Goal: Communication & Community: Answer question/provide support

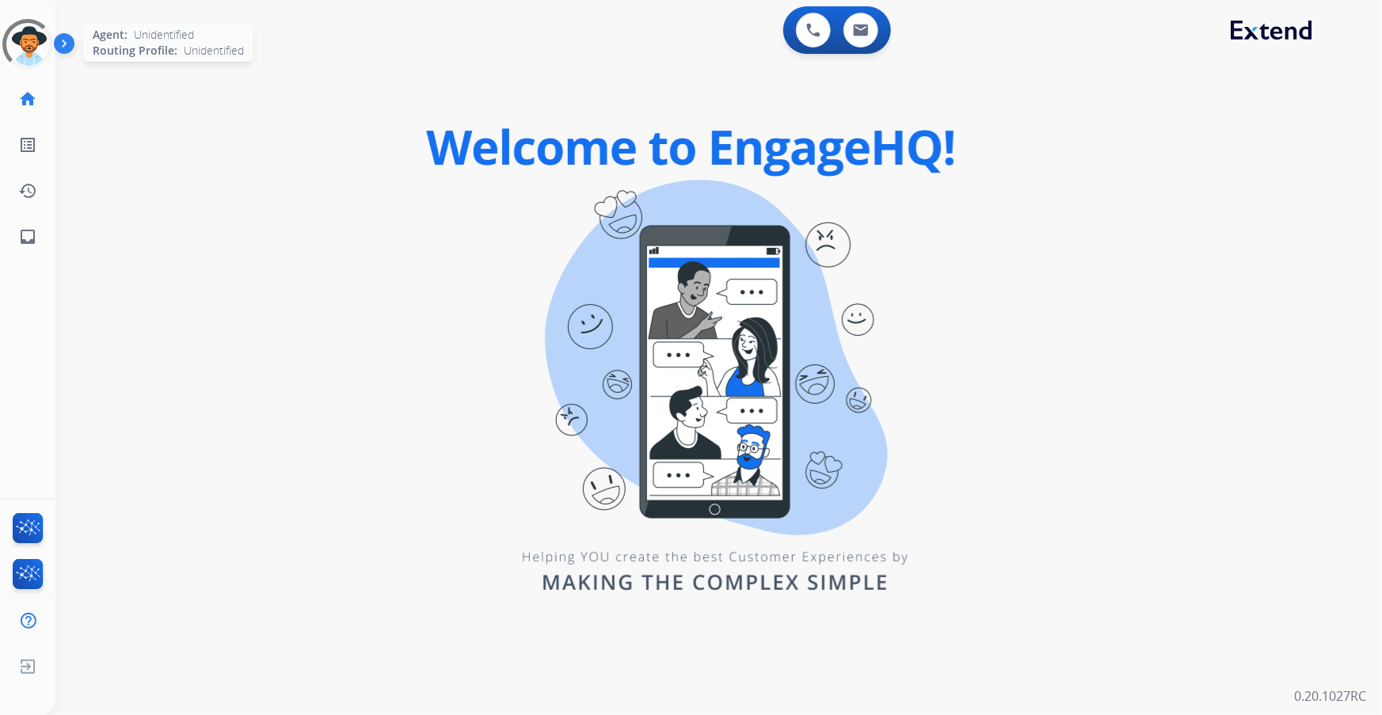
click at [32, 55] on div at bounding box center [27, 44] width 67 height 67
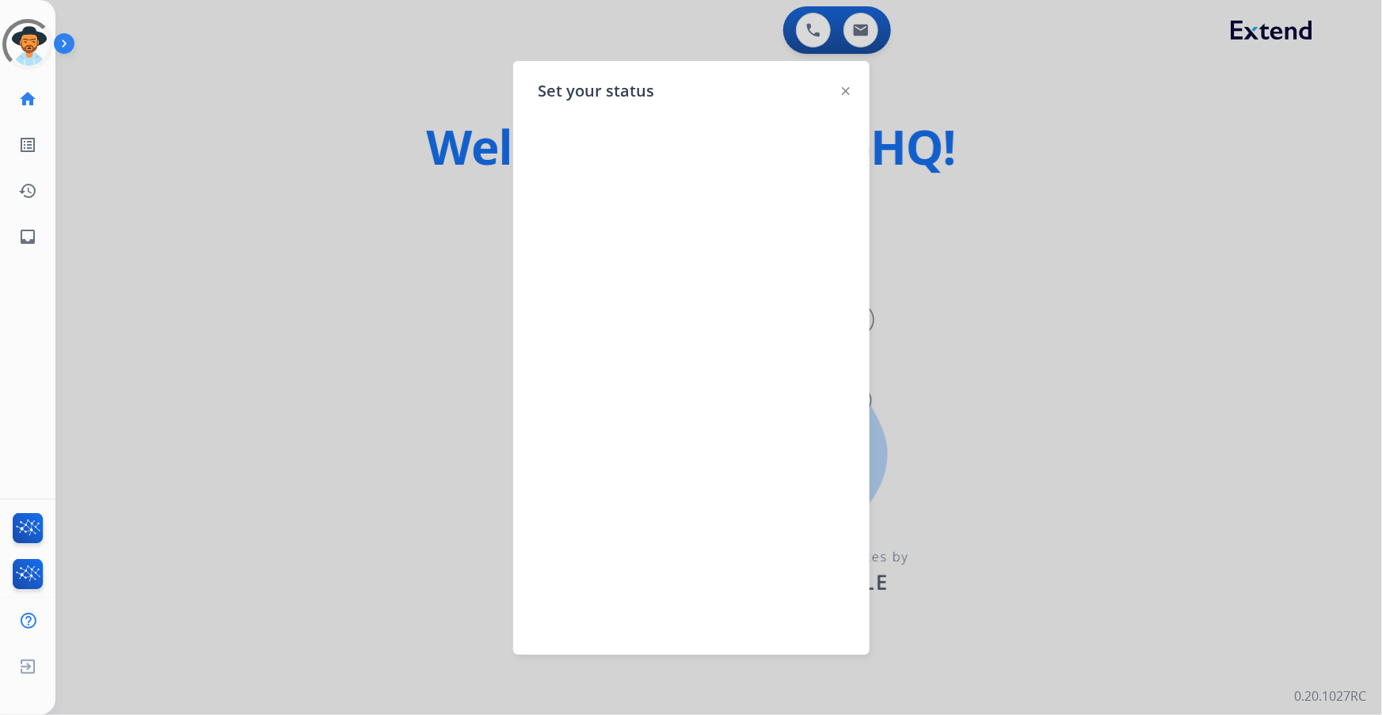
click at [843, 90] on img at bounding box center [846, 91] width 8 height 8
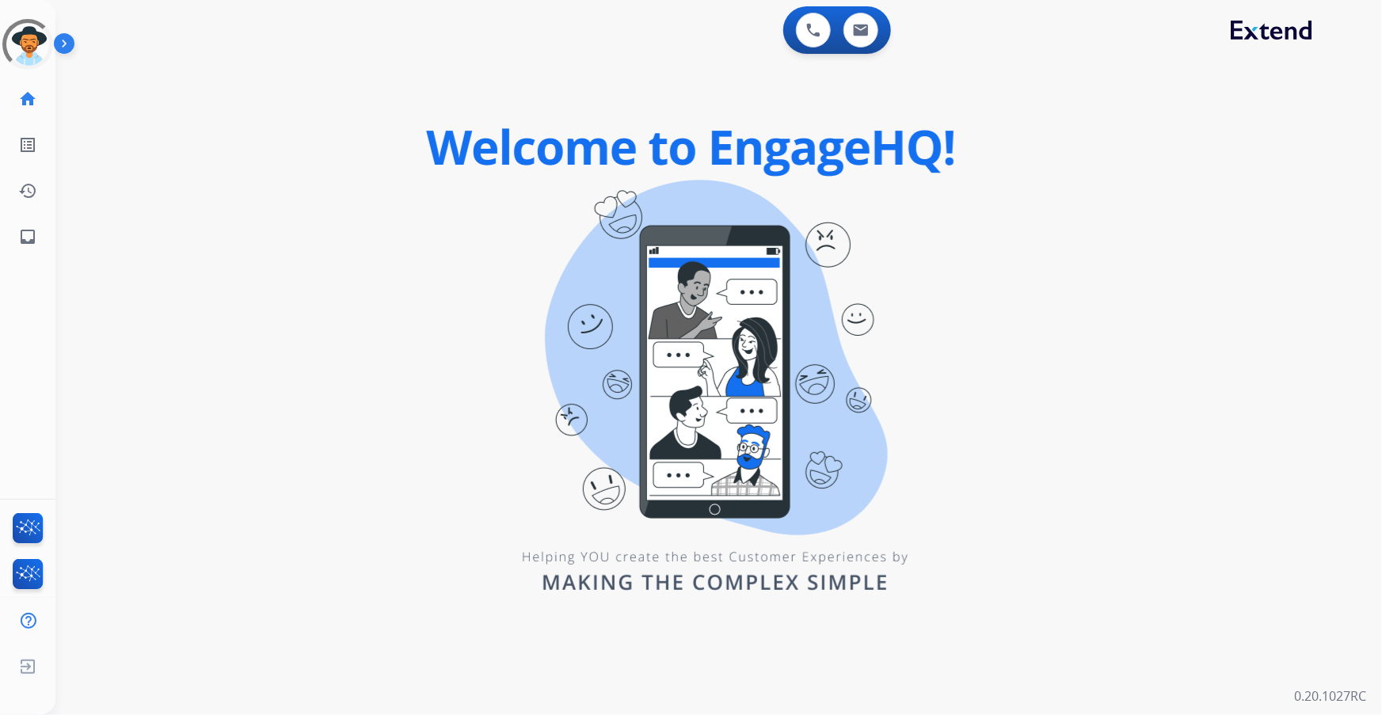
click at [58, 45] on img at bounding box center [67, 47] width 27 height 30
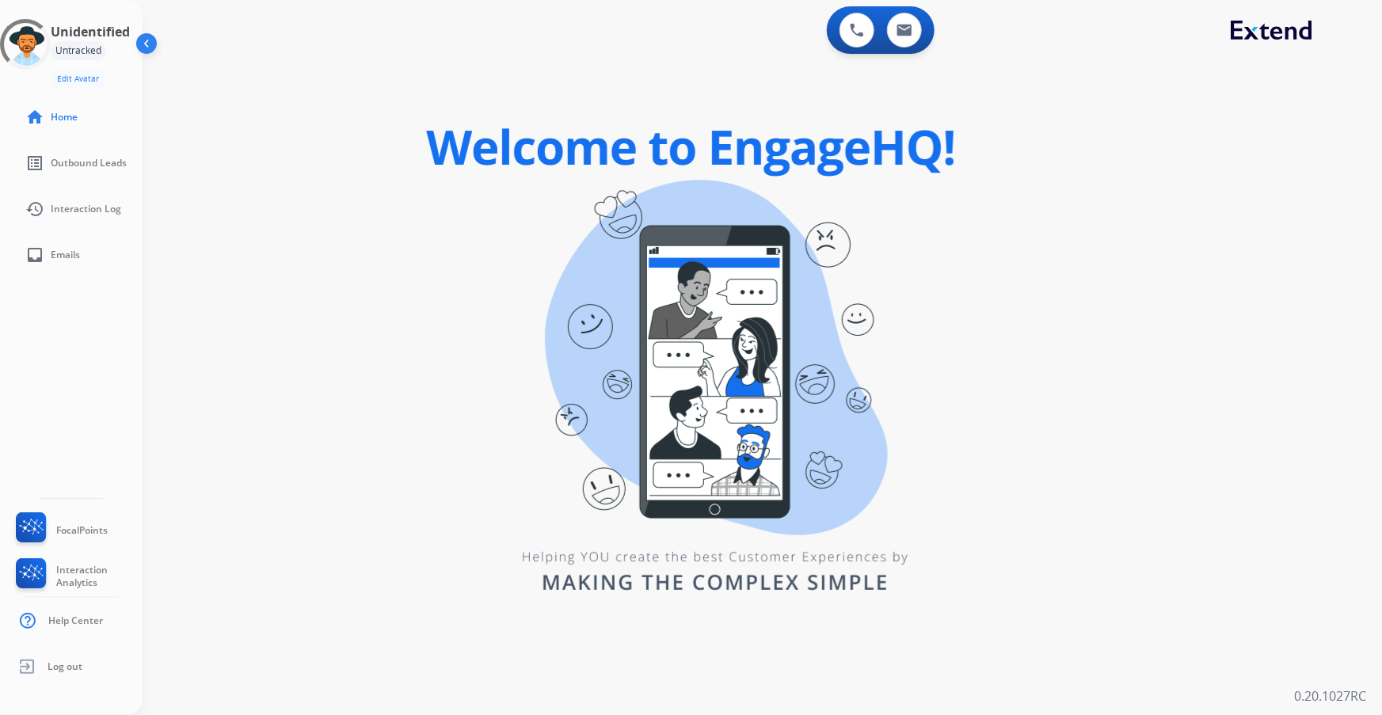
click at [143, 42] on img at bounding box center [148, 47] width 30 height 30
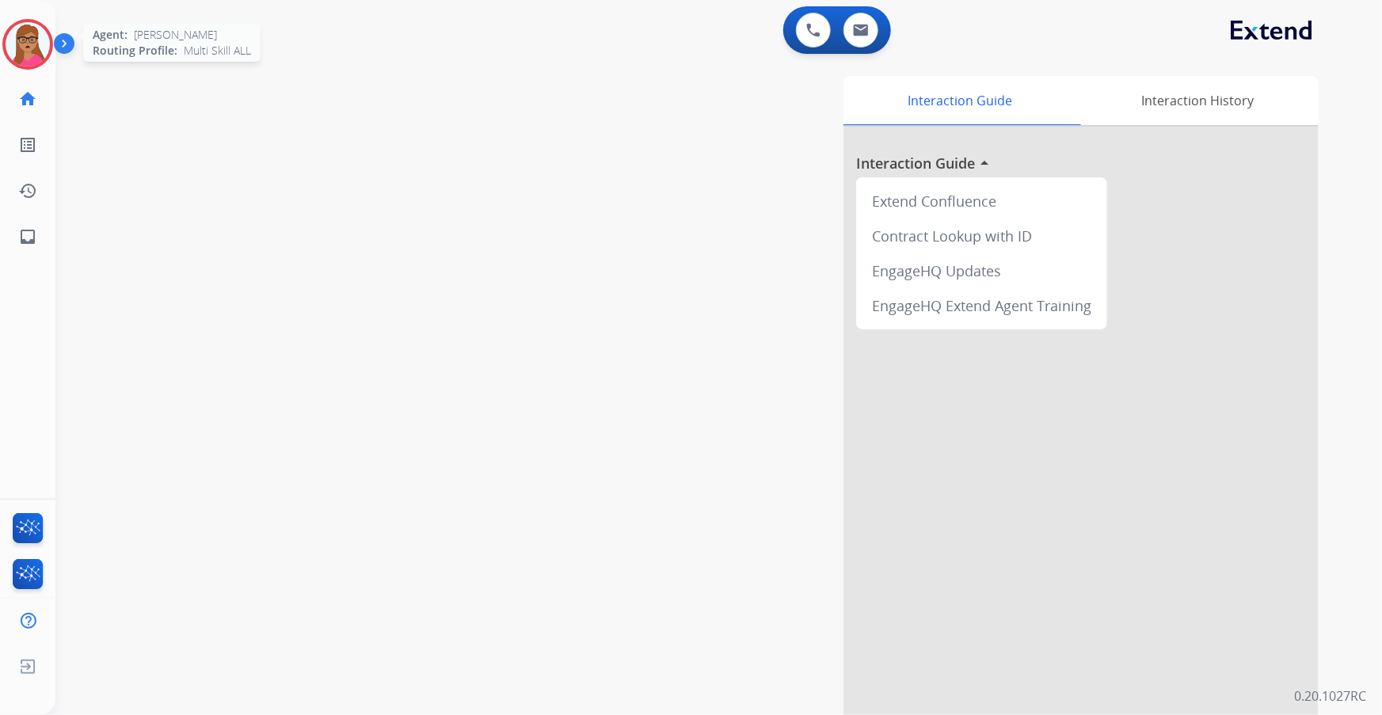
click at [29, 55] on img at bounding box center [28, 44] width 44 height 44
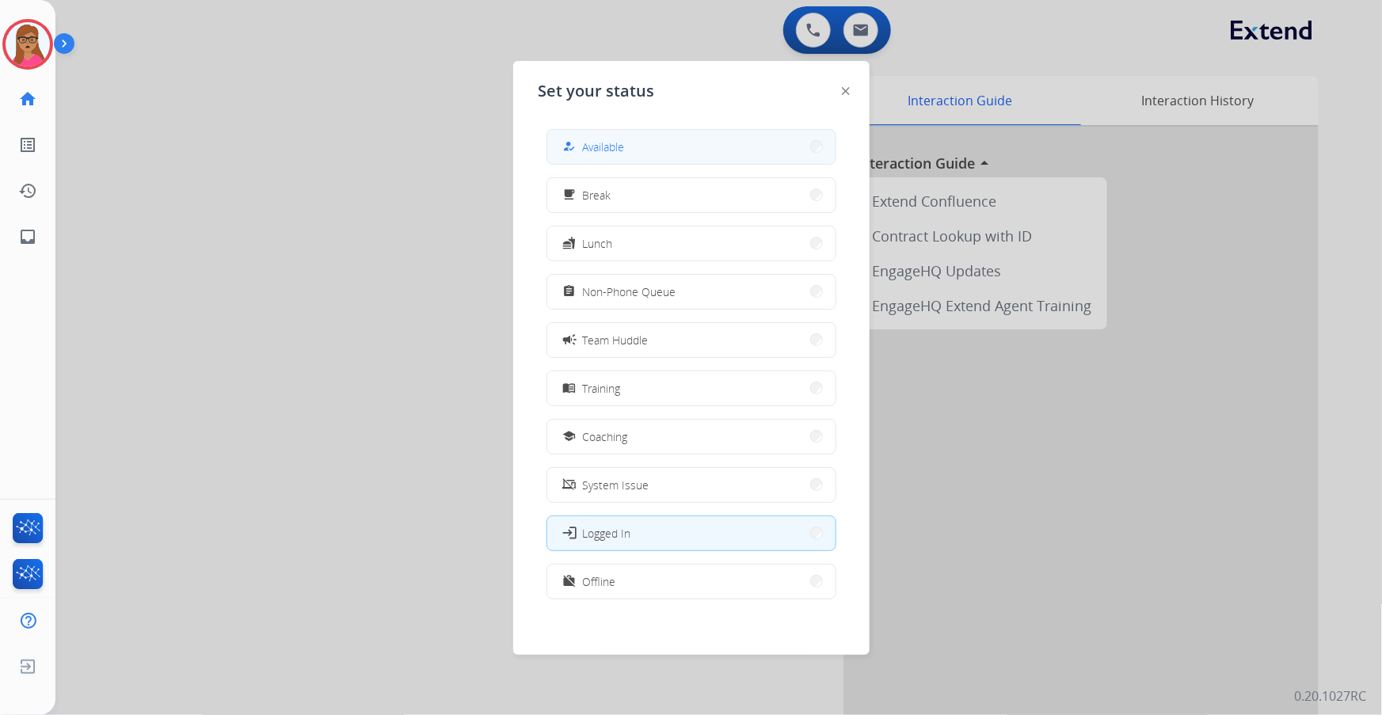
click at [614, 142] on span "Available" at bounding box center [604, 147] width 42 height 17
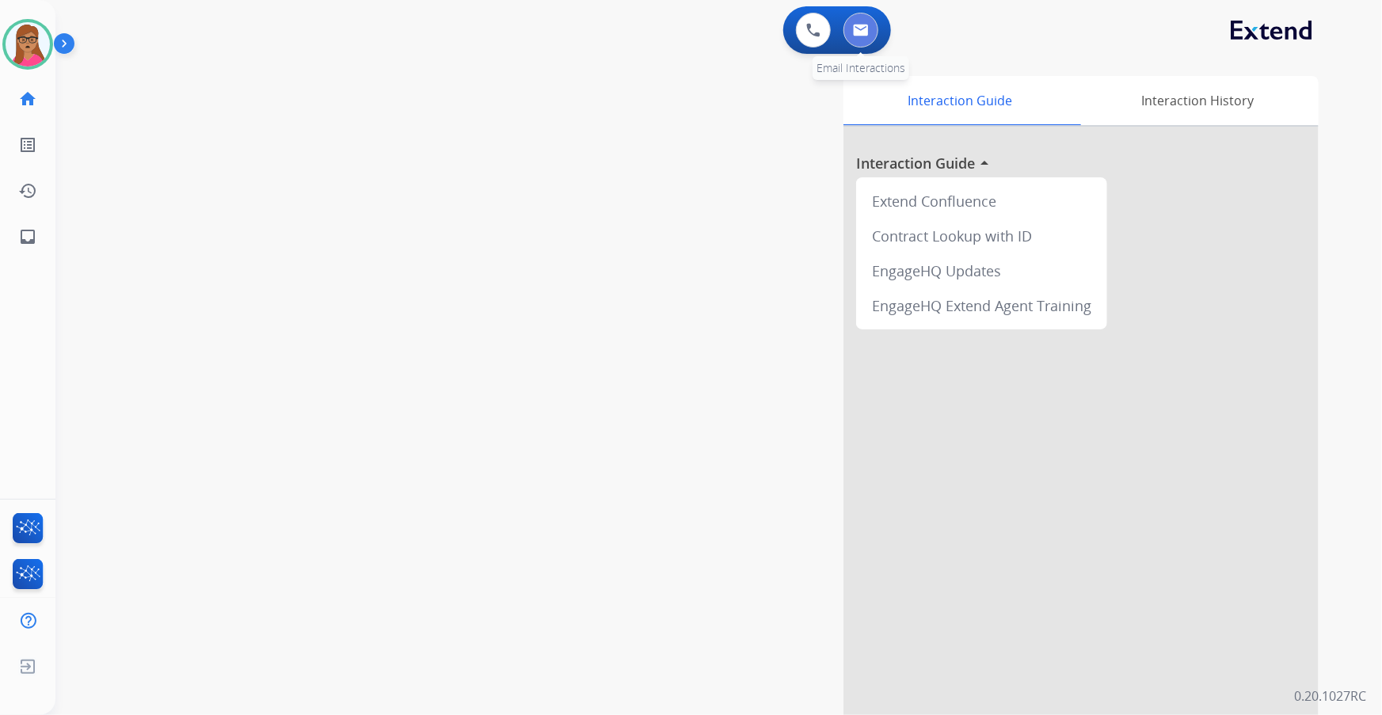
click at [869, 39] on button at bounding box center [860, 30] width 35 height 35
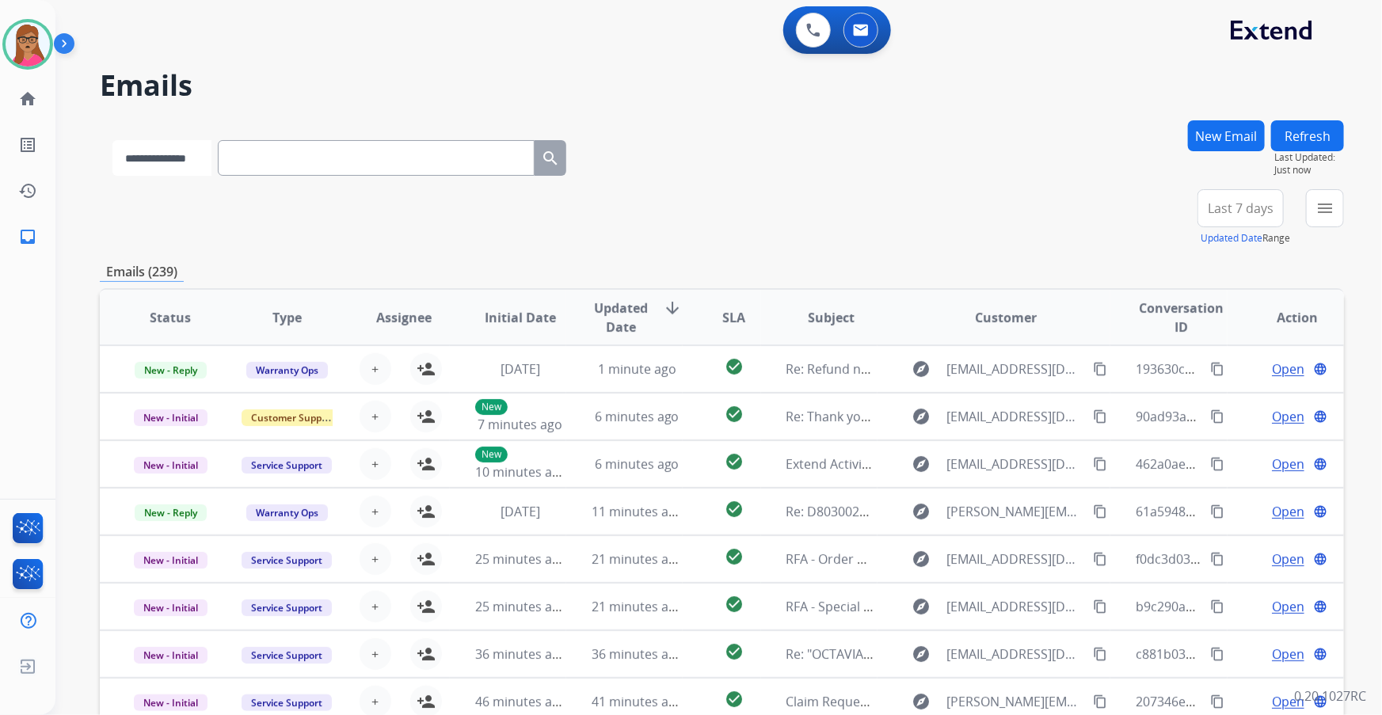
click at [169, 154] on select "**********" at bounding box center [161, 158] width 99 height 36
select select "**********"
click at [112, 140] on select "**********" at bounding box center [161, 158] width 99 height 36
paste input "**********"
type input "**********"
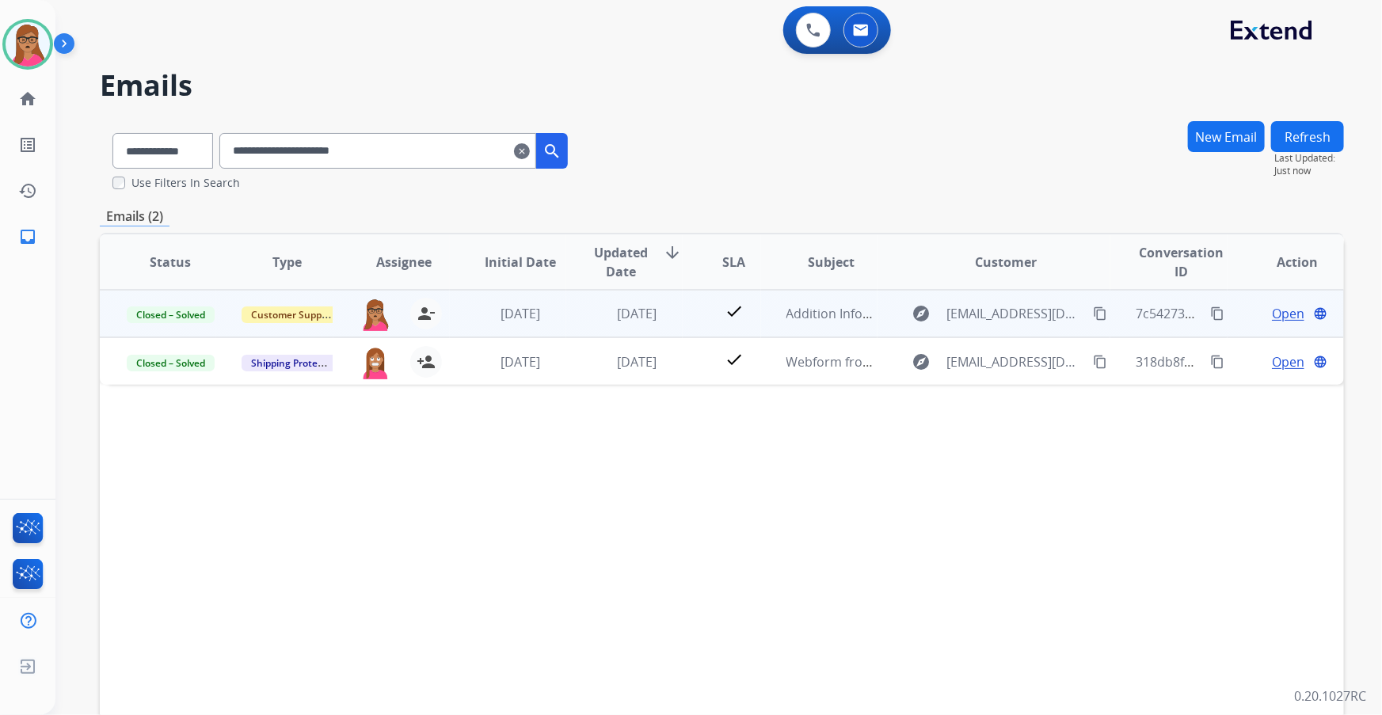
click at [920, 314] on span "Open" at bounding box center [1288, 313] width 32 height 19
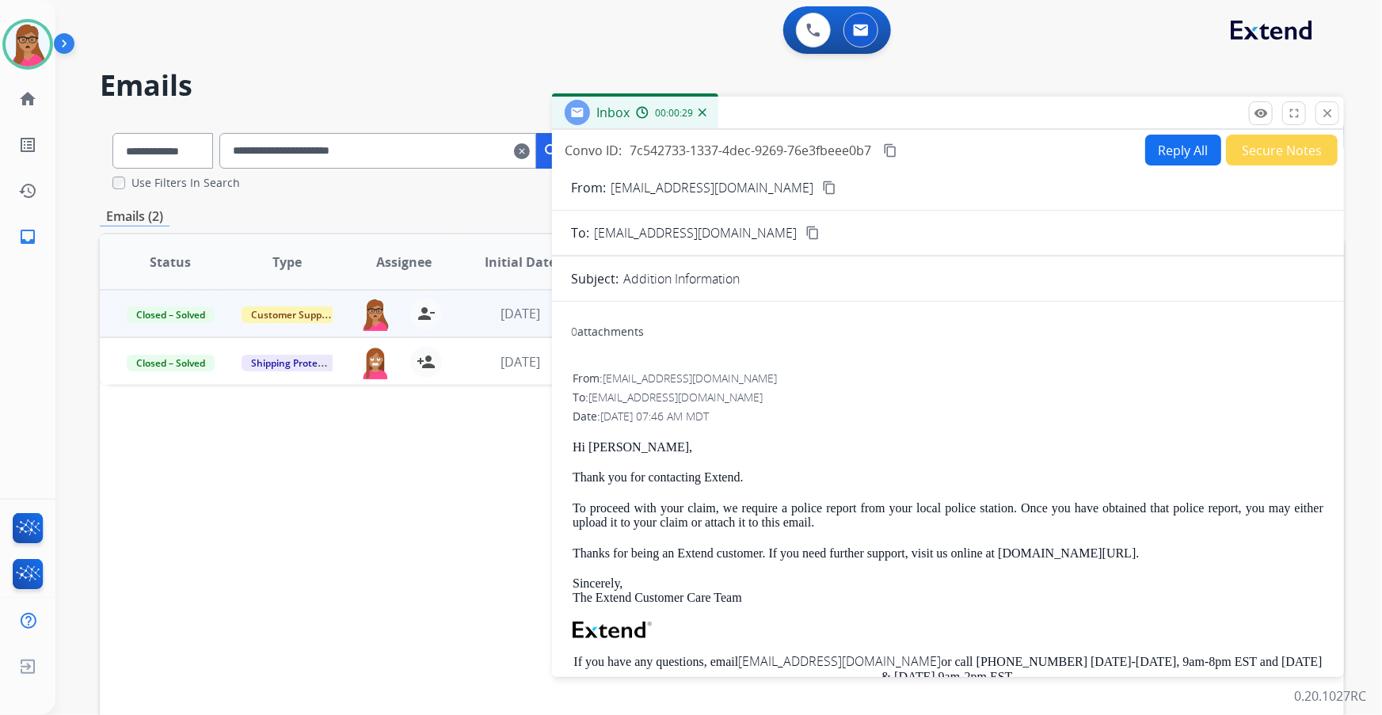
click at [920, 154] on button "Reply All" at bounding box center [1183, 150] width 76 height 31
select select "**********"
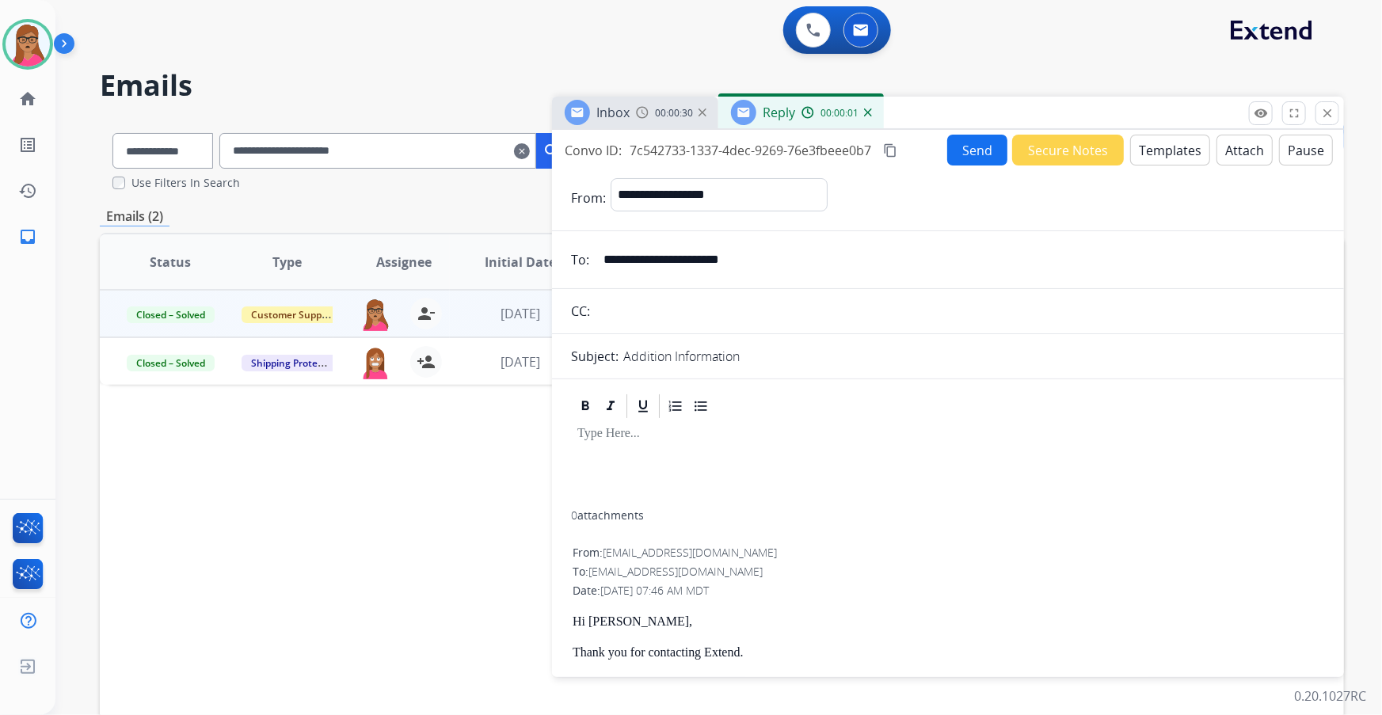
click at [920, 150] on button "Templates" at bounding box center [1170, 150] width 80 height 31
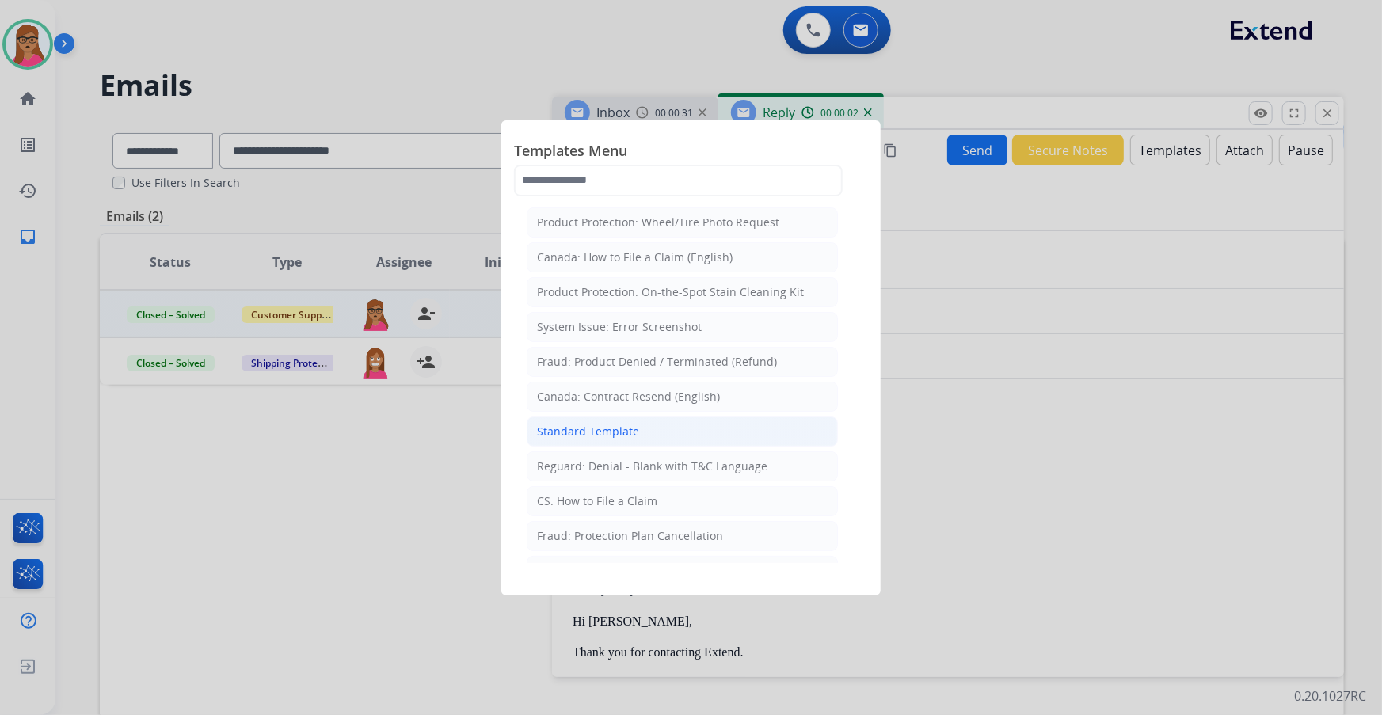
click at [574, 420] on div "Standard Template" at bounding box center [588, 432] width 102 height 16
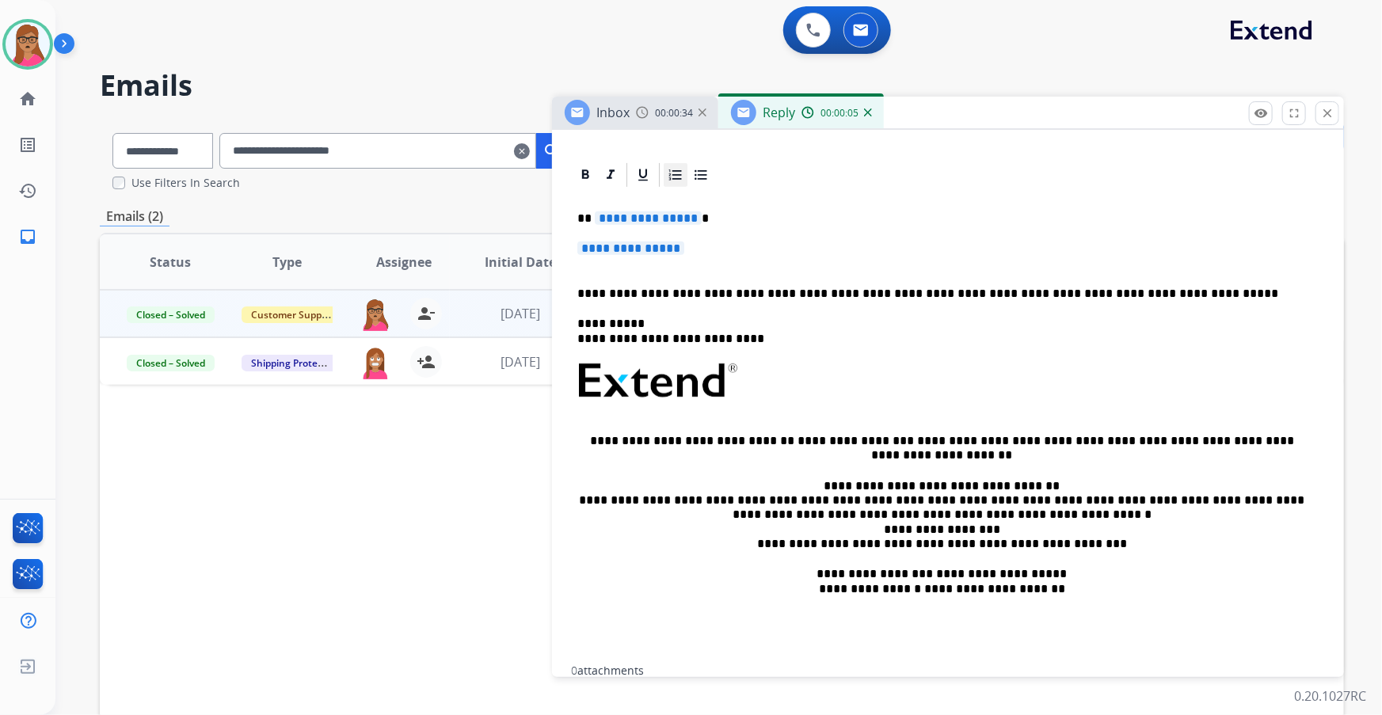
scroll to position [205, 0]
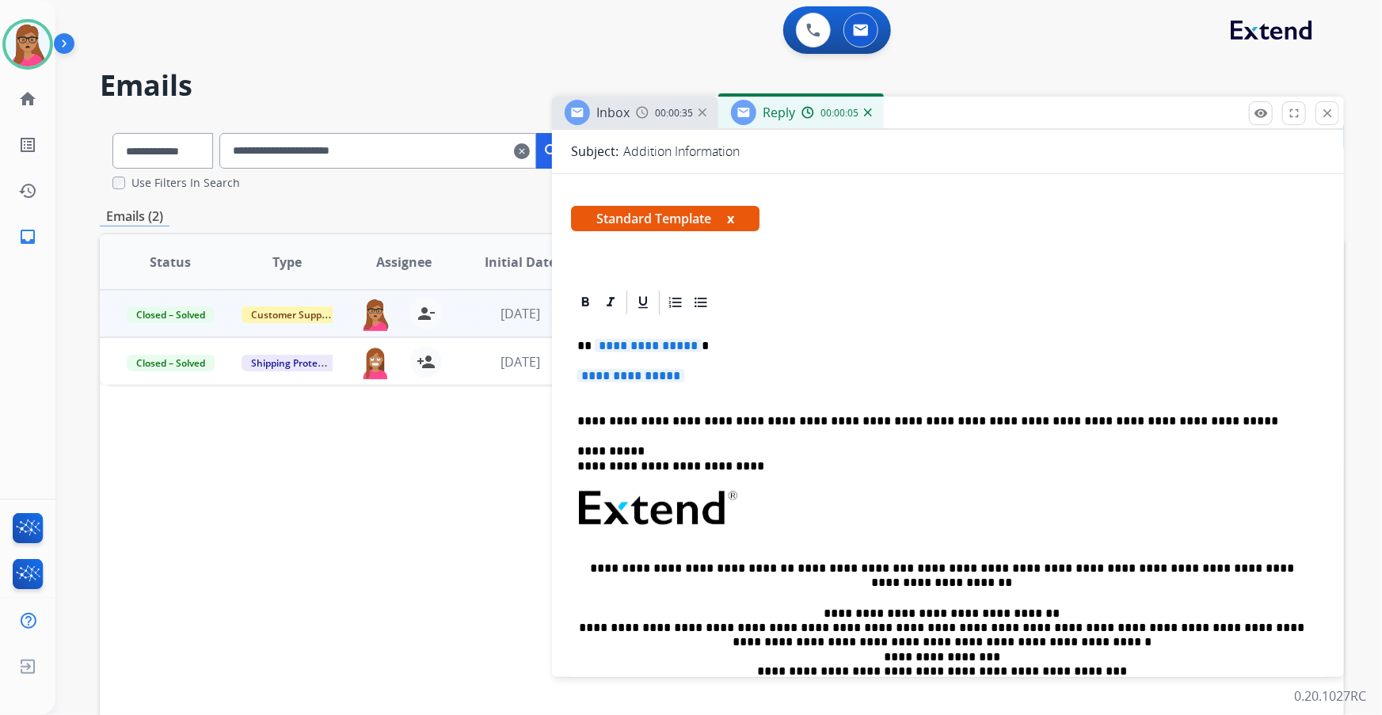
click at [625, 346] on span "**********" at bounding box center [648, 345] width 107 height 13
click at [627, 373] on span "**********" at bounding box center [630, 375] width 107 height 13
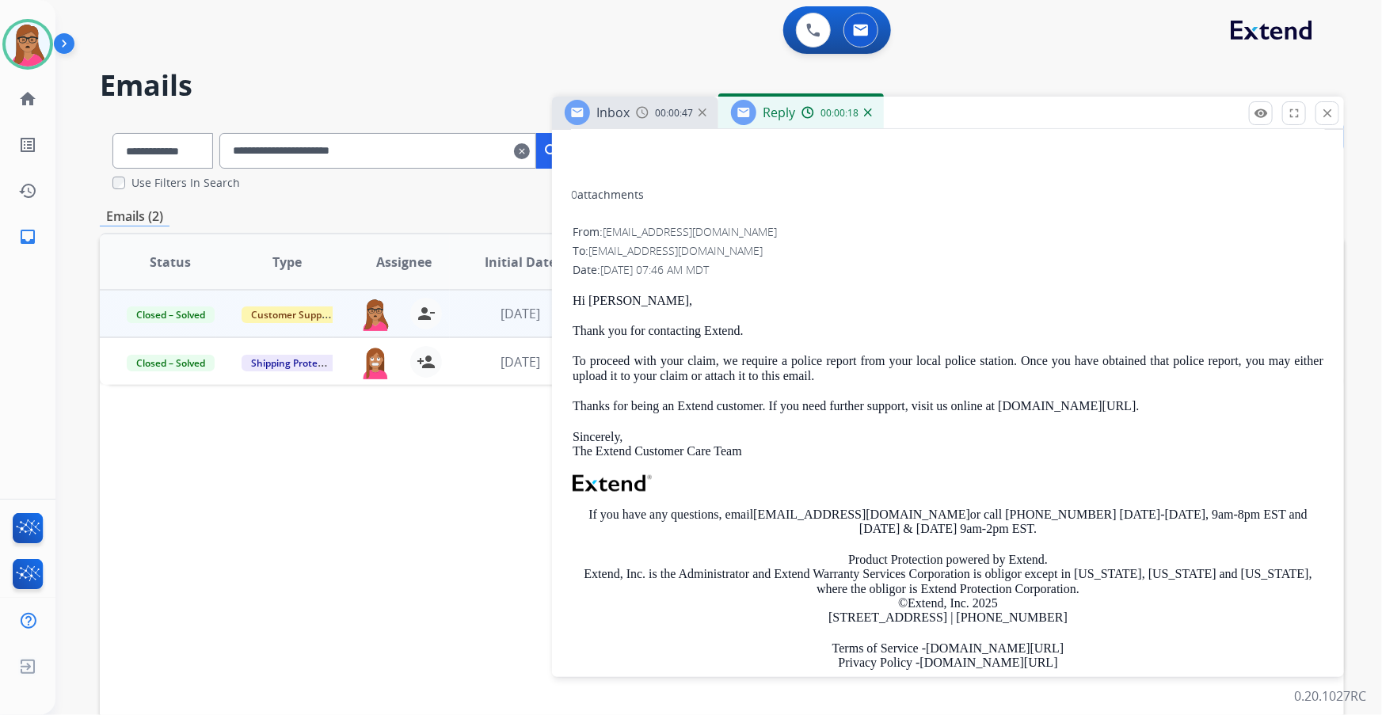
scroll to position [838, 0]
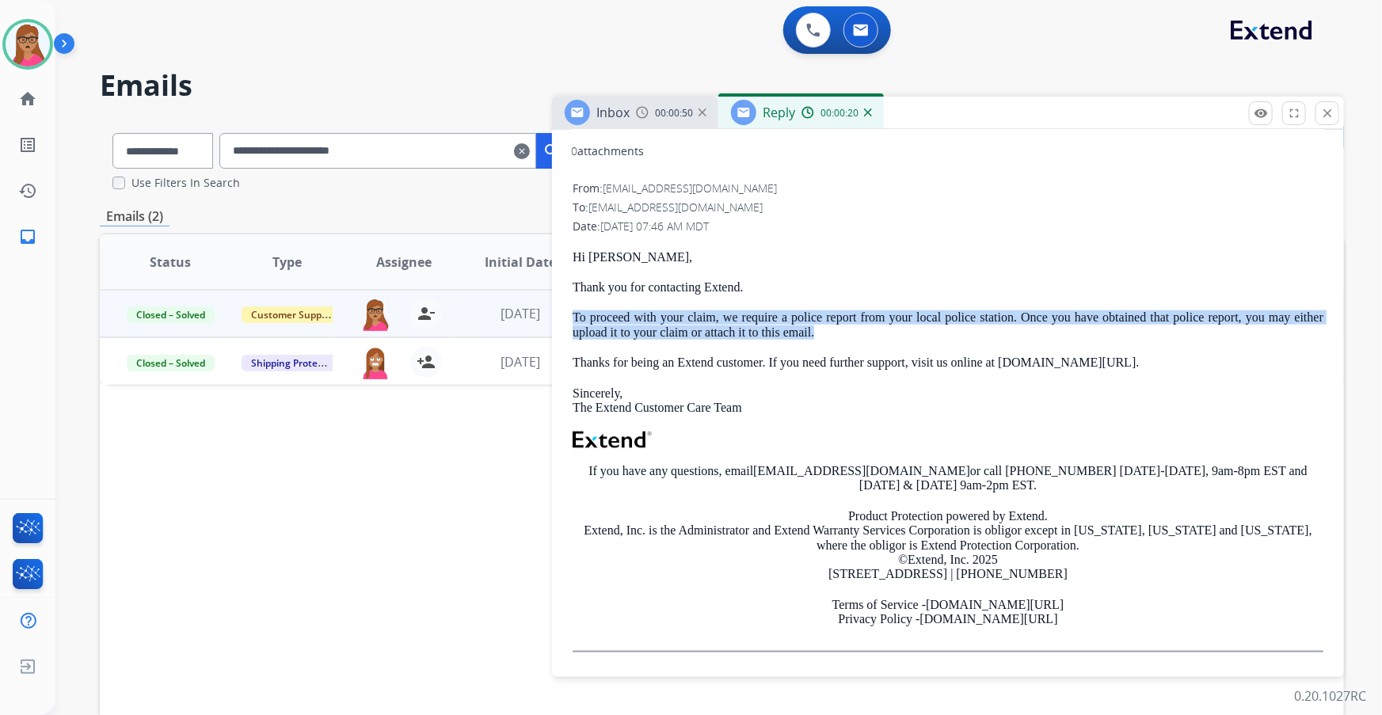
drag, startPoint x: 571, startPoint y: 310, endPoint x: 828, endPoint y: 333, distance: 258.3
click at [828, 333] on div "From: support@extend.com To: kirkgeesegundo@gmail.com Date: 09/09/2025 - 07:46 …" at bounding box center [948, 423] width 754 height 488
copy p "To proceed with your claim, we require a police report from your local police s…"
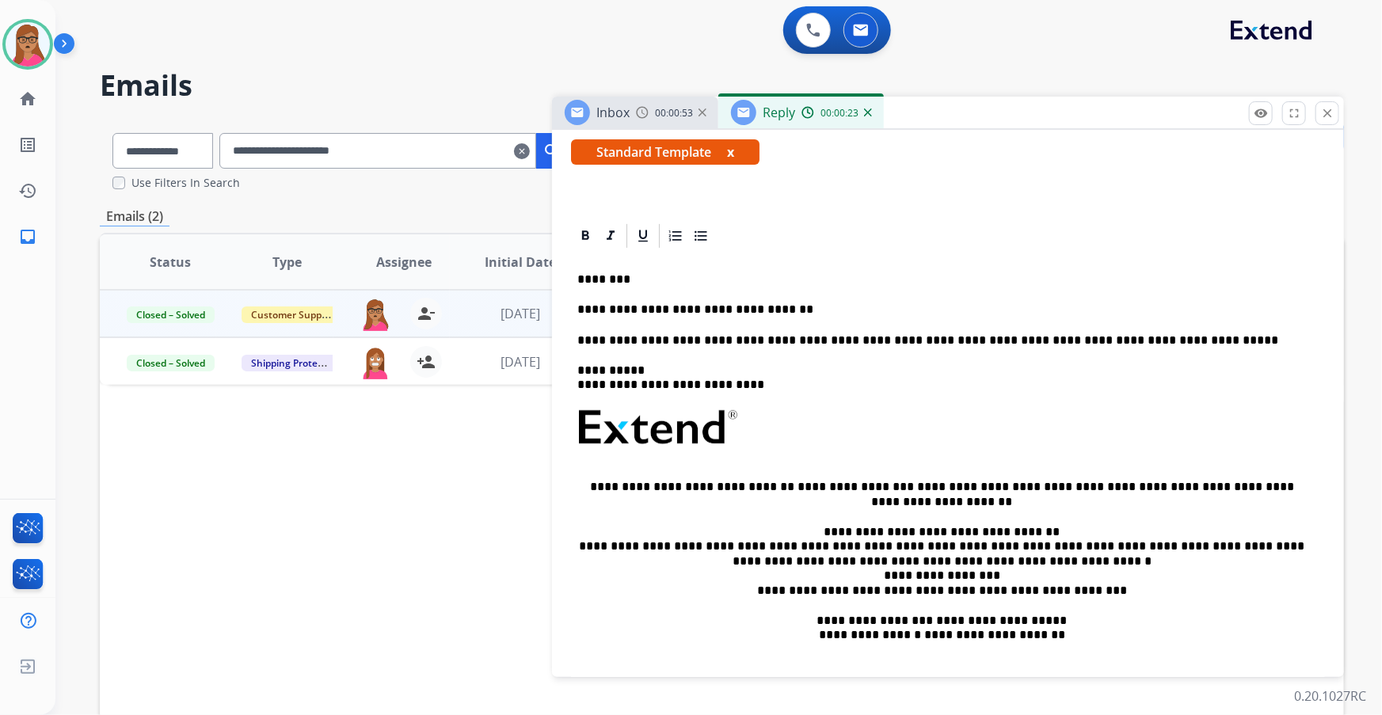
scroll to position [261, 0]
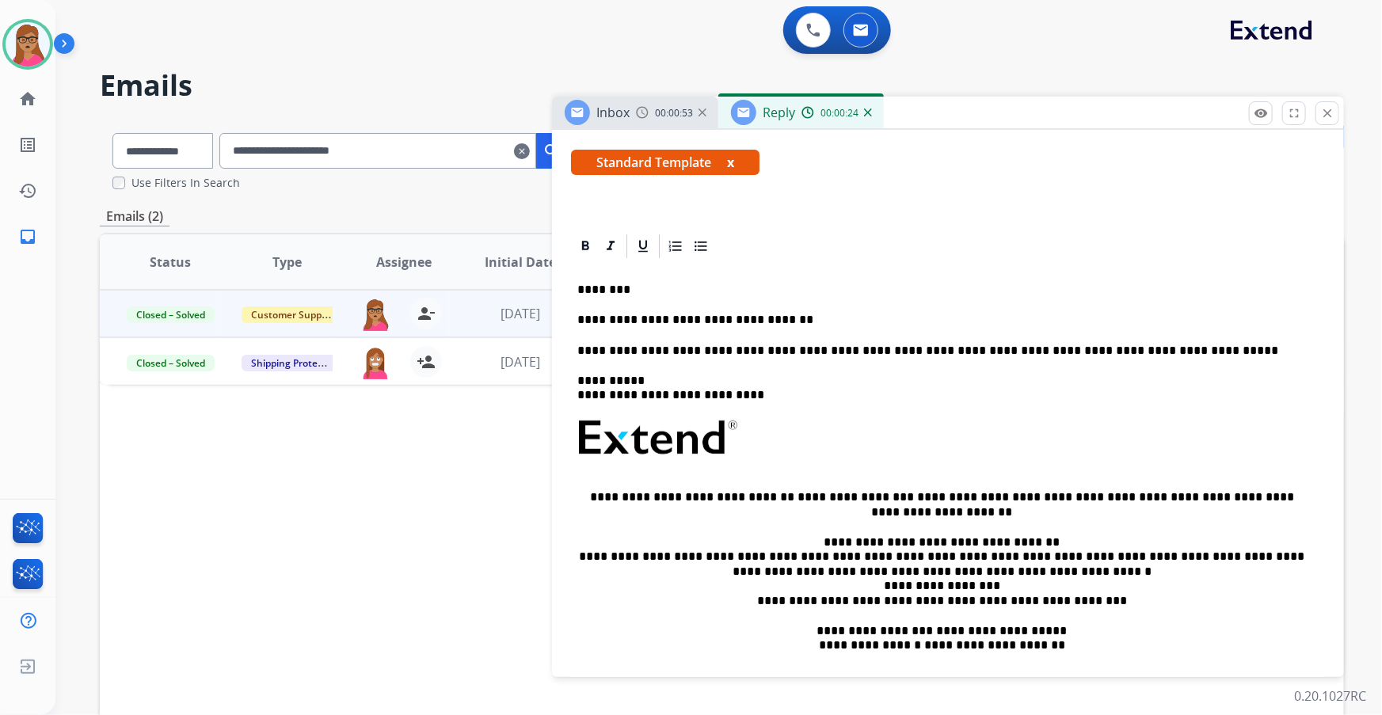
click at [806, 317] on p "**********" at bounding box center [941, 320] width 729 height 14
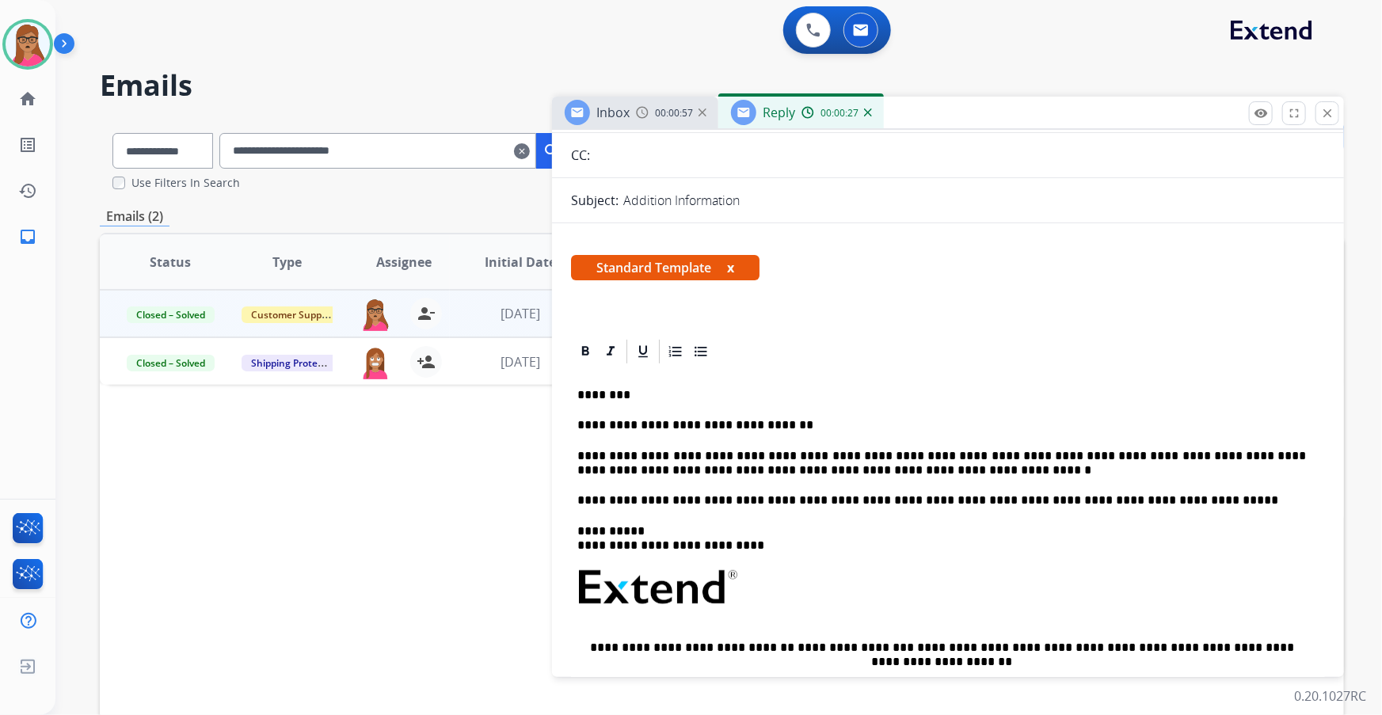
scroll to position [0, 0]
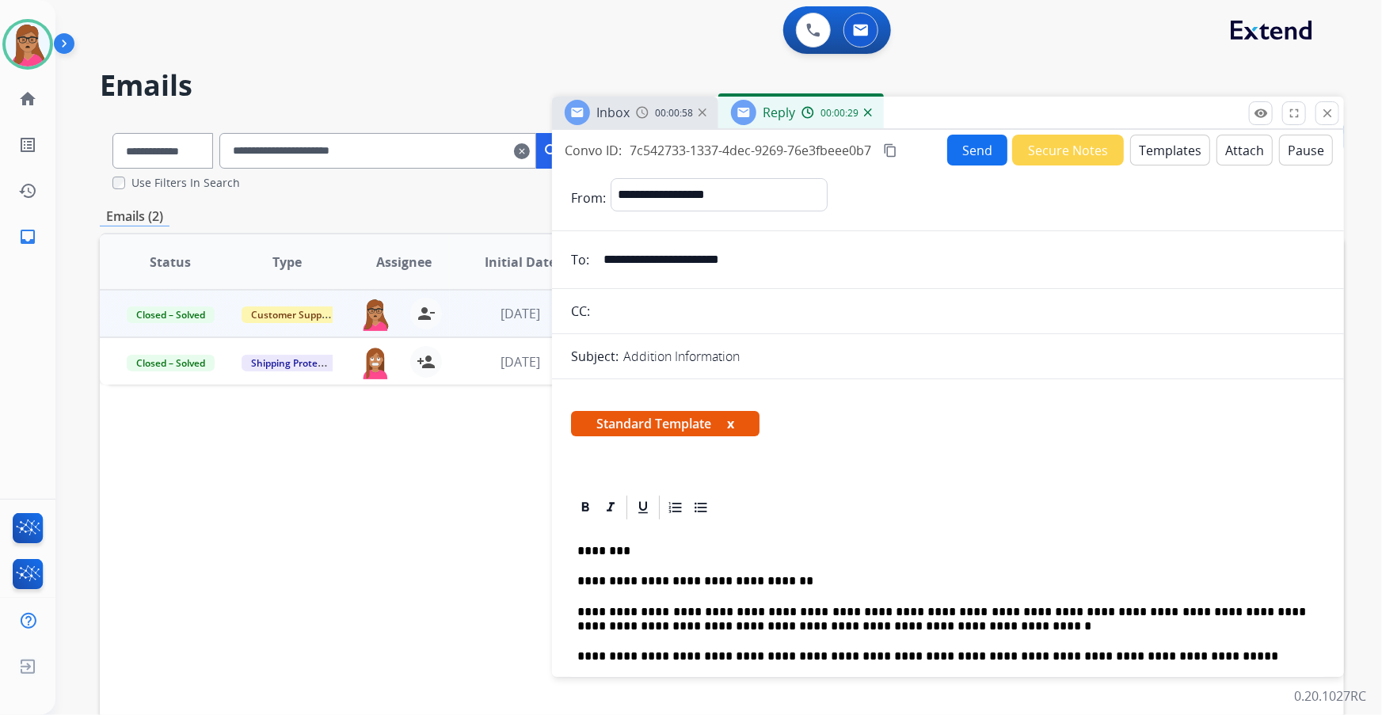
click at [892, 151] on mat-icon "content_copy" at bounding box center [890, 150] width 14 height 14
click at [920, 142] on button "Send" at bounding box center [977, 150] width 60 height 31
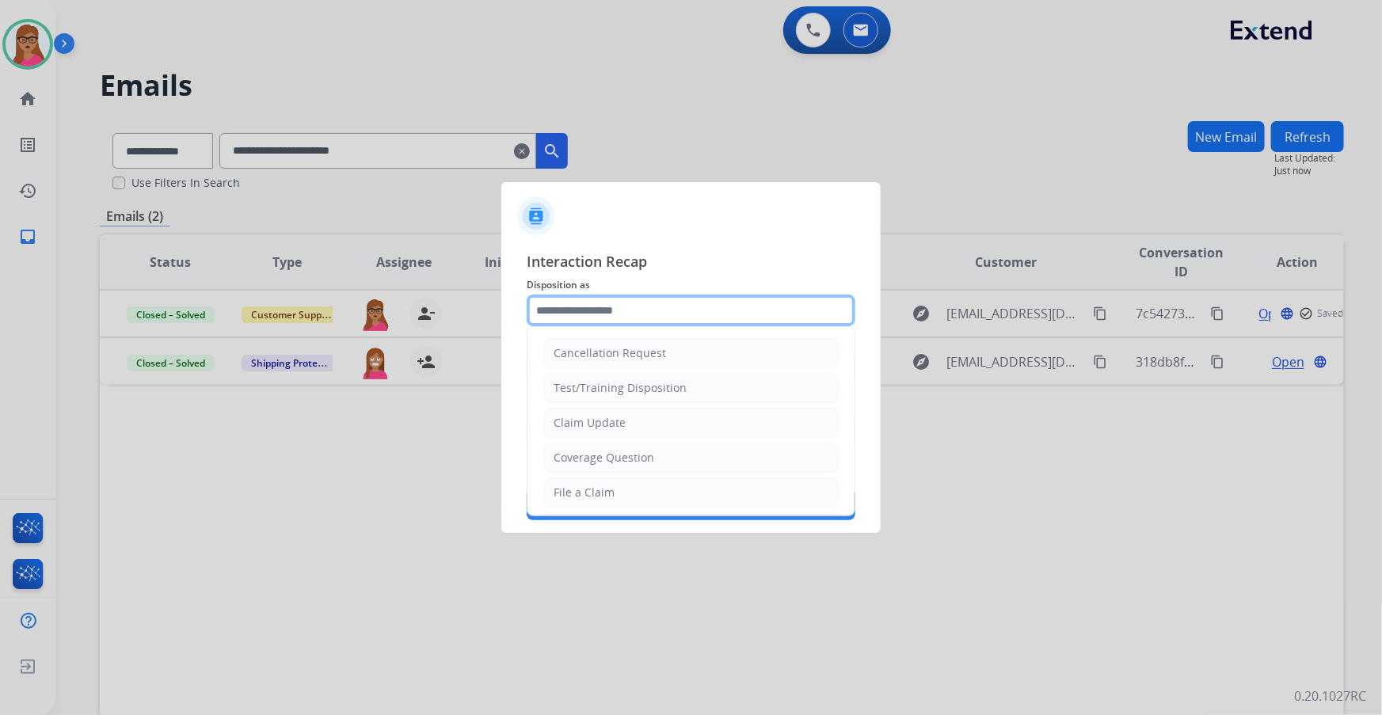
click at [605, 308] on input "text" at bounding box center [691, 311] width 329 height 32
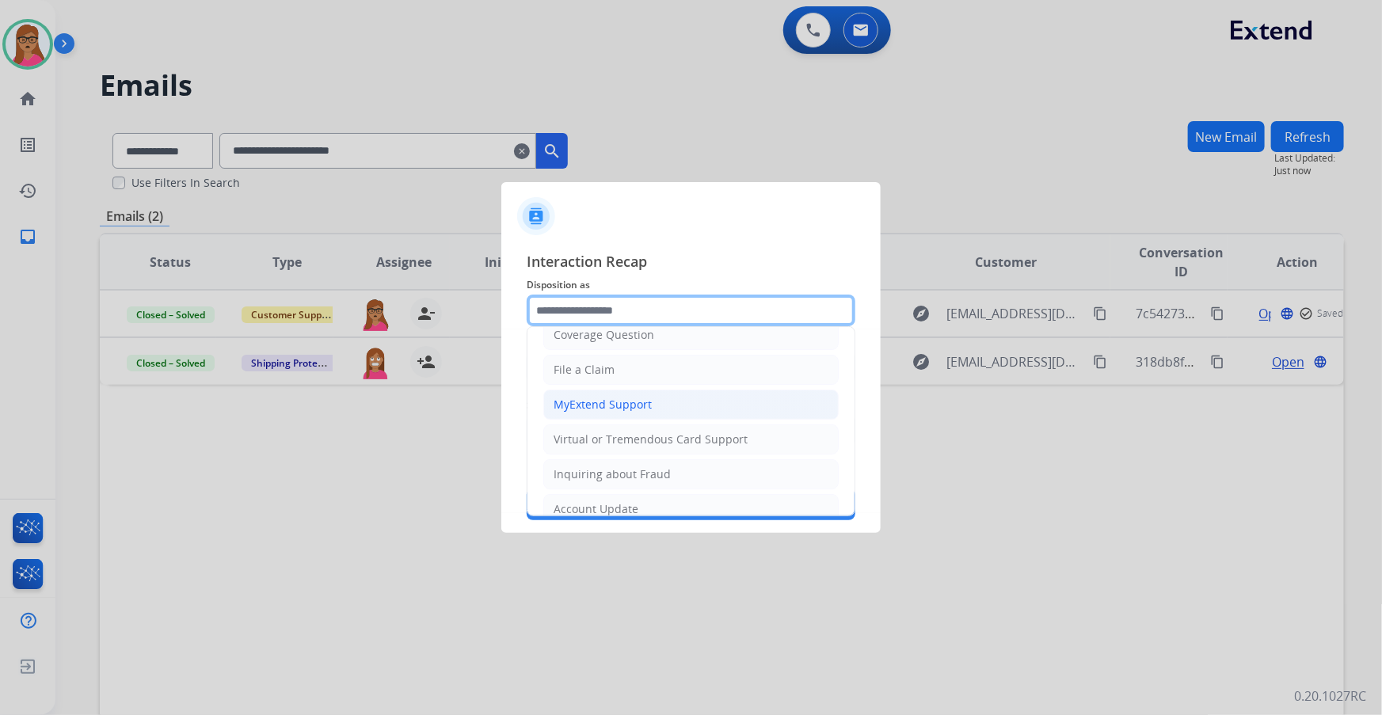
scroll to position [245, 0]
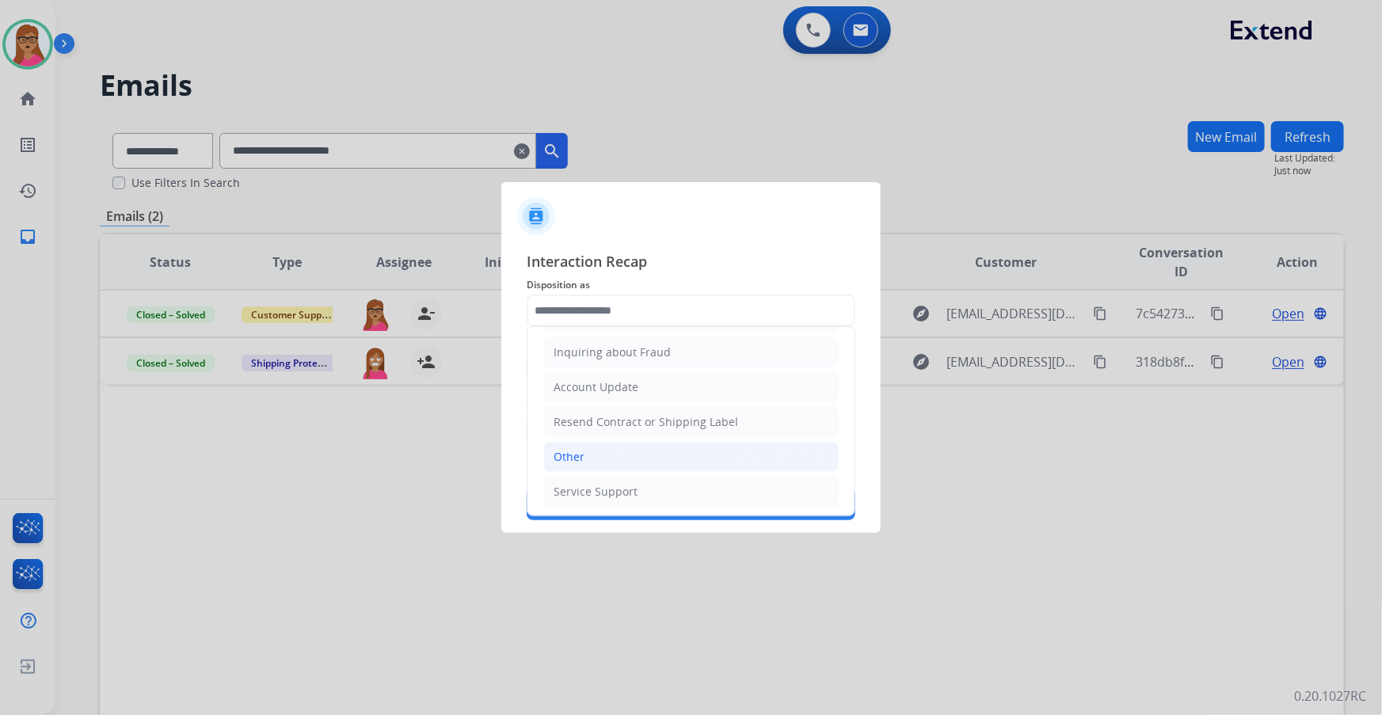
click at [602, 420] on li "Other" at bounding box center [690, 457] width 295 height 30
type input "*****"
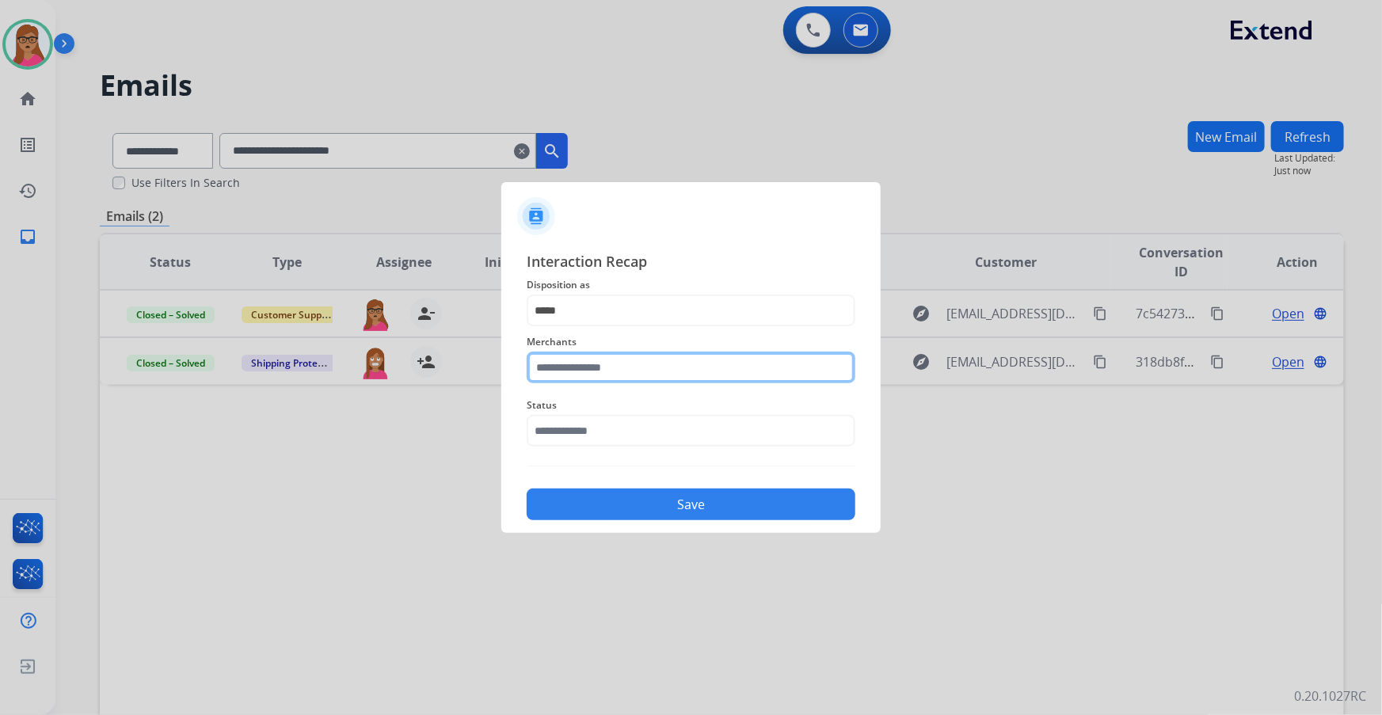
click at [618, 373] on input "text" at bounding box center [691, 368] width 329 height 32
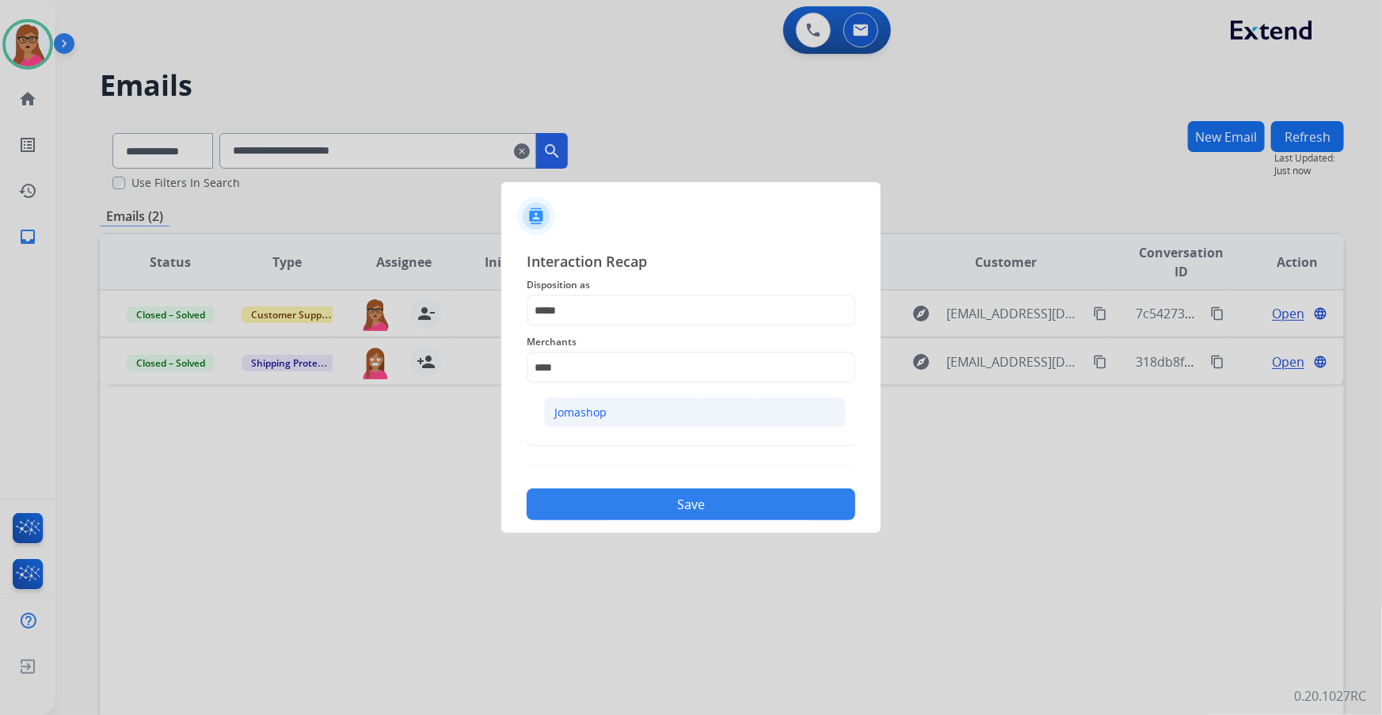
click at [600, 420] on div "Jomashop" at bounding box center [580, 413] width 52 height 16
type input "********"
click at [587, 420] on input "text" at bounding box center [691, 431] width 329 height 32
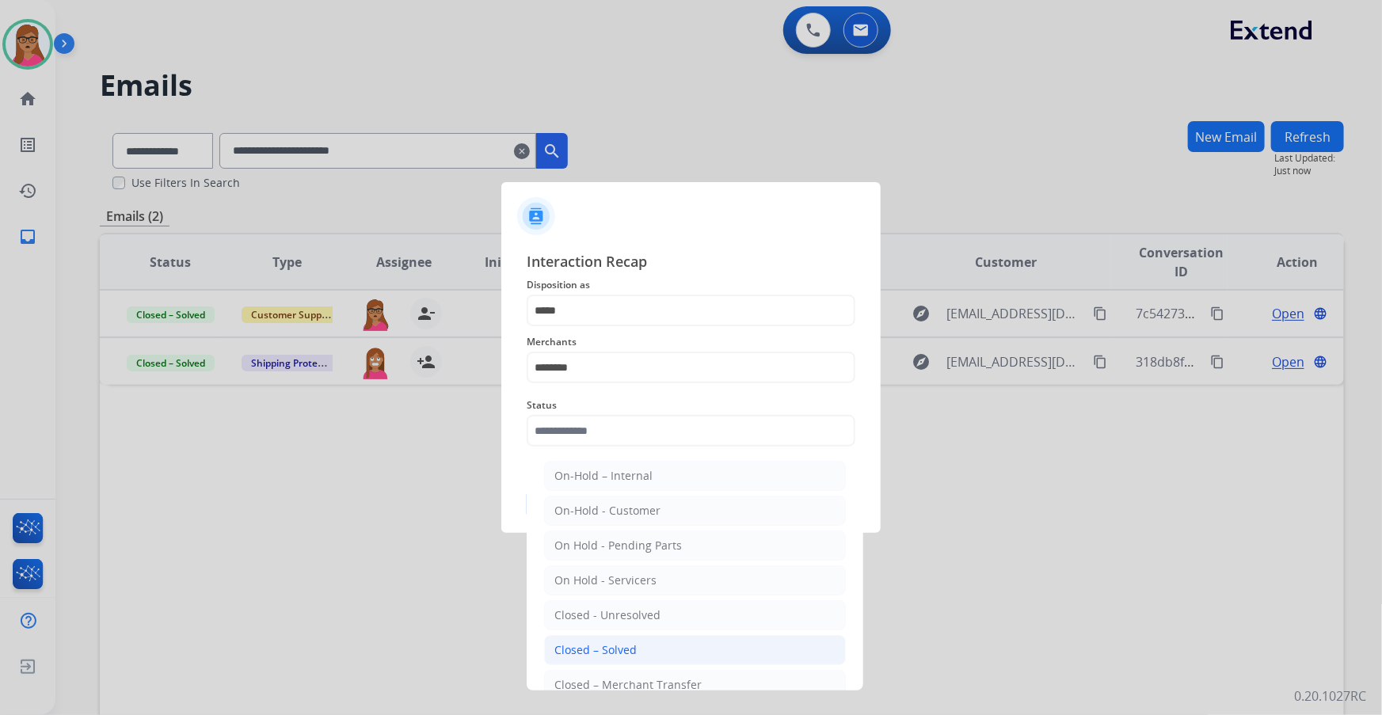
click at [618, 420] on div "Closed – Solved" at bounding box center [595, 650] width 82 height 16
type input "**********"
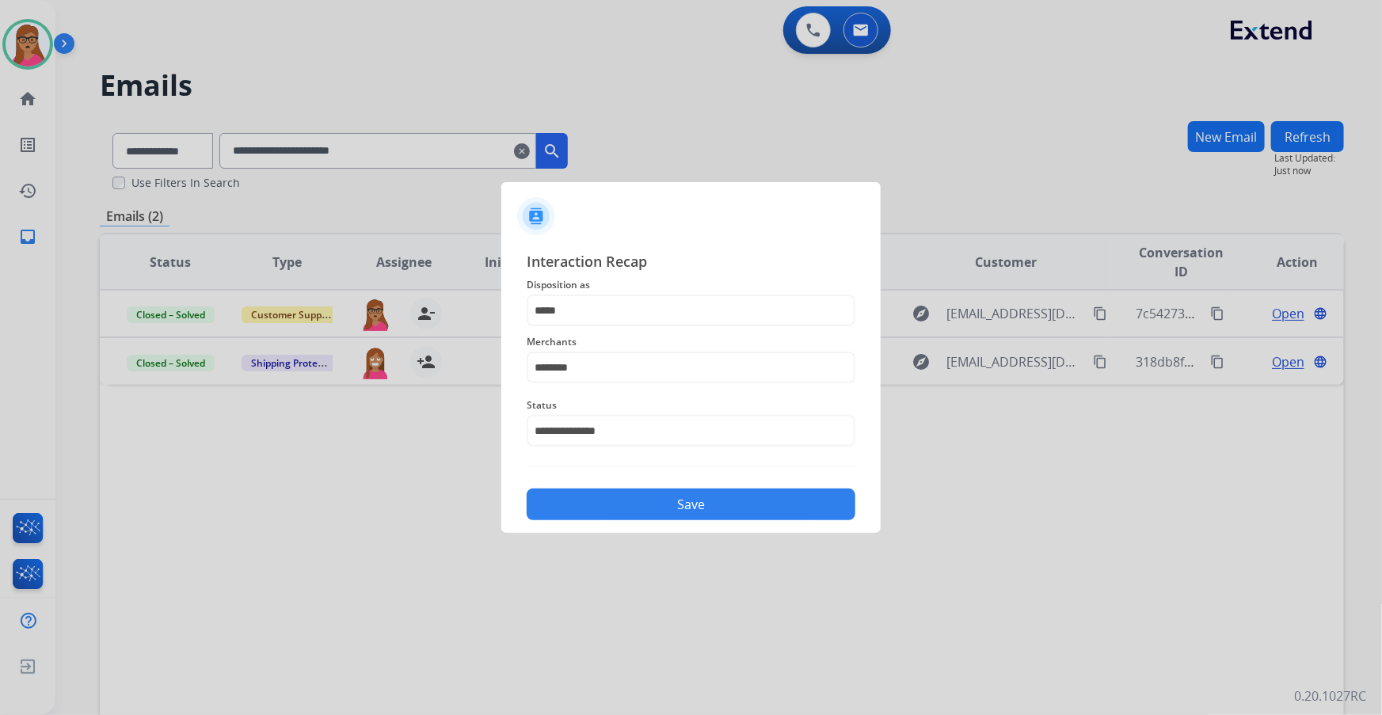
click at [625, 420] on button "Save" at bounding box center [691, 505] width 329 height 32
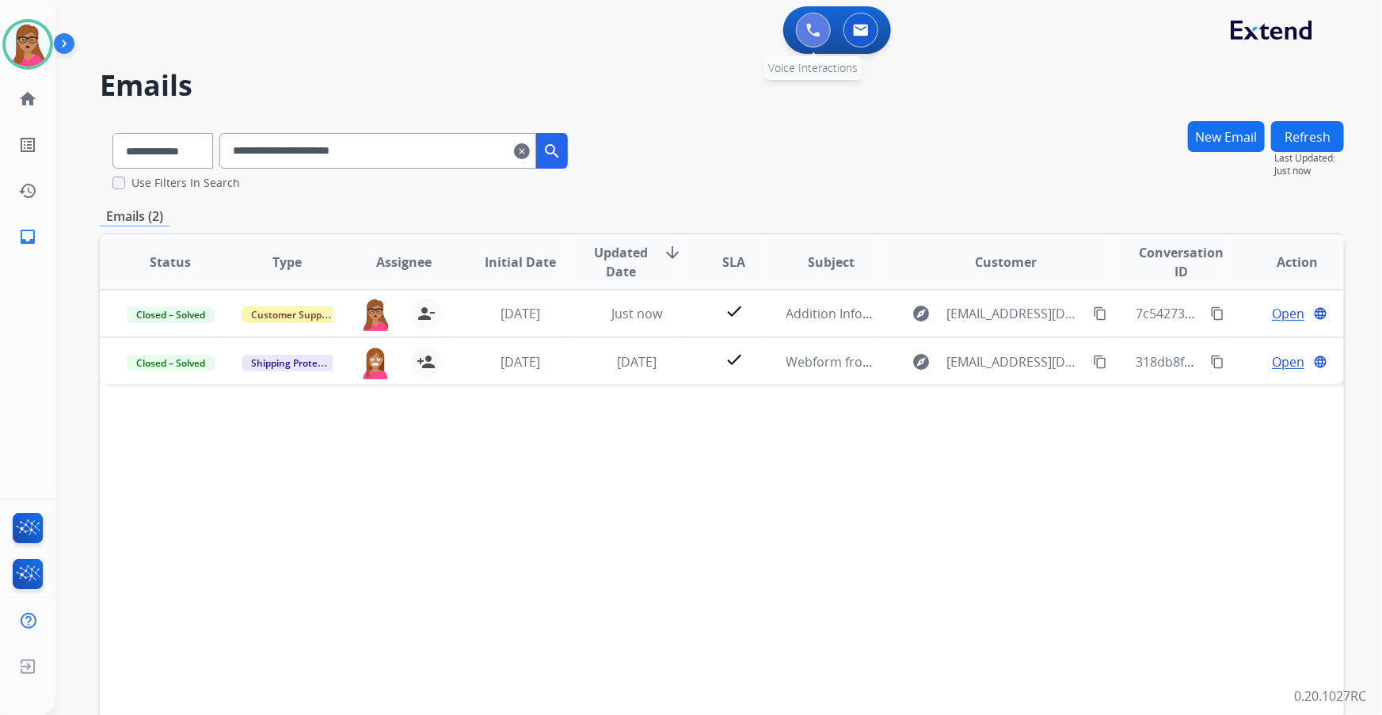
click at [800, 40] on button at bounding box center [813, 30] width 35 height 35
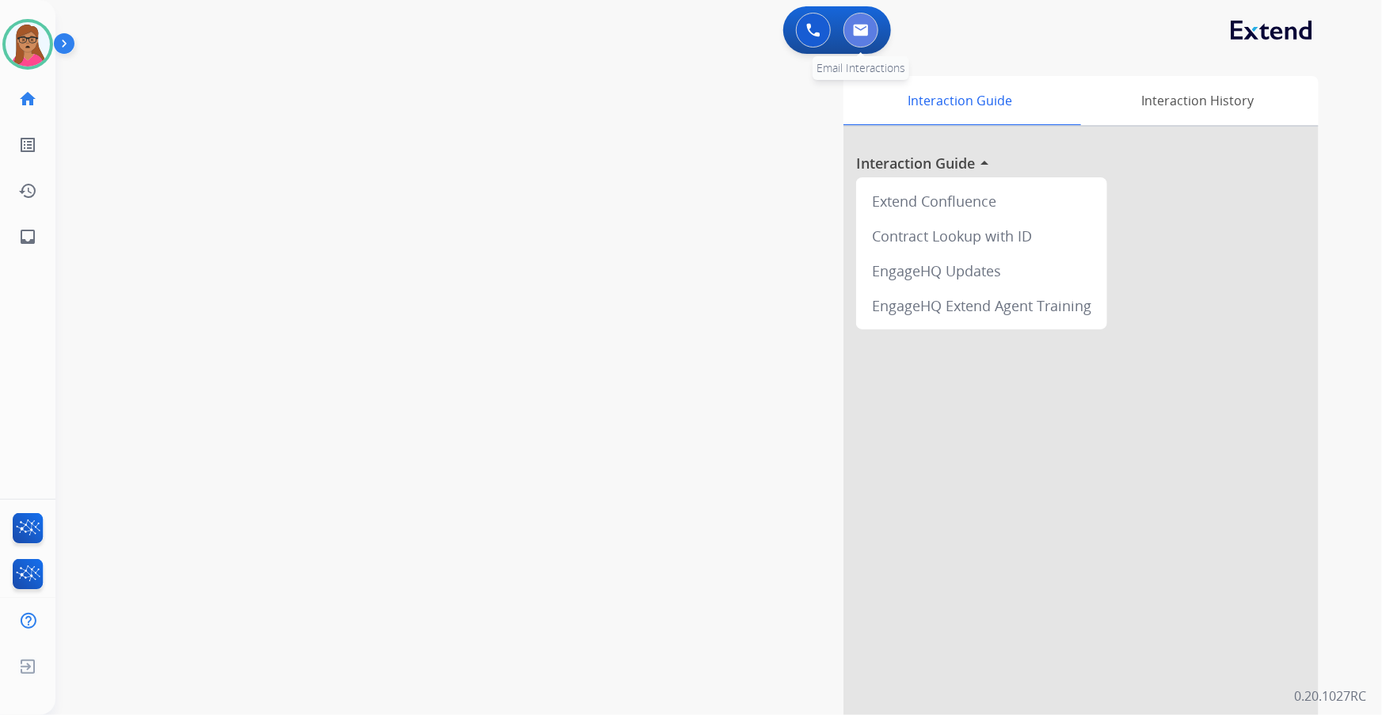
click at [868, 33] on img at bounding box center [861, 30] width 16 height 13
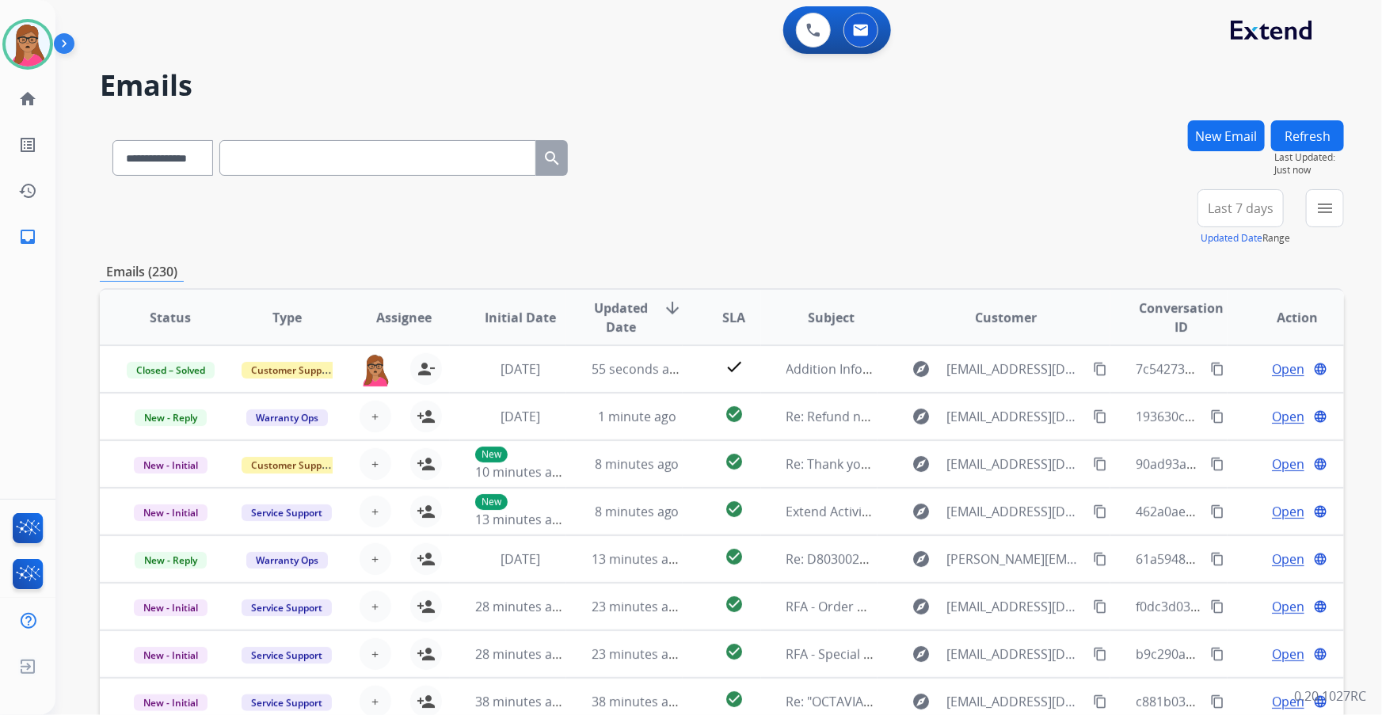
click at [920, 211] on span "Last 7 days" at bounding box center [1240, 208] width 66 height 6
click at [920, 402] on div "Last 90 days" at bounding box center [1235, 401] width 87 height 24
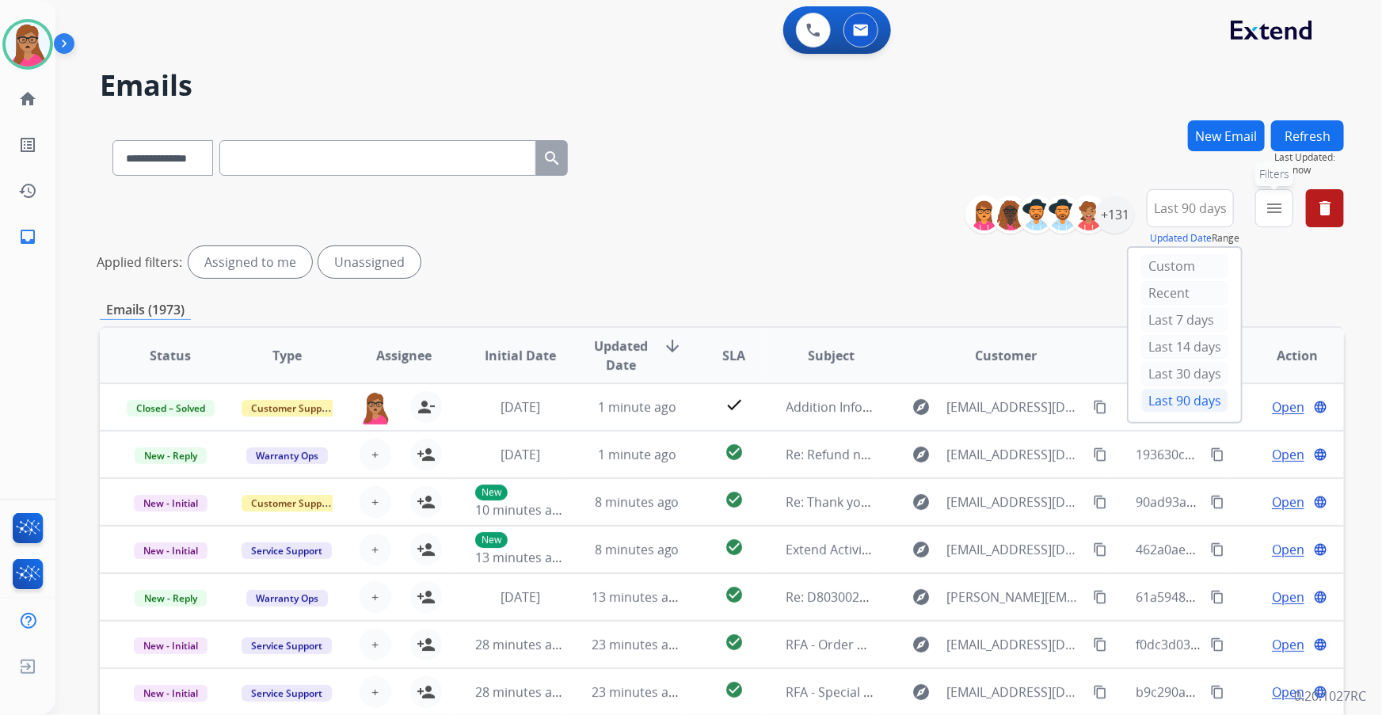
click at [920, 213] on mat-icon "menu" at bounding box center [1273, 208] width 19 height 19
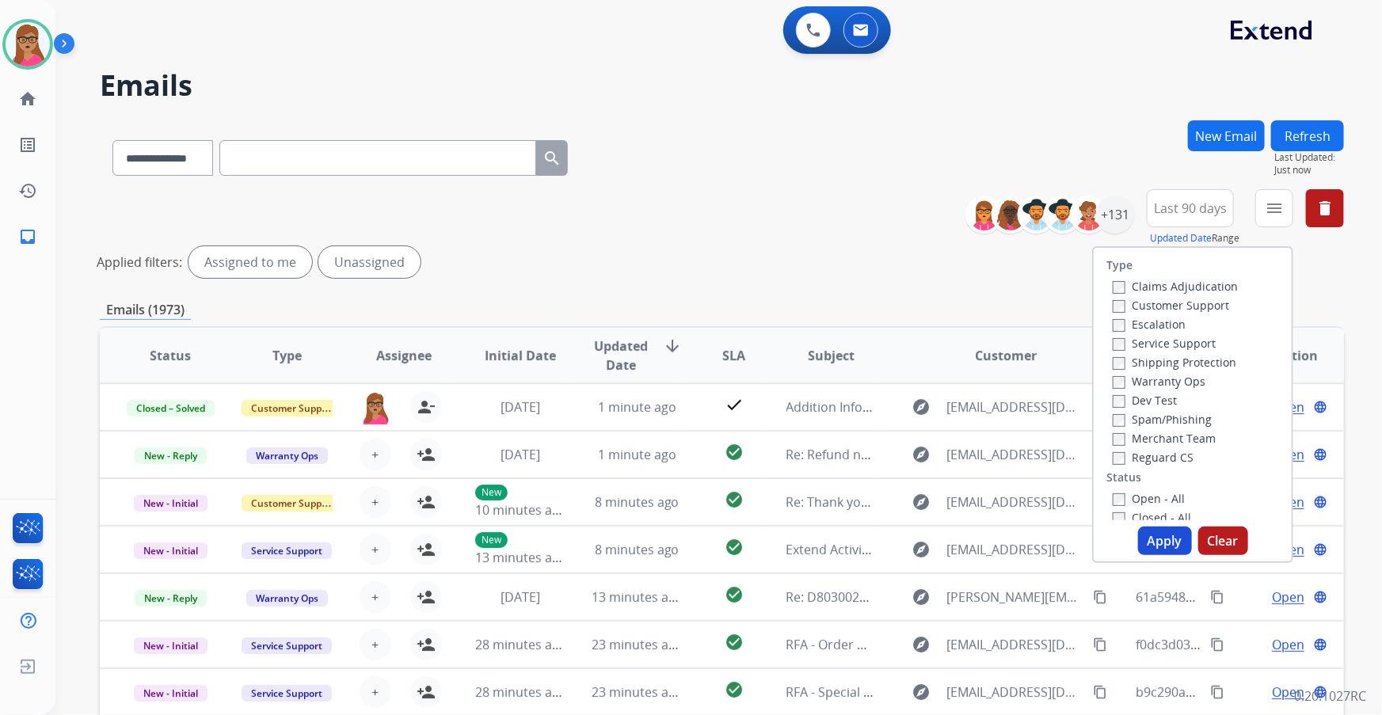
click at [920, 304] on label "Customer Support" at bounding box center [1170, 305] width 116 height 15
click at [920, 361] on label "Shipping Protection" at bounding box center [1174, 362] width 124 height 15
click at [920, 420] on label "Reguard CS" at bounding box center [1152, 457] width 81 height 15
click at [920, 420] on button "Apply" at bounding box center [1165, 541] width 54 height 29
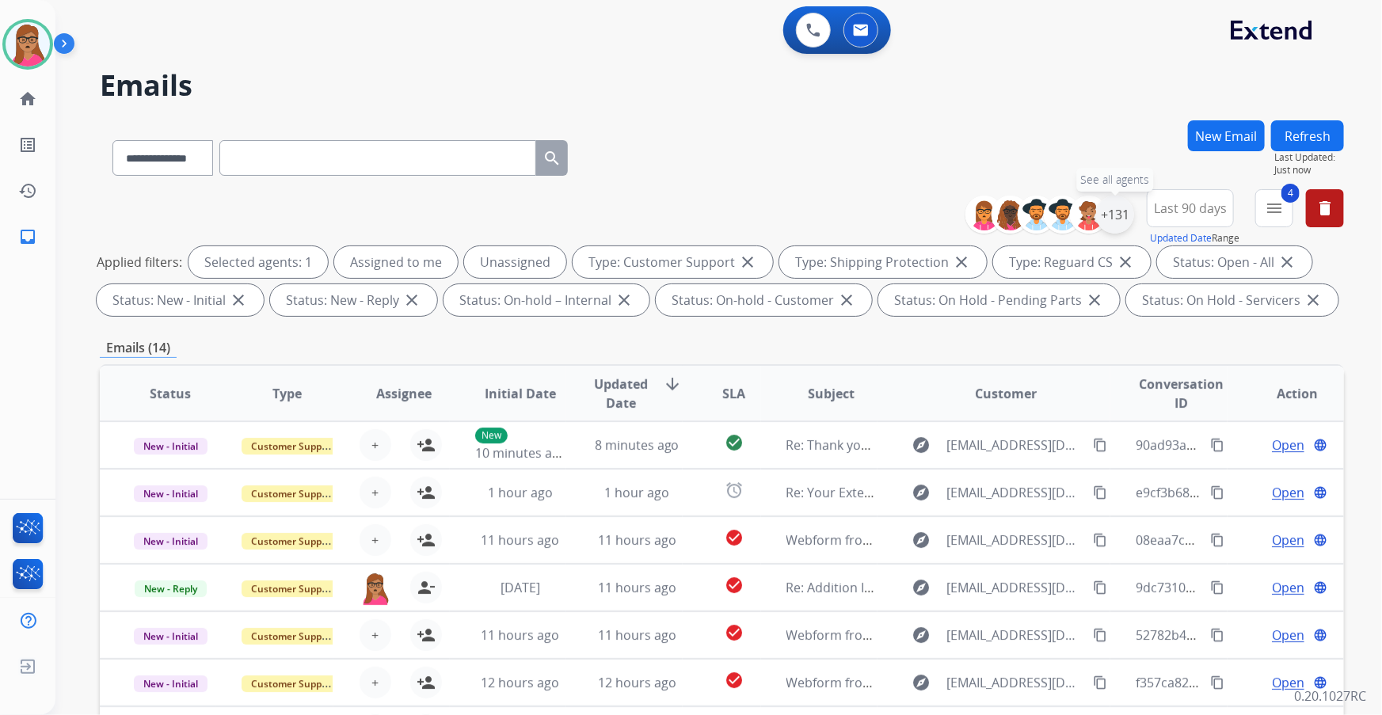
click at [920, 214] on div "+131" at bounding box center [1115, 215] width 38 height 38
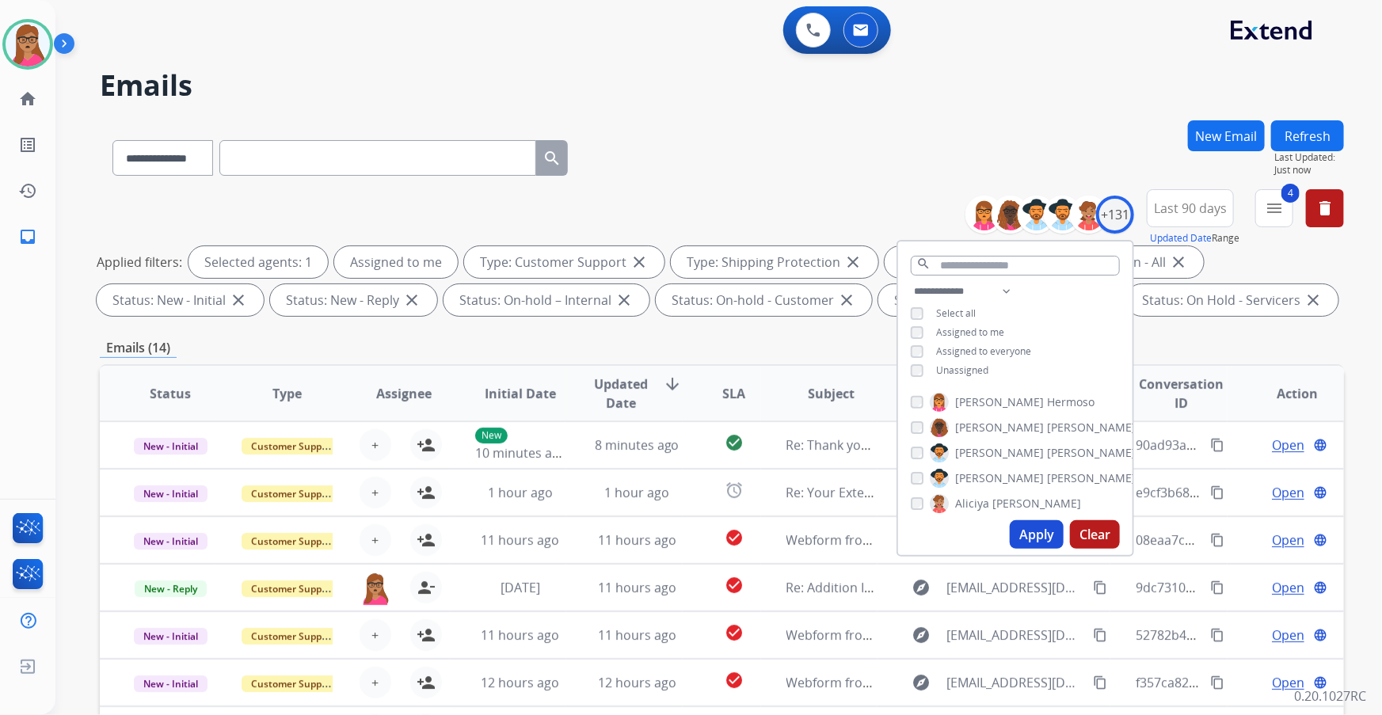
click at [920, 420] on button "Apply" at bounding box center [1036, 534] width 54 height 29
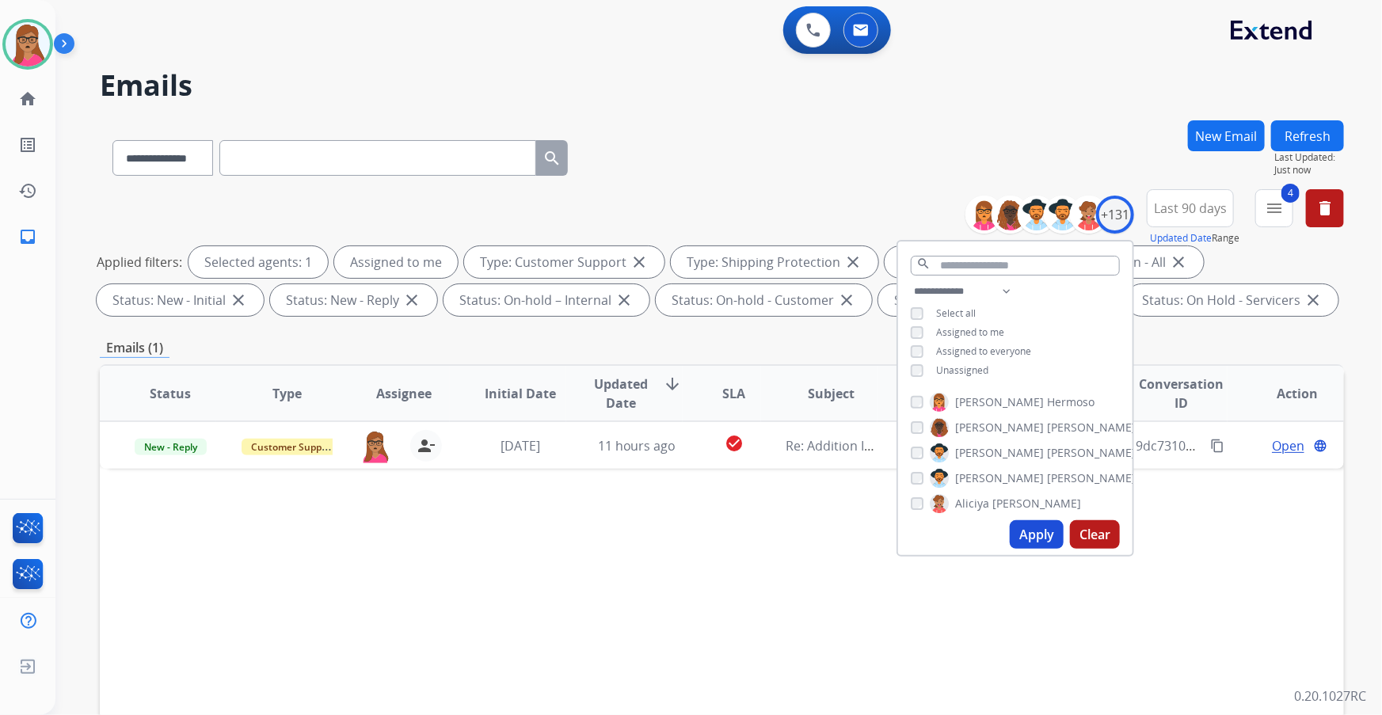
click at [730, 420] on div "Status Type Assignee Initial Date Updated Date arrow_downward SLA Subject Custo…" at bounding box center [722, 629] width 1244 height 530
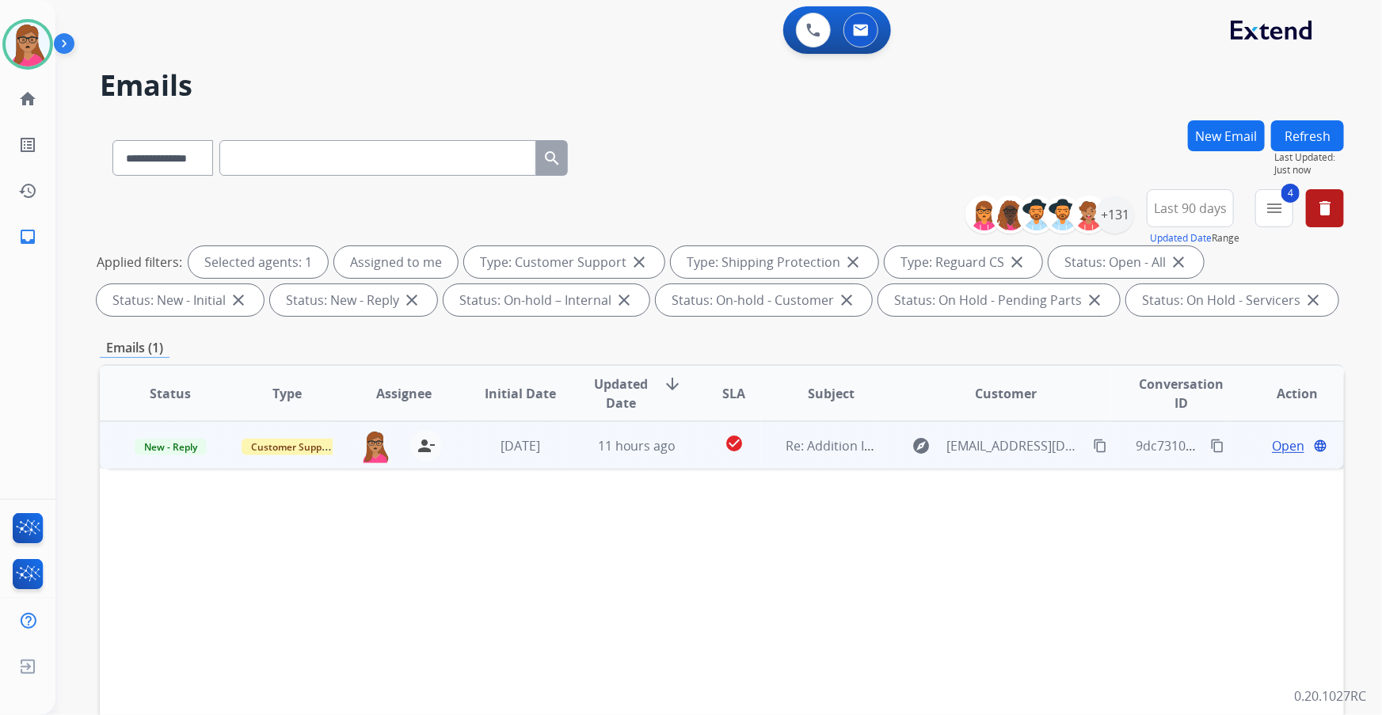
click at [920, 420] on span "Open" at bounding box center [1288, 445] width 32 height 19
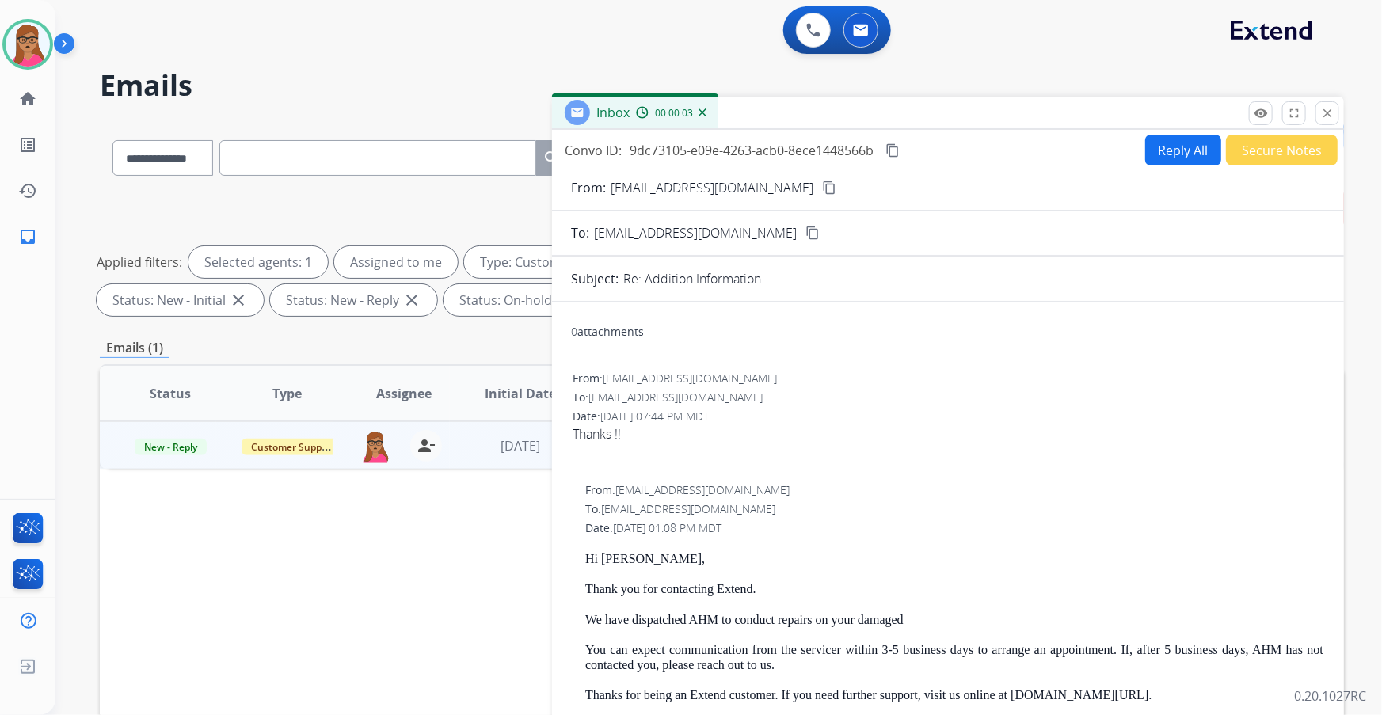
click at [920, 150] on button "Secure Notes" at bounding box center [1282, 150] width 112 height 31
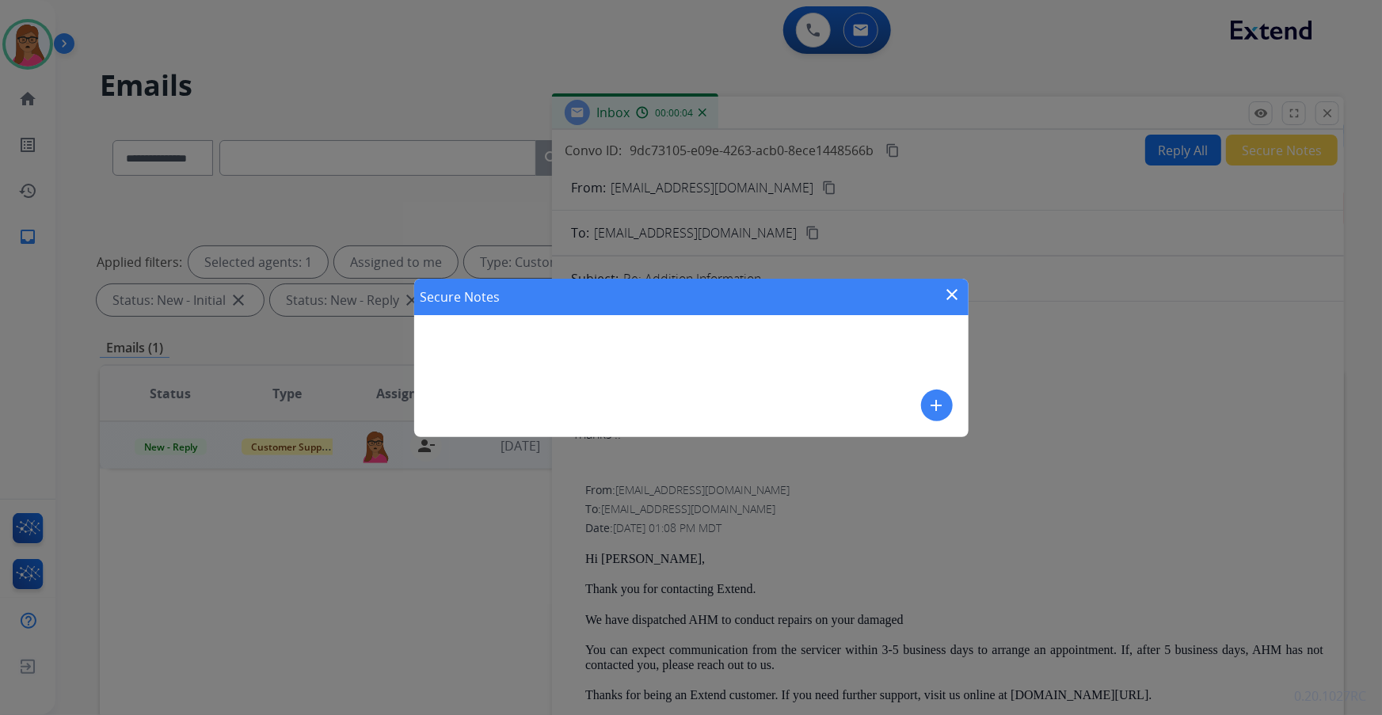
click at [920, 405] on mat-icon "add" at bounding box center [936, 405] width 19 height 19
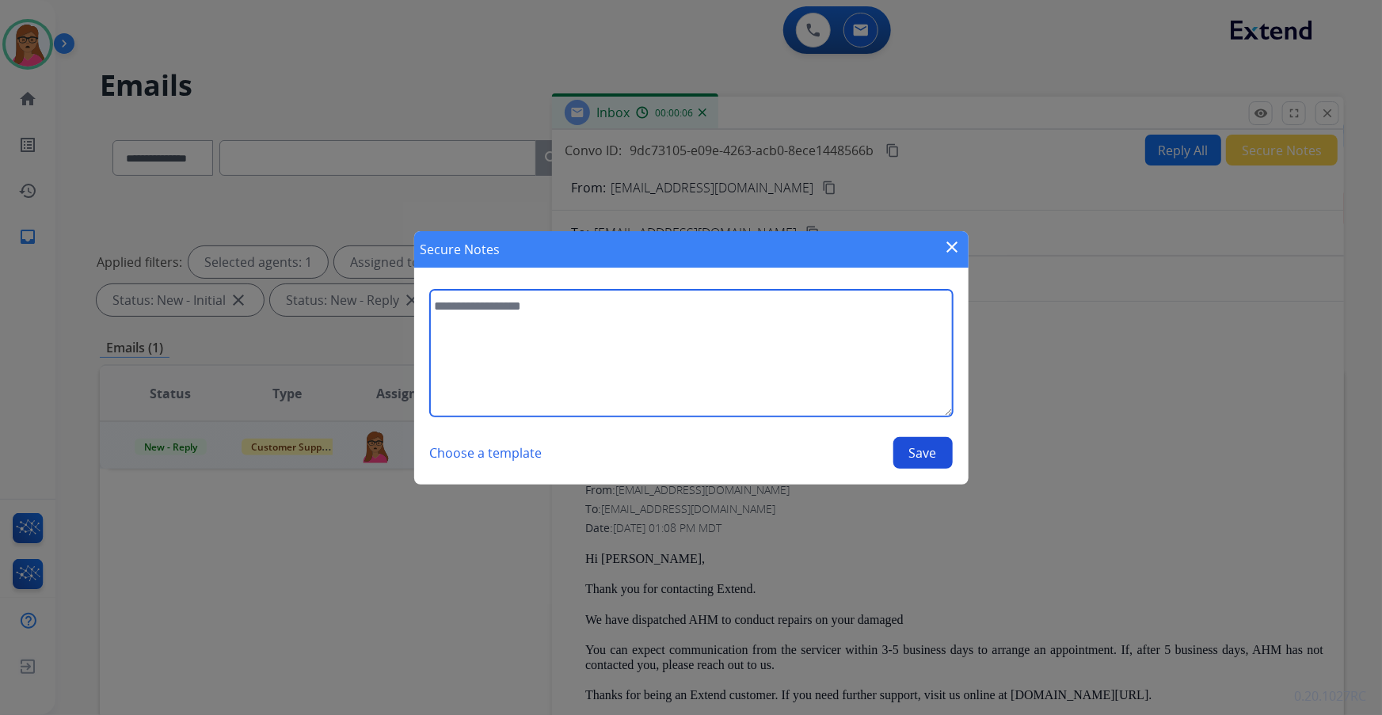
click at [920, 401] on textarea at bounding box center [691, 353] width 523 height 127
type textarea "**********"
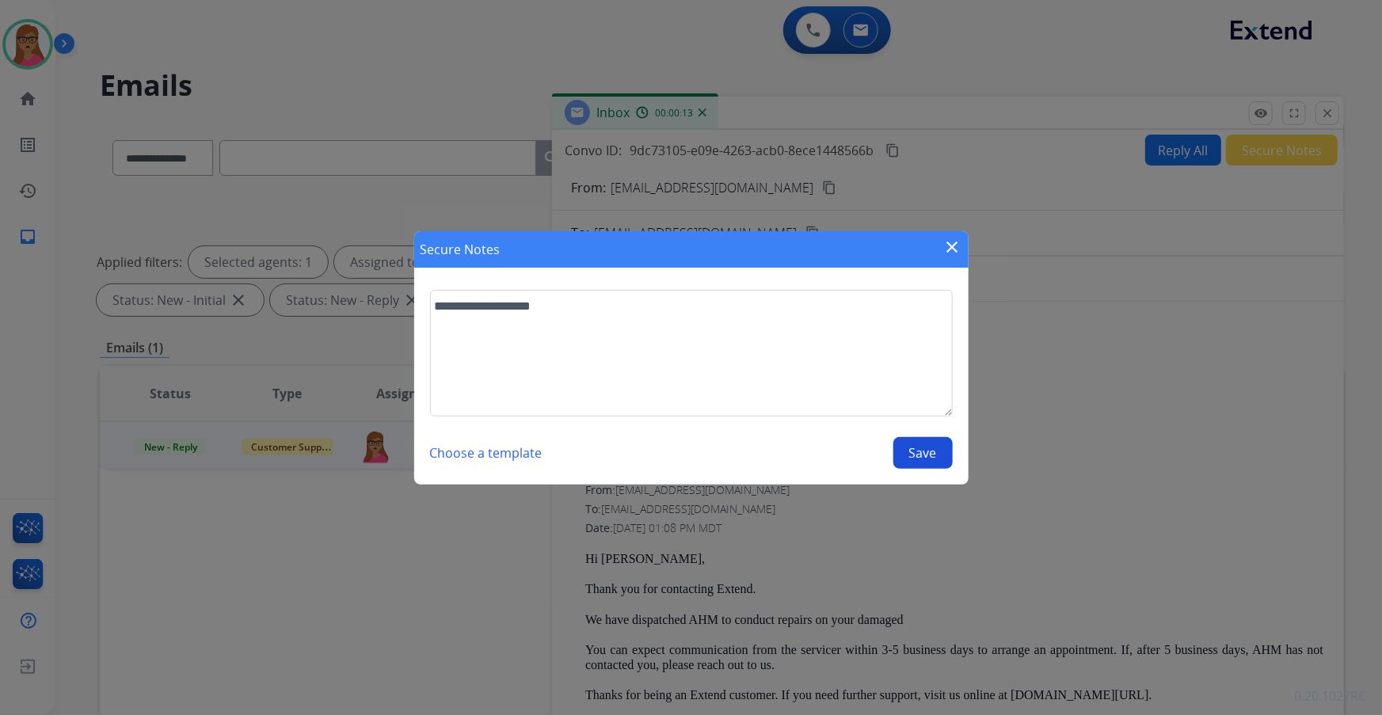
click at [920, 420] on button "Save" at bounding box center [922, 453] width 59 height 32
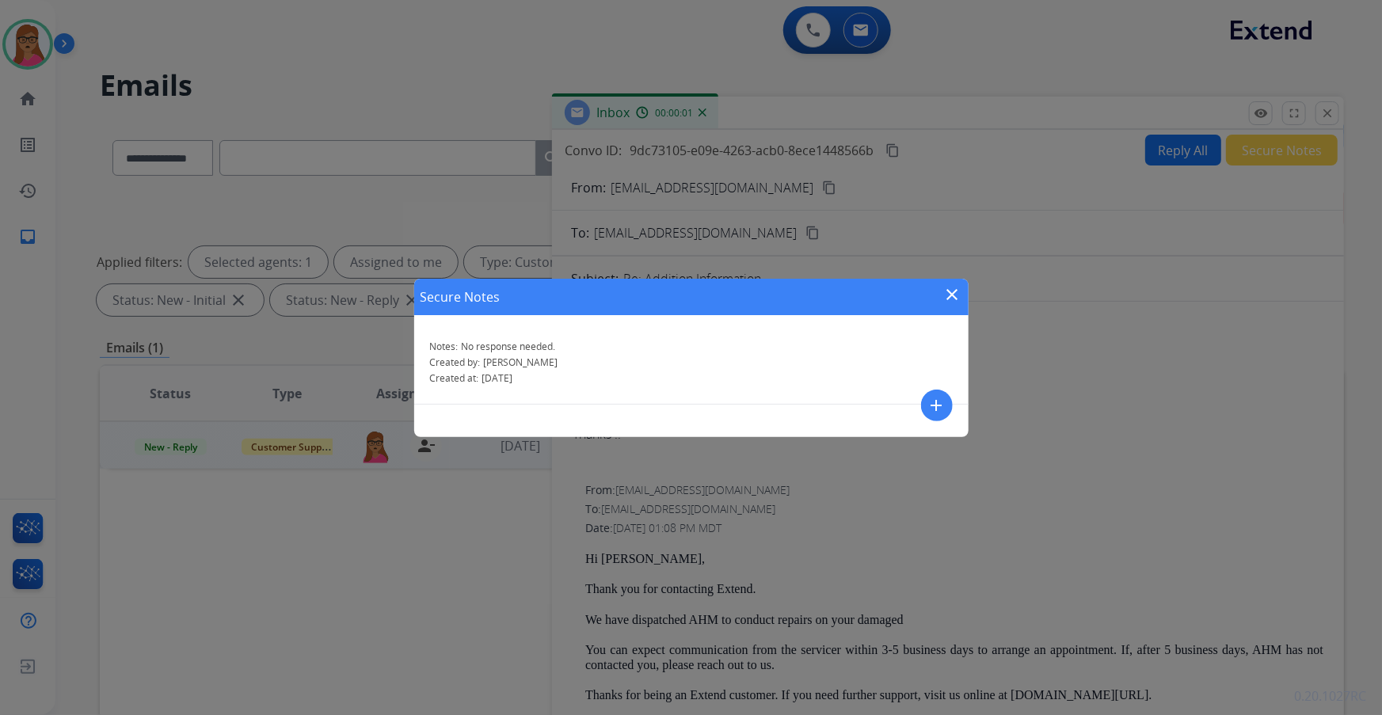
click at [920, 295] on mat-icon "close" at bounding box center [952, 294] width 19 height 19
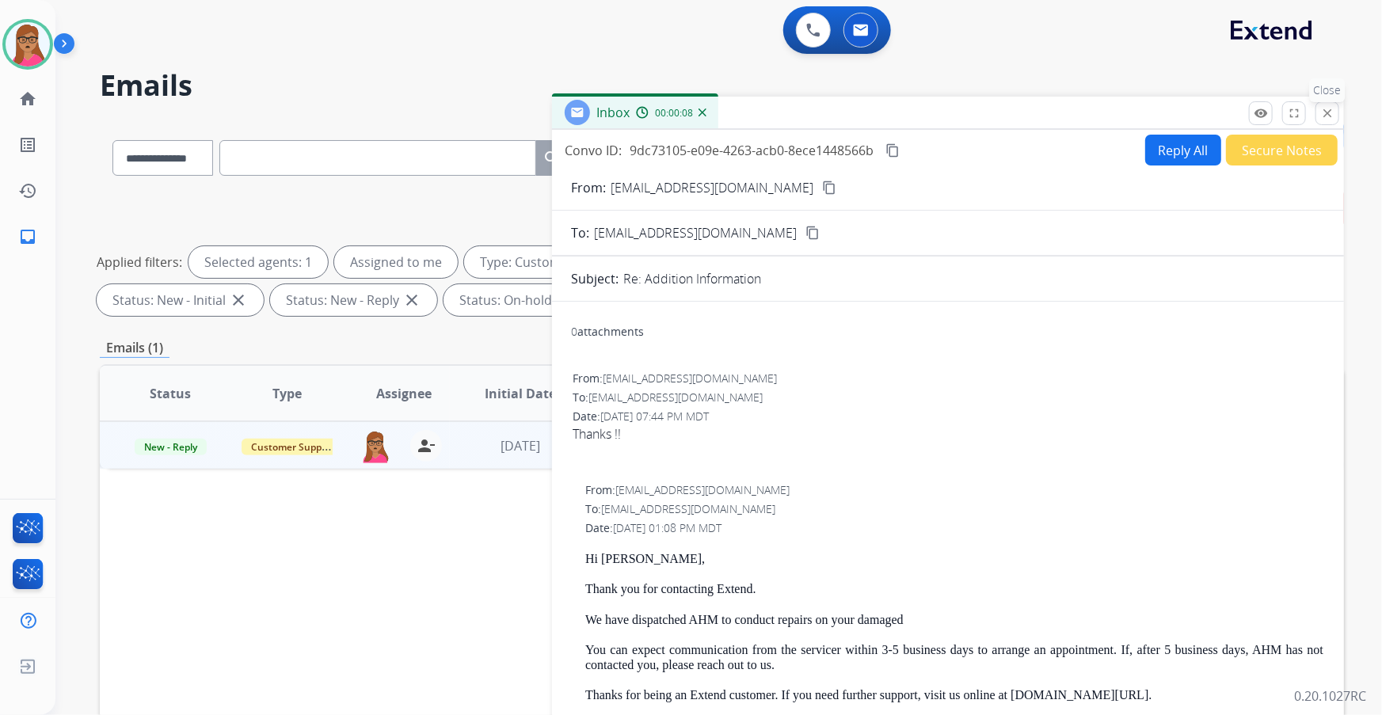
click at [920, 115] on mat-icon "close" at bounding box center [1327, 113] width 14 height 14
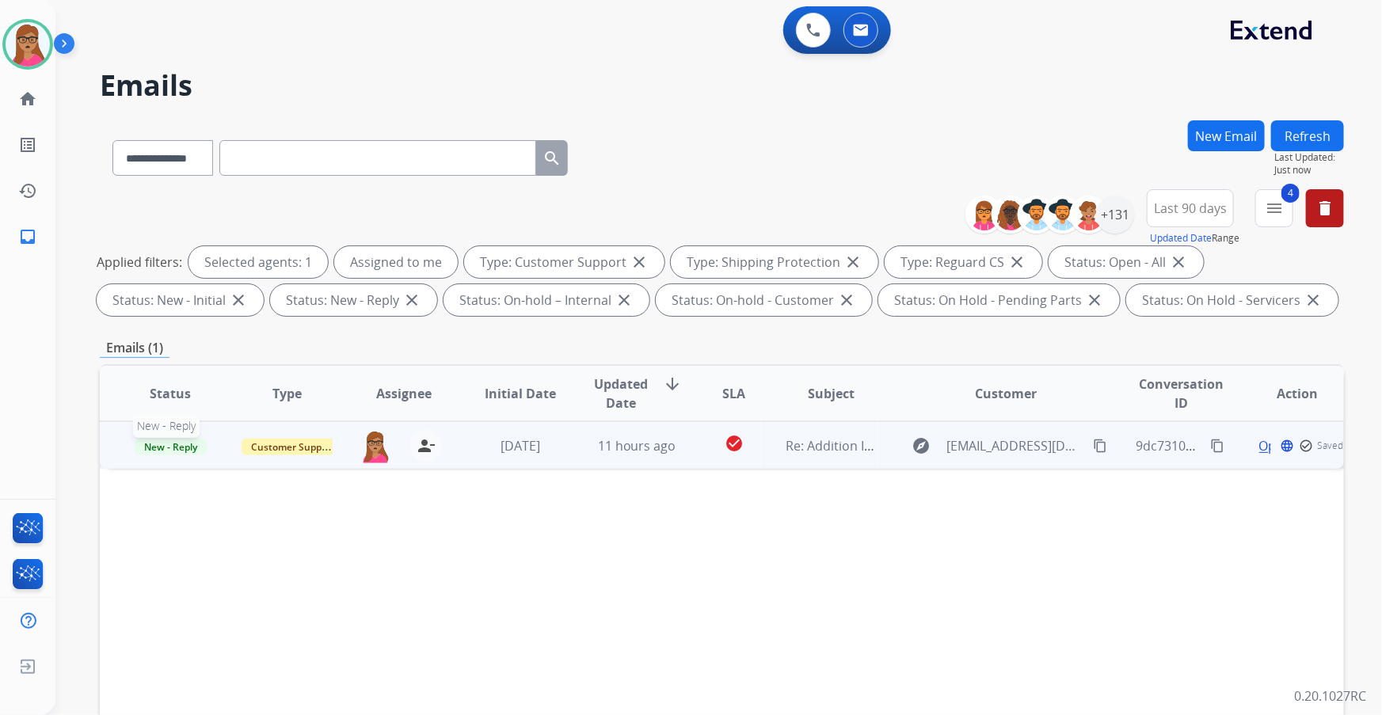
click at [166, 420] on span "New - Reply" at bounding box center [171, 447] width 72 height 17
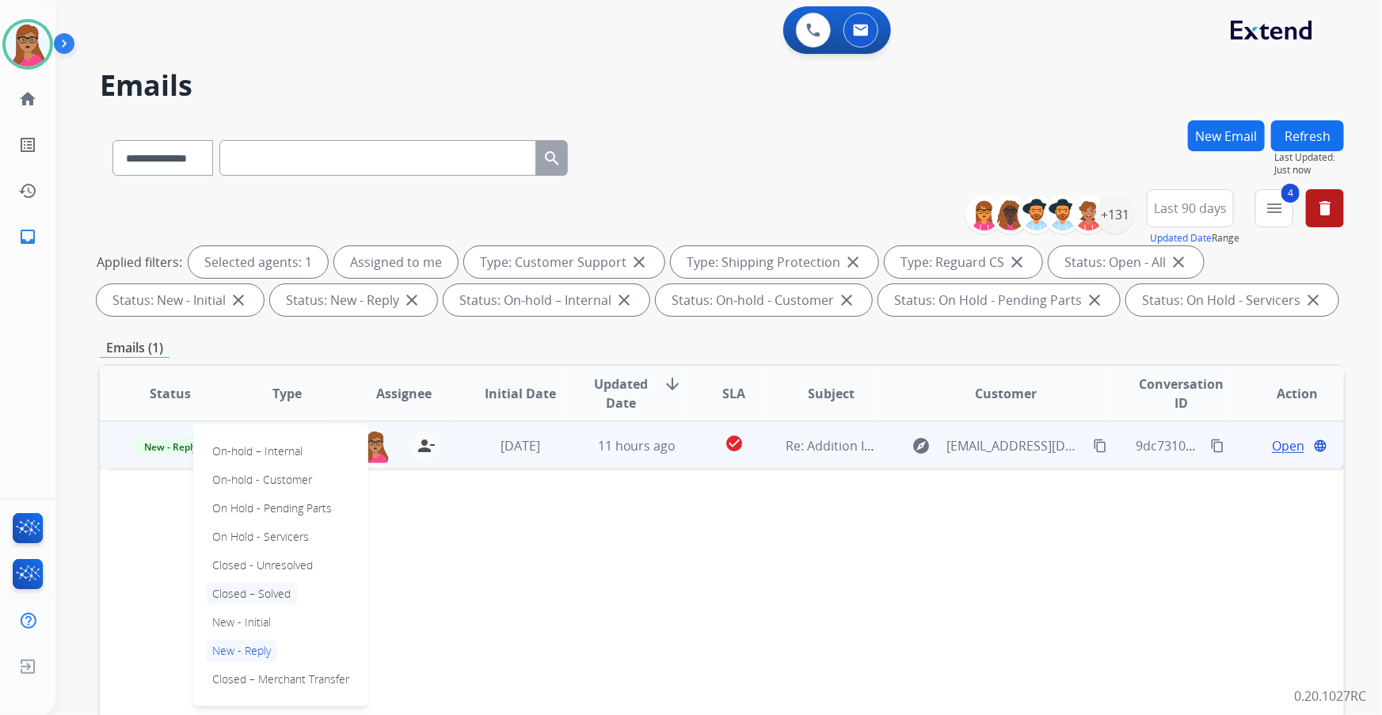
click at [277, 420] on p "Closed – Solved" at bounding box center [251, 594] width 91 height 22
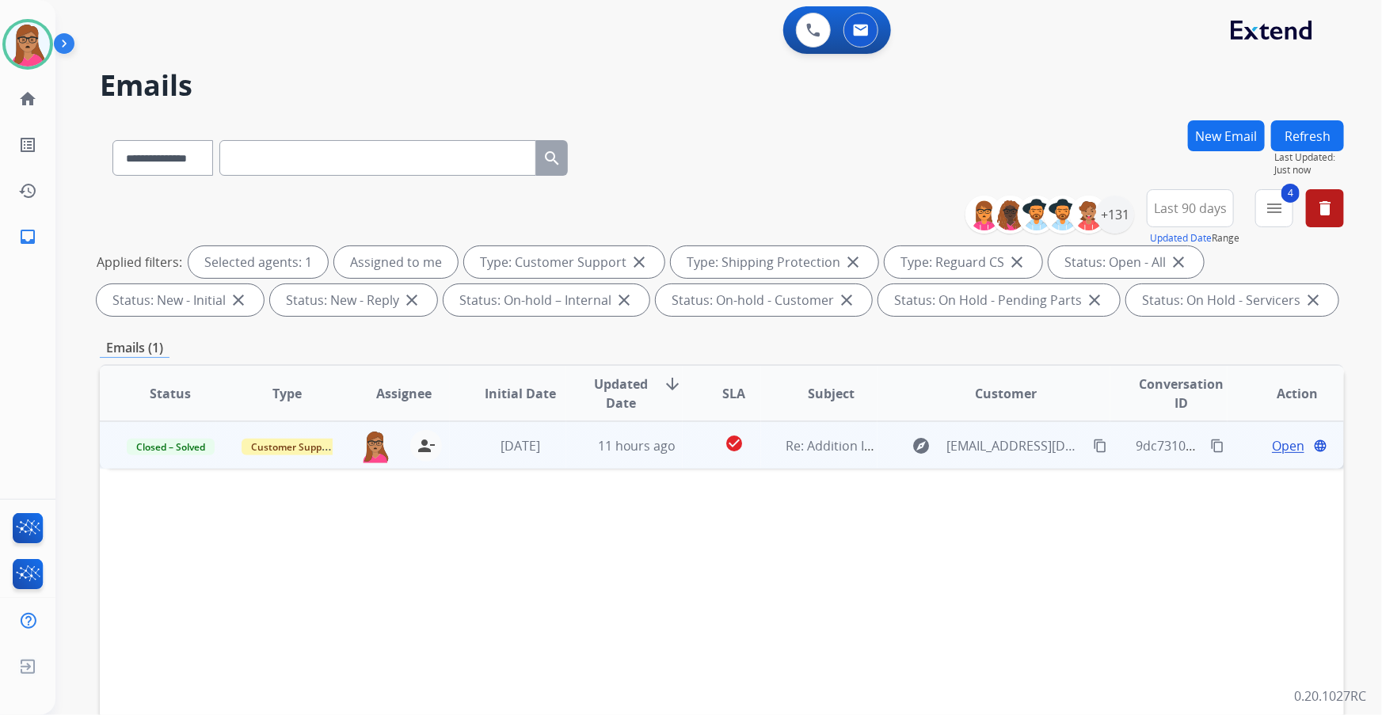
click at [920, 139] on button "Refresh" at bounding box center [1307, 135] width 73 height 31
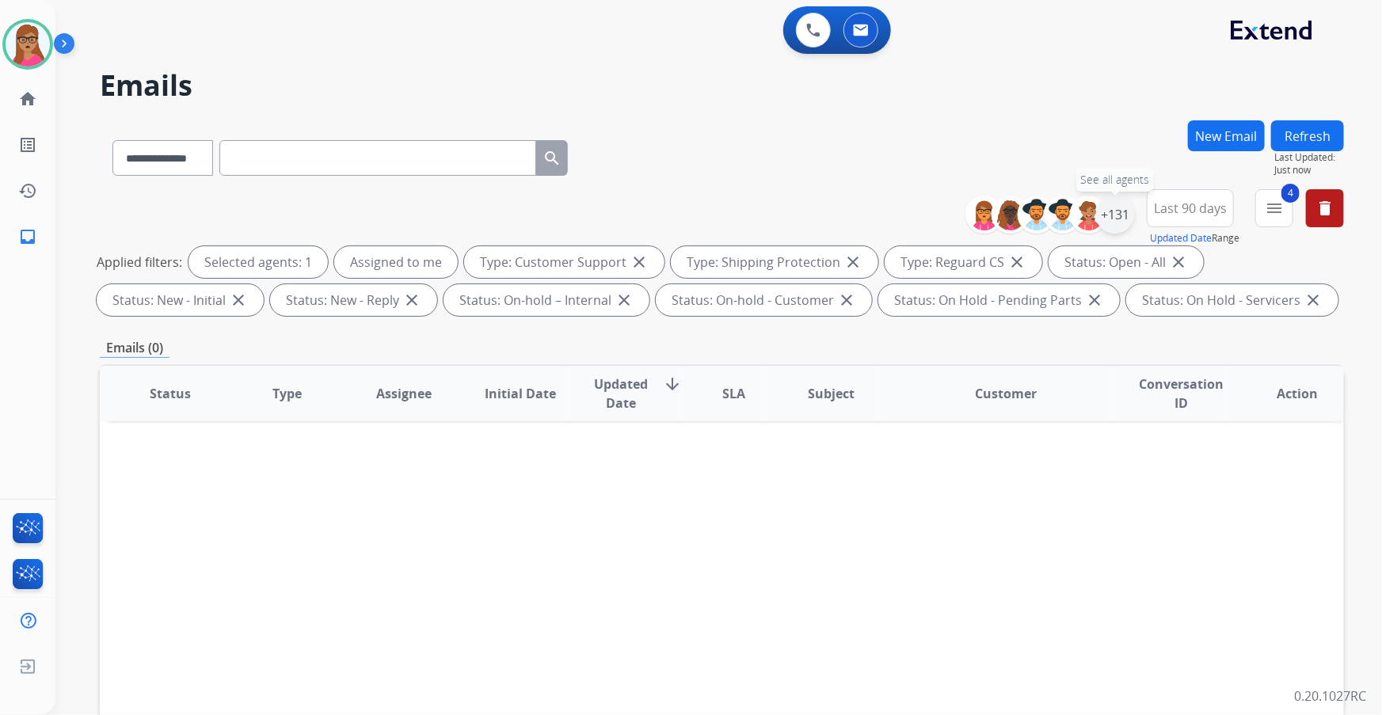
click at [920, 218] on div "+131" at bounding box center [1115, 215] width 38 height 38
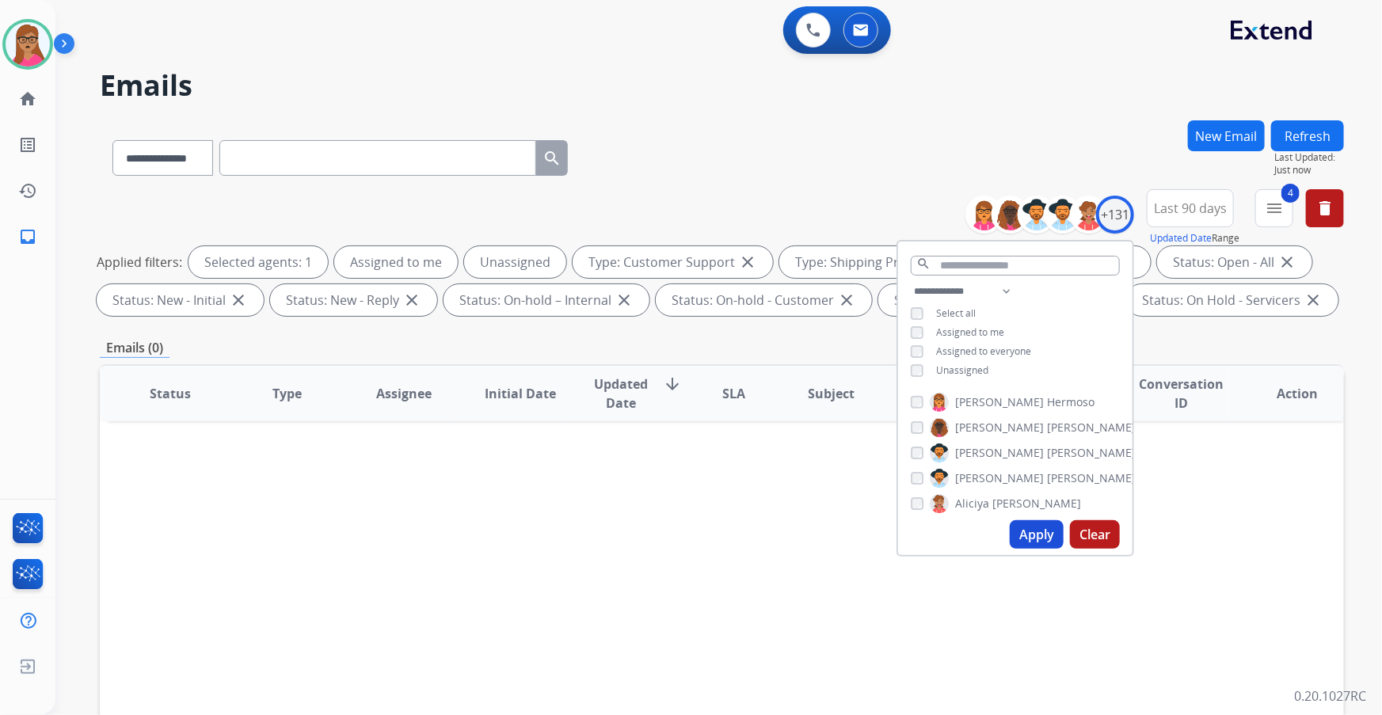
click at [920, 420] on button "Apply" at bounding box center [1036, 534] width 54 height 29
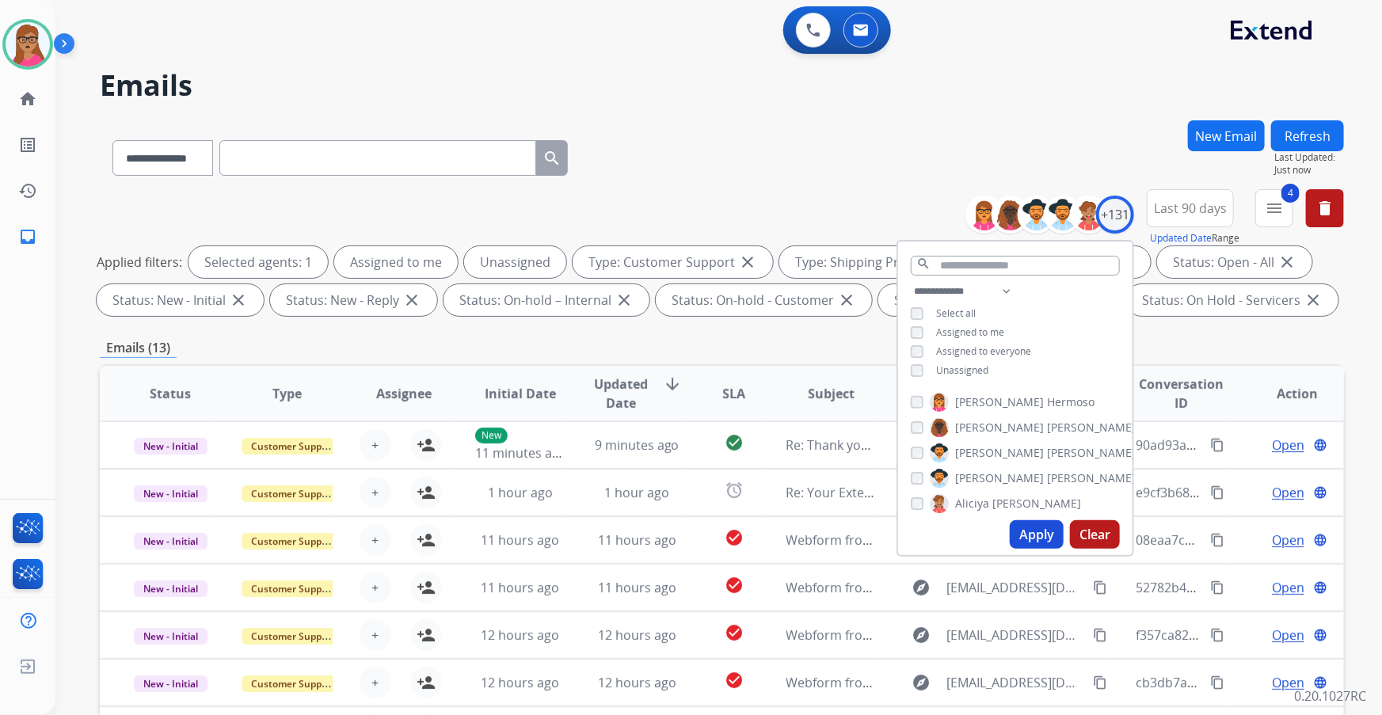
click at [793, 342] on div "Emails (13)" at bounding box center [722, 348] width 1244 height 20
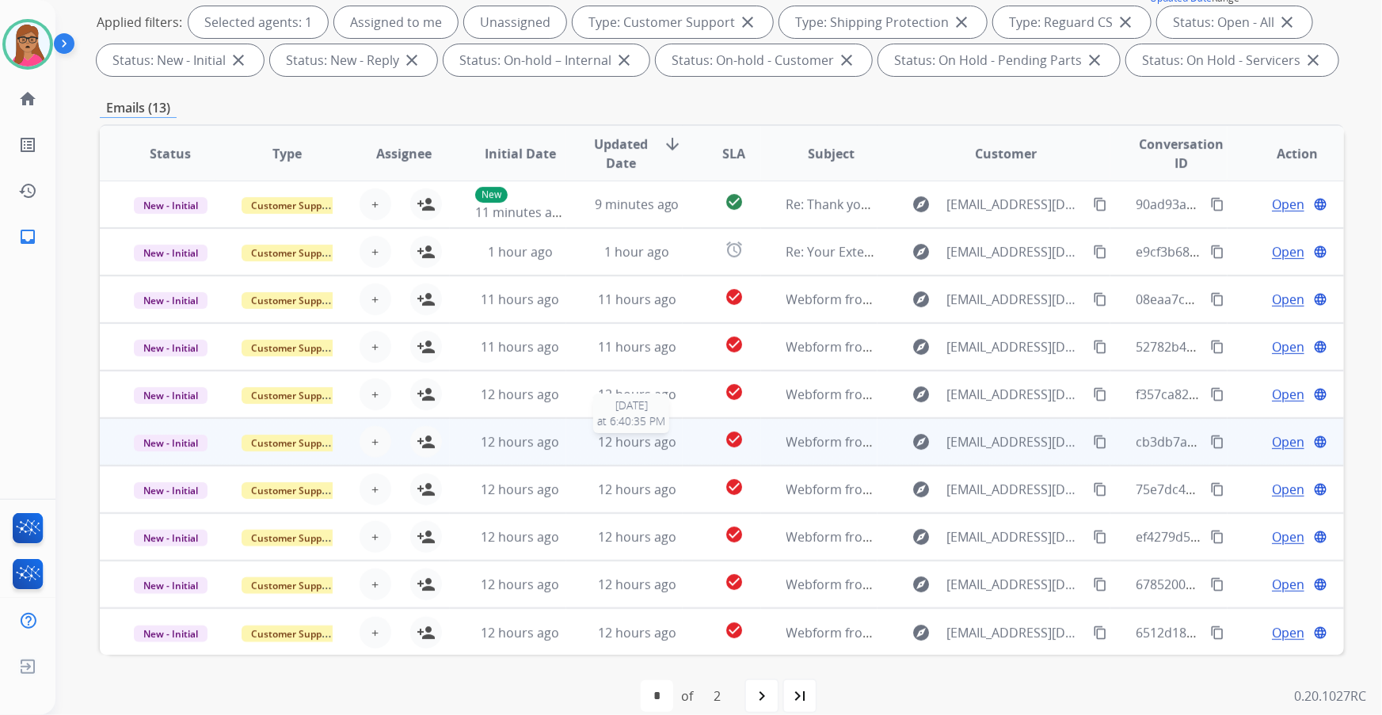
scroll to position [261, 0]
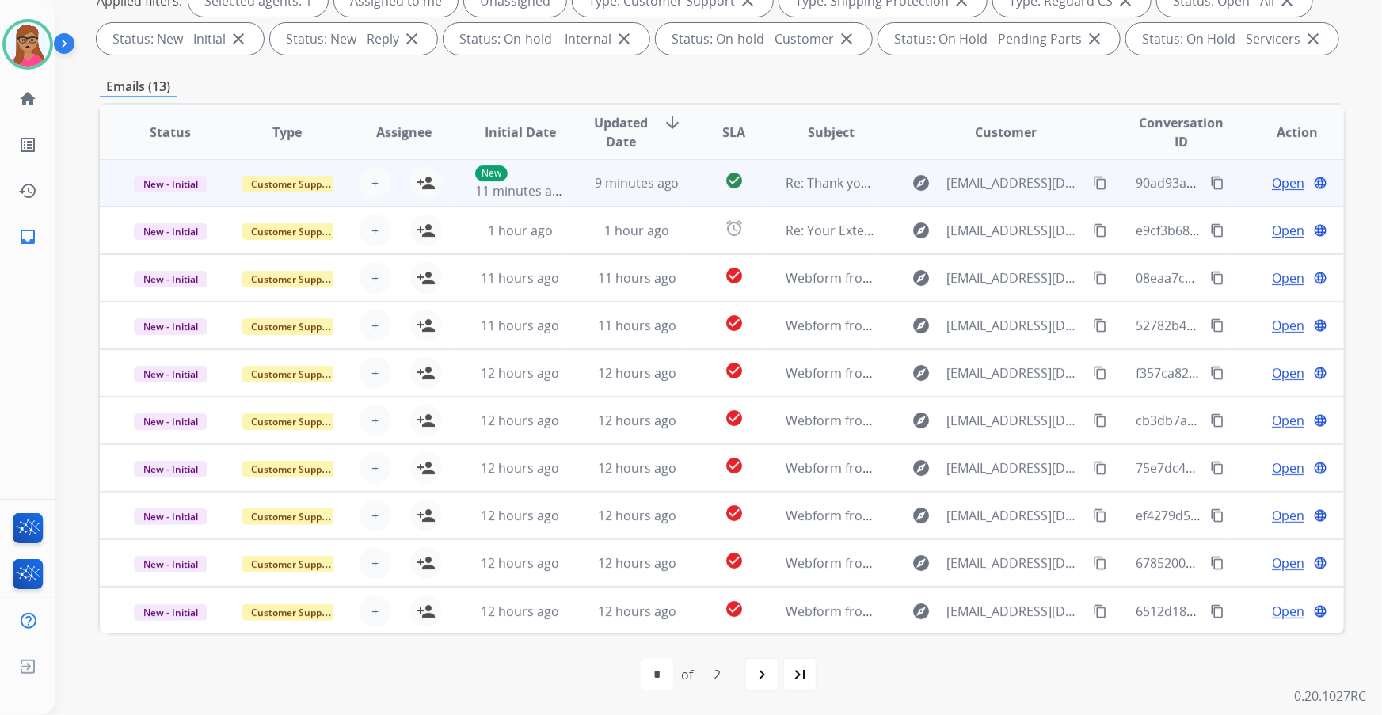
click at [166, 201] on td "New - Initial" at bounding box center [158, 183] width 116 height 48
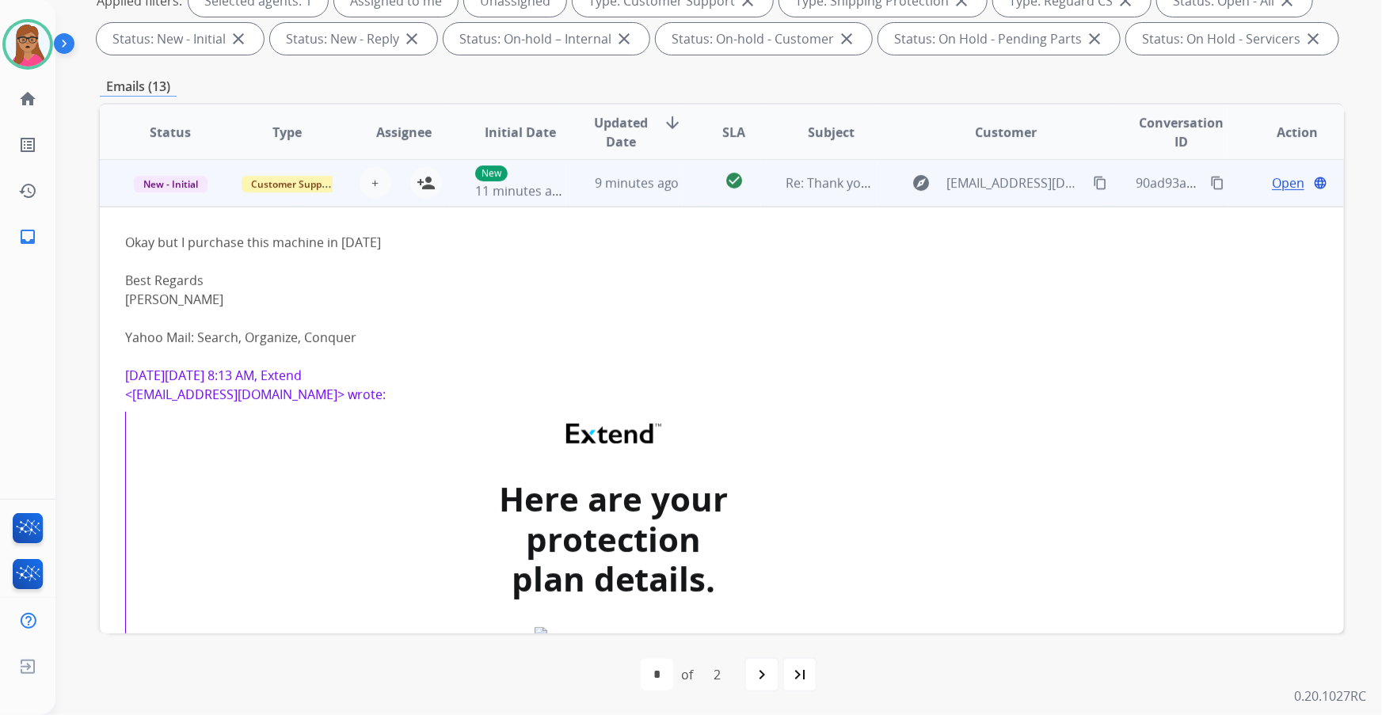
scroll to position [0, 0]
click at [166, 201] on td "New - Initial" at bounding box center [158, 184] width 116 height 48
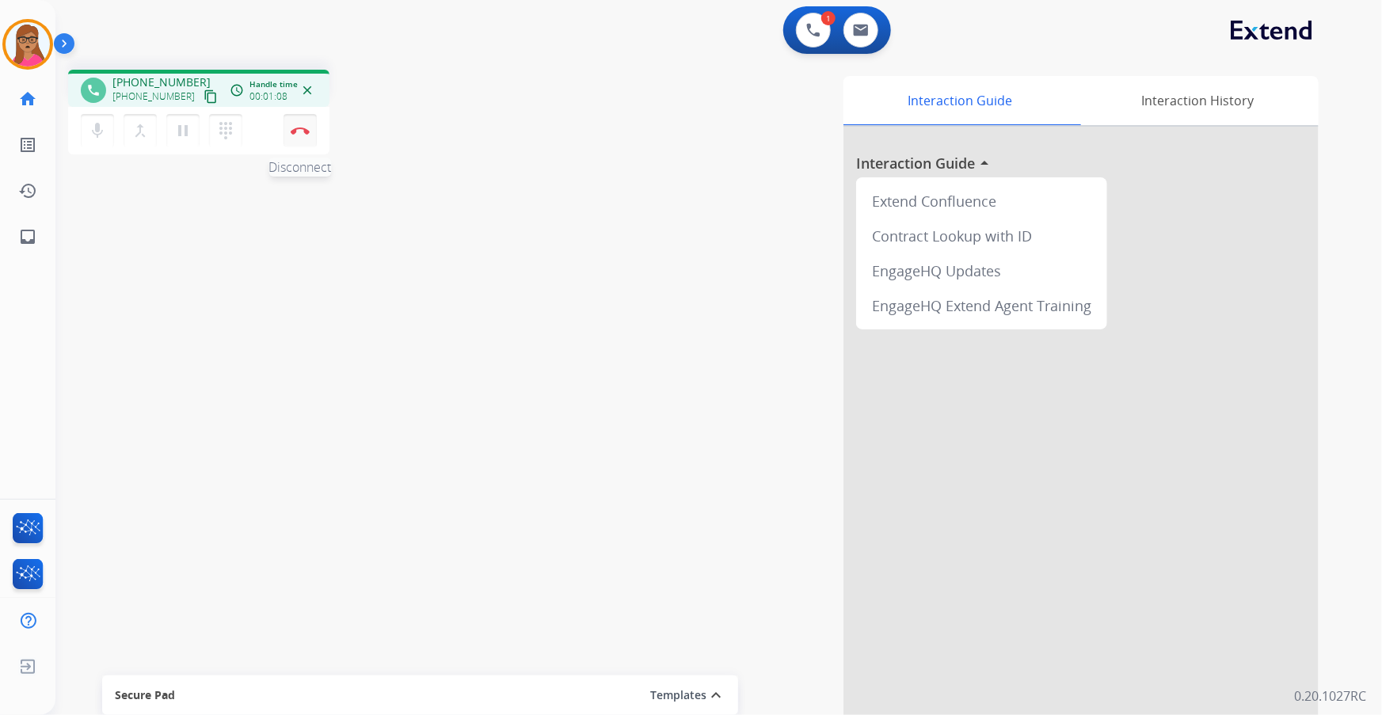
click at [301, 127] on img at bounding box center [300, 131] width 19 height 8
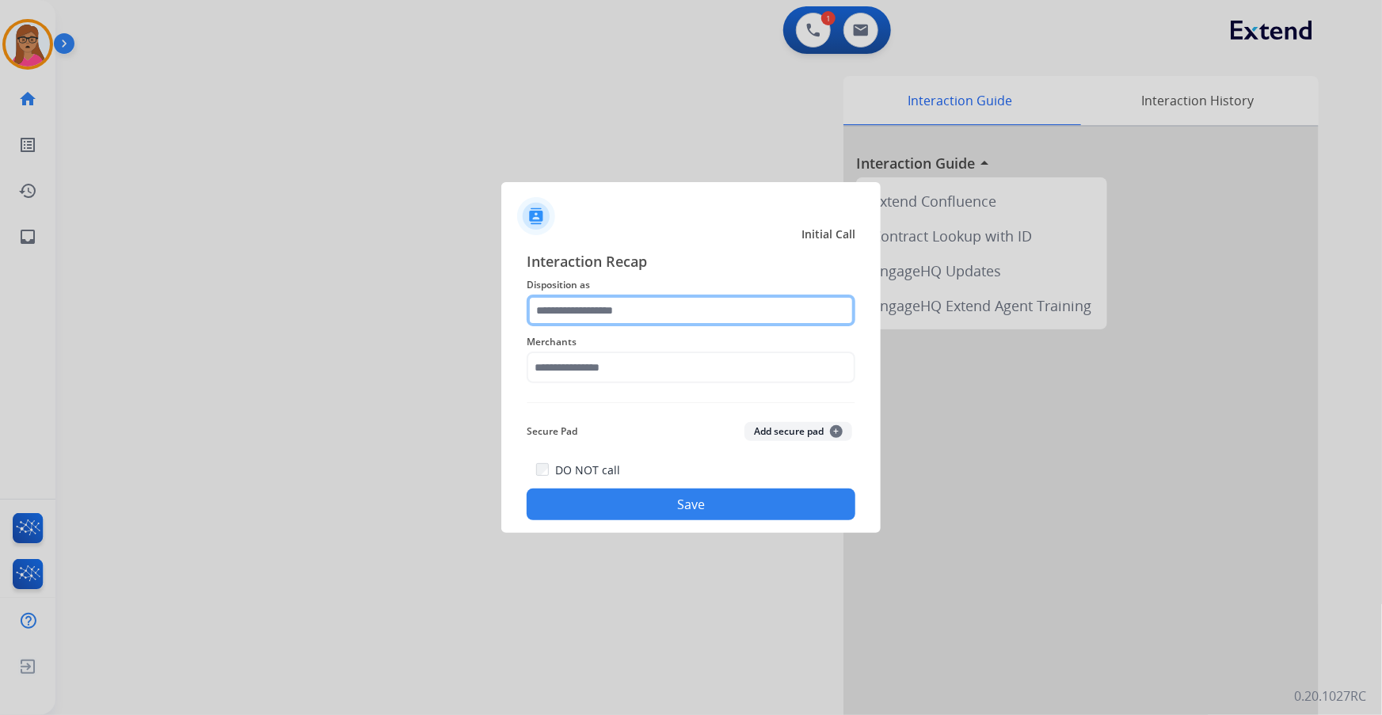
click at [584, 307] on input "text" at bounding box center [691, 311] width 329 height 32
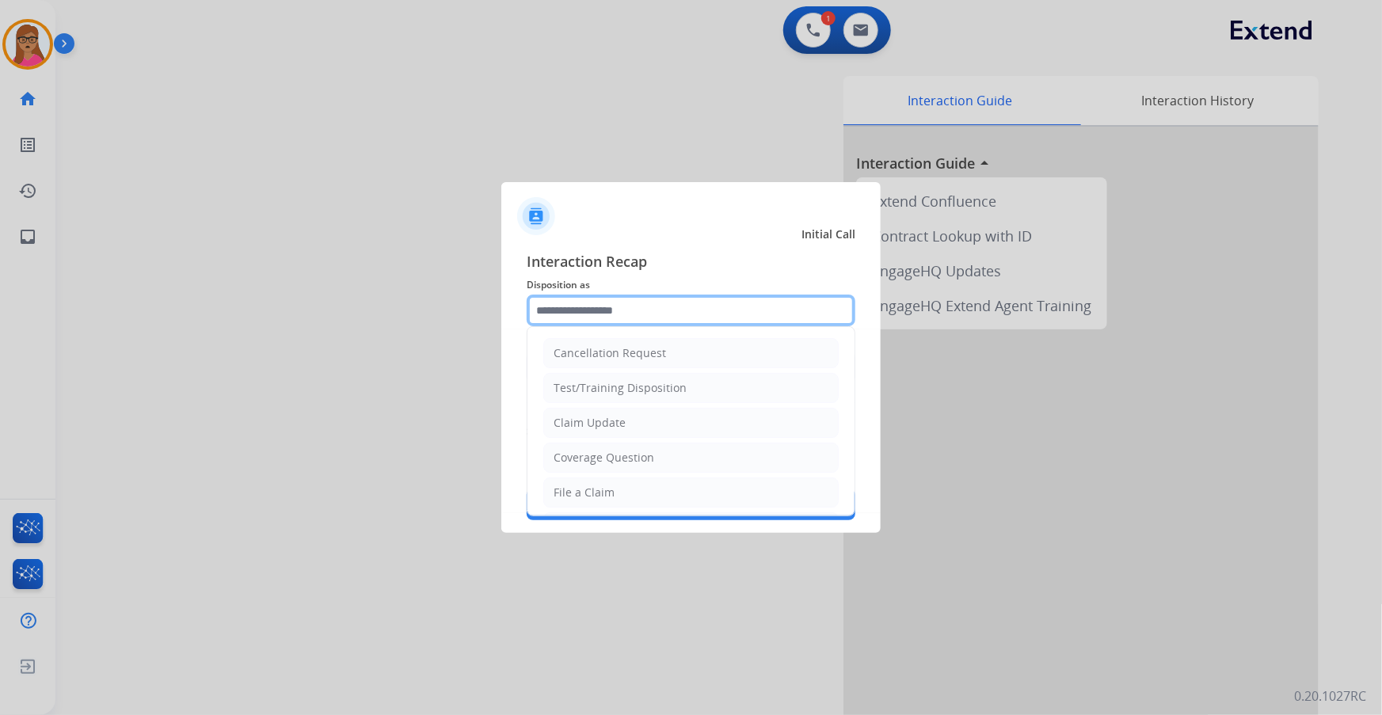
scroll to position [245, 0]
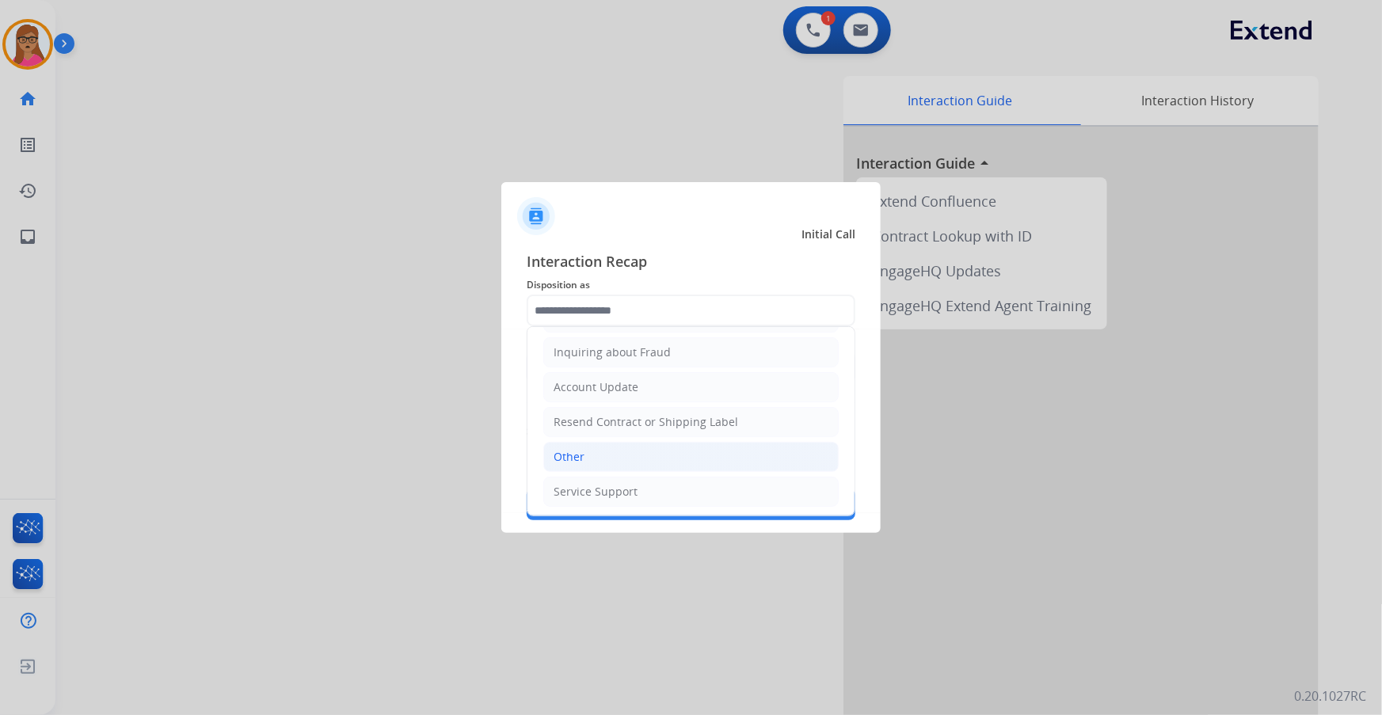
click at [606, 420] on li "Other" at bounding box center [690, 457] width 295 height 30
type input "*****"
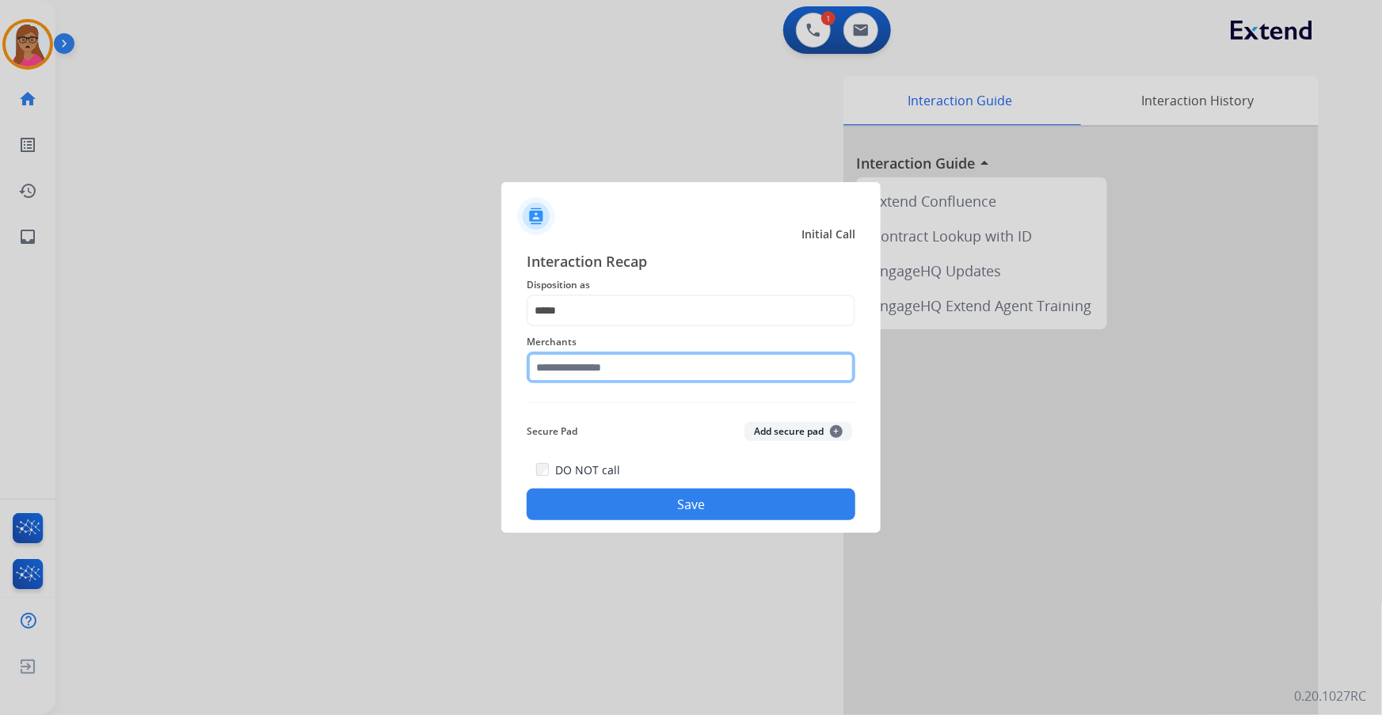
click at [625, 370] on input "text" at bounding box center [691, 368] width 329 height 32
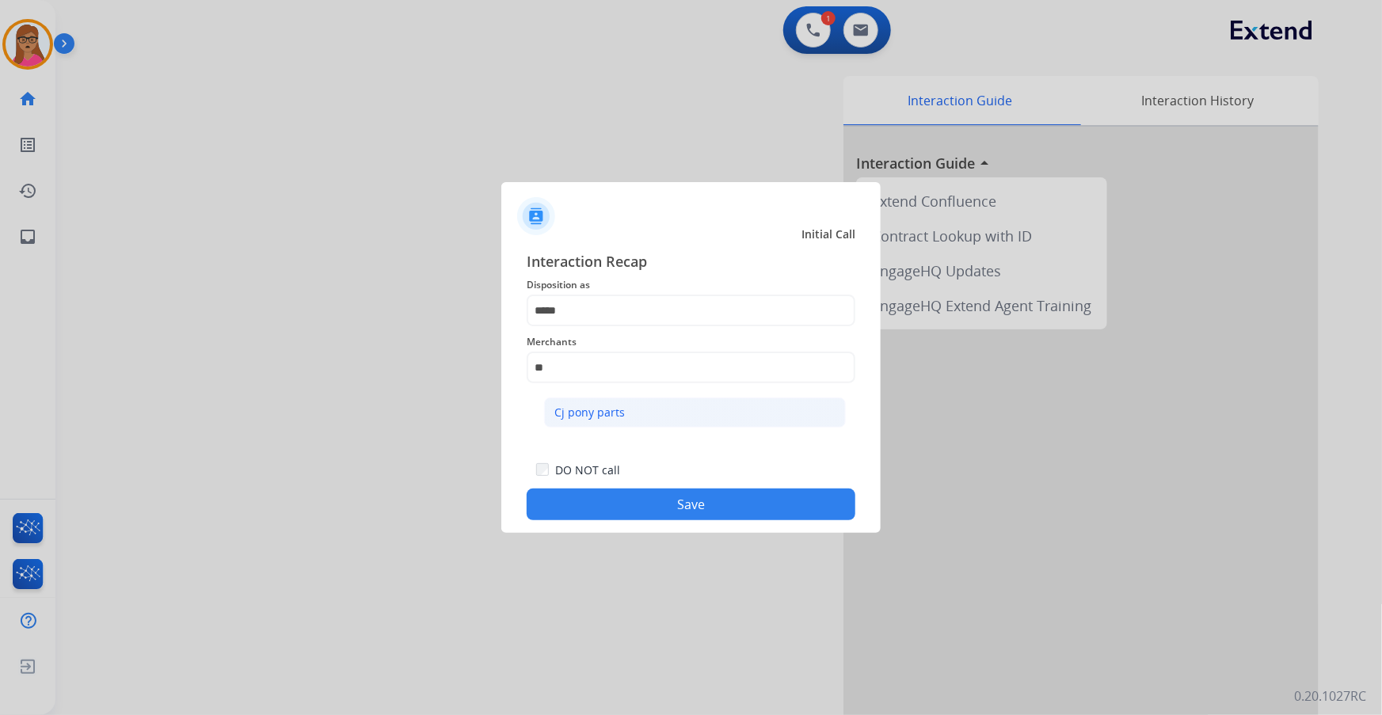
click at [595, 420] on li "Cj pony parts" at bounding box center [695, 412] width 302 height 30
type input "**********"
click at [701, 420] on button "Save" at bounding box center [691, 505] width 329 height 32
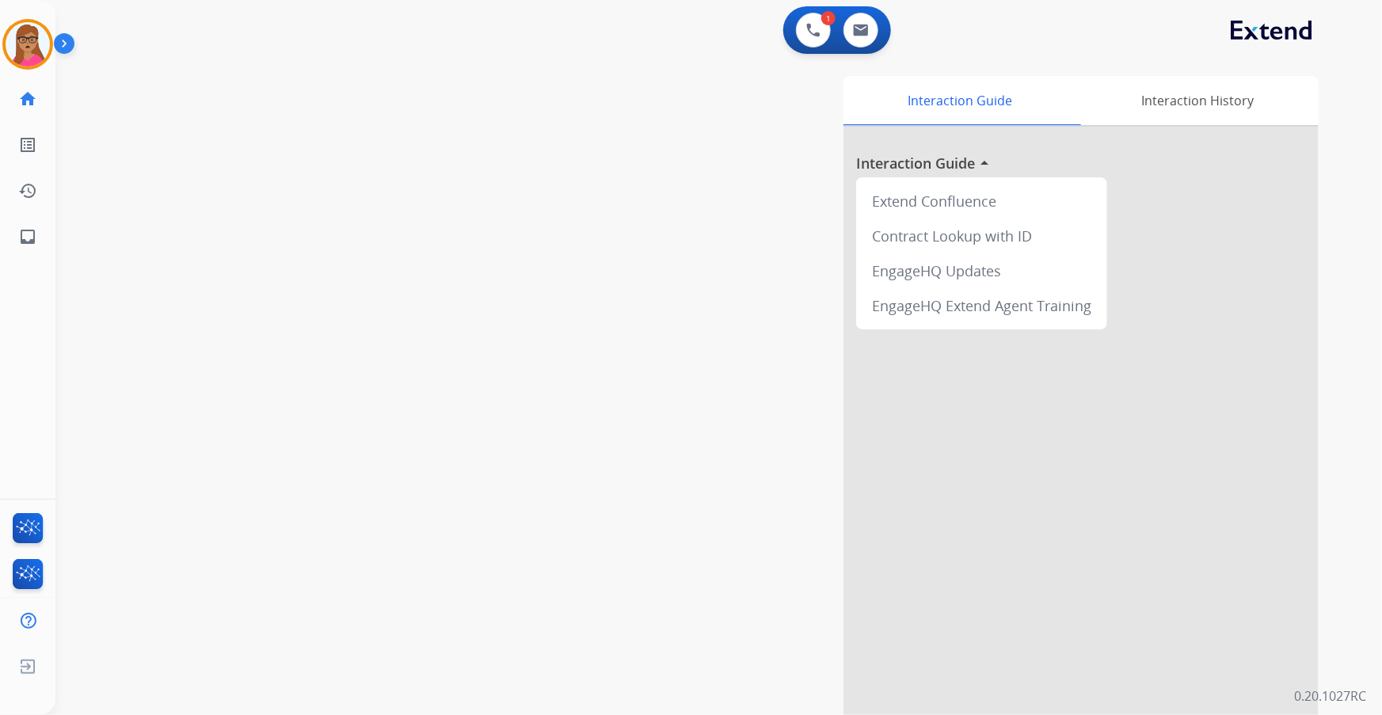
click at [200, 386] on div "swap_horiz Break voice bridge close_fullscreen Connect 3-Way Call merge_type Se…" at bounding box center [699, 387] width 1288 height 660
click at [32, 47] on img at bounding box center [28, 44] width 44 height 44
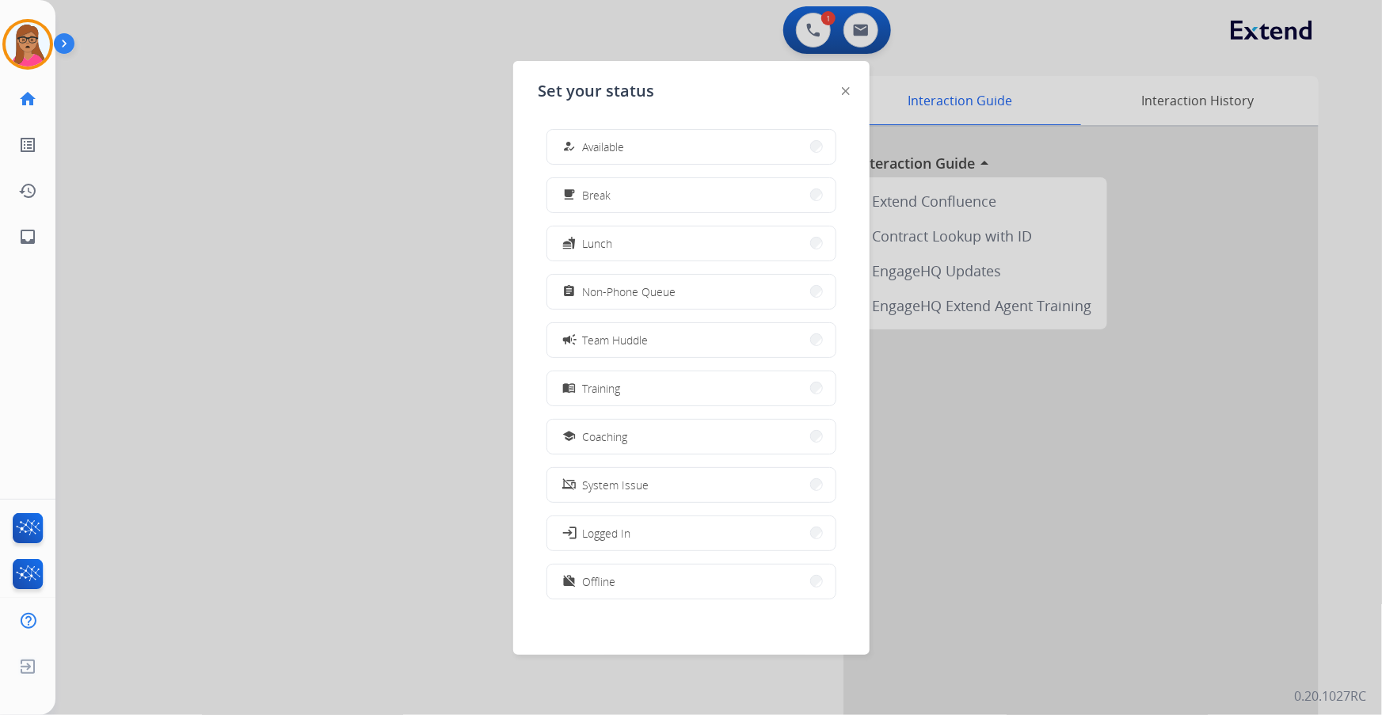
click at [357, 102] on div at bounding box center [691, 357] width 1382 height 715
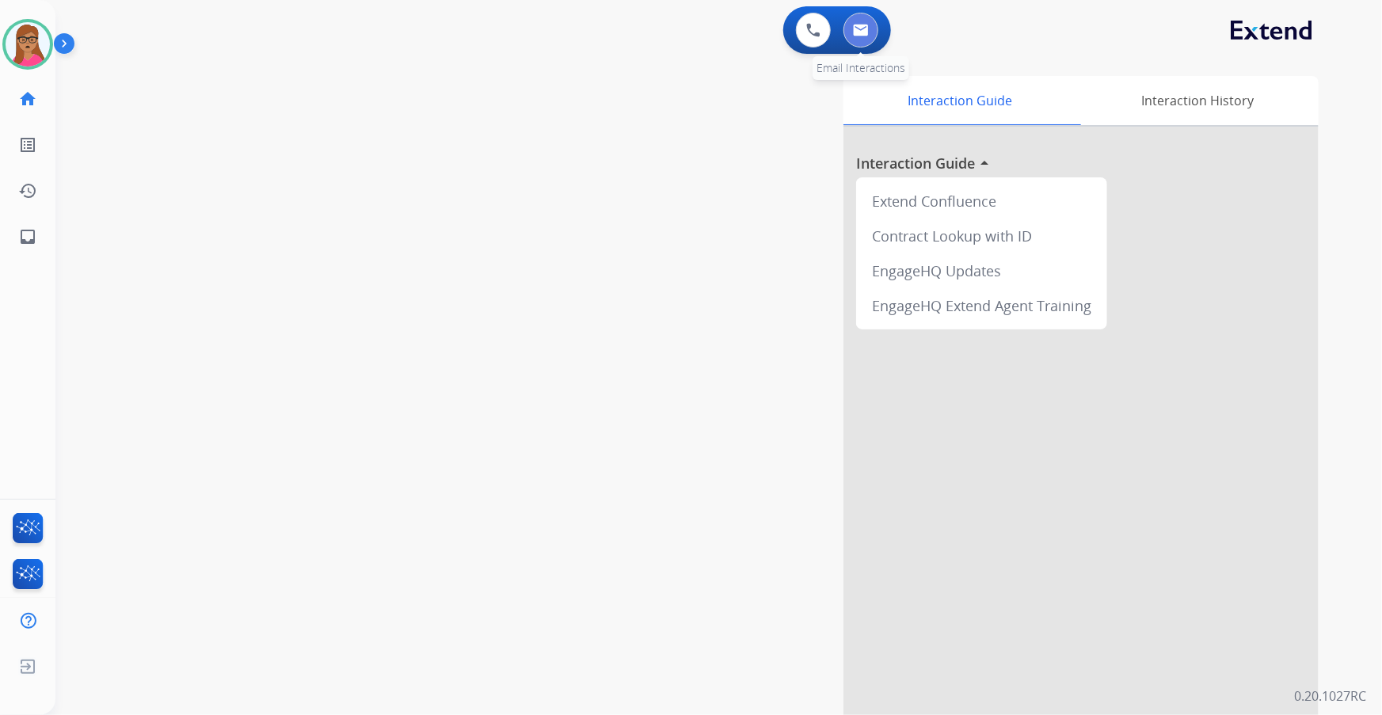
click at [876, 27] on button at bounding box center [860, 30] width 35 height 35
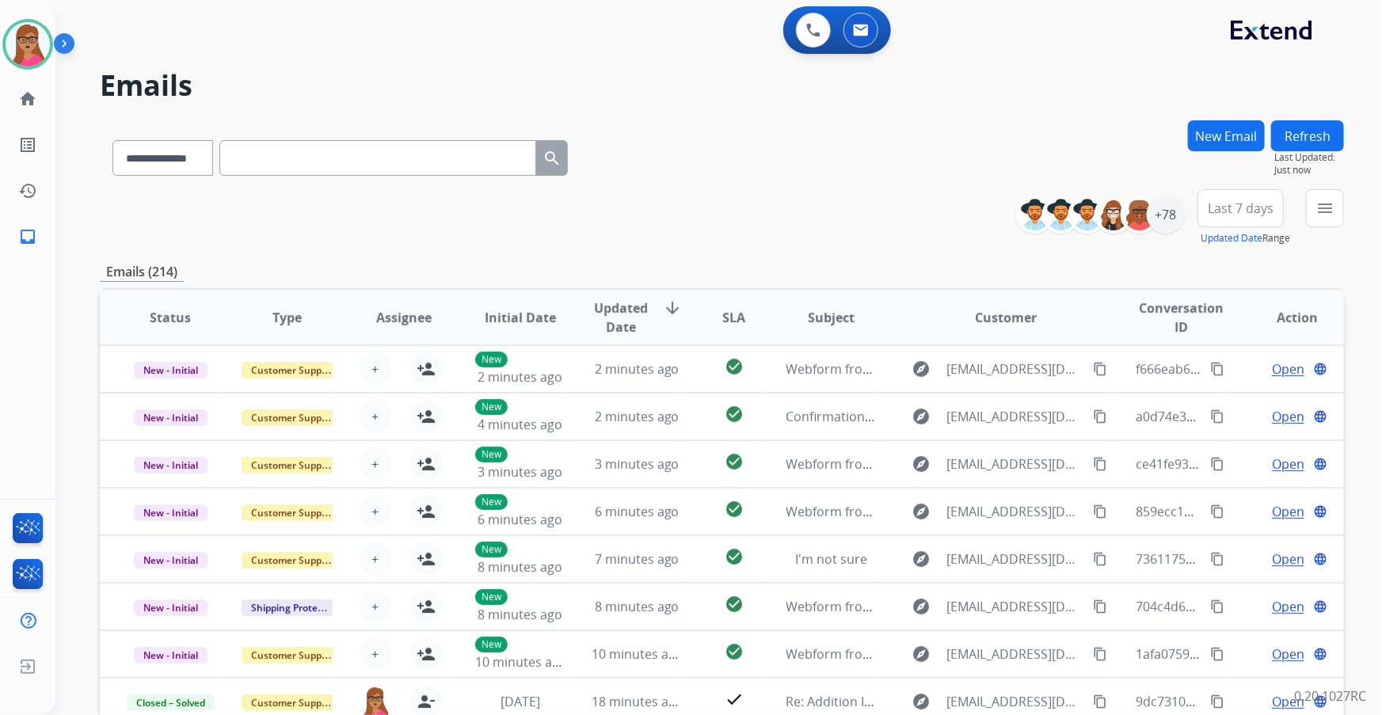
click at [920, 205] on span "Last 7 days" at bounding box center [1240, 208] width 66 height 6
click at [920, 405] on div "Last 90 days" at bounding box center [1235, 401] width 87 height 24
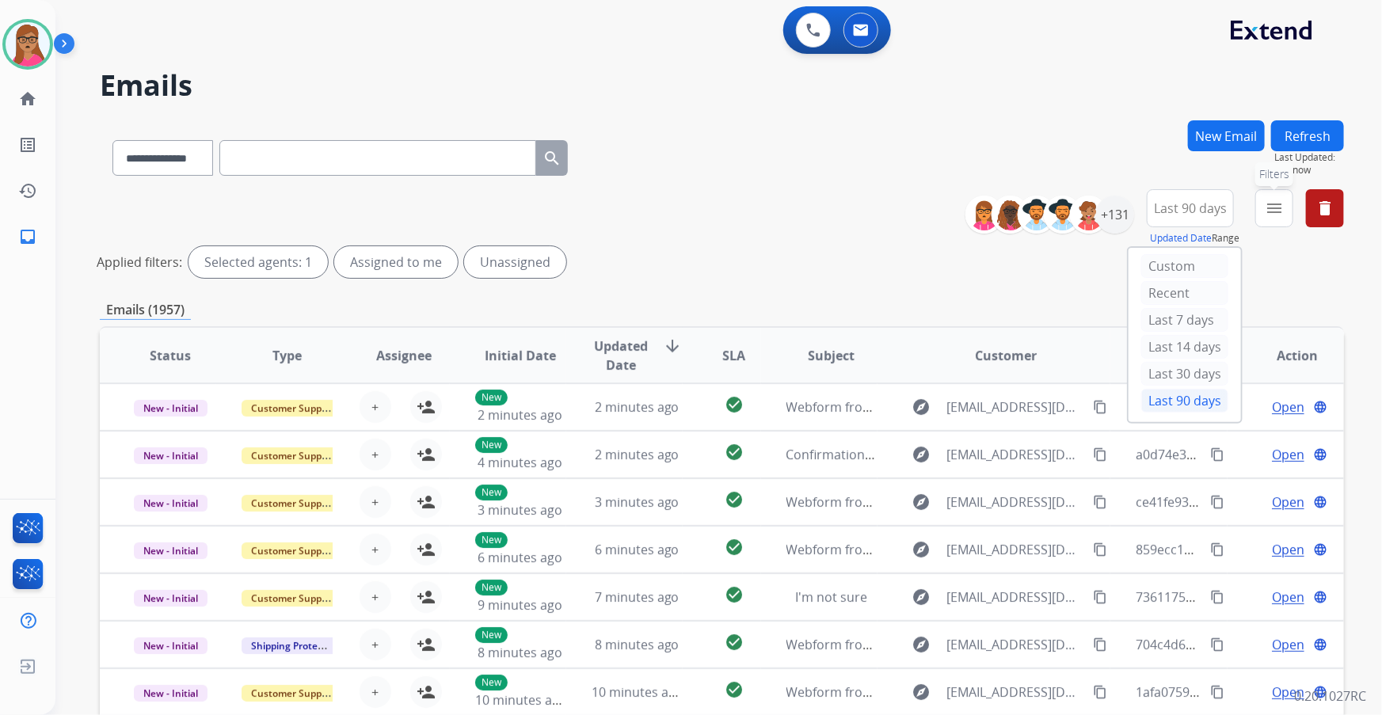
click at [920, 199] on mat-icon "menu" at bounding box center [1273, 208] width 19 height 19
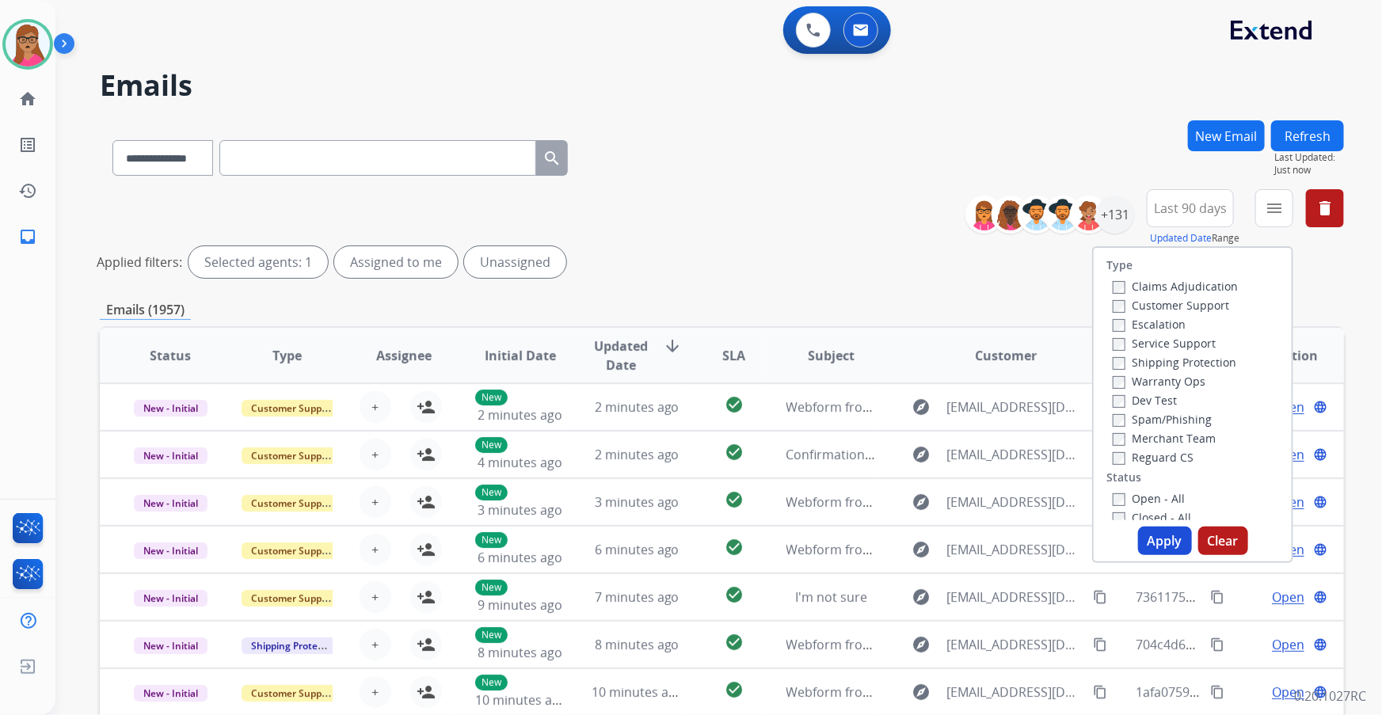
click at [920, 303] on label "Customer Support" at bounding box center [1170, 305] width 116 height 15
click at [920, 360] on label "Shipping Protection" at bounding box center [1174, 362] width 124 height 15
click at [920, 420] on label "Reguard CS" at bounding box center [1152, 457] width 81 height 15
click at [920, 420] on button "Apply" at bounding box center [1165, 541] width 54 height 29
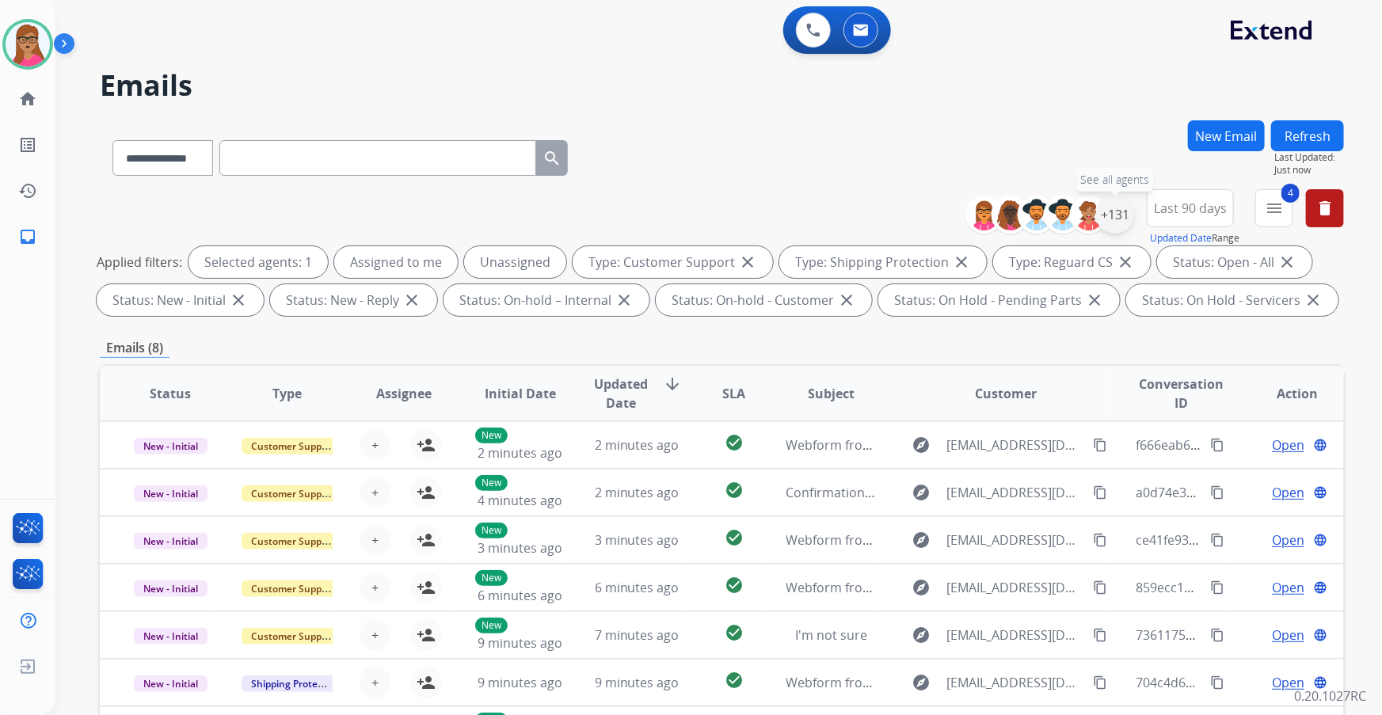
click at [920, 212] on div "+131" at bounding box center [1115, 215] width 38 height 38
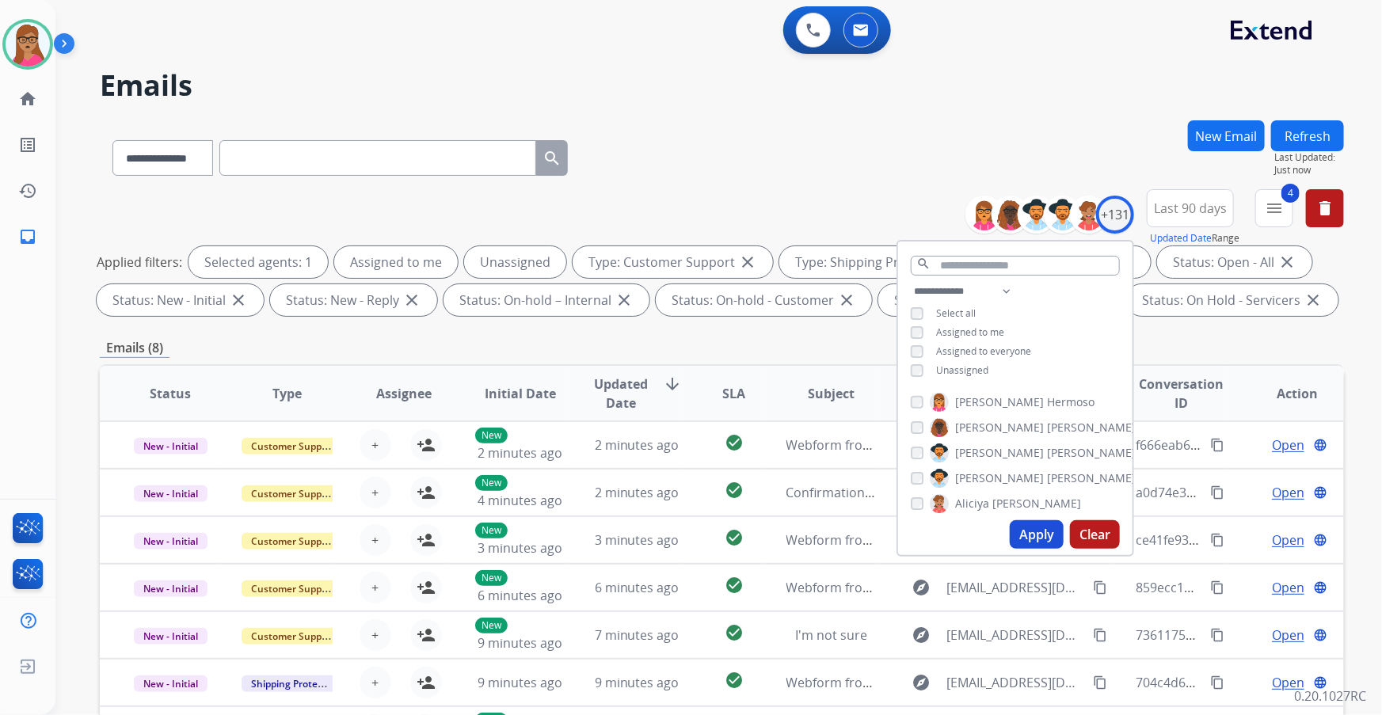
click at [920, 113] on div "**********" at bounding box center [699, 414] width 1288 height 715
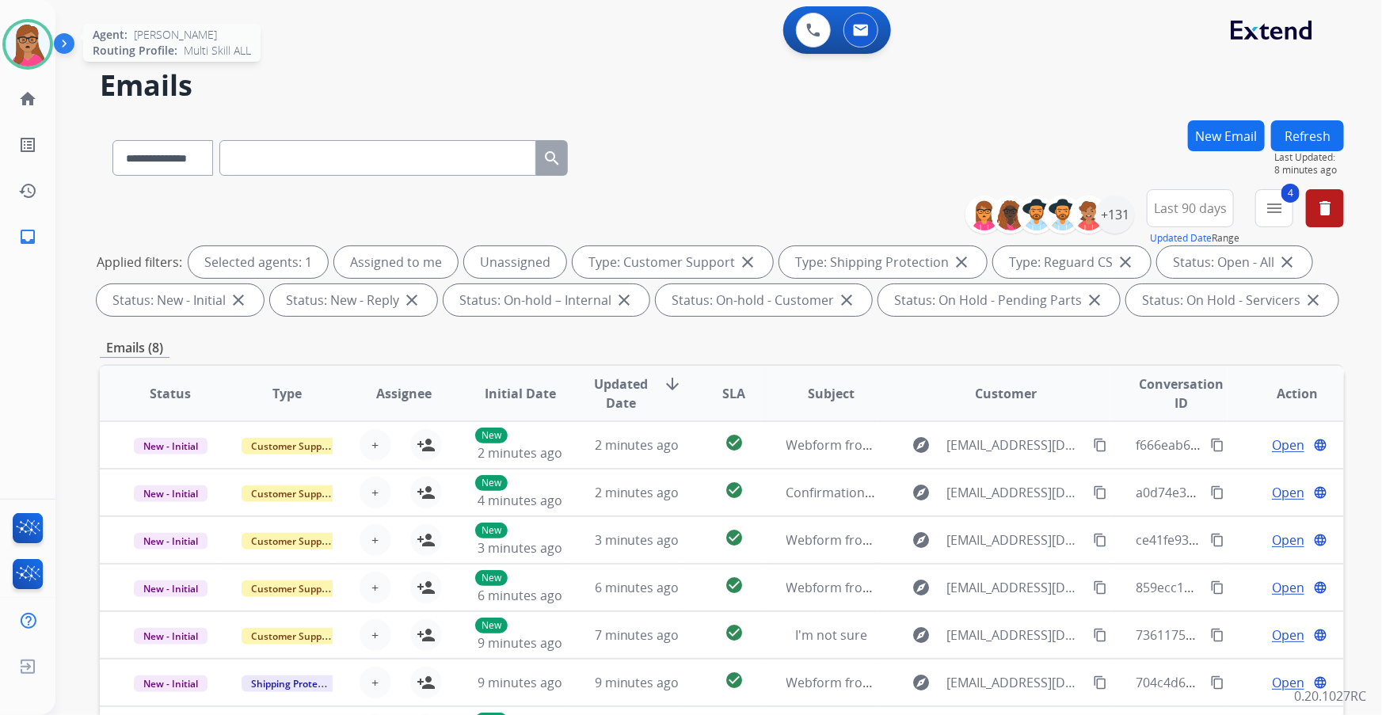
click at [25, 47] on img at bounding box center [28, 44] width 44 height 44
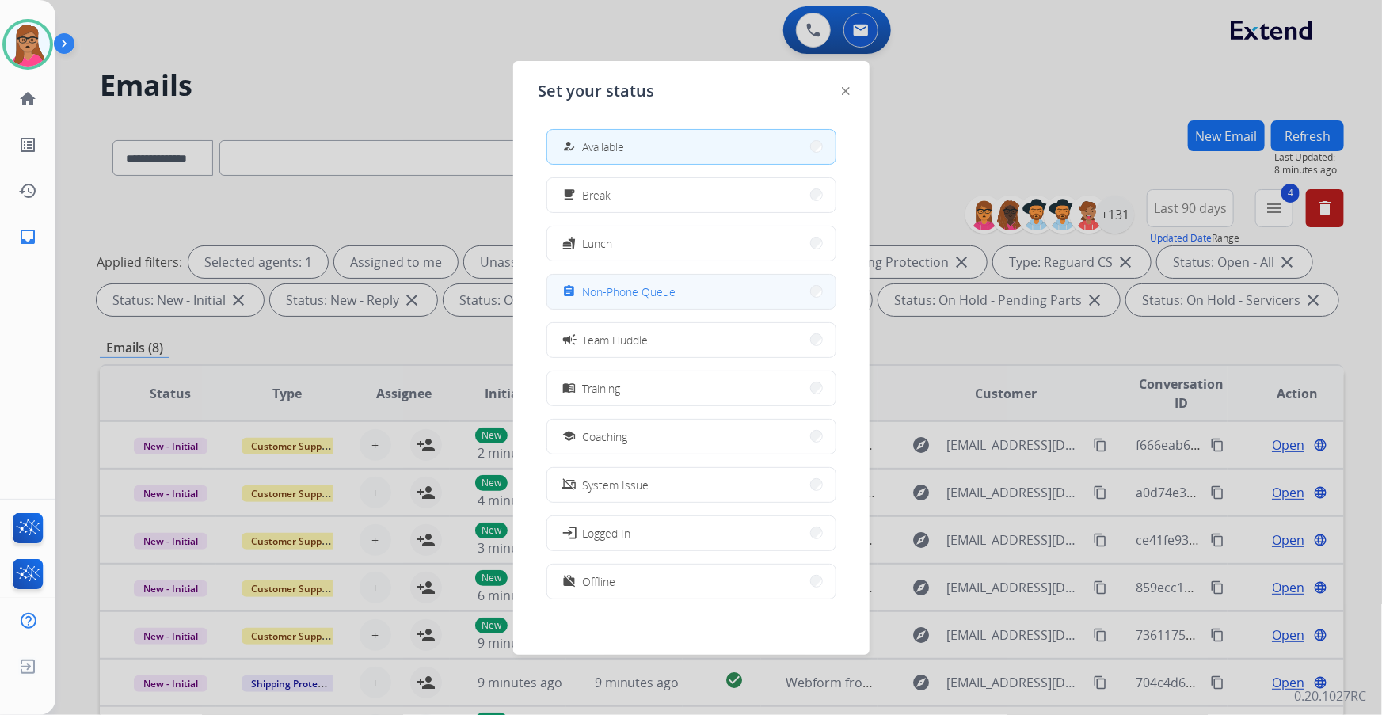
click at [668, 289] on span "Non-Phone Queue" at bounding box center [629, 291] width 93 height 17
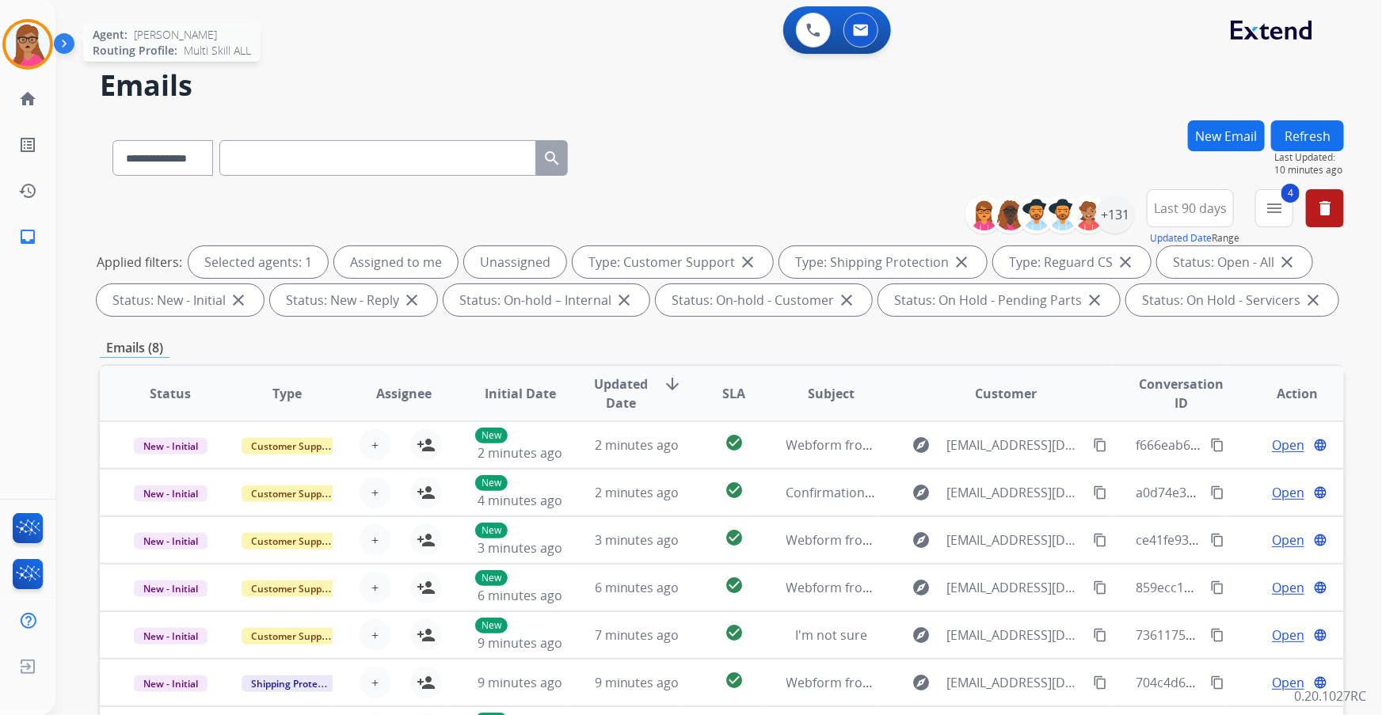
click at [21, 32] on img at bounding box center [28, 44] width 44 height 44
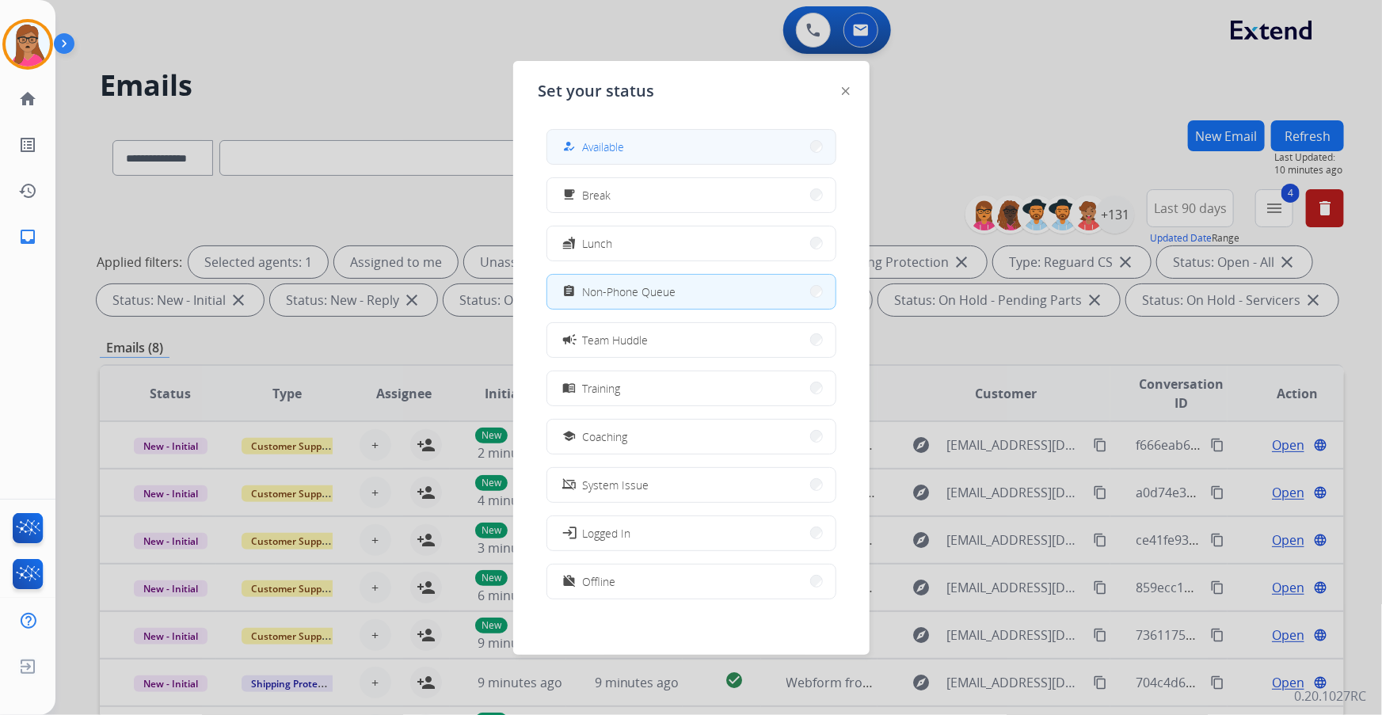
click at [646, 146] on button "how_to_reg Available" at bounding box center [691, 147] width 288 height 34
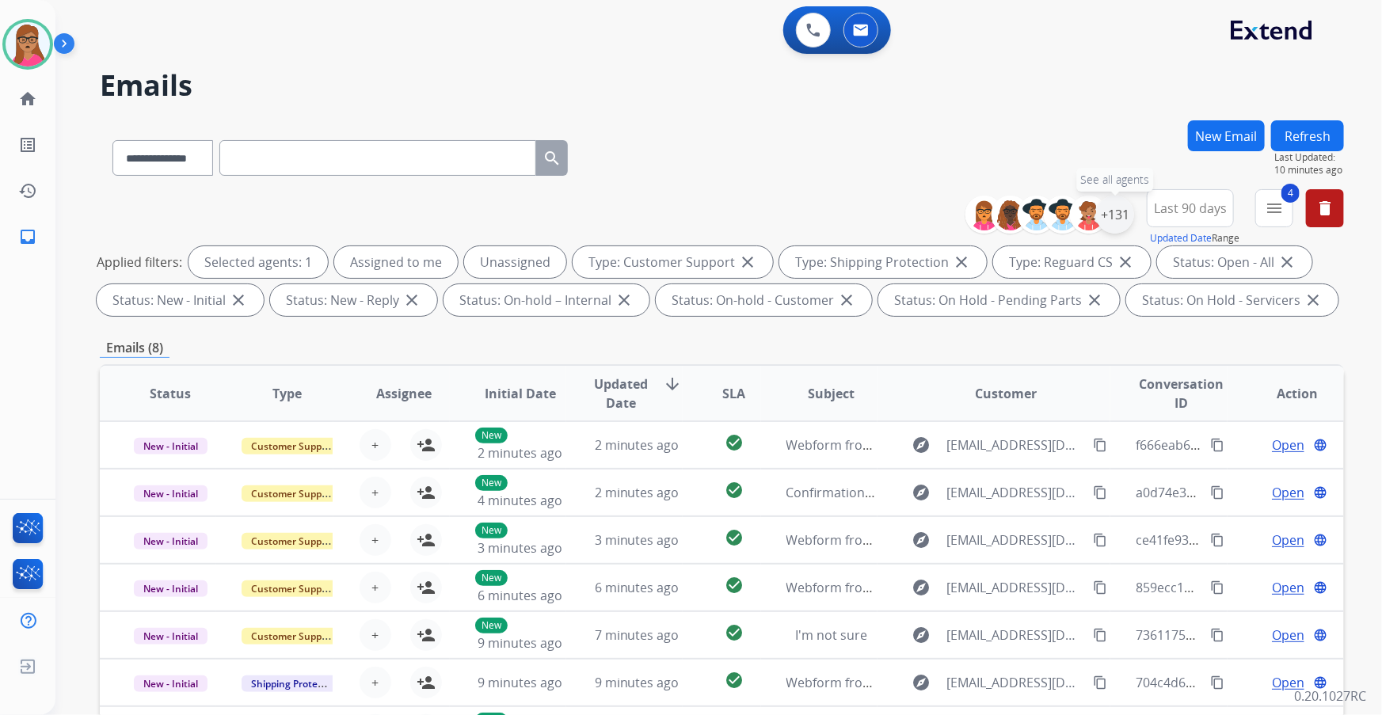
click at [920, 220] on div "+131" at bounding box center [1115, 215] width 38 height 38
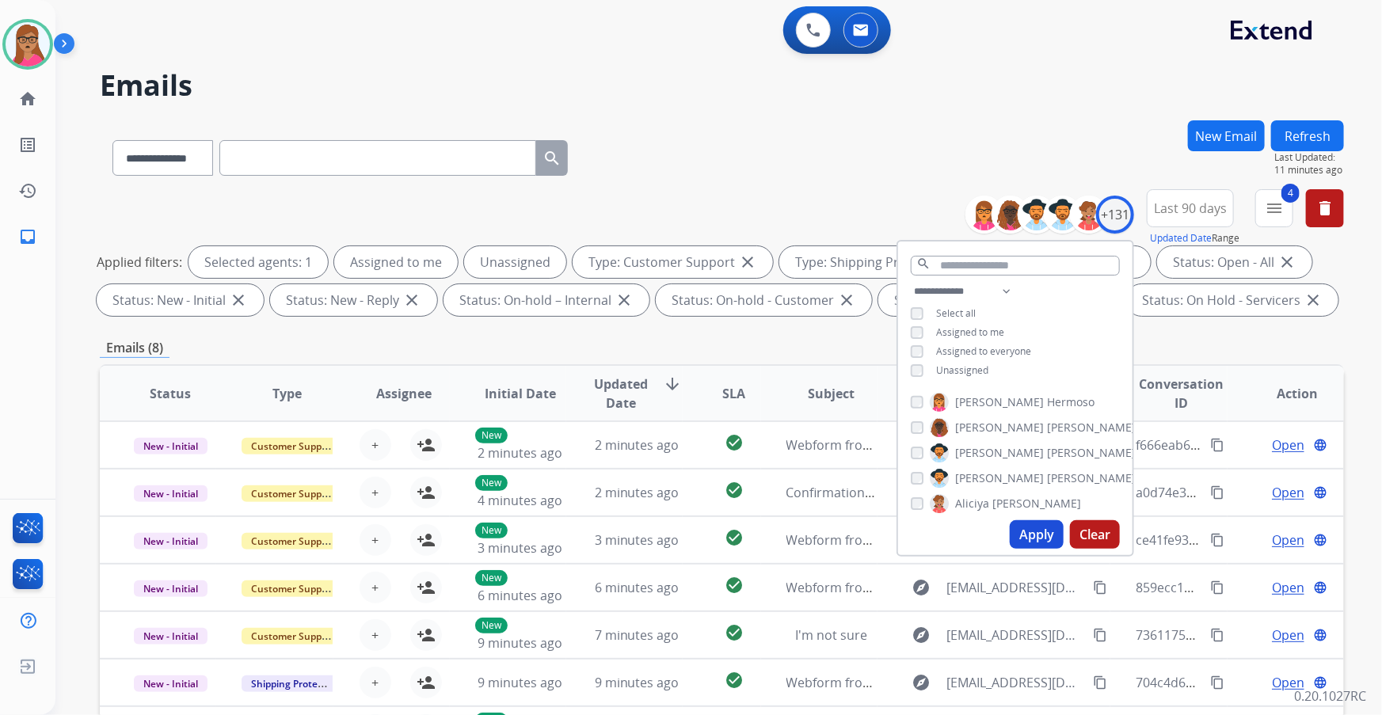
click at [920, 126] on button "Refresh" at bounding box center [1307, 135] width 73 height 31
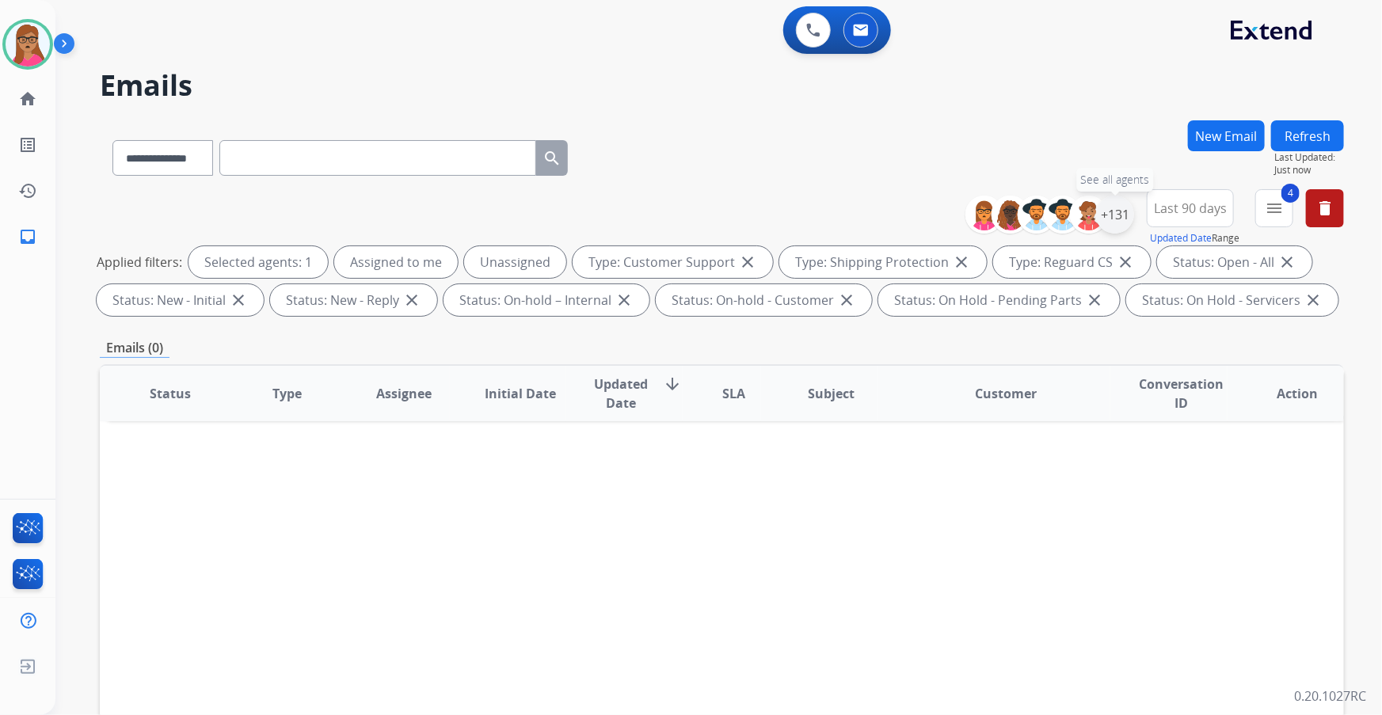
click at [920, 223] on div "+131" at bounding box center [1115, 215] width 38 height 38
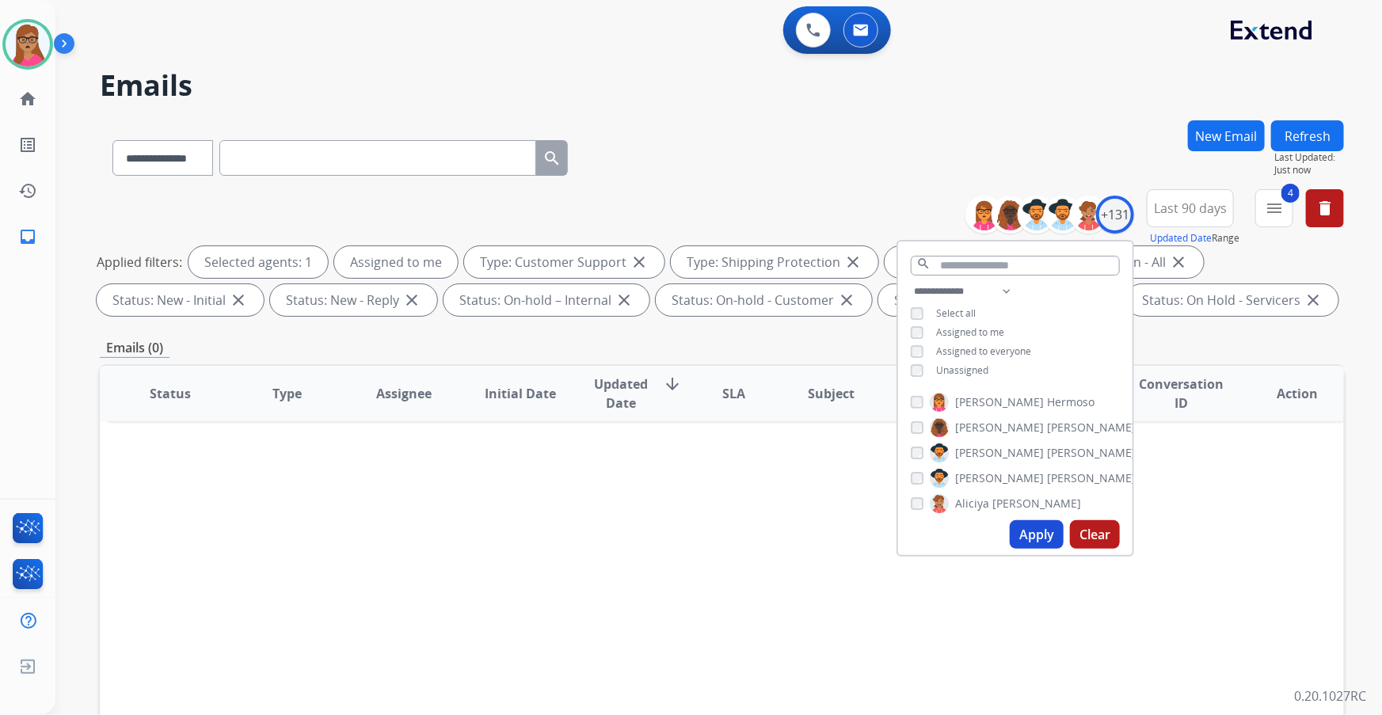
click at [920, 420] on button "Apply" at bounding box center [1036, 534] width 54 height 29
click at [920, 213] on mat-icon "menu" at bounding box center [1273, 208] width 19 height 19
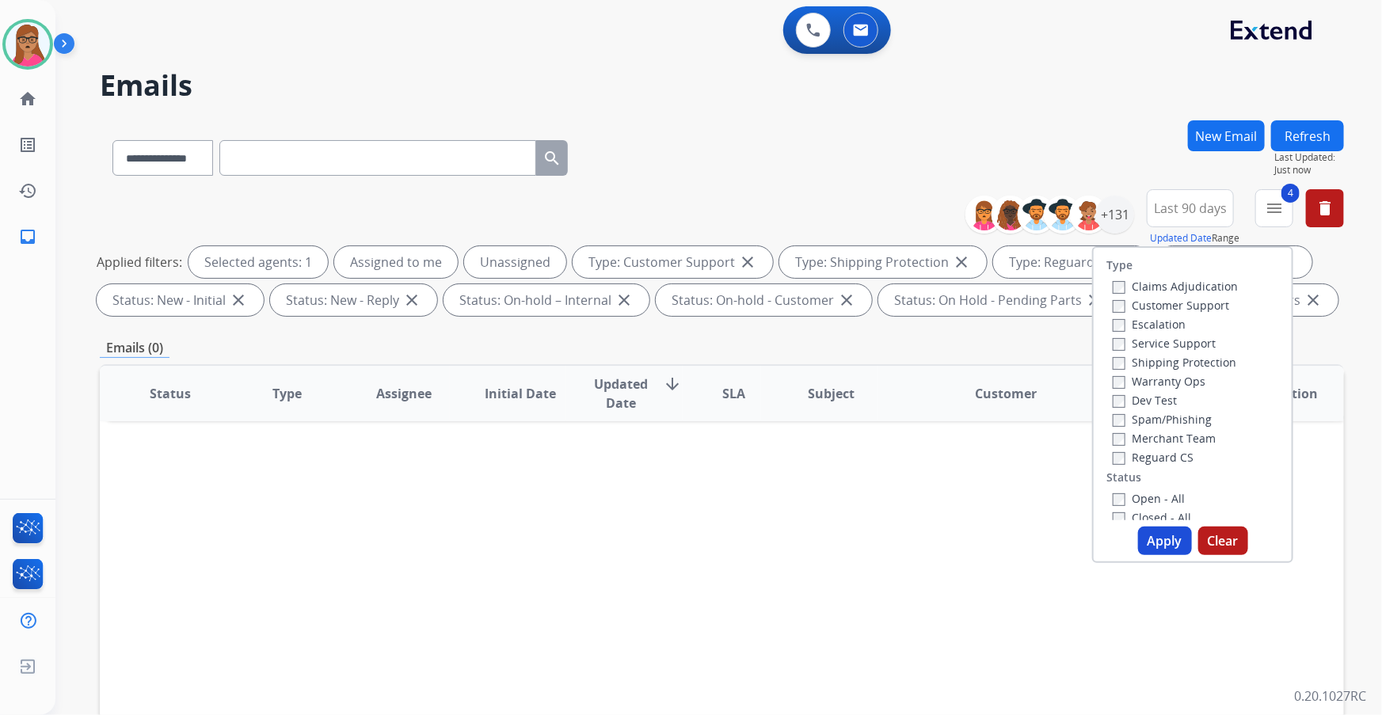
click at [920, 109] on div "**********" at bounding box center [699, 414] width 1288 height 715
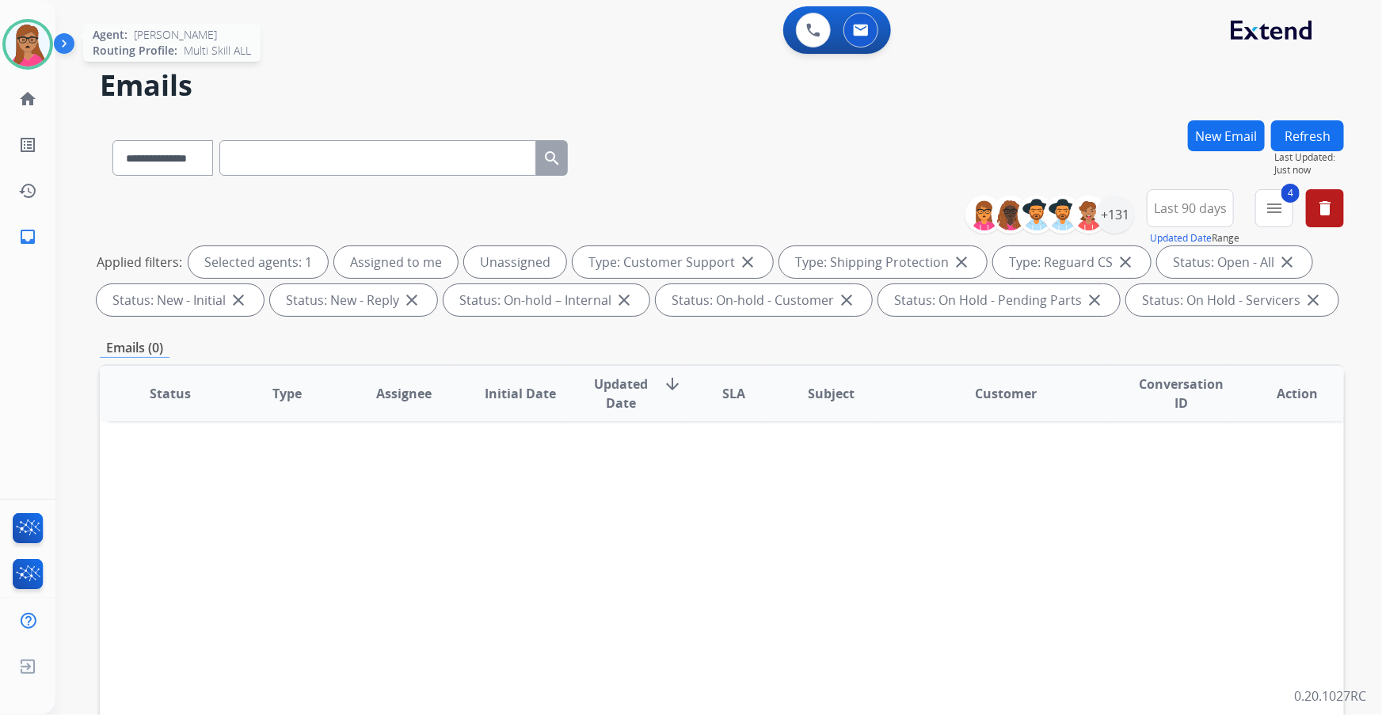
click at [29, 54] on img at bounding box center [28, 44] width 44 height 44
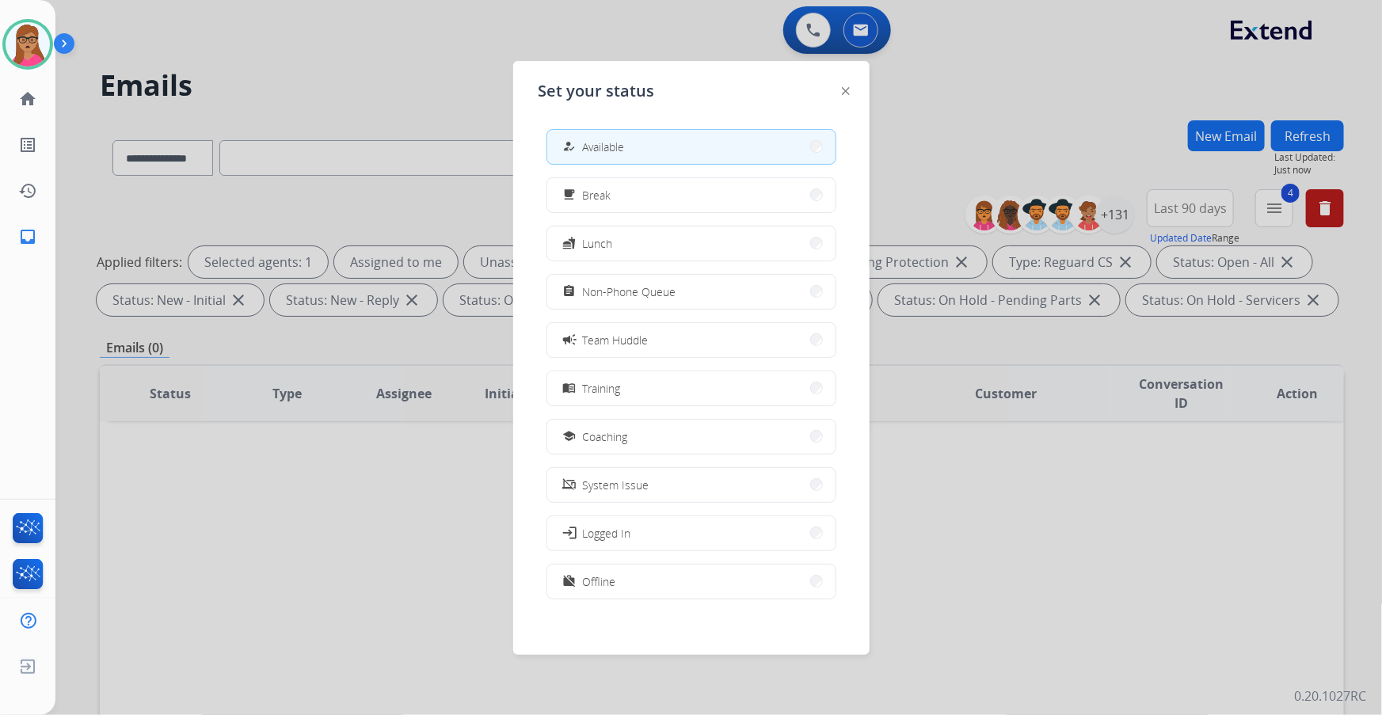
click at [492, 84] on div at bounding box center [691, 357] width 1382 height 715
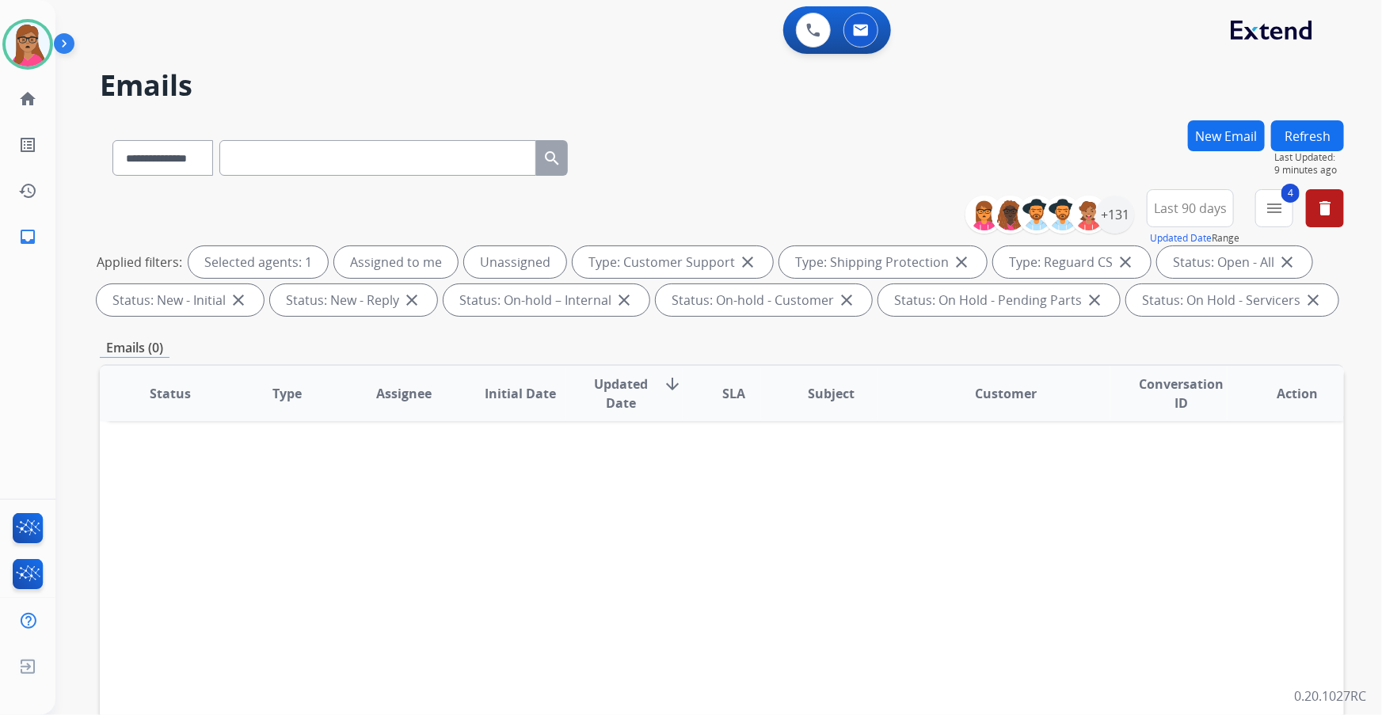
click at [920, 127] on button "Refresh" at bounding box center [1307, 135] width 73 height 31
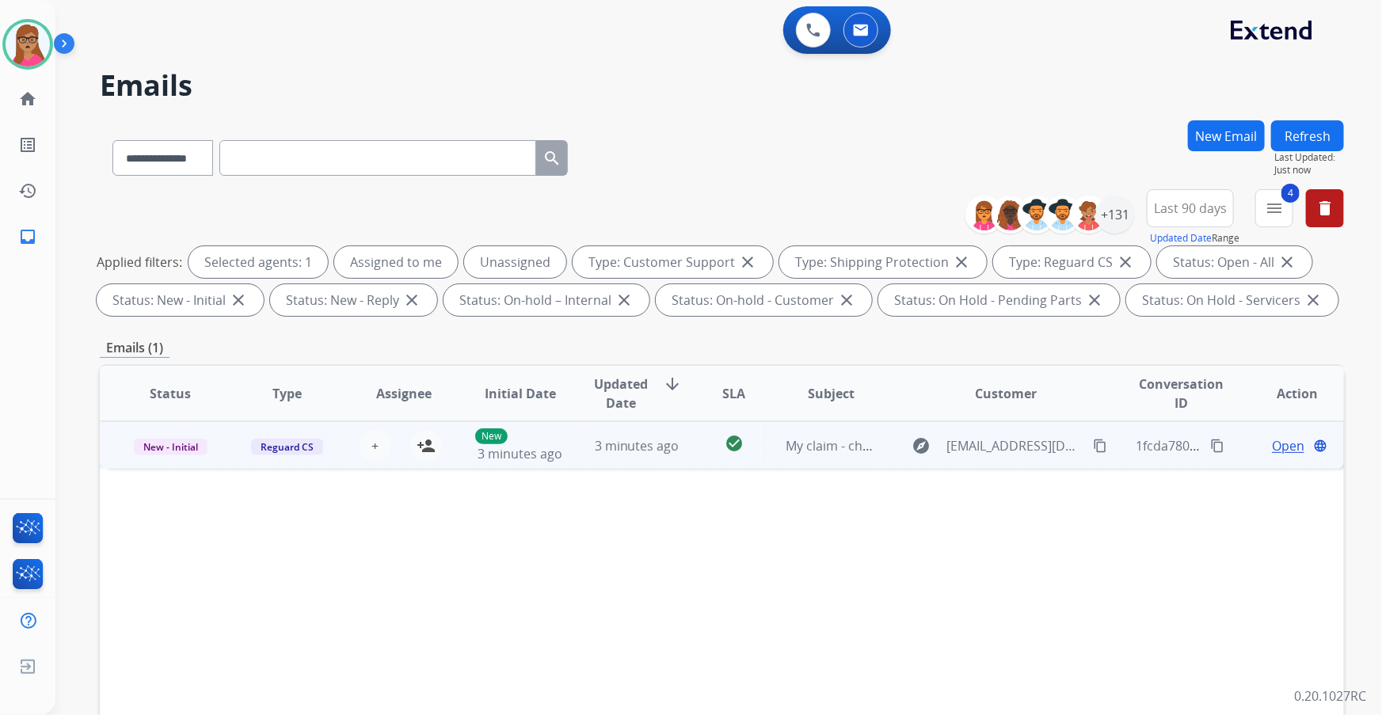
click at [163, 420] on td "New - Initial" at bounding box center [158, 445] width 116 height 48
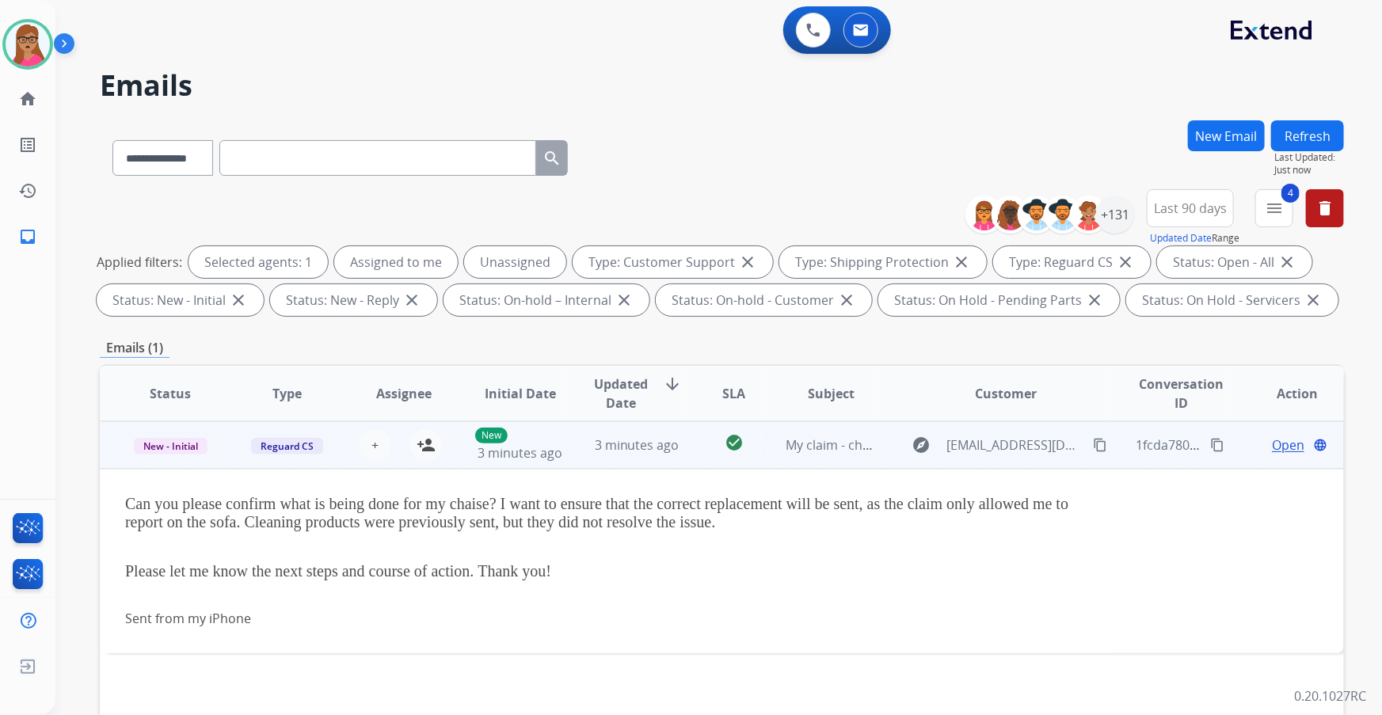
click at [177, 420] on td "New - Initial" at bounding box center [158, 445] width 116 height 48
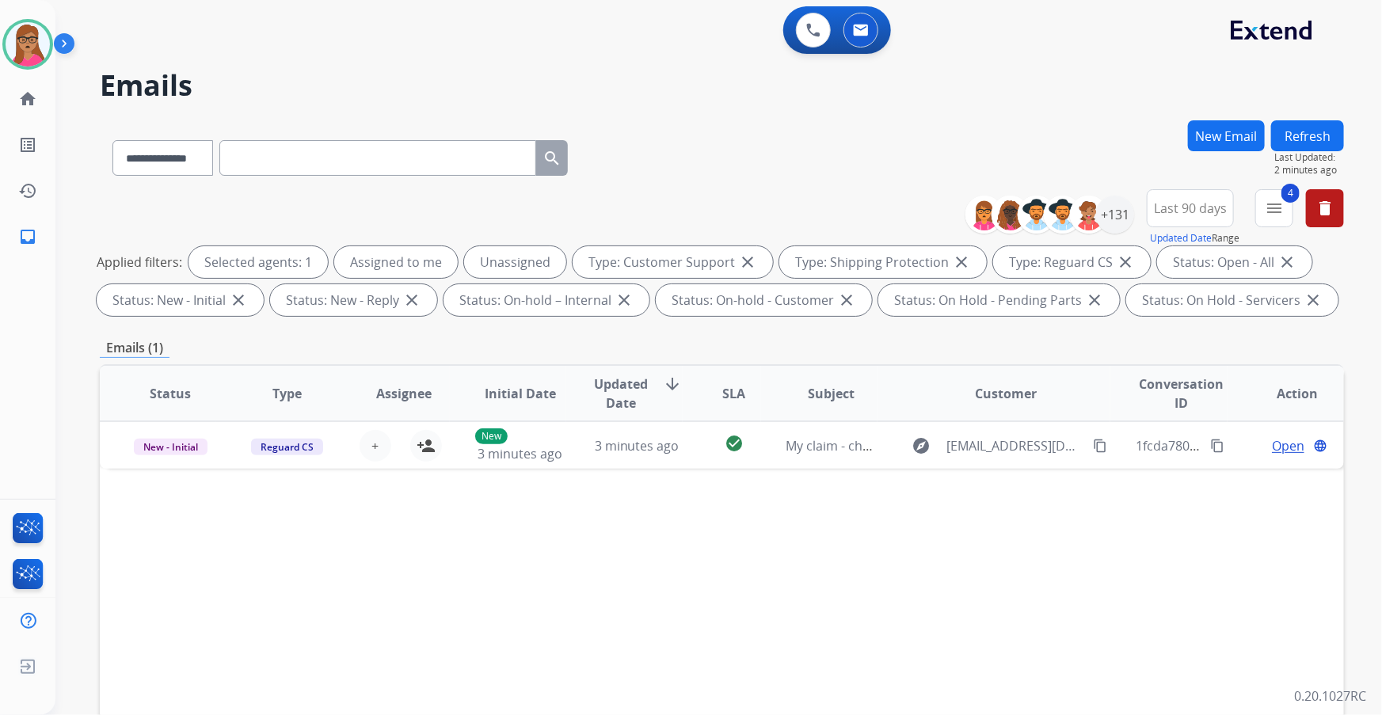
click at [920, 133] on button "Refresh" at bounding box center [1307, 135] width 73 height 31
click at [25, 44] on img at bounding box center [28, 44] width 44 height 44
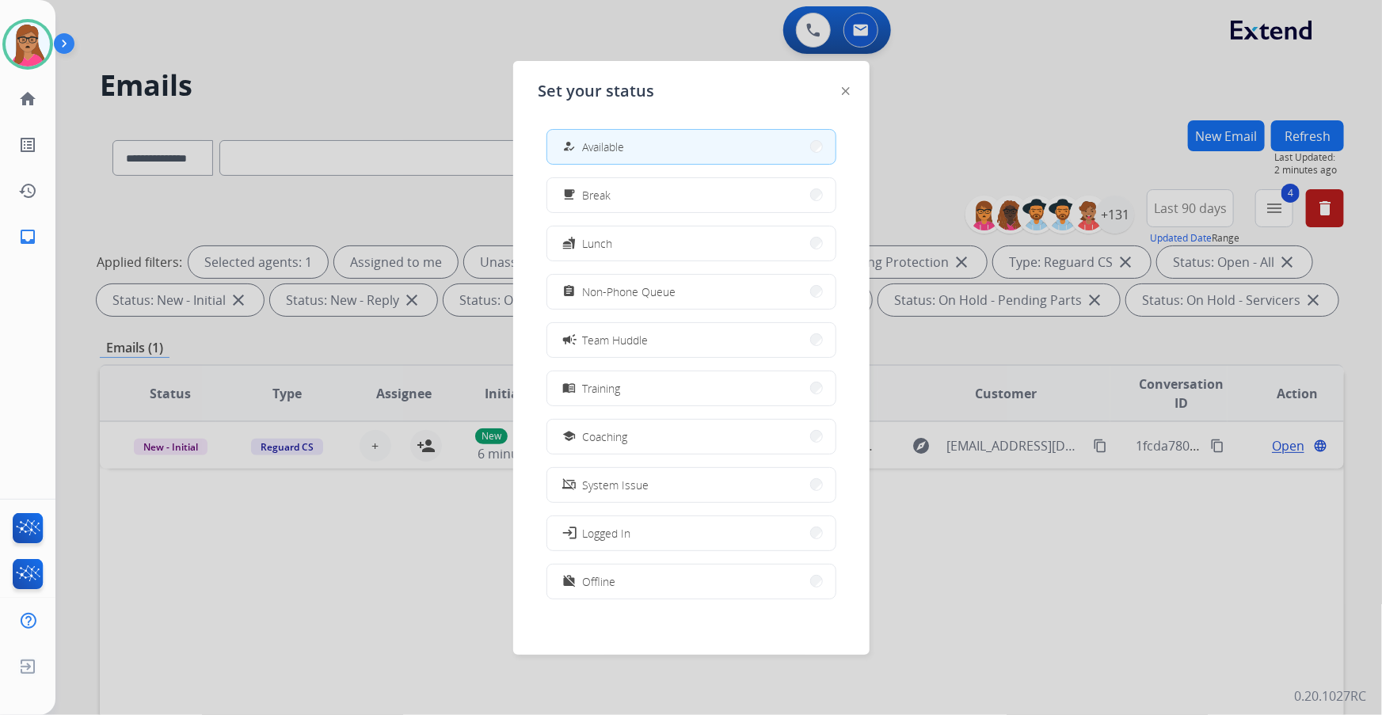
click at [419, 70] on div at bounding box center [691, 357] width 1382 height 715
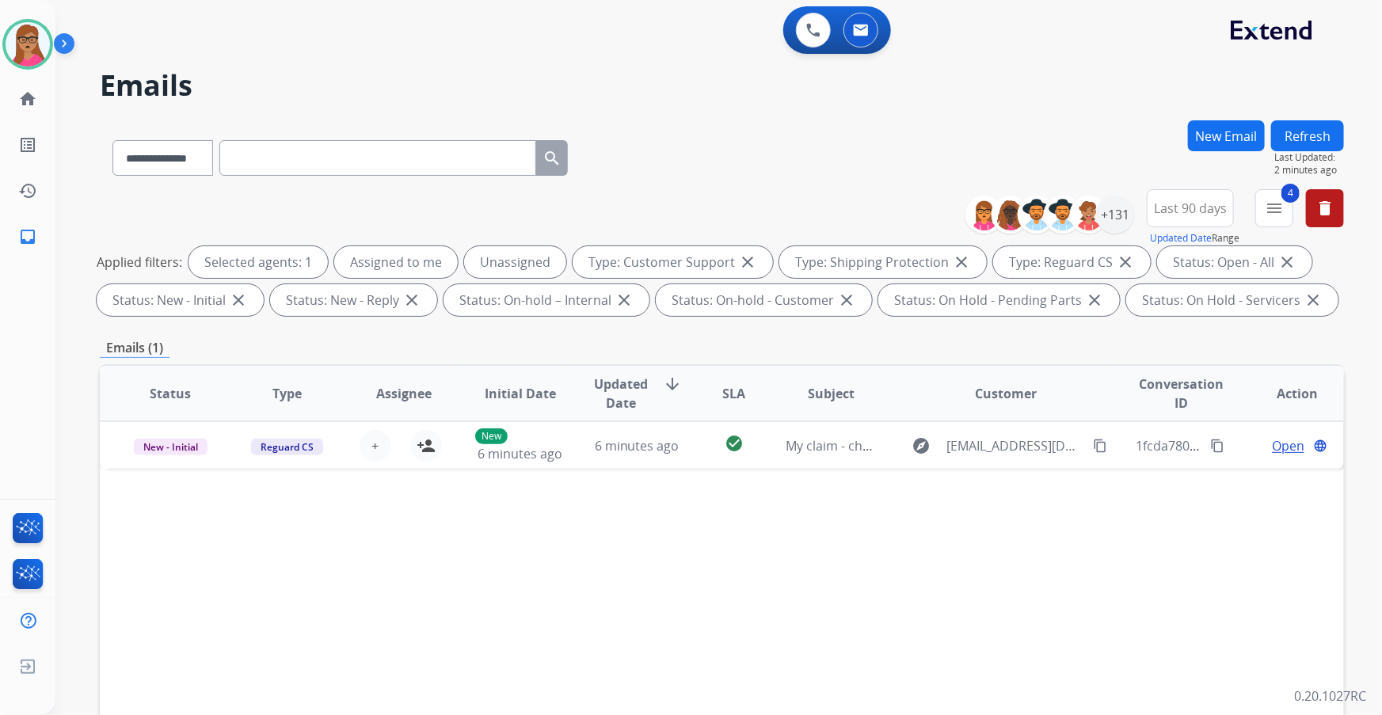
click at [920, 138] on button "Refresh" at bounding box center [1307, 135] width 73 height 31
click at [33, 55] on img at bounding box center [28, 44] width 44 height 44
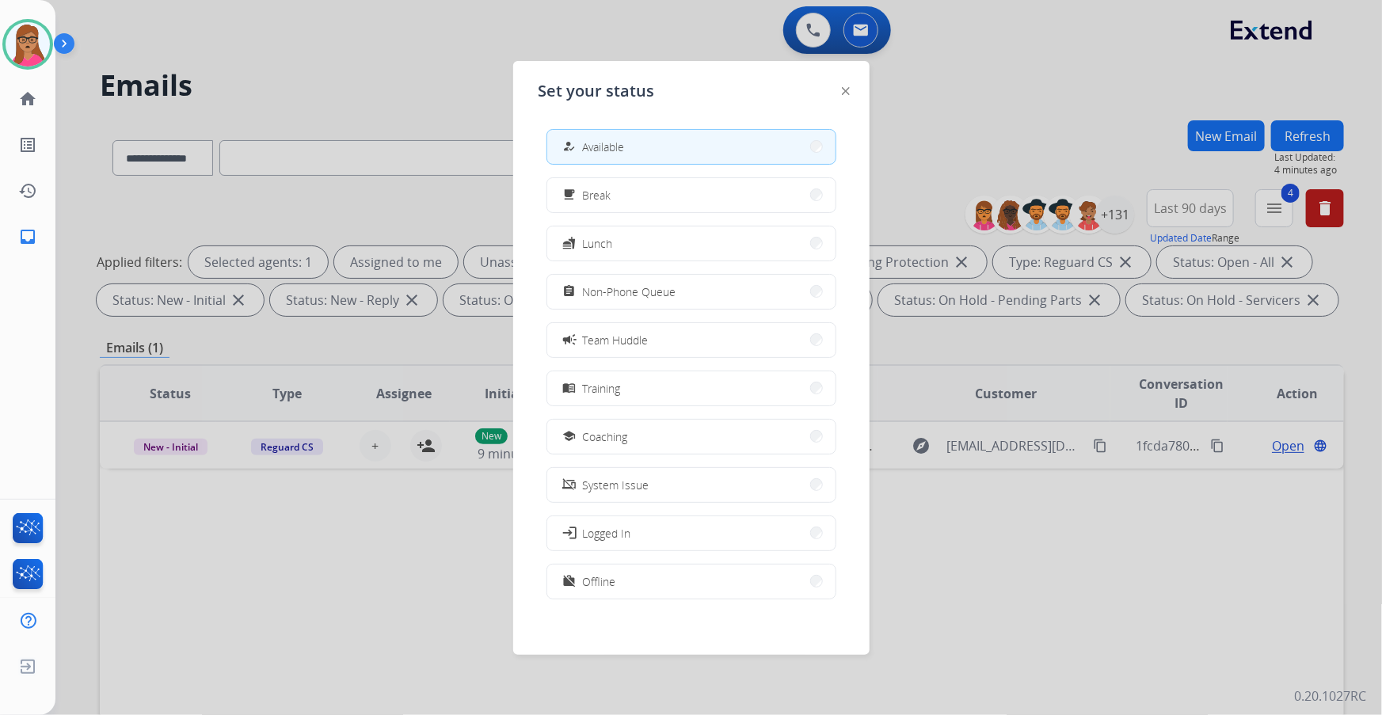
click at [382, 77] on div at bounding box center [691, 357] width 1382 height 715
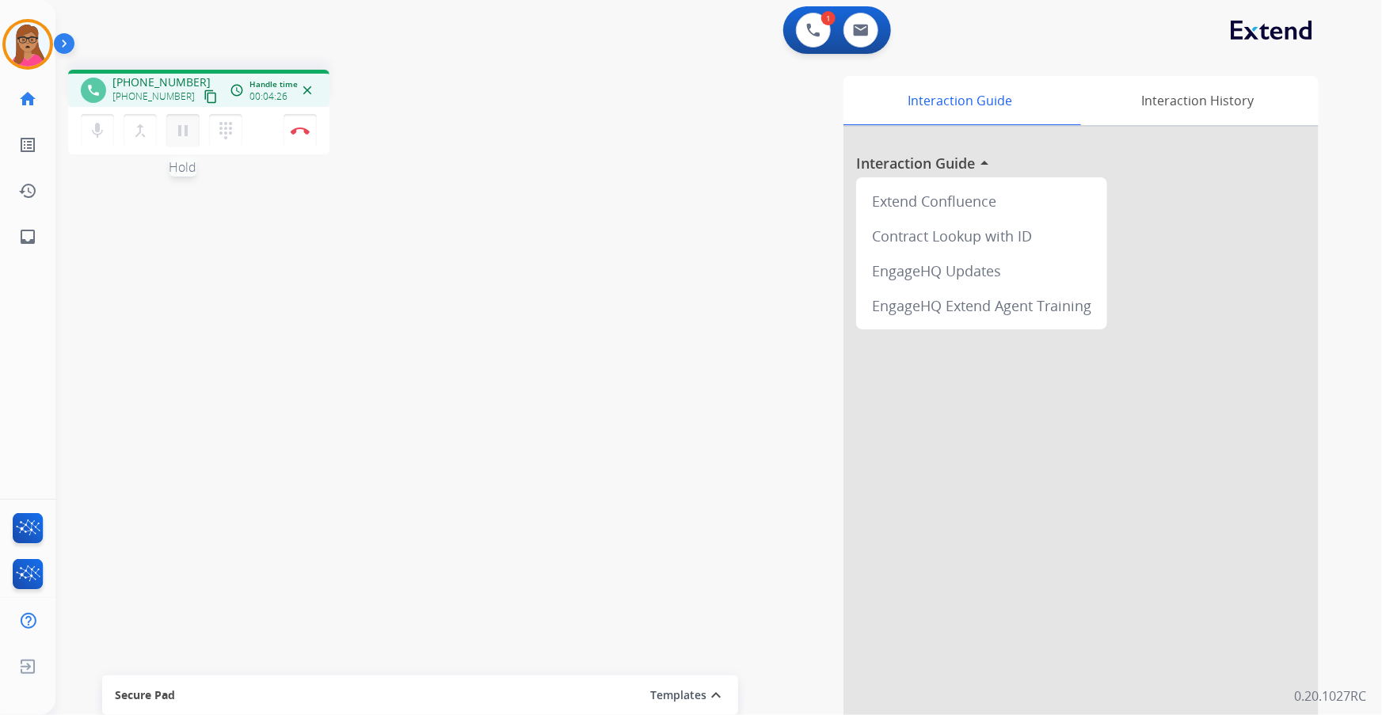
click at [173, 131] on mat-icon "pause" at bounding box center [182, 130] width 19 height 19
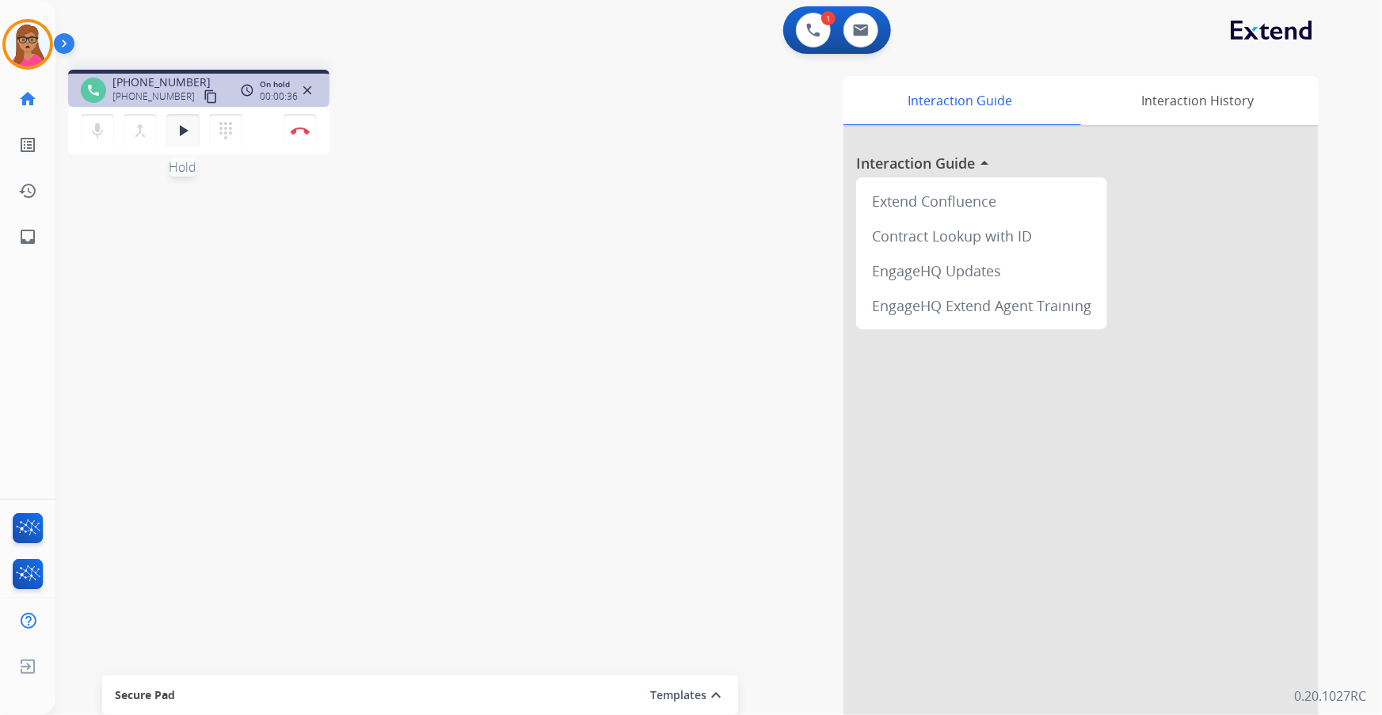
click at [179, 135] on mat-icon "play_arrow" at bounding box center [182, 130] width 19 height 19
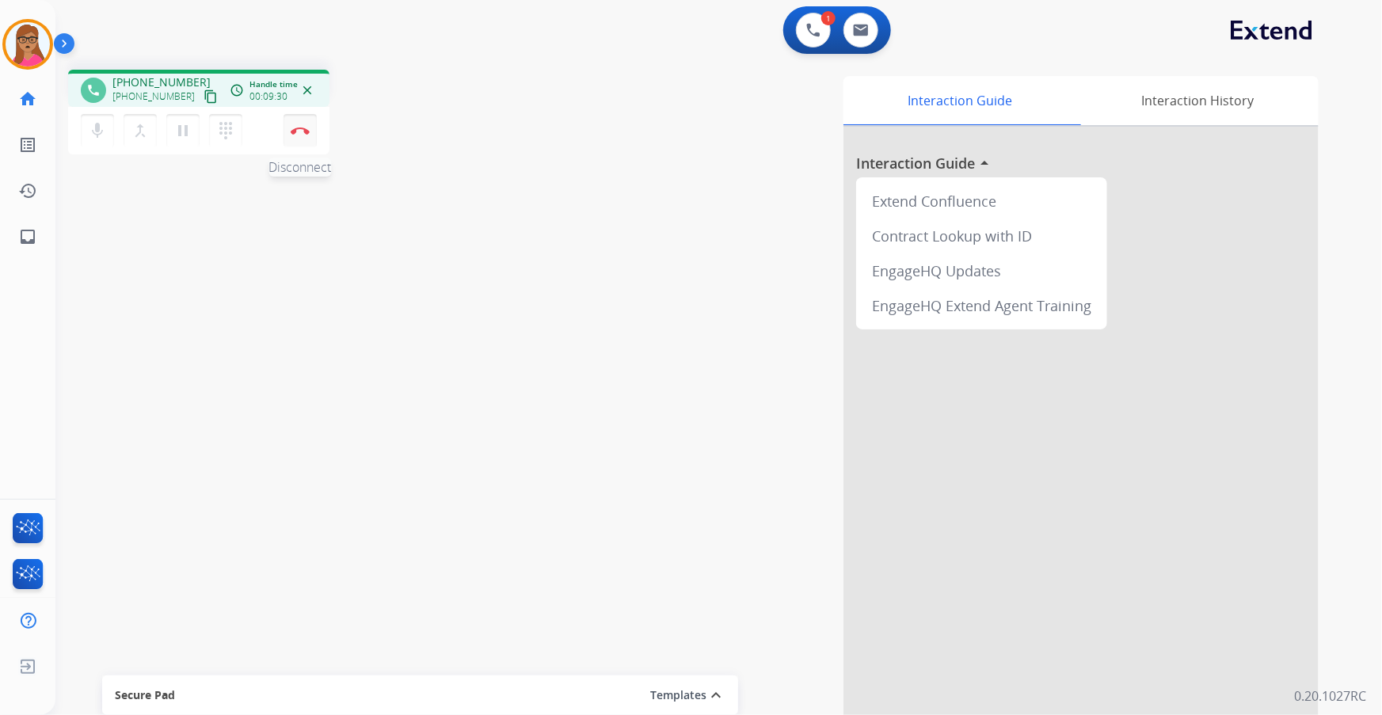
click at [293, 134] on img at bounding box center [300, 131] width 19 height 8
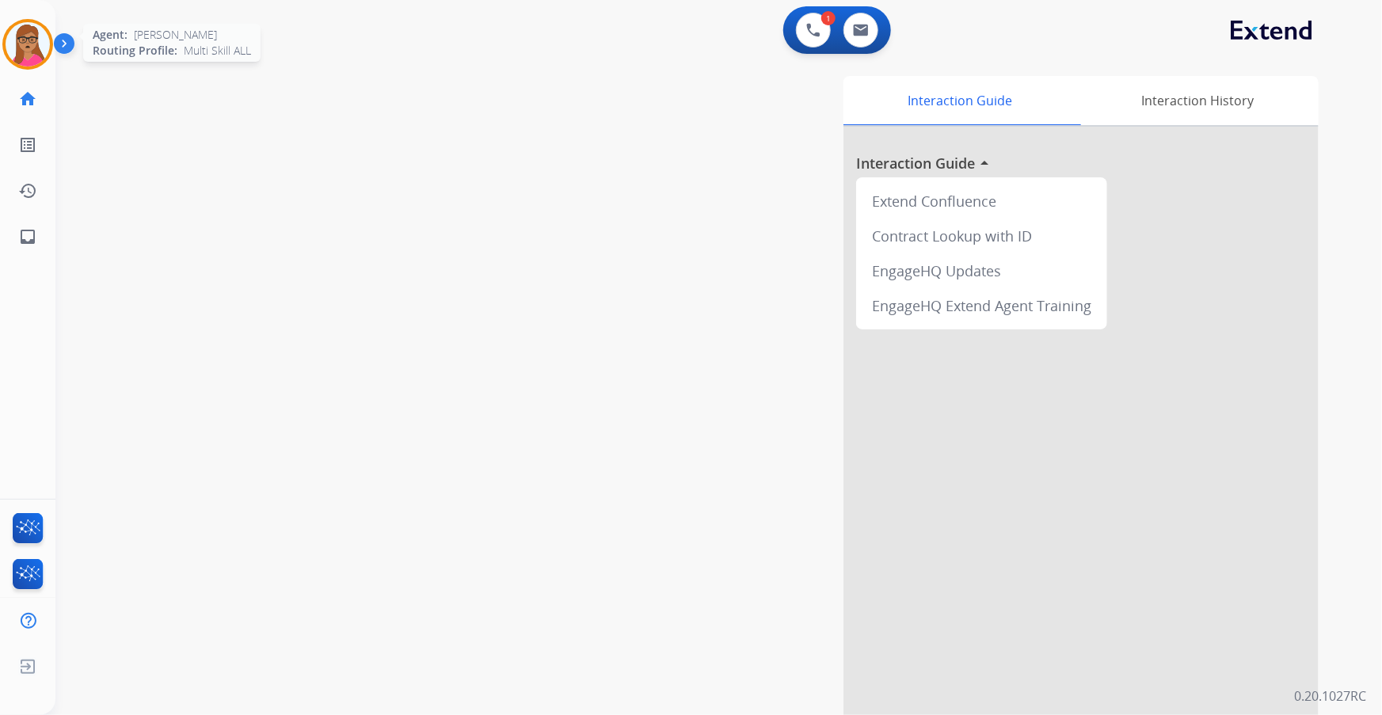
click at [25, 36] on img at bounding box center [28, 44] width 44 height 44
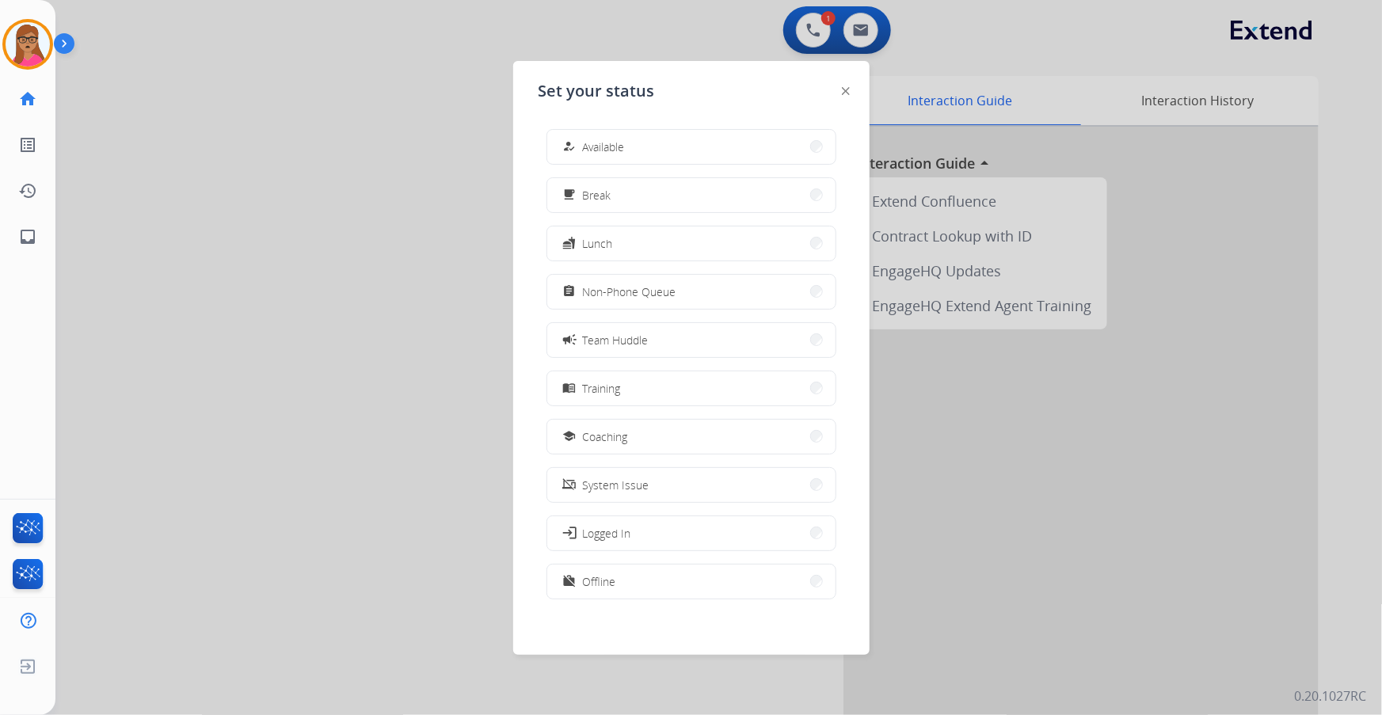
click at [275, 306] on div at bounding box center [691, 357] width 1382 height 715
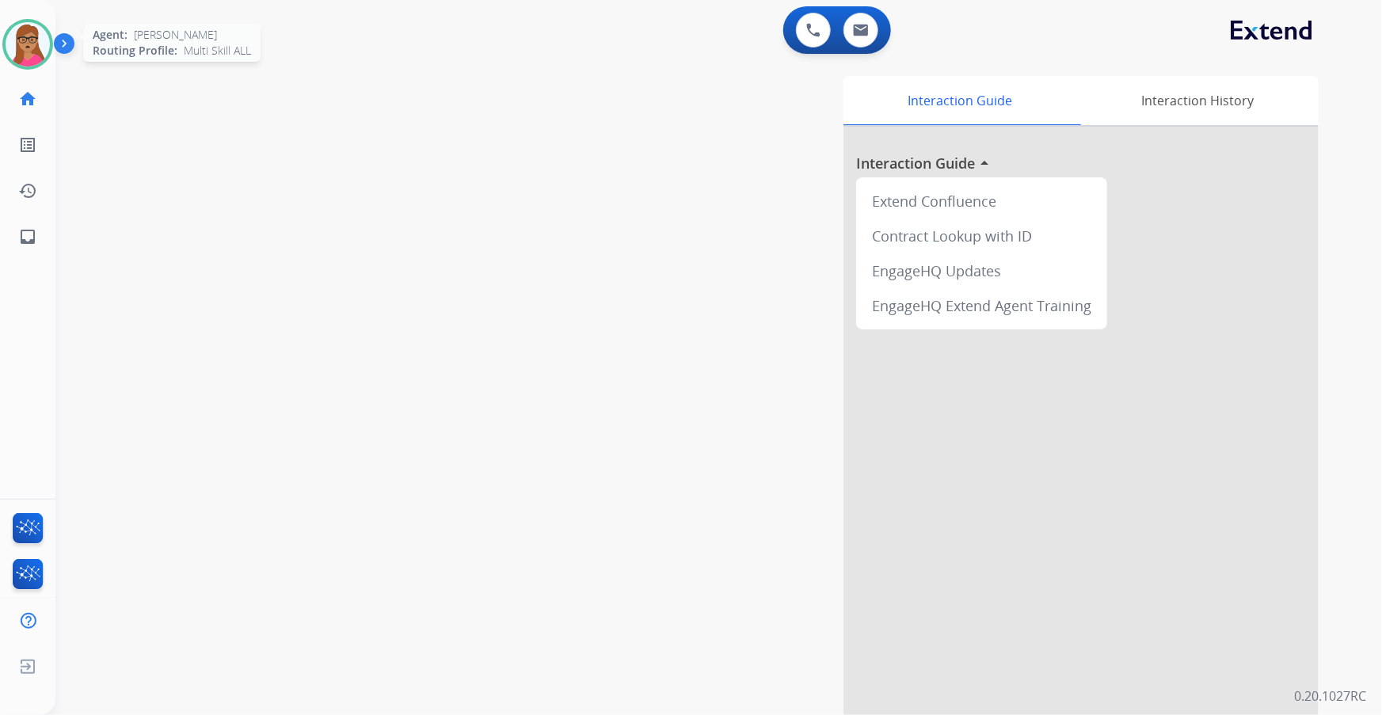
click at [13, 37] on img at bounding box center [28, 44] width 44 height 44
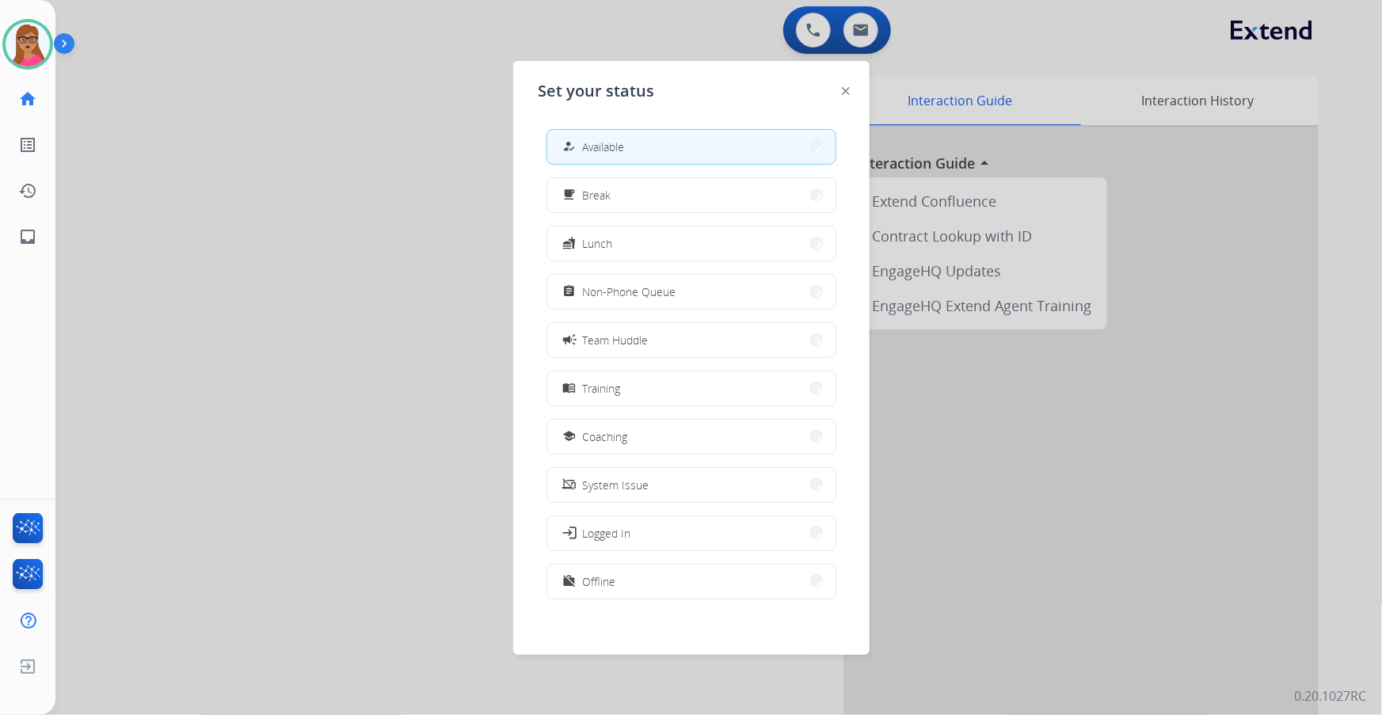
click at [267, 86] on div at bounding box center [691, 357] width 1382 height 715
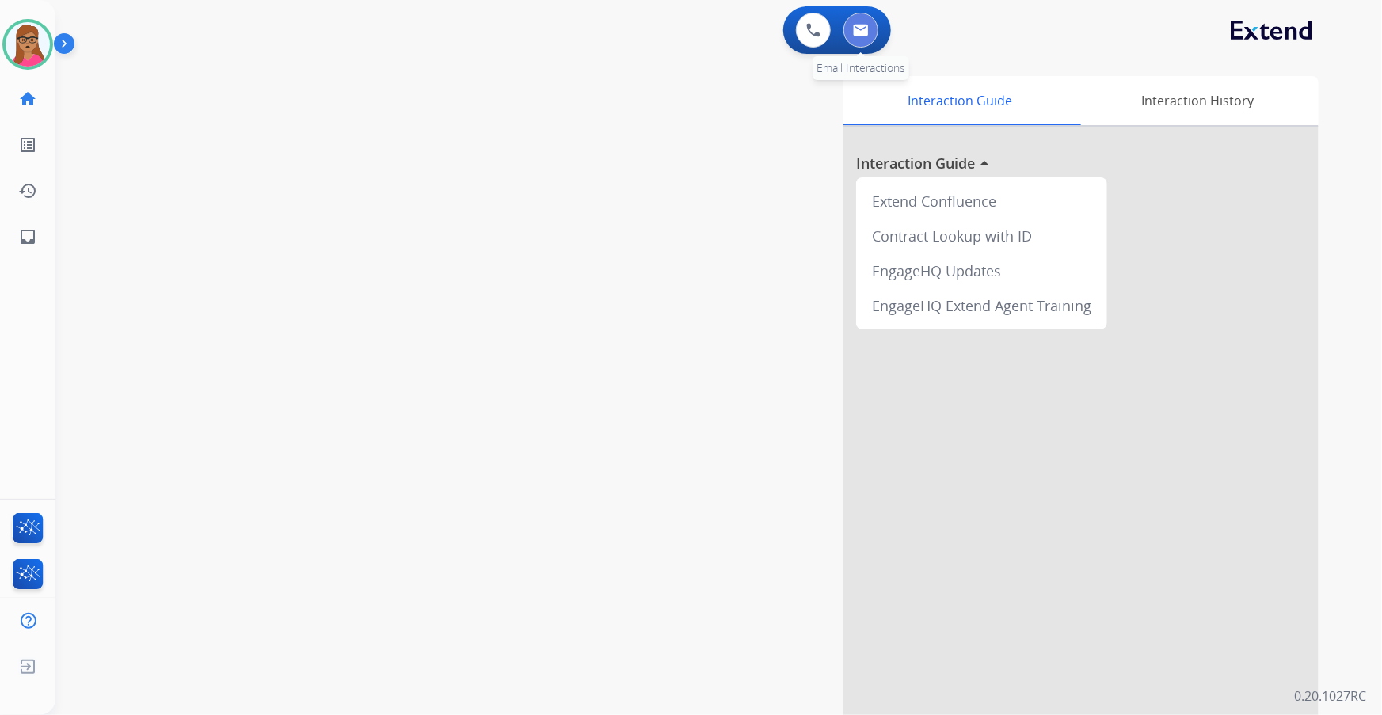
click at [871, 34] on button at bounding box center [860, 30] width 35 height 35
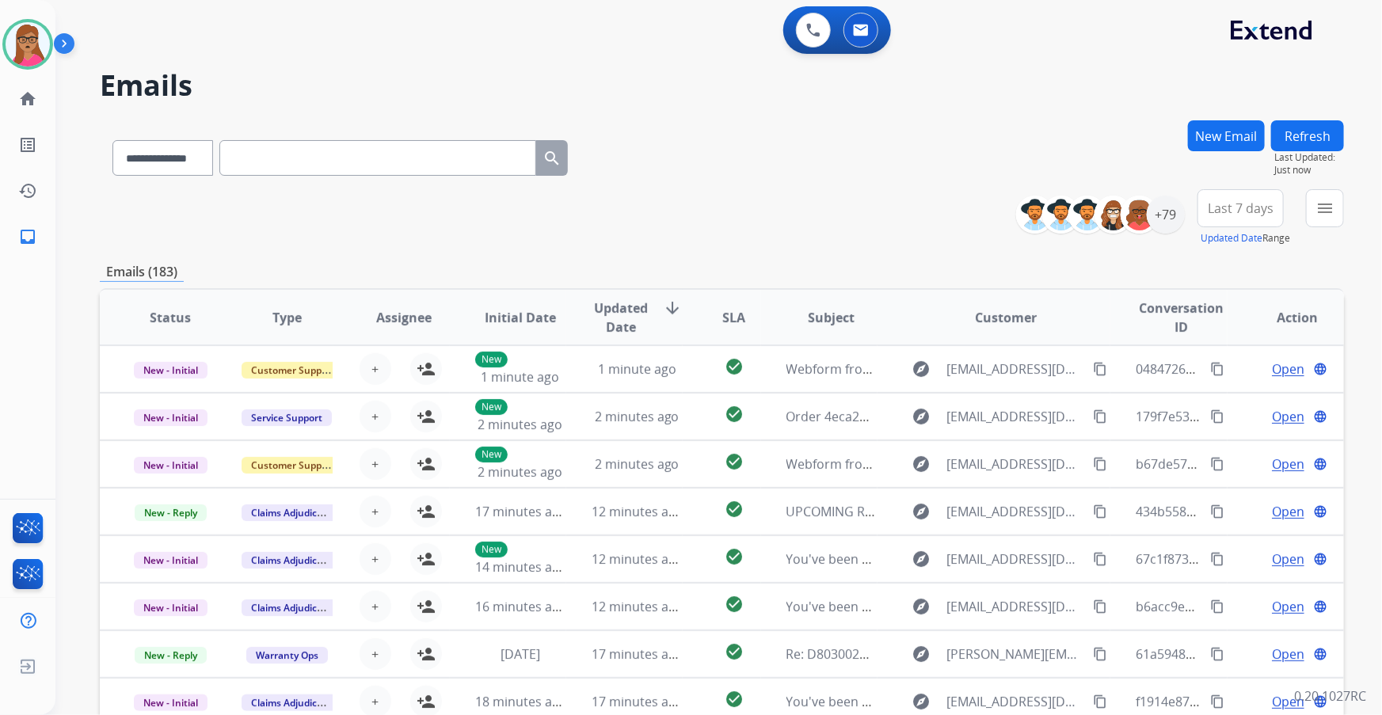
click at [920, 211] on span "Last 7 days" at bounding box center [1240, 208] width 66 height 6
click at [920, 393] on div "Last 90 days" at bounding box center [1235, 401] width 87 height 24
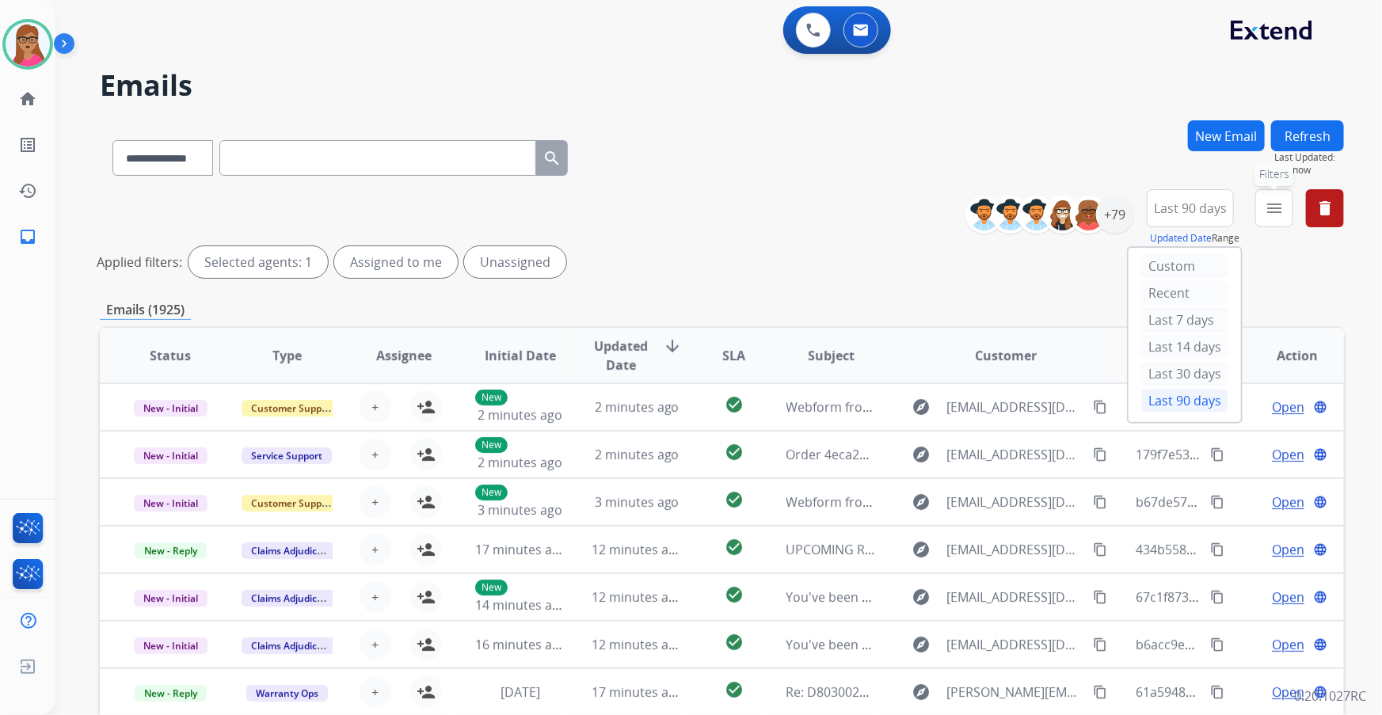
click at [920, 194] on button "menu Filters" at bounding box center [1274, 208] width 38 height 38
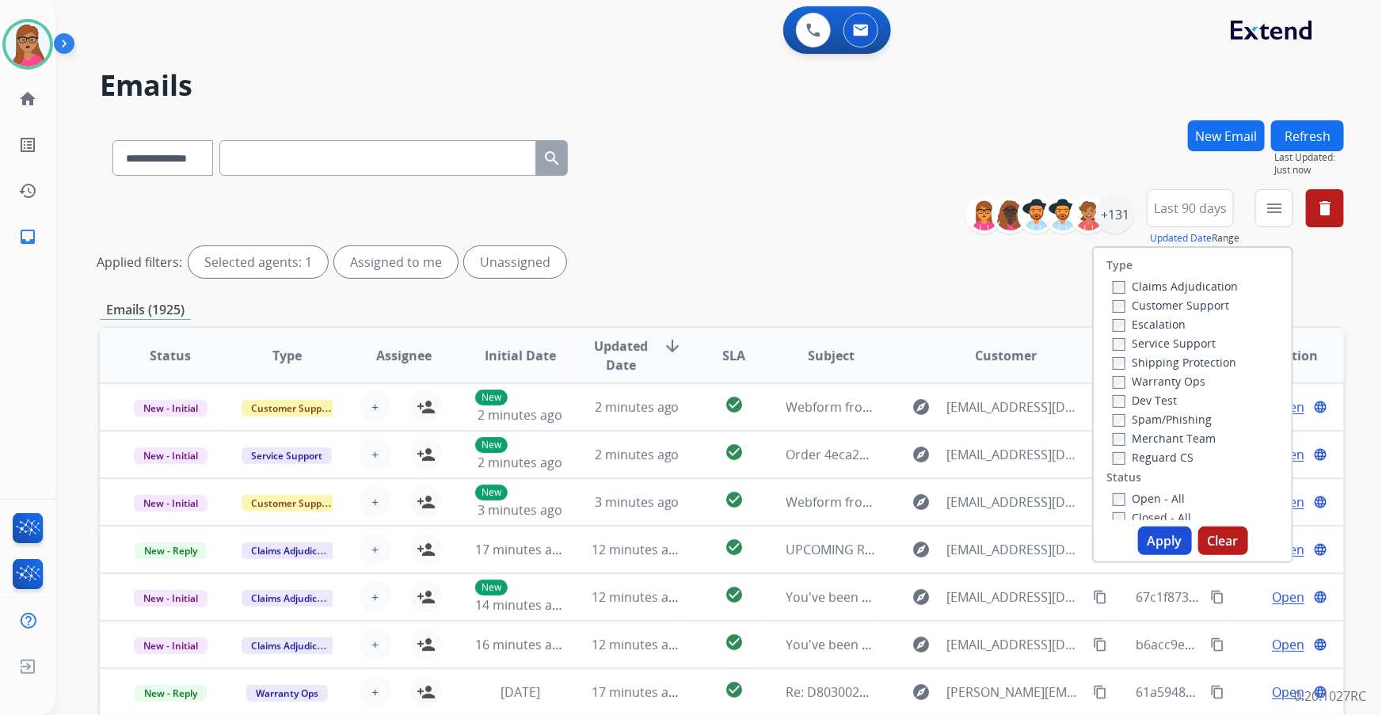
click at [920, 310] on label "Customer Support" at bounding box center [1170, 305] width 116 height 15
click at [920, 372] on div "Warranty Ops" at bounding box center [1174, 380] width 125 height 19
click at [920, 367] on label "Shipping Protection" at bounding box center [1174, 362] width 124 height 15
click at [920, 420] on label "Reguard CS" at bounding box center [1152, 457] width 81 height 15
click at [920, 420] on label "Open - All" at bounding box center [1148, 498] width 72 height 15
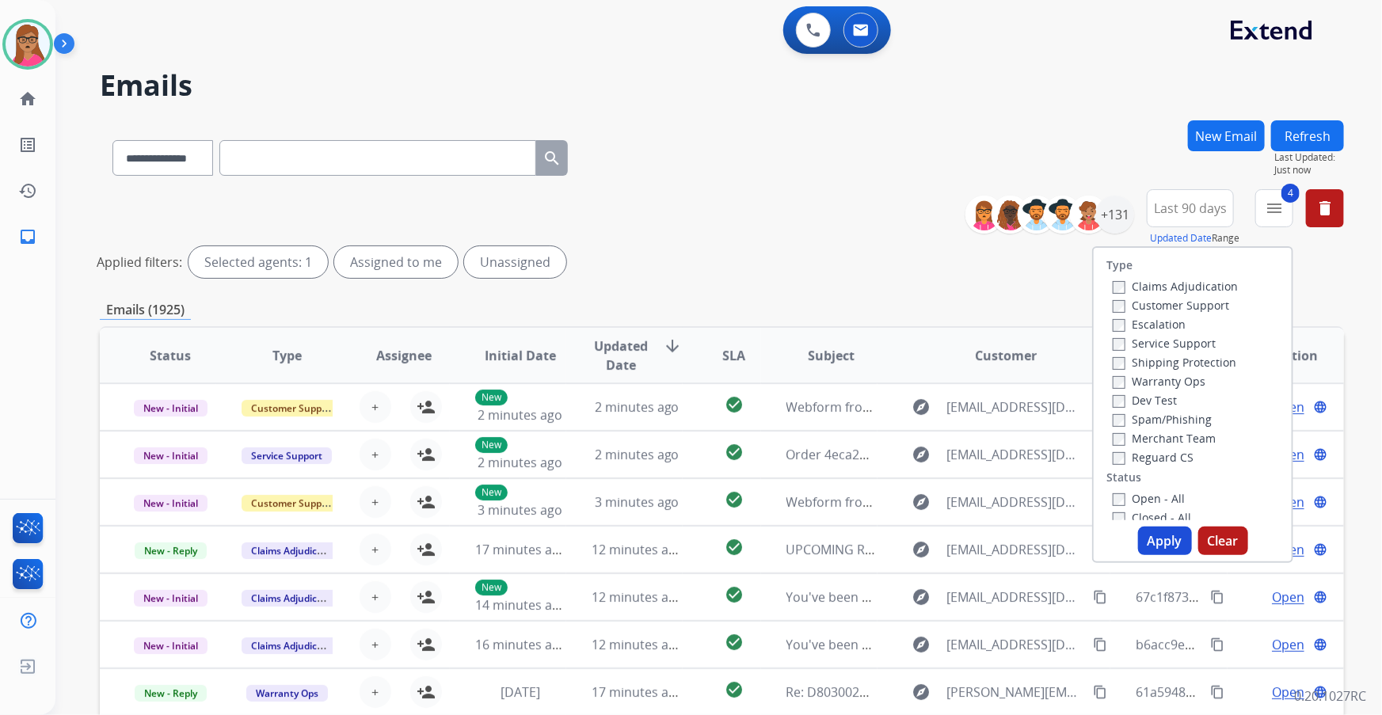
click at [920, 420] on button "Apply" at bounding box center [1165, 541] width 54 height 29
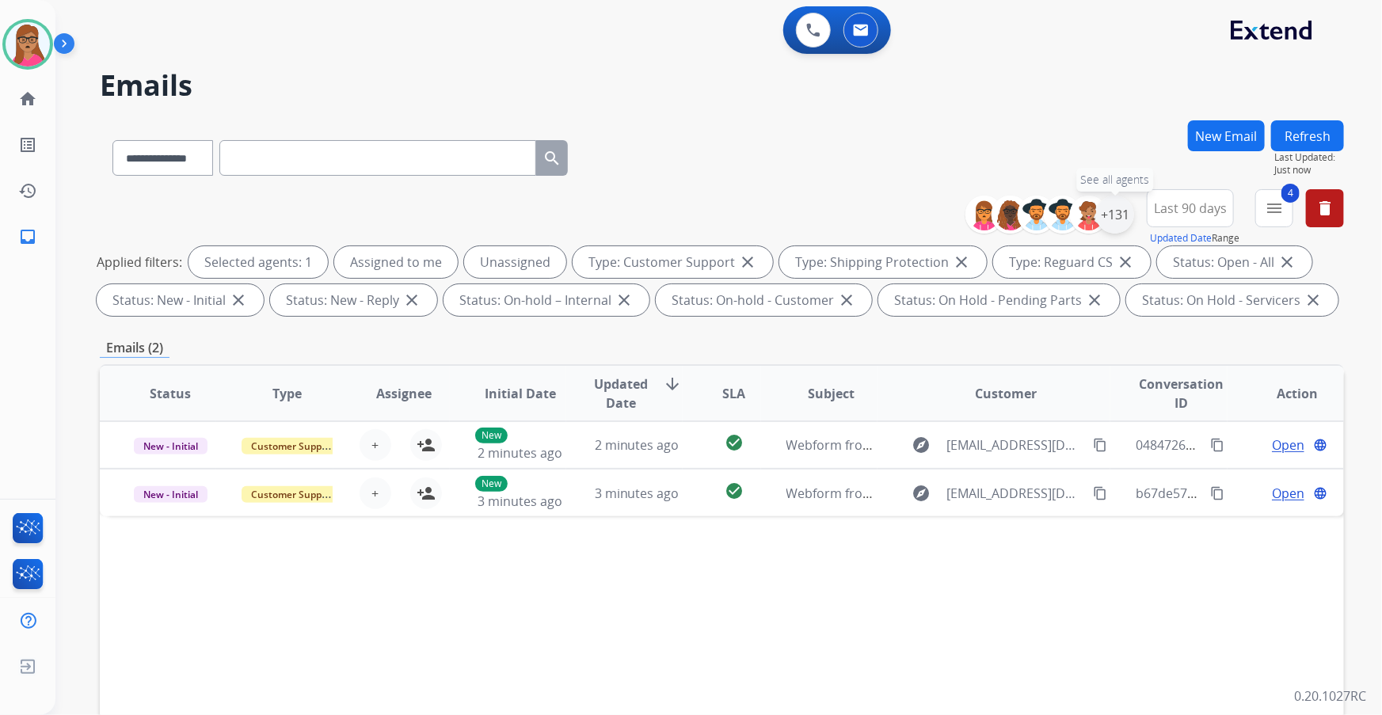
click at [920, 226] on div "+131" at bounding box center [1115, 215] width 38 height 38
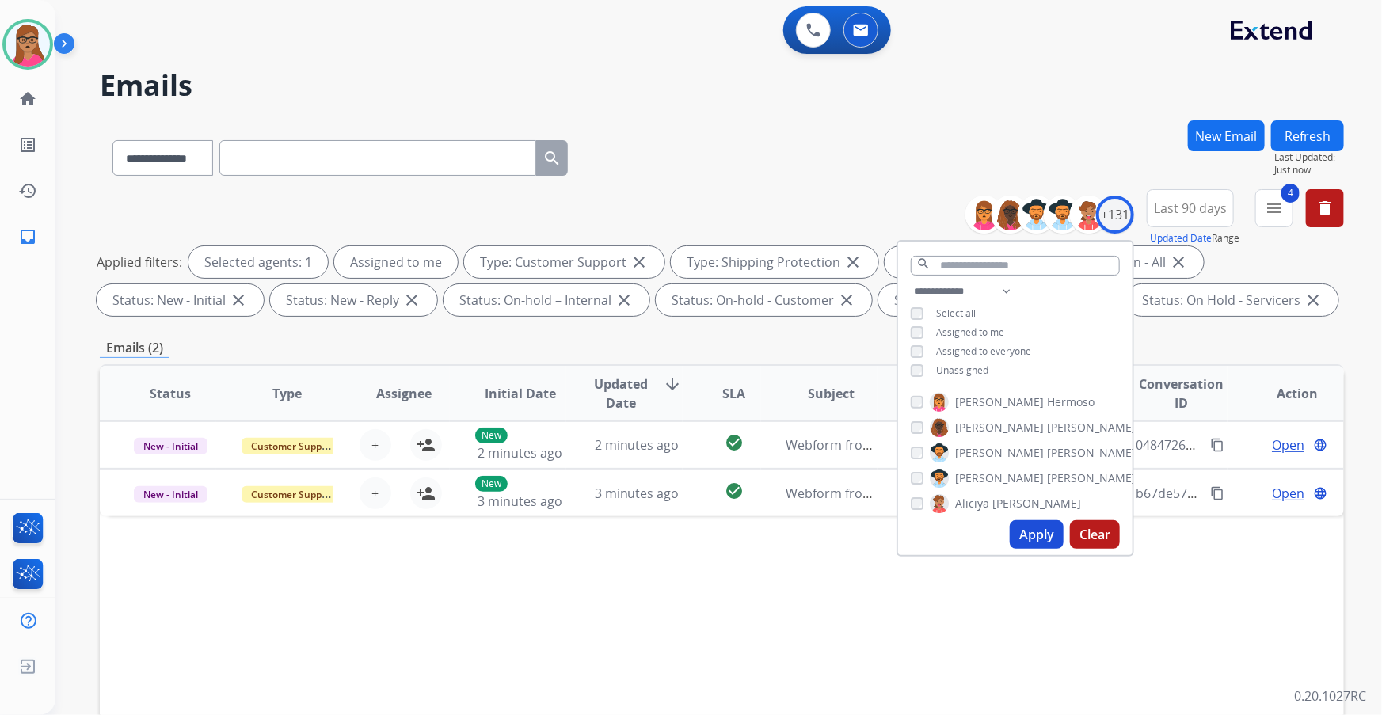
click at [920, 420] on button "Apply" at bounding box center [1036, 534] width 54 height 29
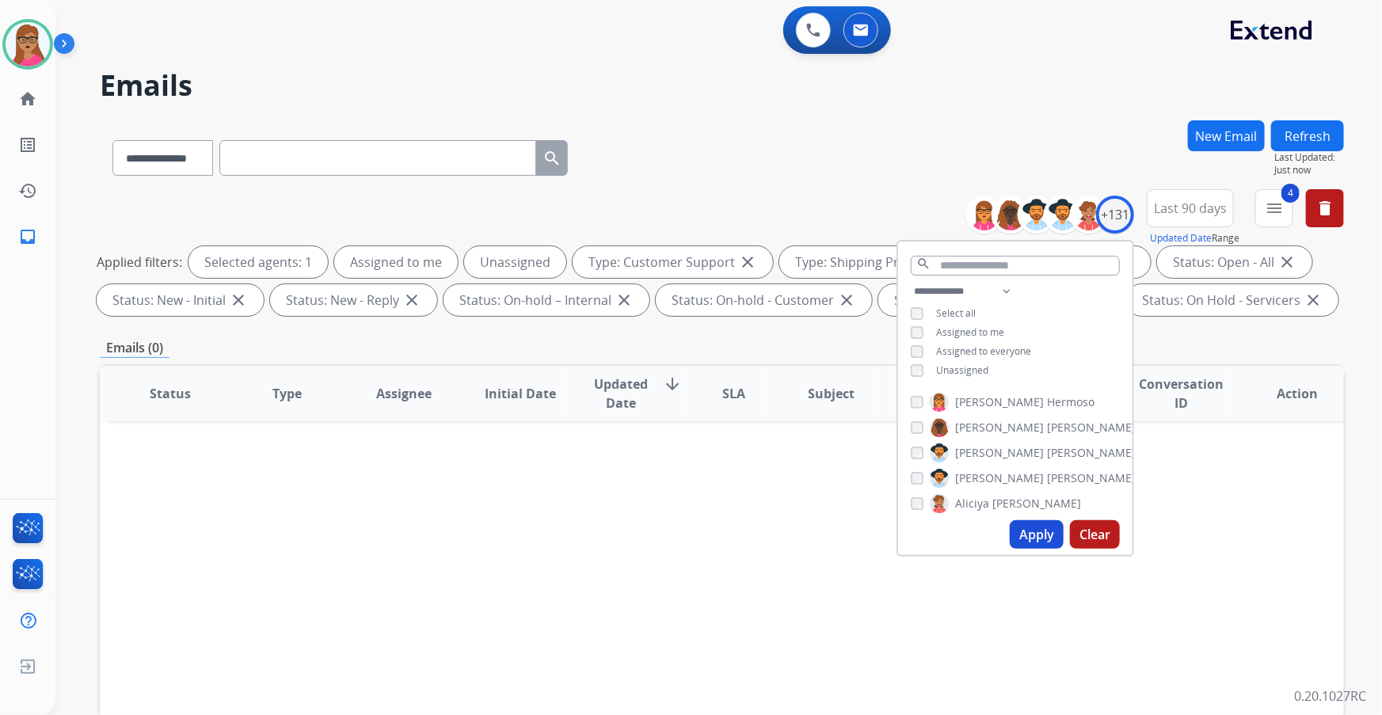
click at [920, 420] on button "Apply" at bounding box center [1036, 534] width 54 height 29
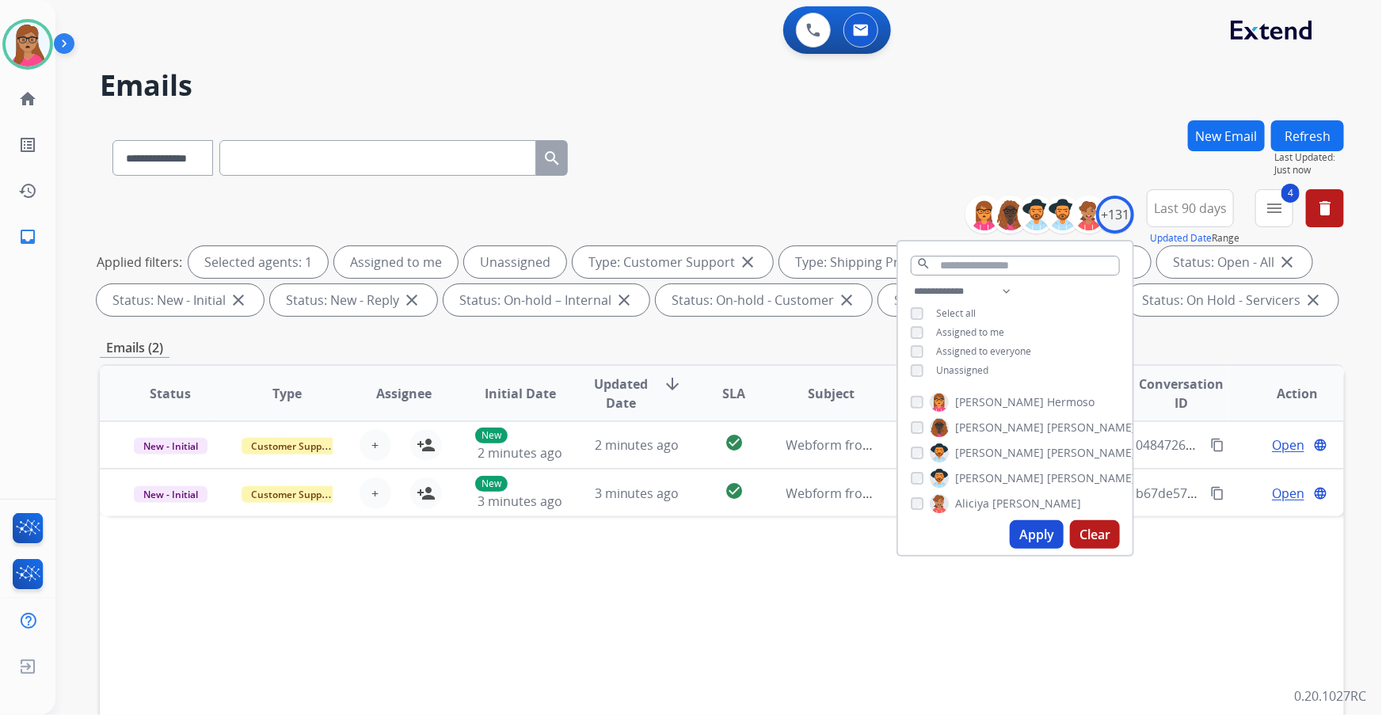
click at [639, 420] on div "Status Type Assignee Initial Date Updated Date arrow_downward SLA Subject Custo…" at bounding box center [722, 629] width 1244 height 530
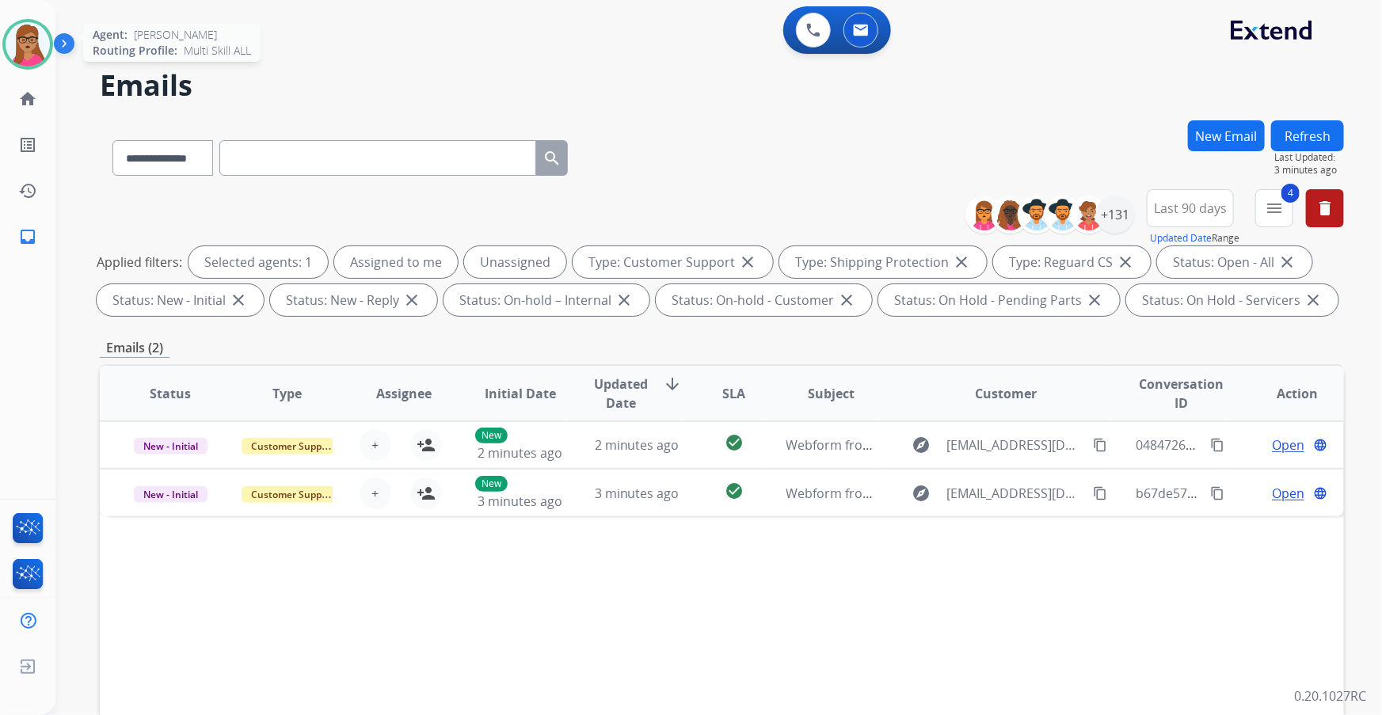
click at [20, 41] on img at bounding box center [28, 44] width 44 height 44
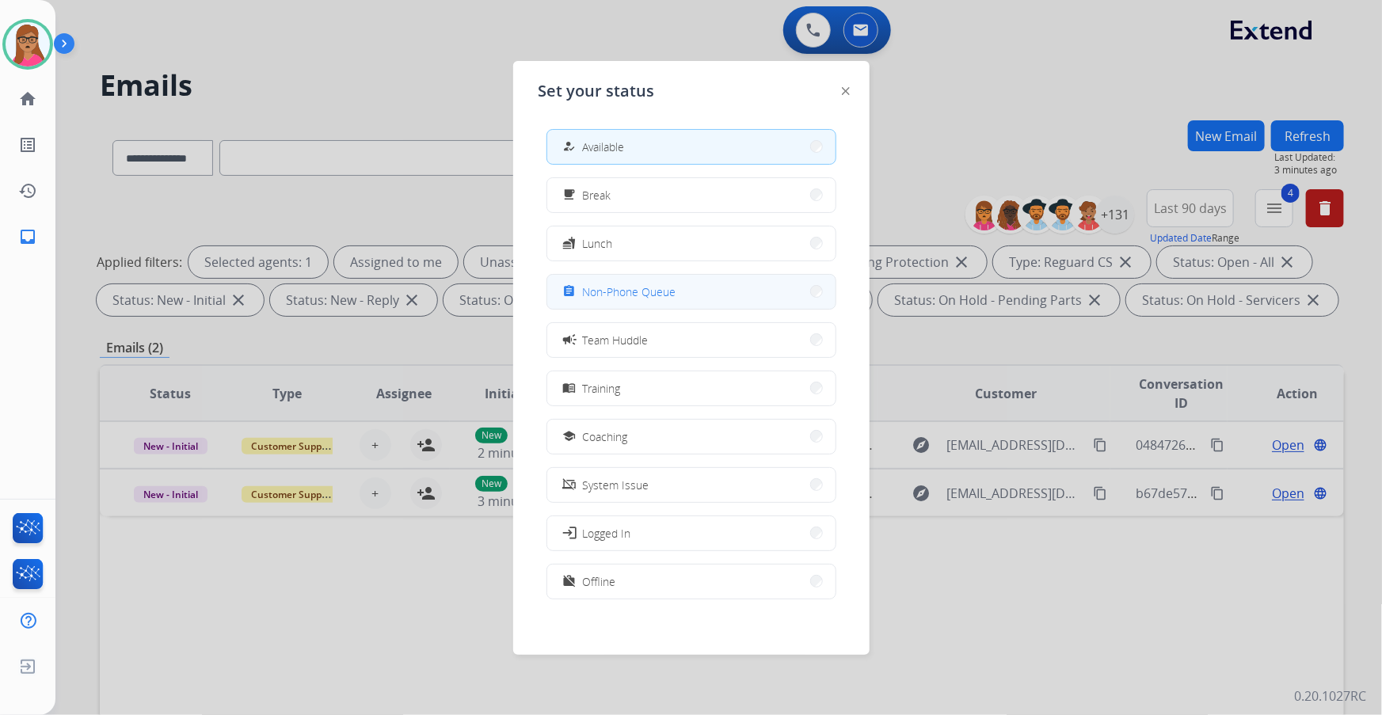
click at [610, 288] on span "Non-Phone Queue" at bounding box center [629, 291] width 93 height 17
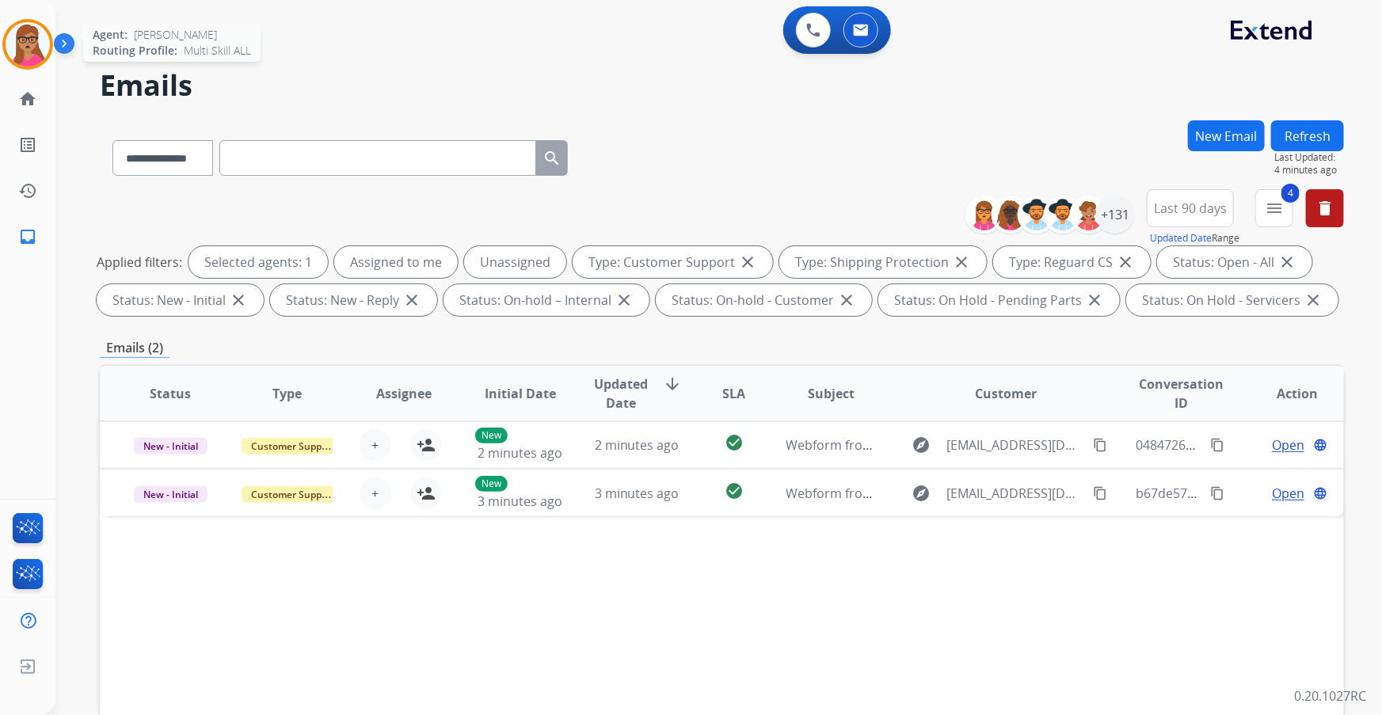
click at [13, 39] on img at bounding box center [28, 44] width 44 height 44
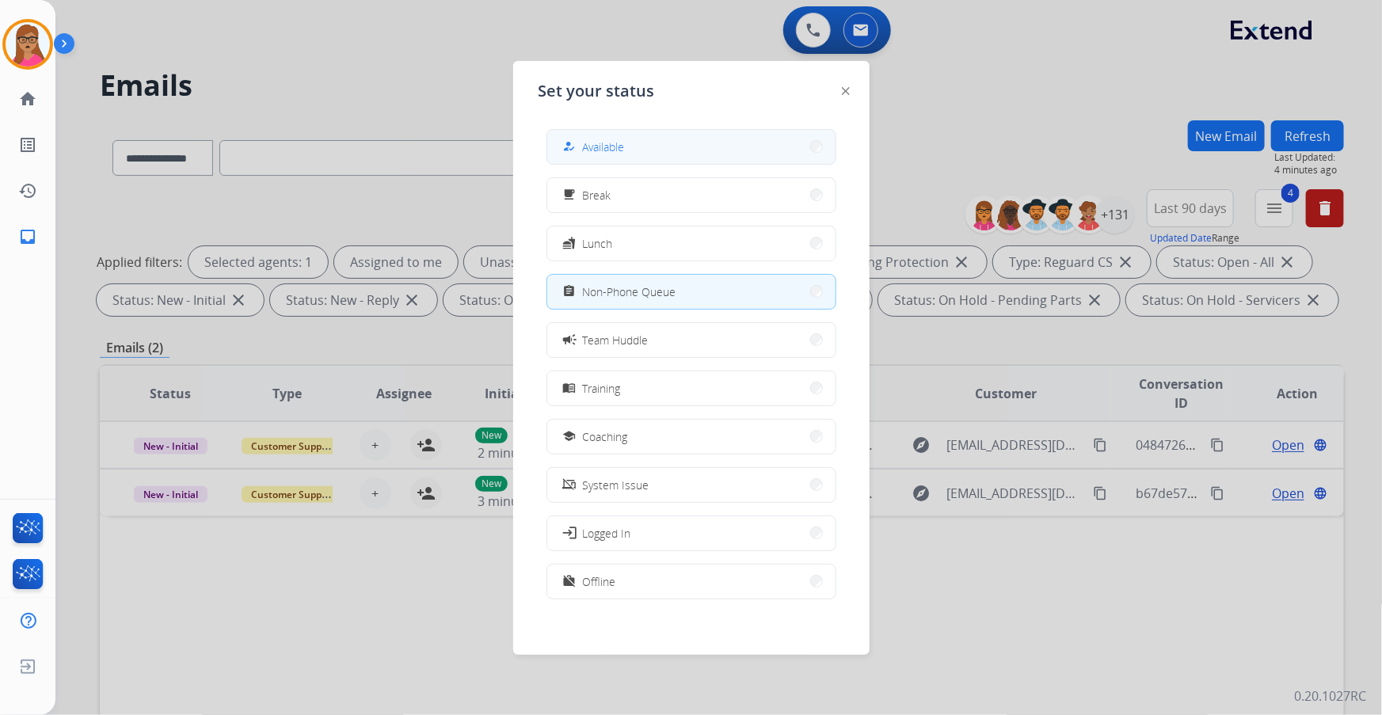
click at [657, 150] on button "how_to_reg Available" at bounding box center [691, 147] width 288 height 34
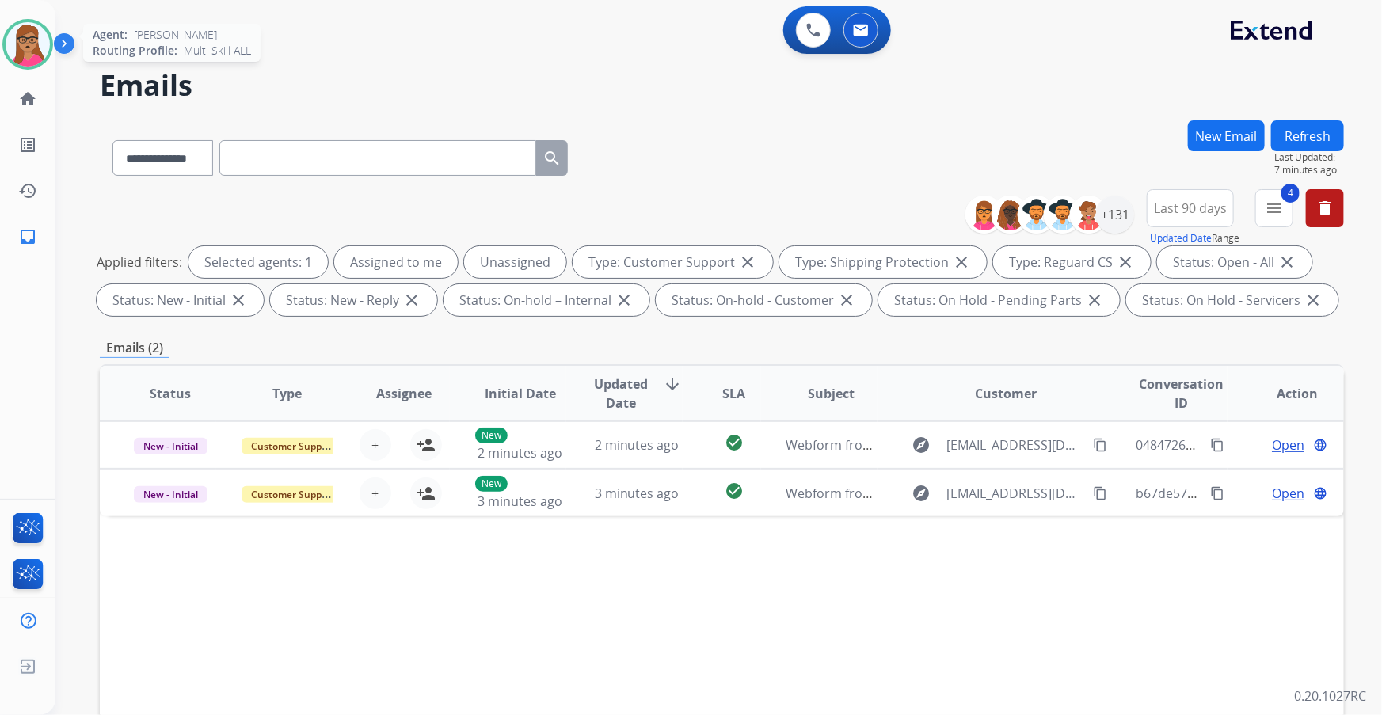
click at [29, 36] on img at bounding box center [28, 44] width 44 height 44
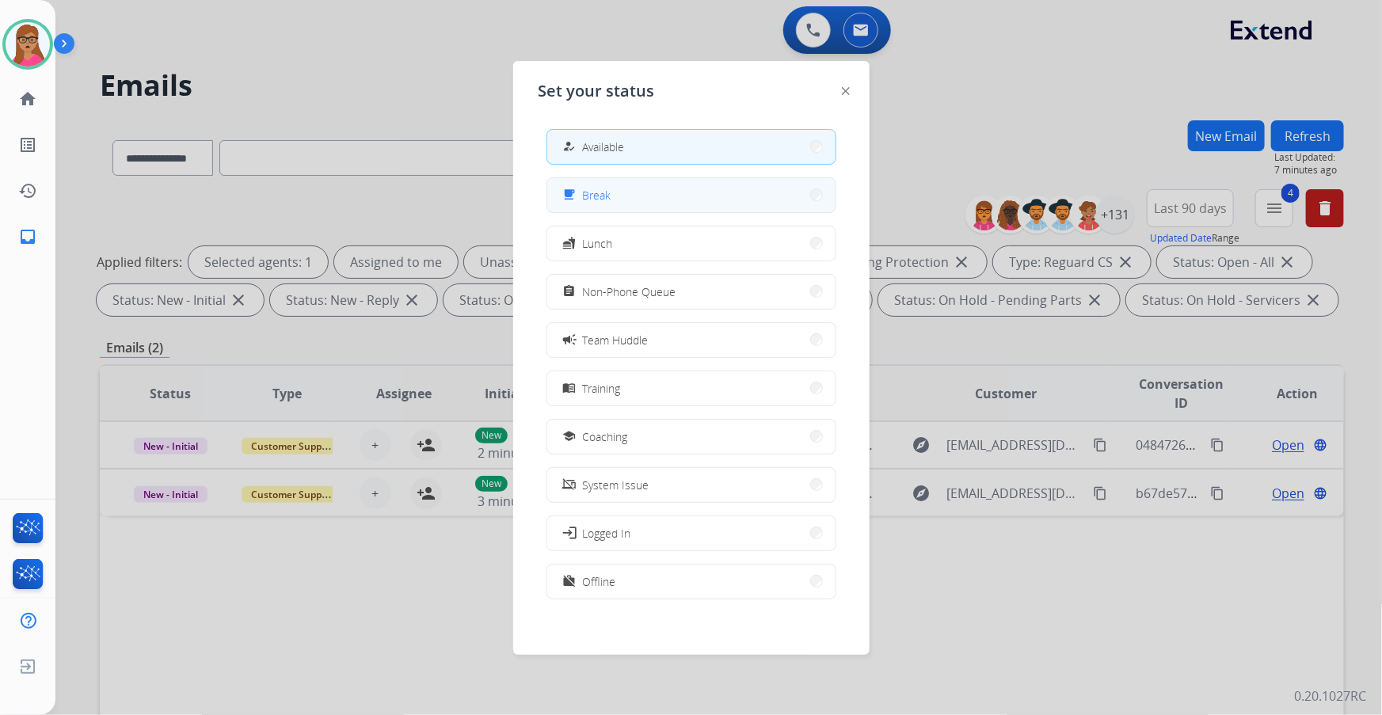
click at [625, 182] on button "free_breakfast Break" at bounding box center [691, 195] width 288 height 34
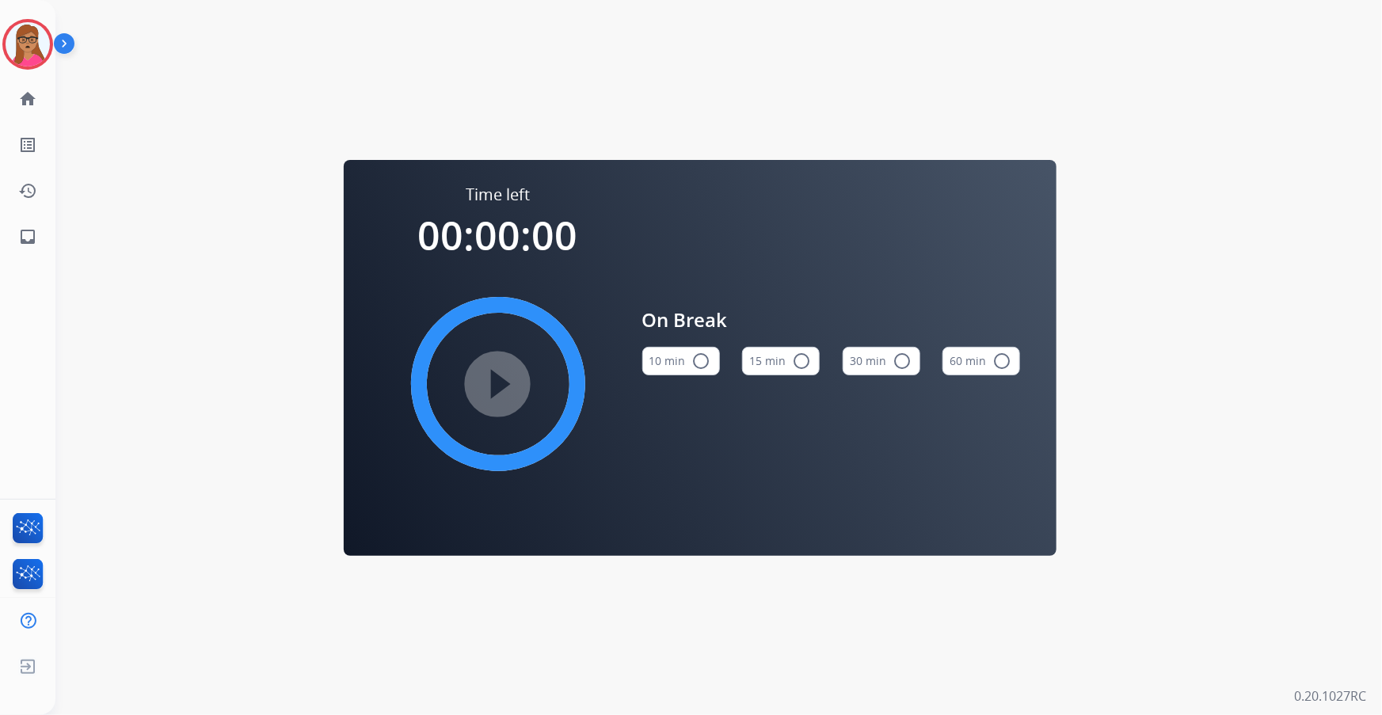
drag, startPoint x: 28, startPoint y: 43, endPoint x: 69, endPoint y: 44, distance: 41.2
click at [28, 42] on img at bounding box center [28, 44] width 44 height 44
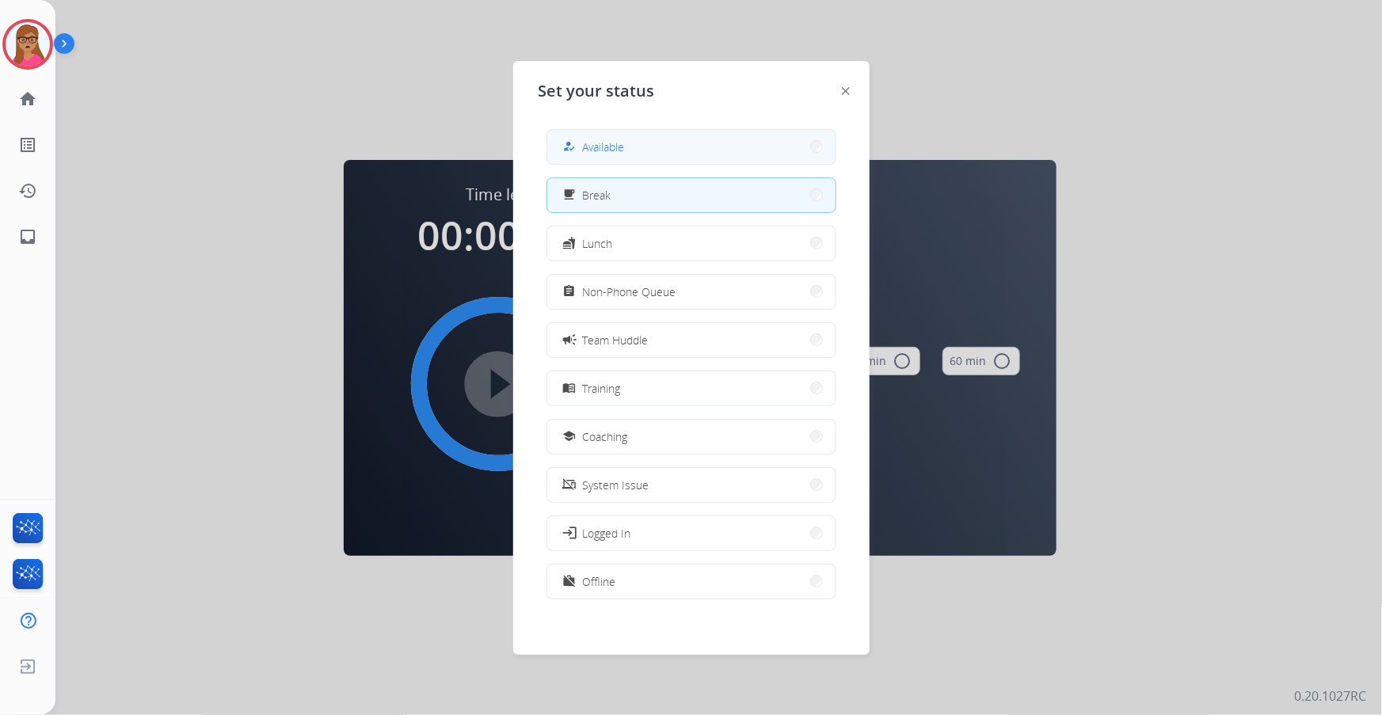
click at [708, 155] on button "how_to_reg Available" at bounding box center [691, 147] width 288 height 34
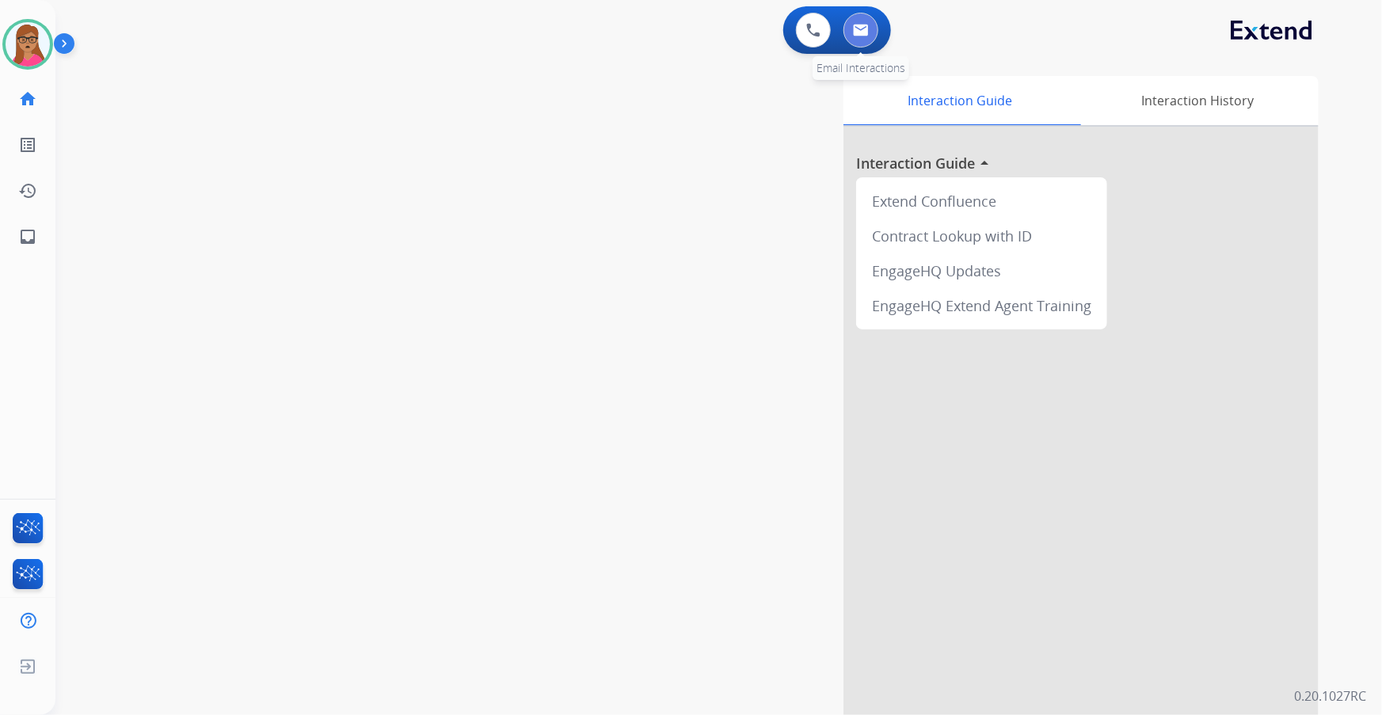
click at [856, 29] on img at bounding box center [861, 30] width 16 height 13
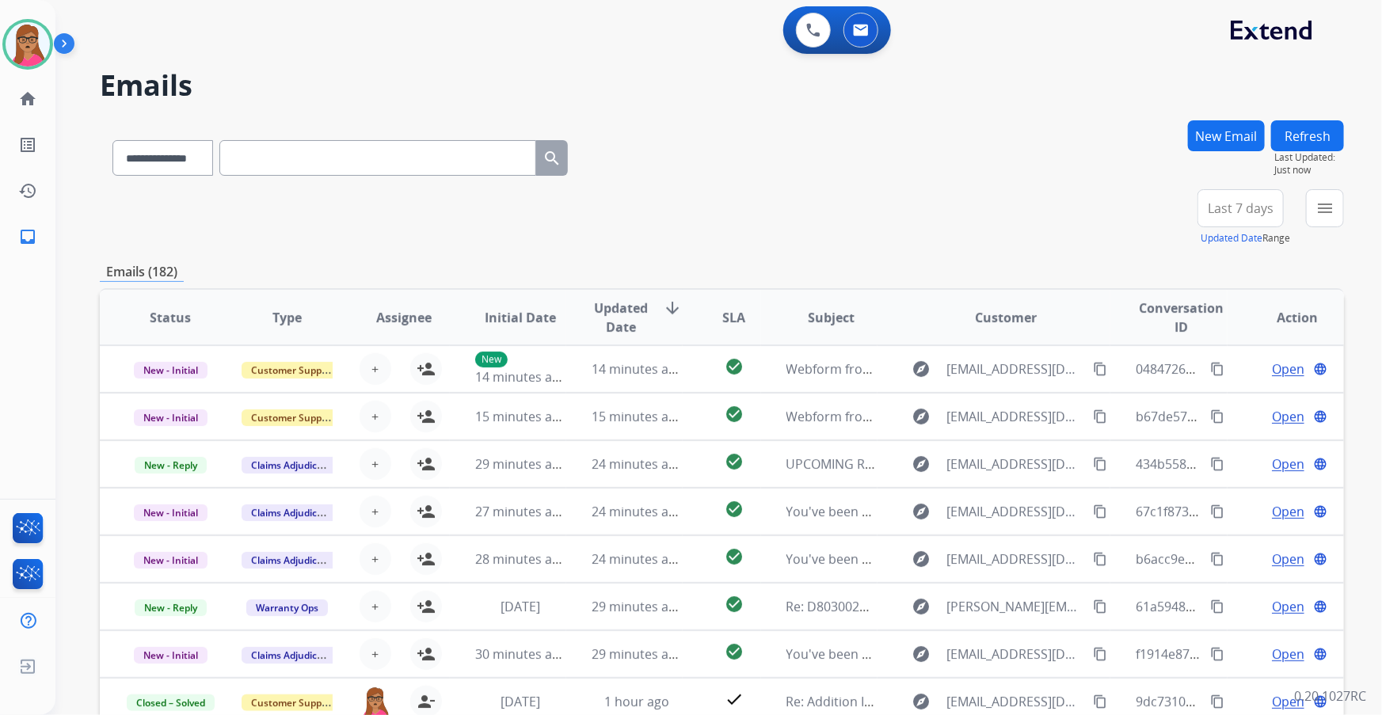
click at [920, 211] on span "Last 7 days" at bounding box center [1240, 208] width 66 height 6
click at [920, 395] on div "Last 90 days" at bounding box center [1235, 401] width 87 height 24
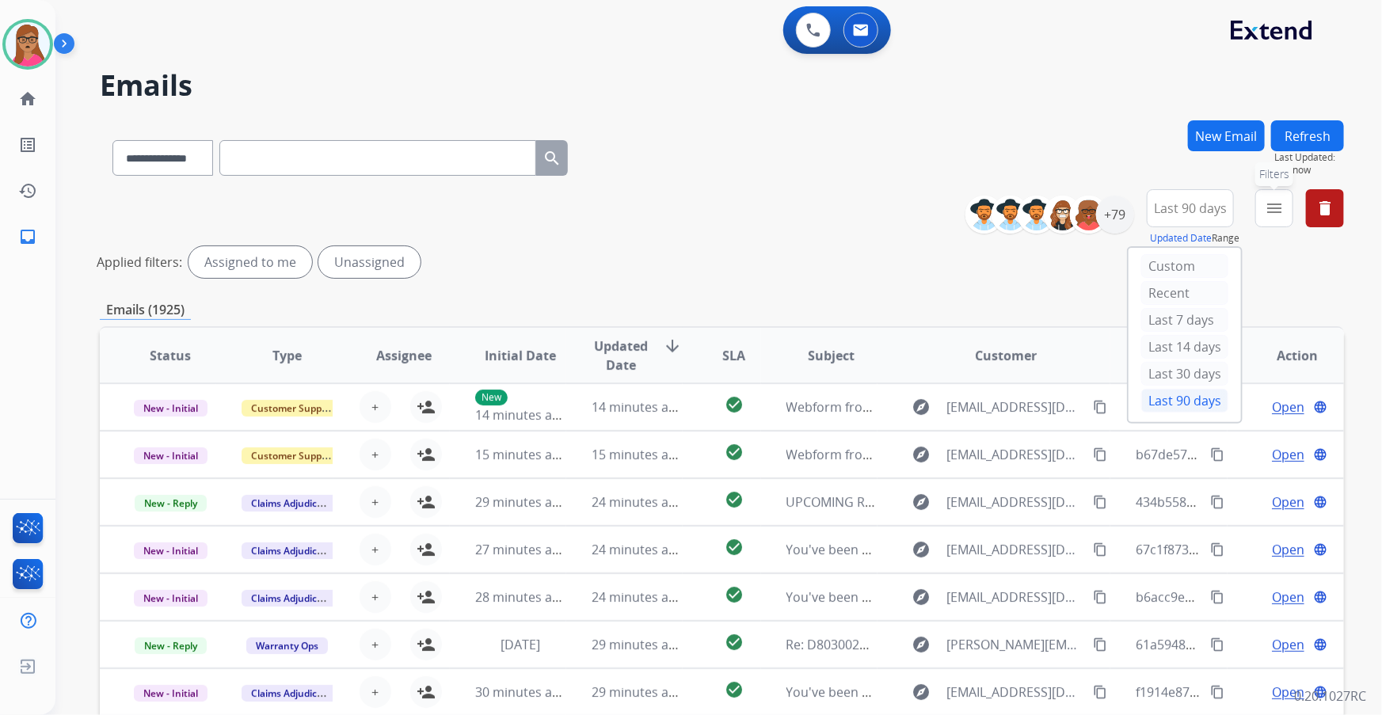
click at [920, 203] on mat-icon "menu" at bounding box center [1273, 208] width 19 height 19
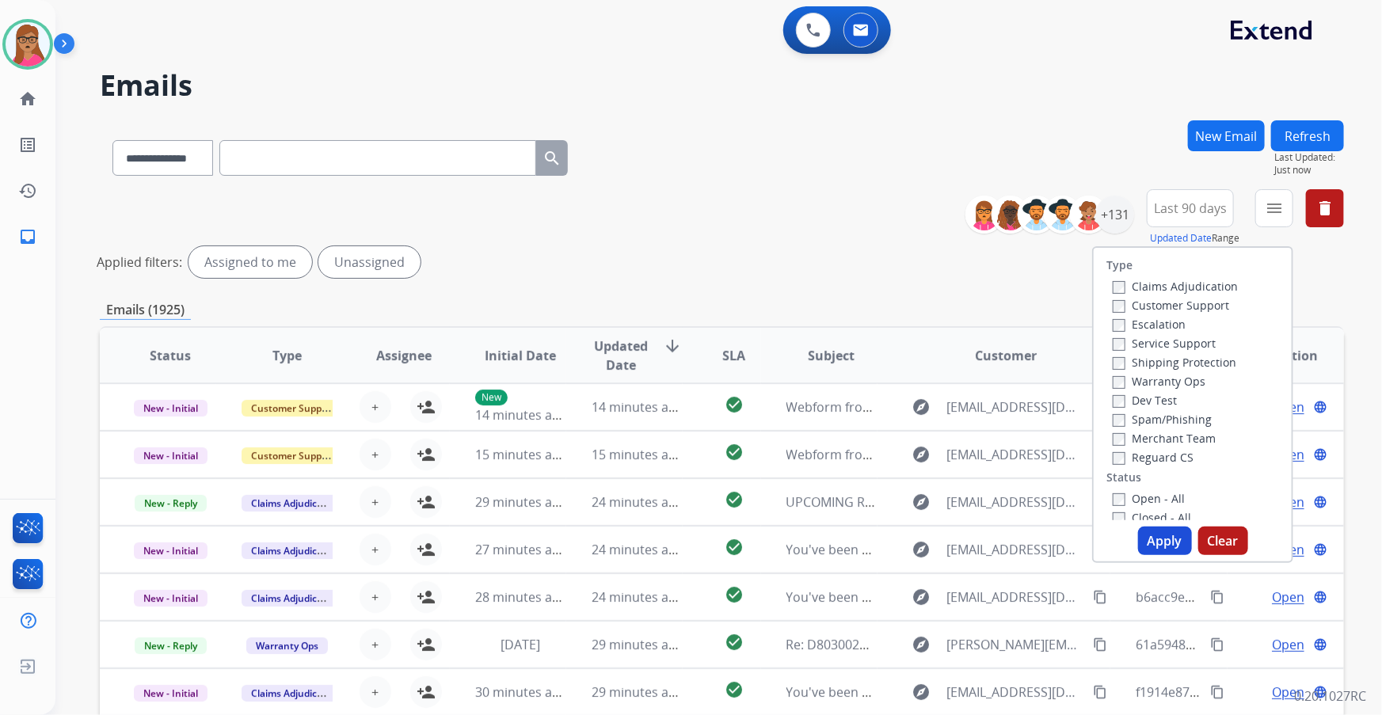
click at [920, 299] on label "Customer Support" at bounding box center [1170, 305] width 116 height 15
click at [920, 361] on label "Shipping Protection" at bounding box center [1174, 362] width 124 height 15
click at [920, 420] on label "Reguard CS" at bounding box center [1152, 457] width 81 height 15
click at [920, 420] on button "Apply" at bounding box center [1165, 541] width 54 height 29
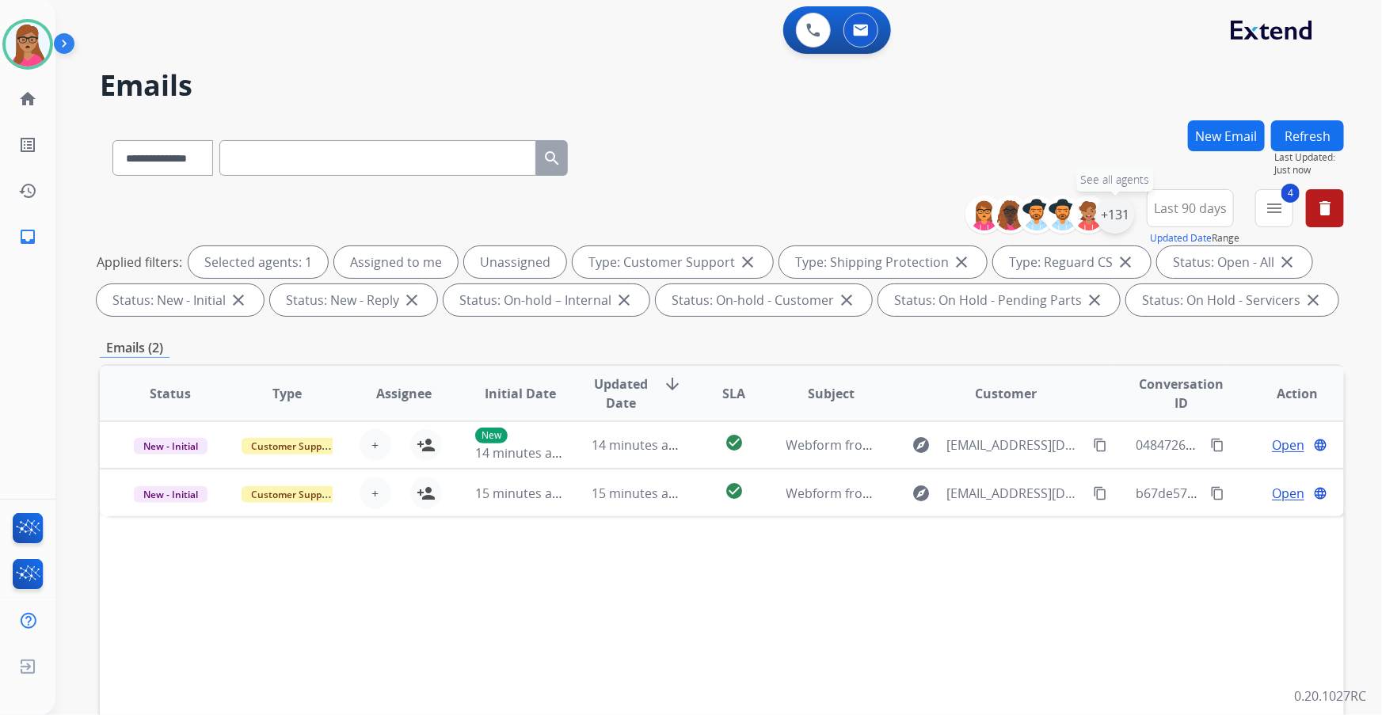
click at [920, 222] on div "+131" at bounding box center [1115, 215] width 38 height 38
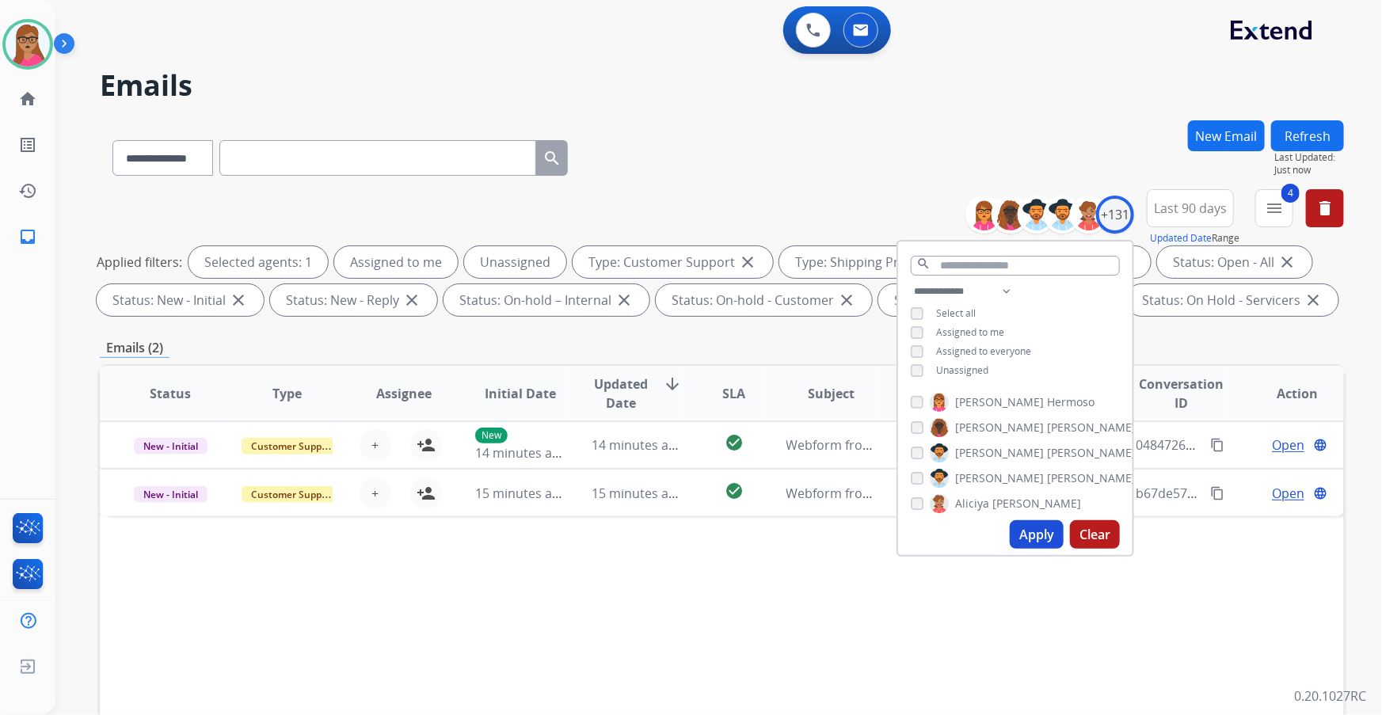
click at [920, 348] on div "Emails (2)" at bounding box center [722, 348] width 1244 height 20
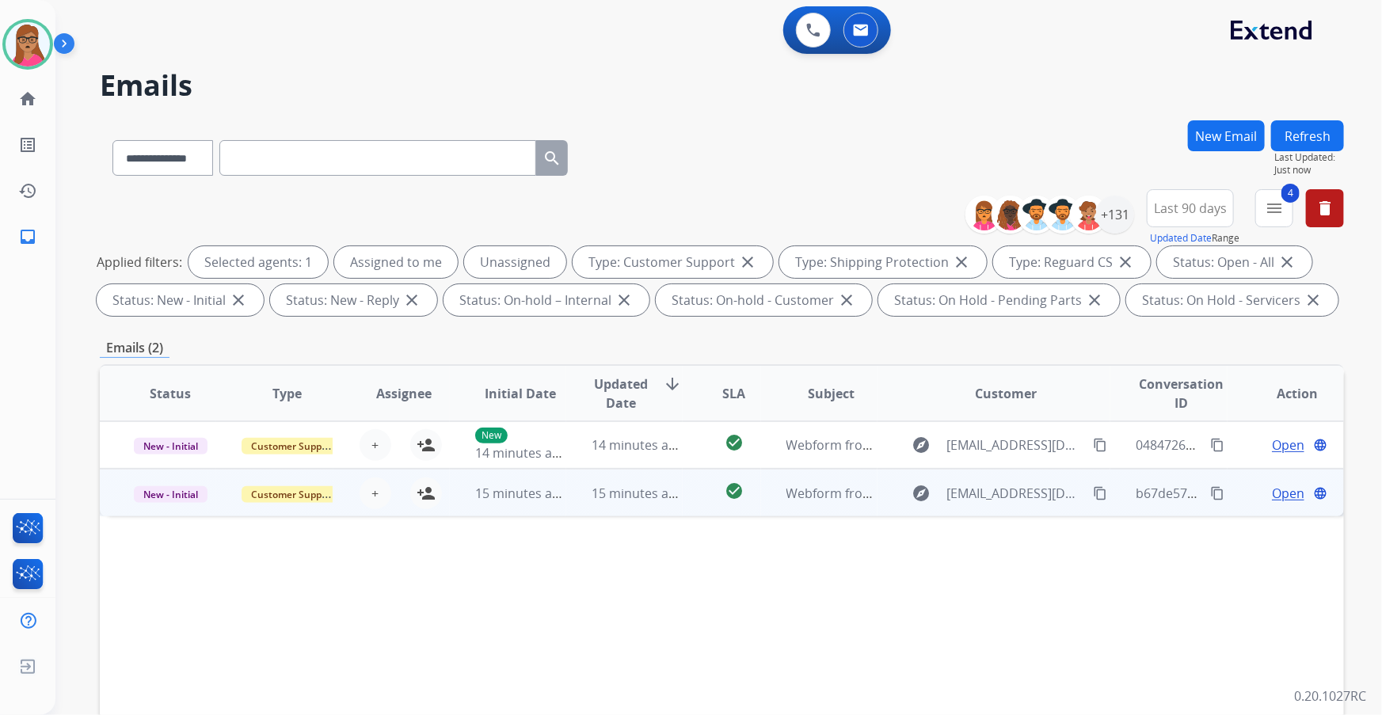
click at [173, 420] on td "New - Initial" at bounding box center [158, 493] width 116 height 48
click at [175, 420] on td "New - Initial" at bounding box center [158, 493] width 116 height 48
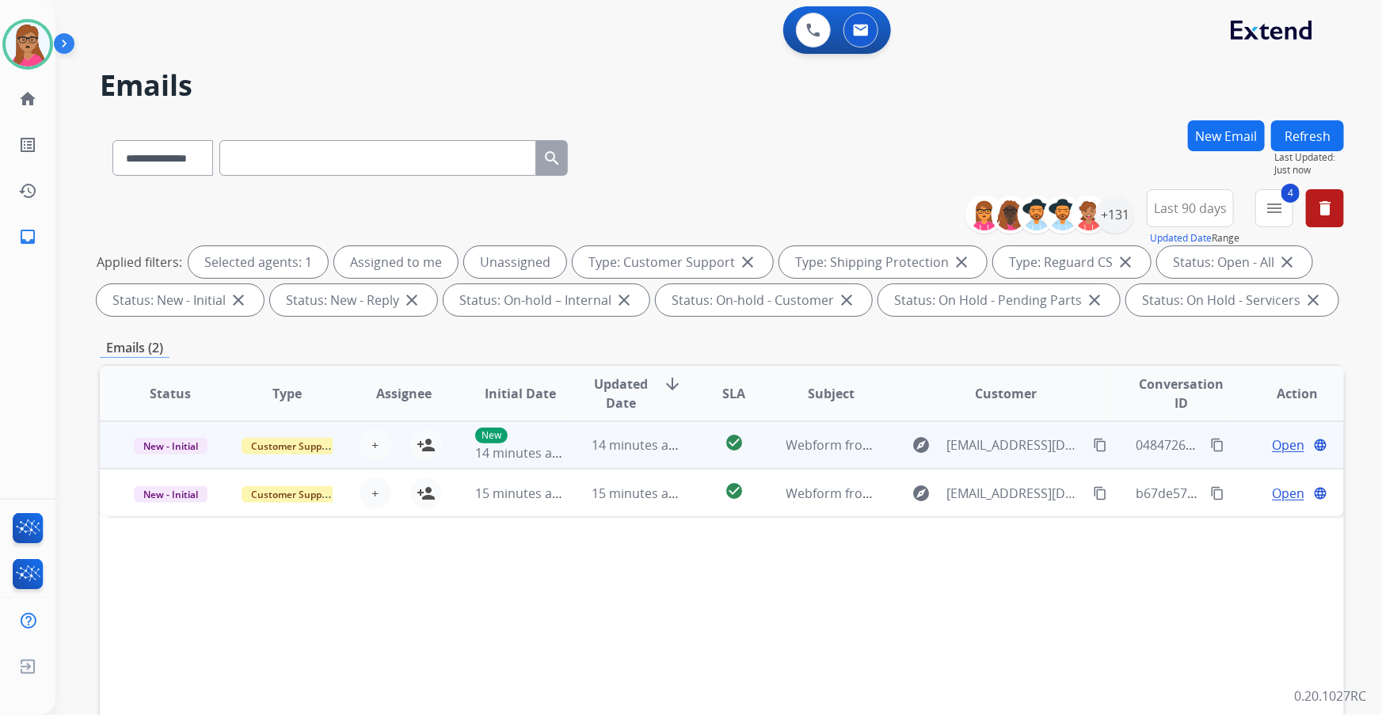
click at [171, 420] on td "New - Initial" at bounding box center [158, 445] width 116 height 48
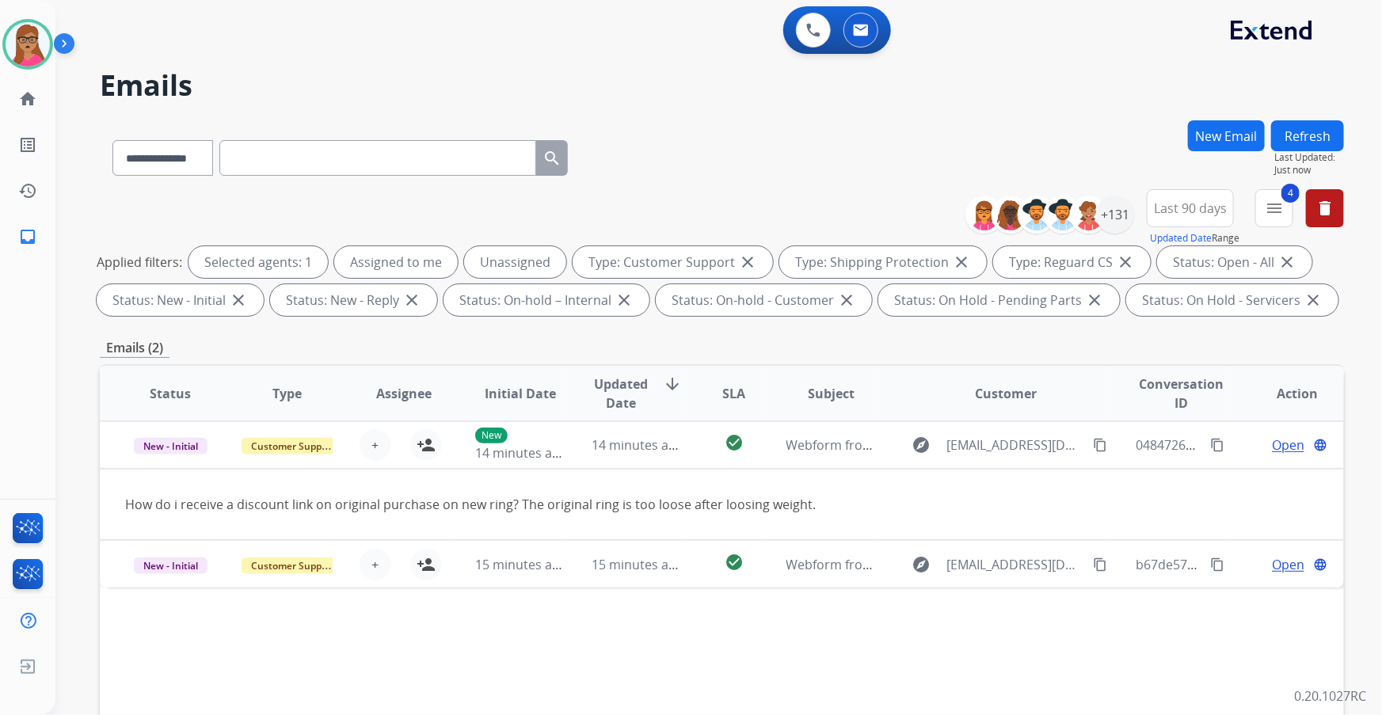
click at [920, 129] on button "Refresh" at bounding box center [1307, 135] width 73 height 31
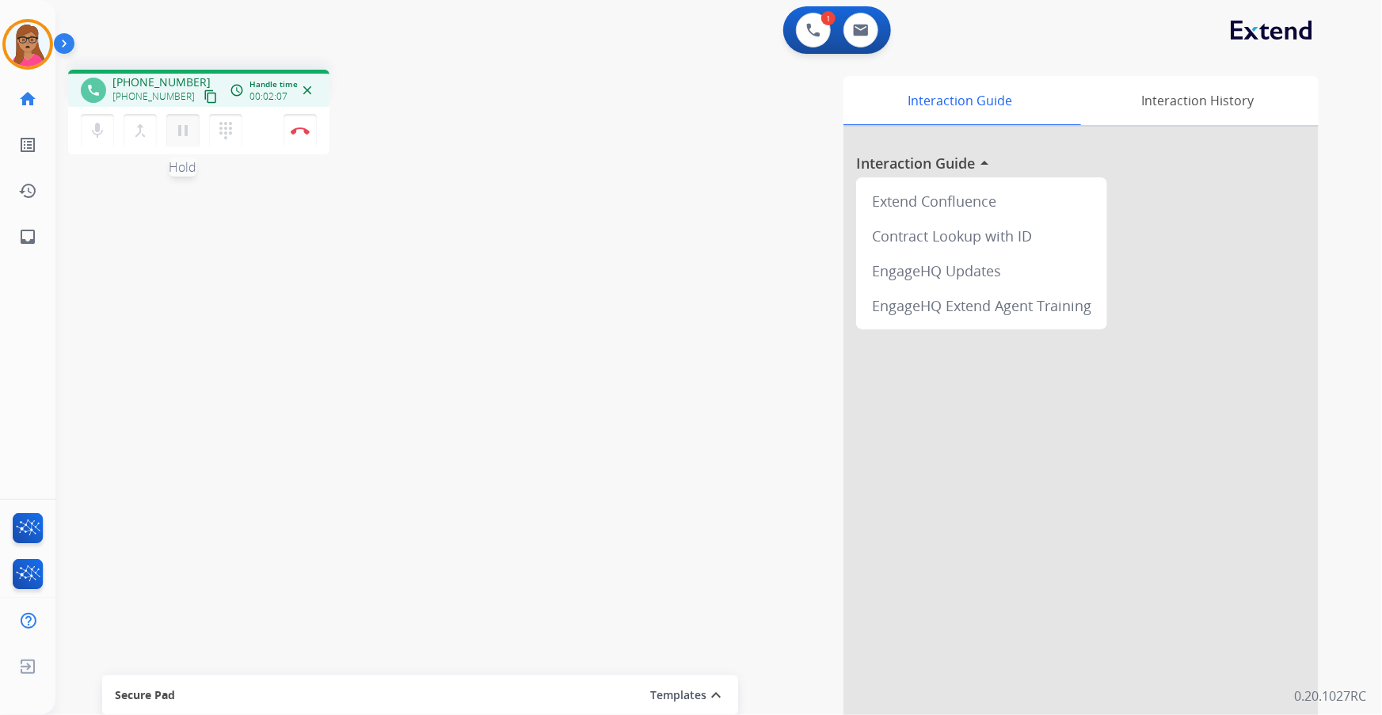
click at [181, 131] on mat-icon "pause" at bounding box center [182, 130] width 19 height 19
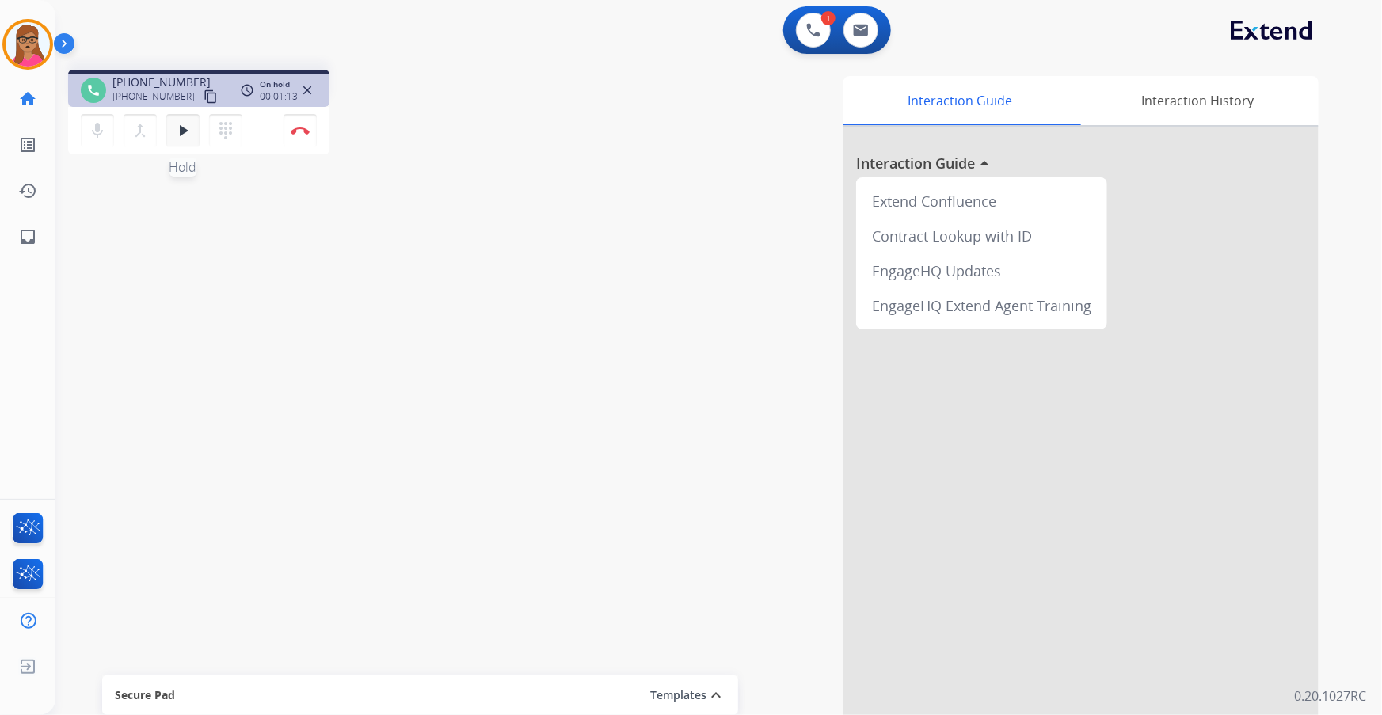
click at [185, 135] on mat-icon "play_arrow" at bounding box center [182, 130] width 19 height 19
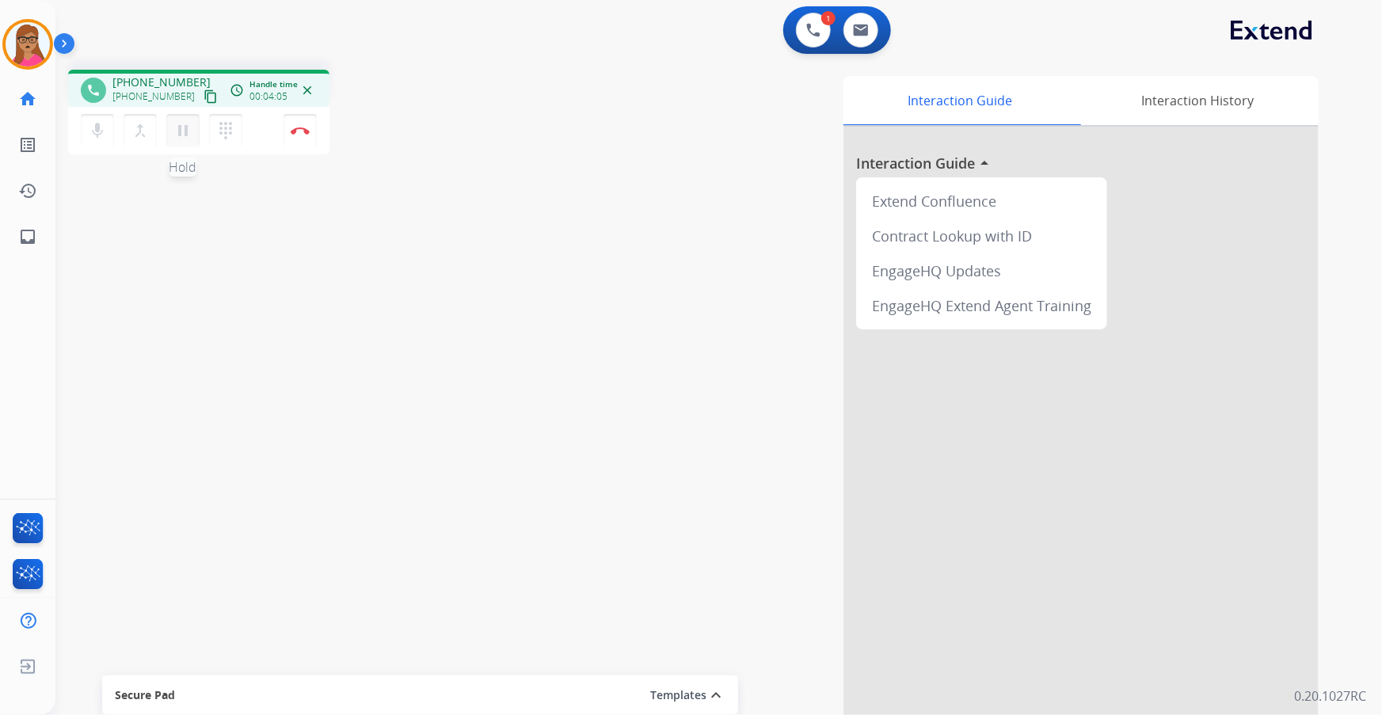
click at [181, 135] on mat-icon "pause" at bounding box center [182, 130] width 19 height 19
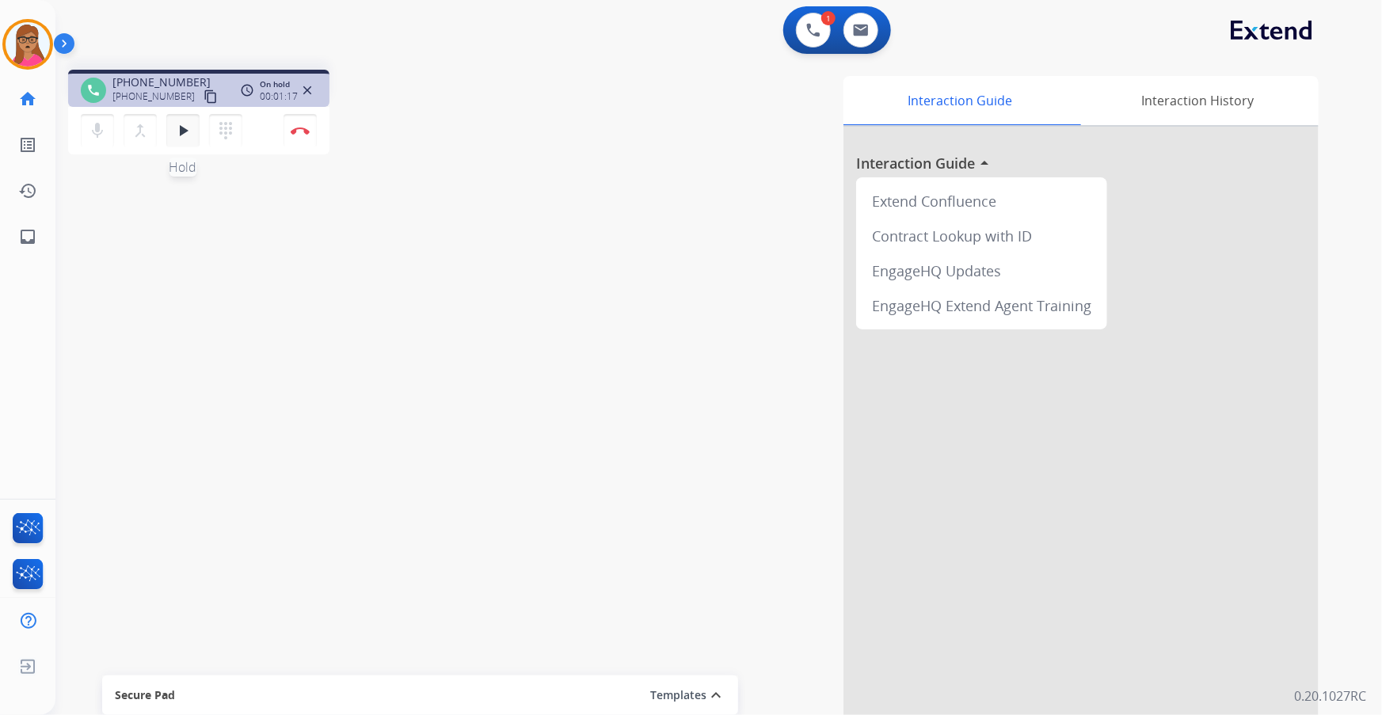
click at [189, 135] on mat-icon "play_arrow" at bounding box center [182, 130] width 19 height 19
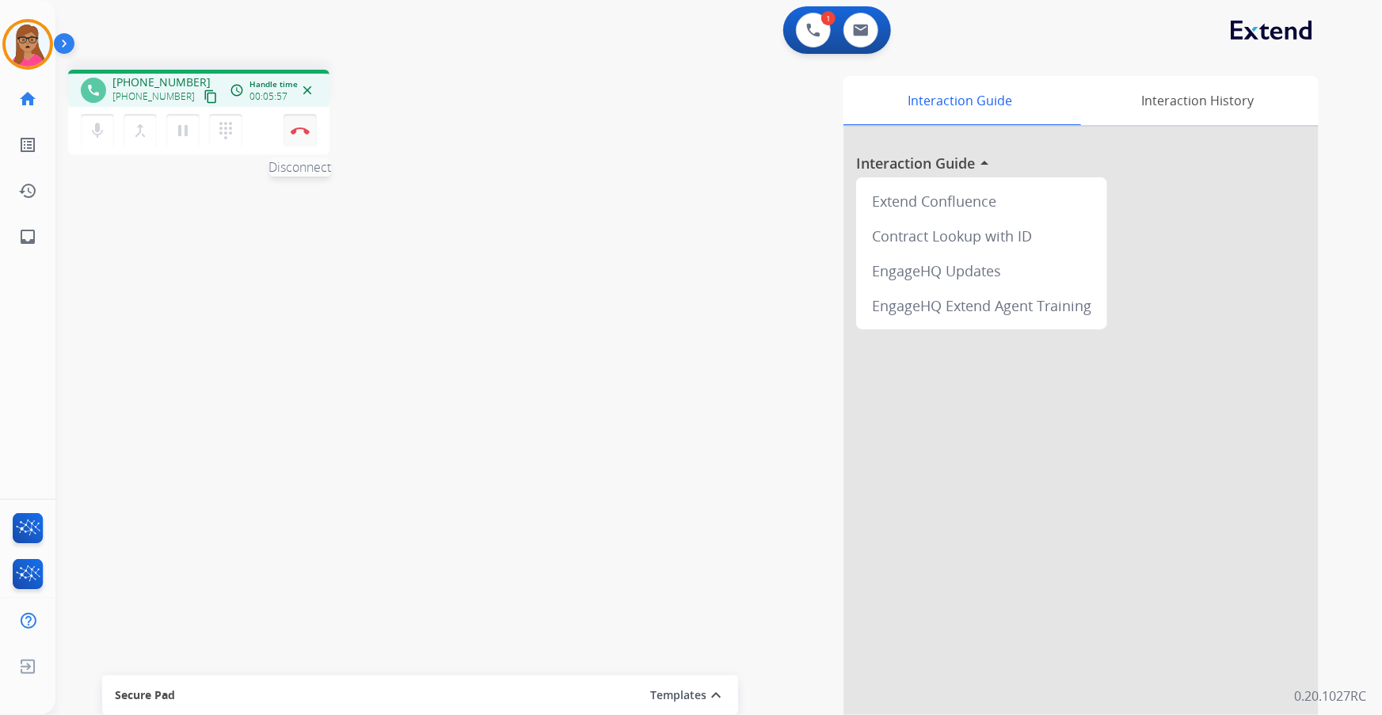
click at [309, 131] on img at bounding box center [300, 131] width 19 height 8
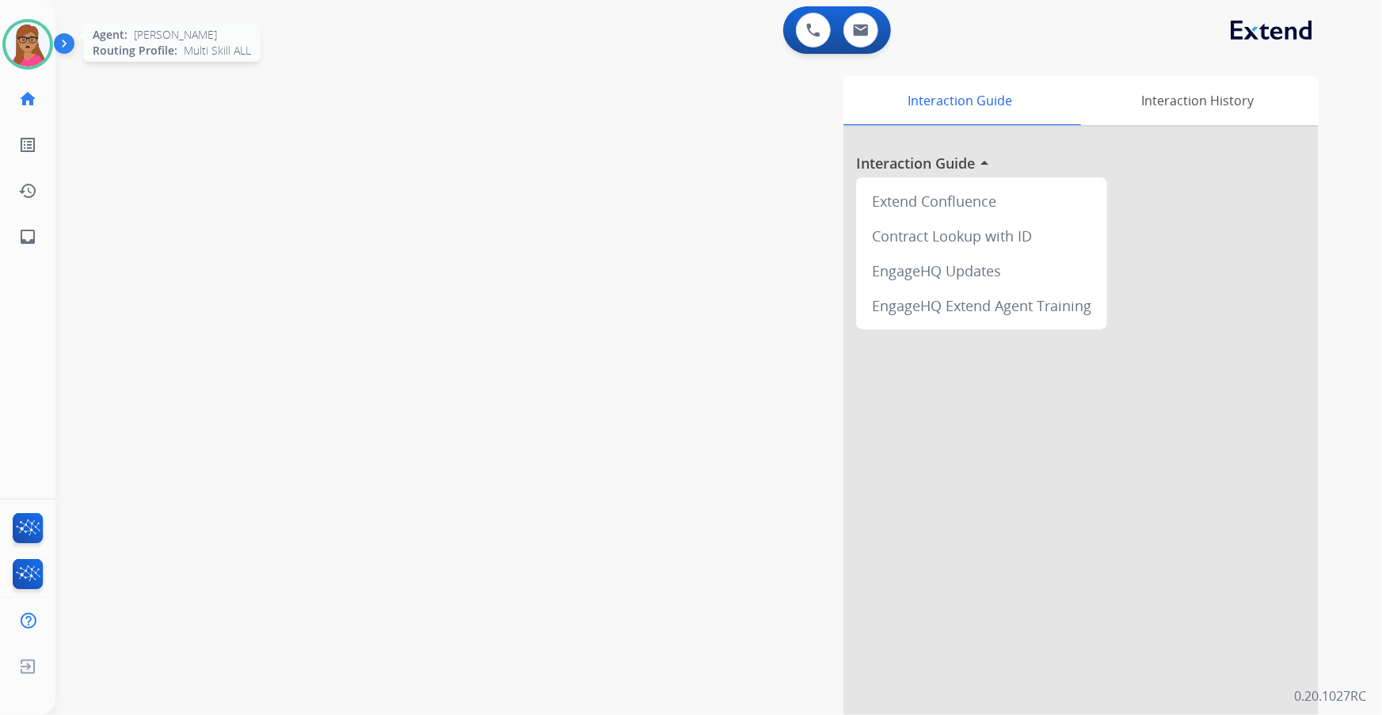
drag, startPoint x: 17, startPoint y: 42, endPoint x: 61, endPoint y: 56, distance: 45.8
click at [18, 42] on img at bounding box center [28, 44] width 44 height 44
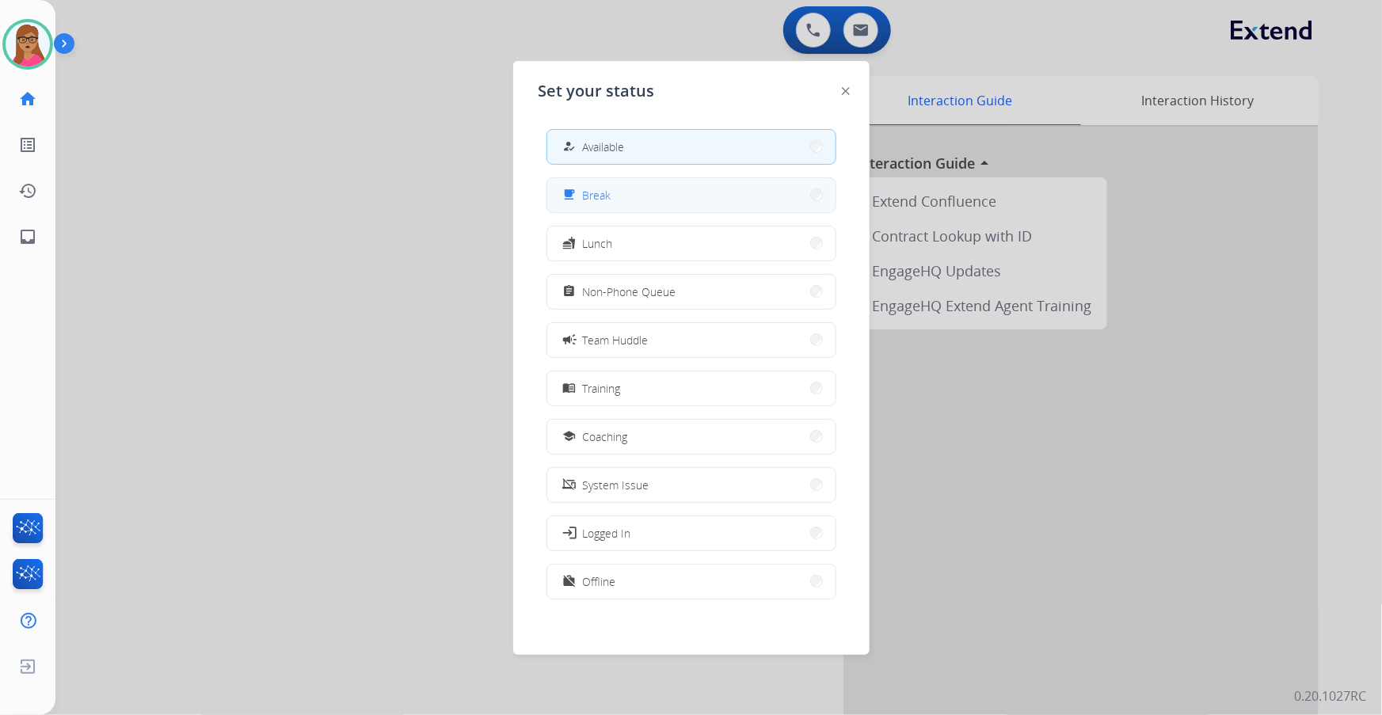
click at [633, 203] on button "free_breakfast Break" at bounding box center [691, 195] width 288 height 34
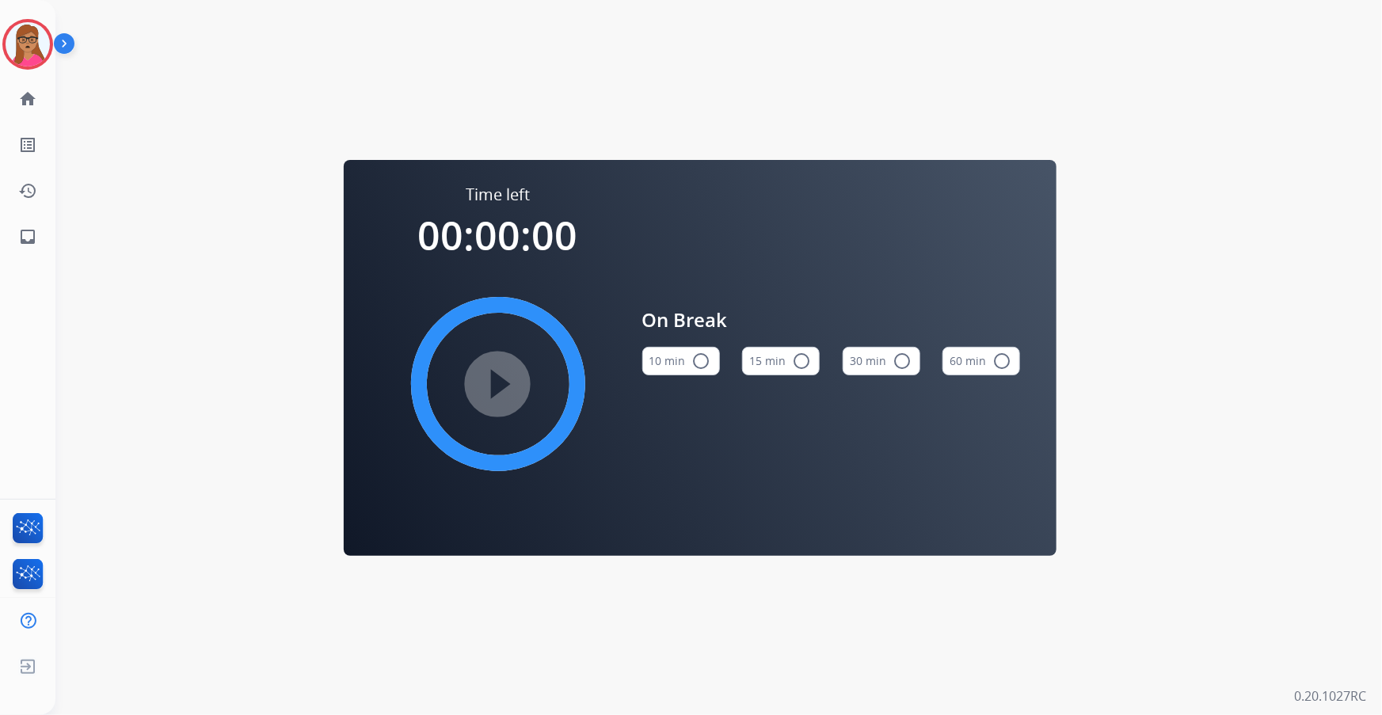
click at [785, 359] on button "15 min radio_button_unchecked" at bounding box center [781, 361] width 78 height 29
click at [489, 394] on mat-icon "play_circle_filled" at bounding box center [498, 383] width 19 height 19
click at [46, 49] on img at bounding box center [28, 44] width 44 height 44
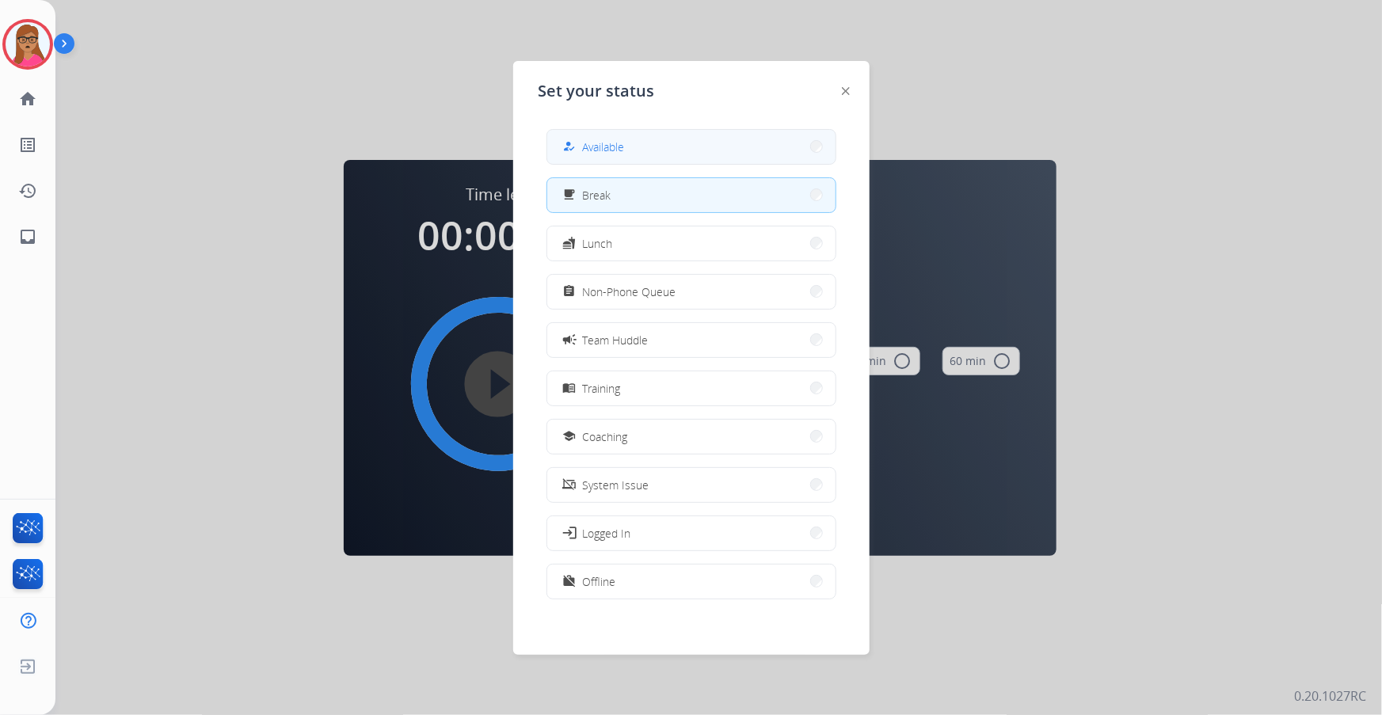
click at [630, 149] on button "how_to_reg Available" at bounding box center [691, 147] width 288 height 34
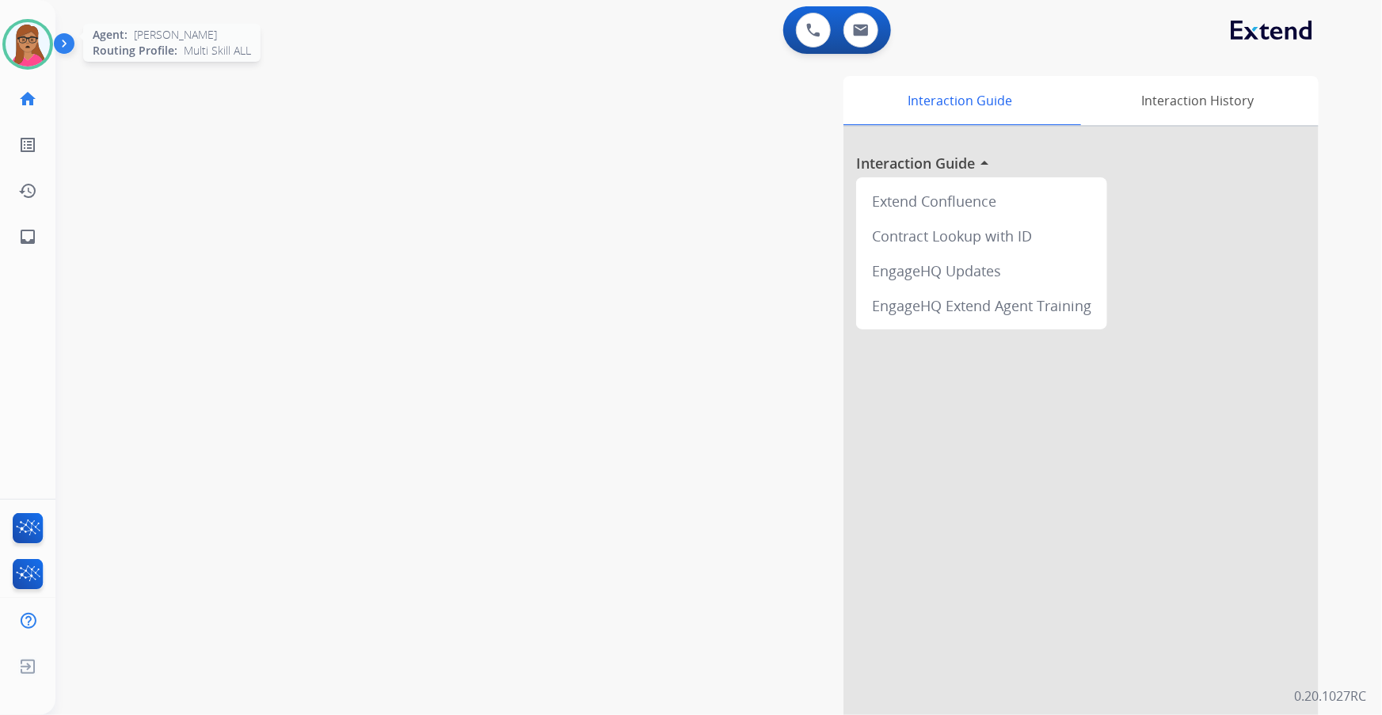
click at [16, 44] on img at bounding box center [28, 44] width 44 height 44
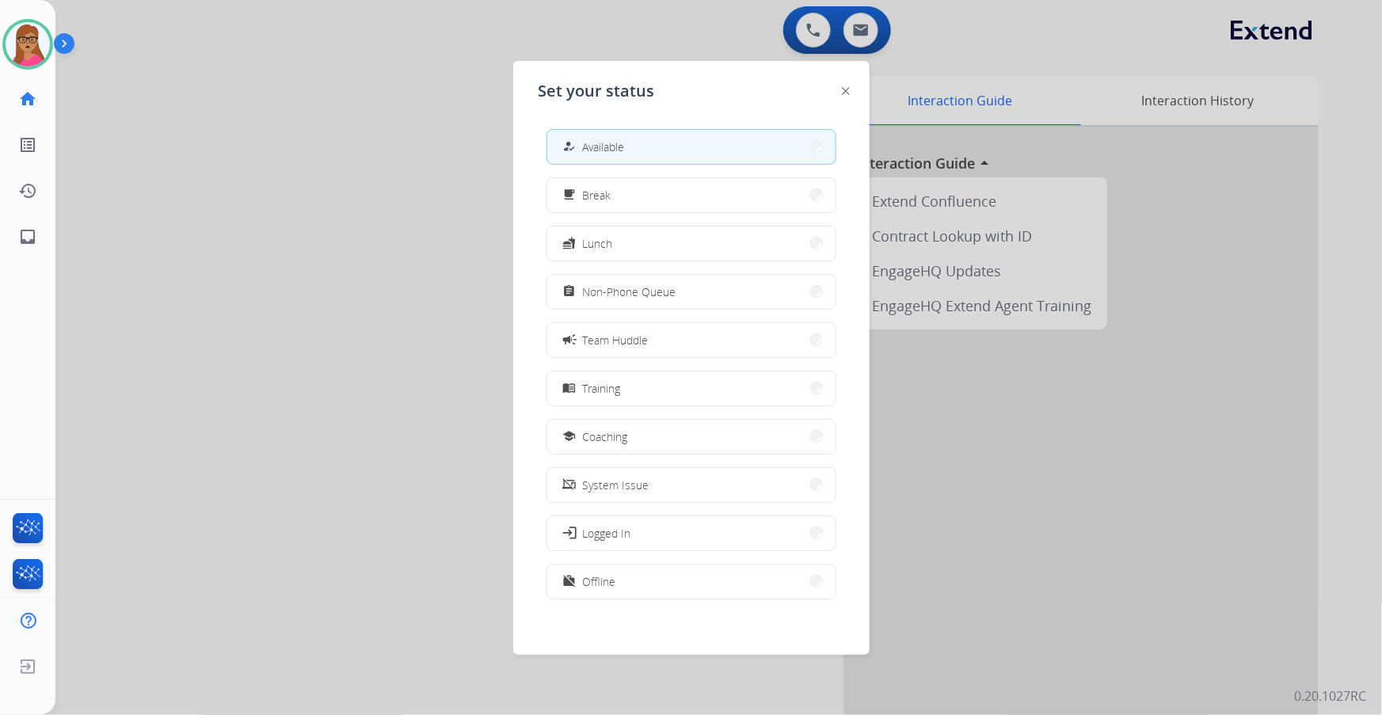
drag, startPoint x: 692, startPoint y: 285, endPoint x: 679, endPoint y: 293, distance: 15.6
click at [689, 287] on button "assignment Non-Phone Queue" at bounding box center [691, 292] width 288 height 34
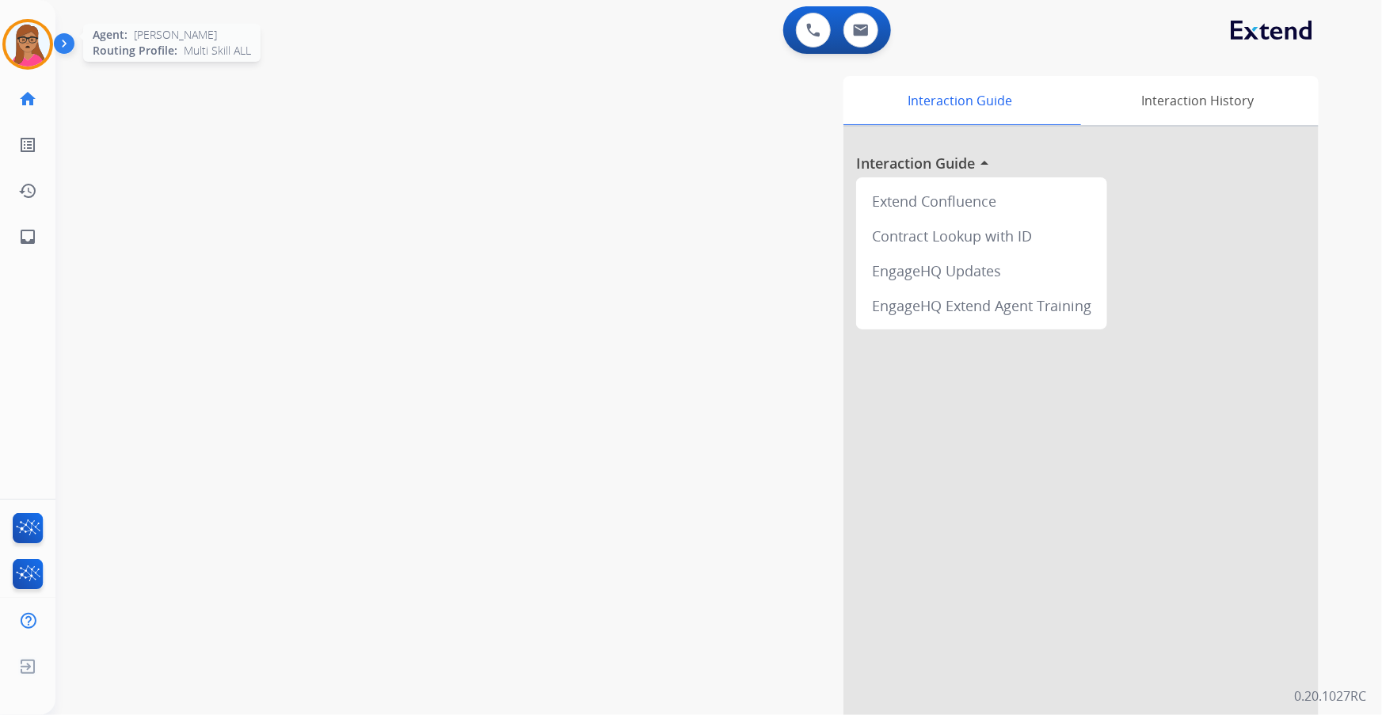
click at [17, 46] on img at bounding box center [28, 44] width 44 height 44
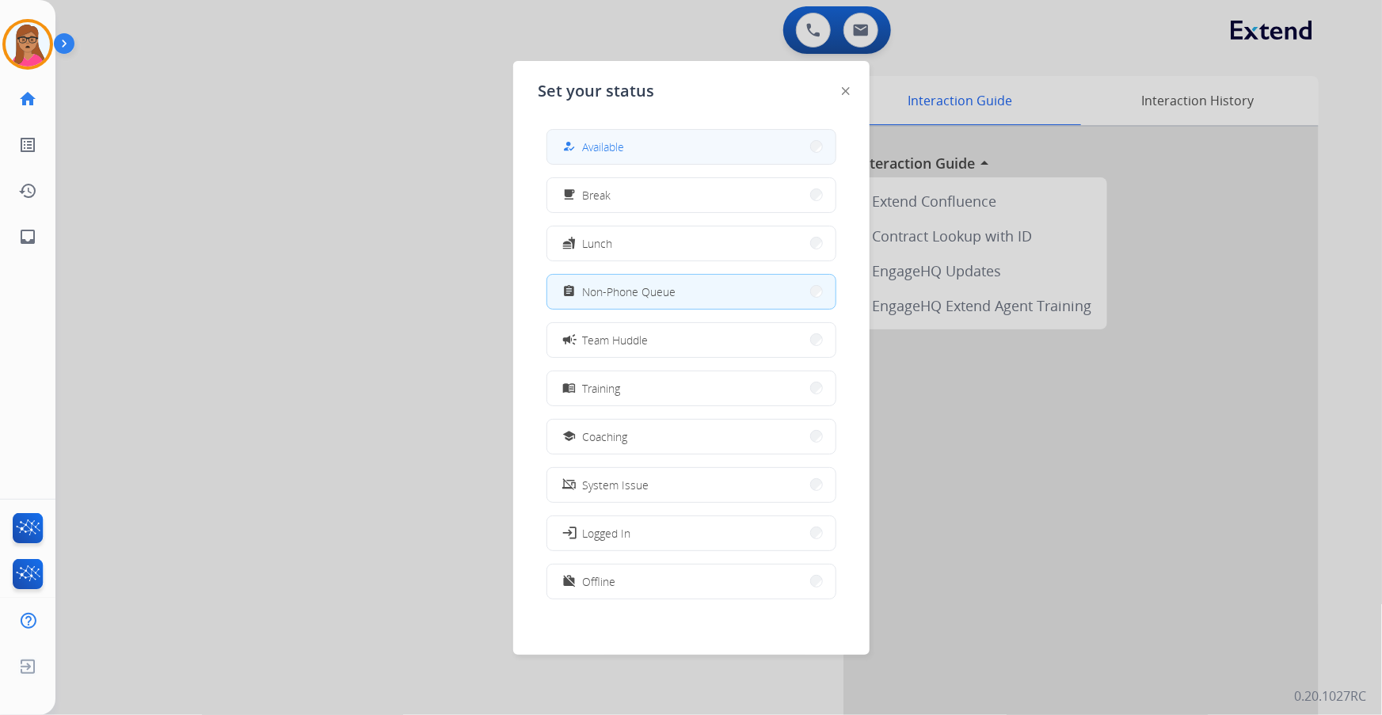
click at [710, 163] on div "how_to_reg Available" at bounding box center [691, 147] width 290 height 36
click at [710, 162] on div "how_to_reg Available" at bounding box center [691, 147] width 290 height 36
click at [771, 150] on button "how_to_reg Available" at bounding box center [691, 147] width 288 height 34
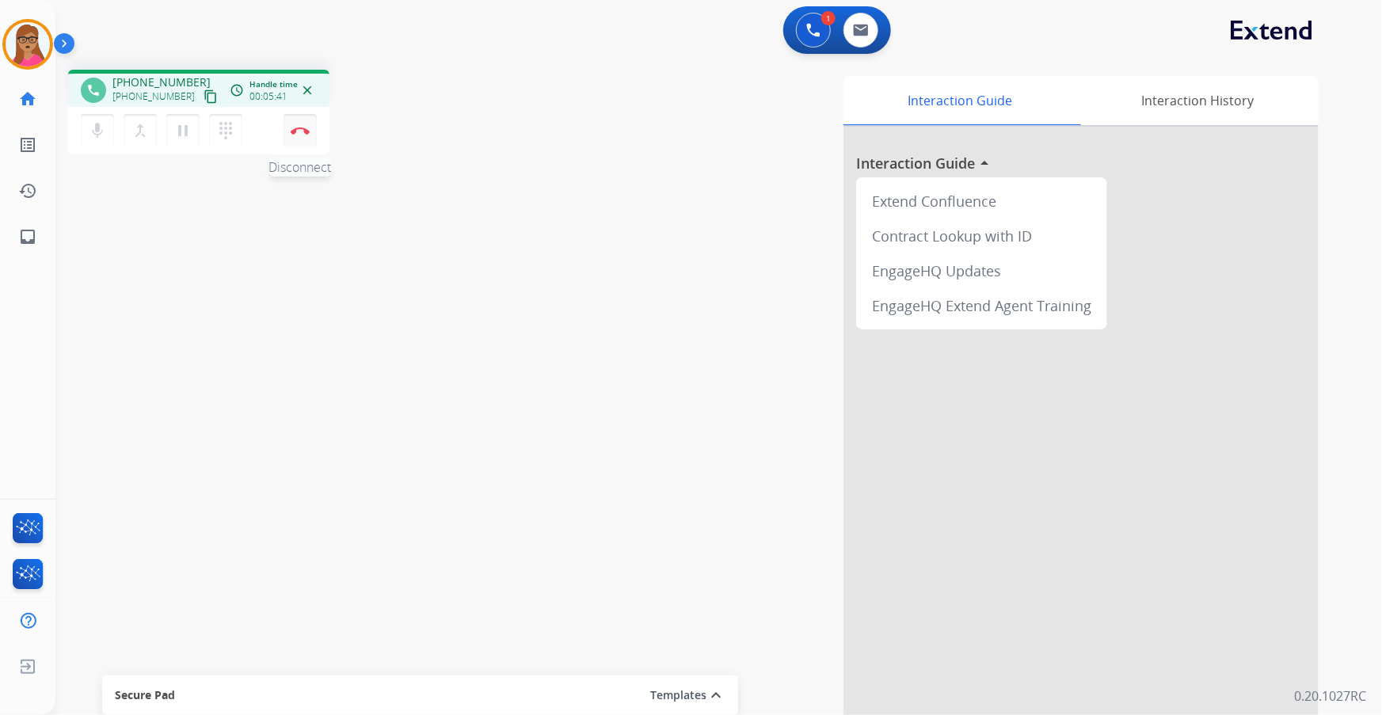
click at [306, 130] on img at bounding box center [300, 131] width 19 height 8
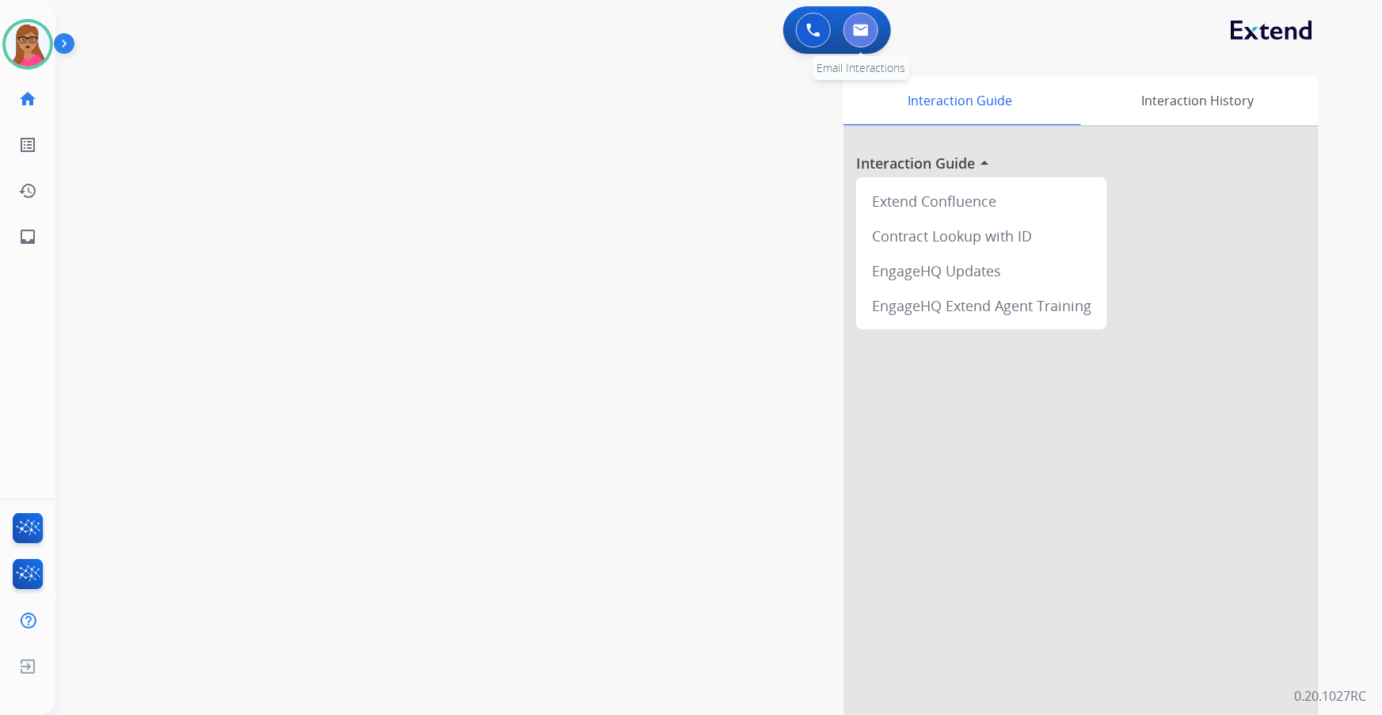
click at [855, 22] on button at bounding box center [860, 30] width 35 height 35
select select "**********"
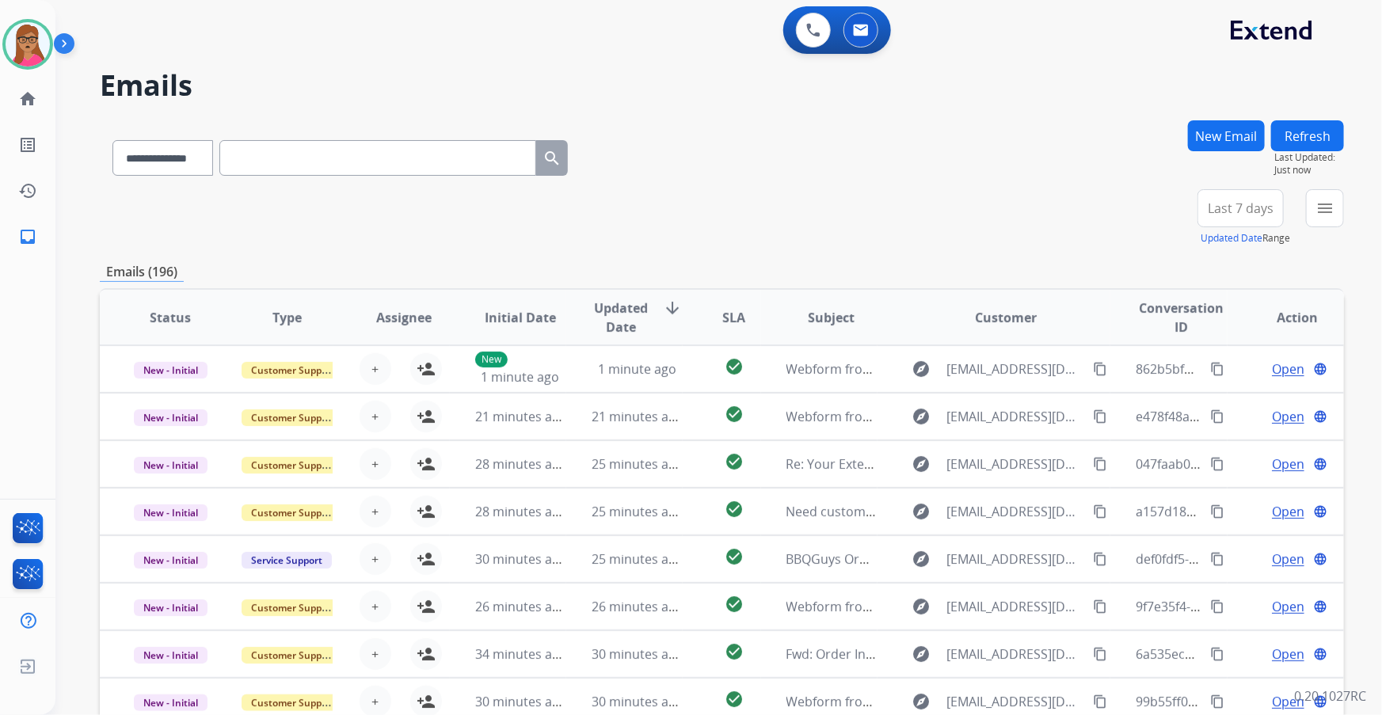
click at [920, 123] on button "New Email" at bounding box center [1226, 135] width 77 height 31
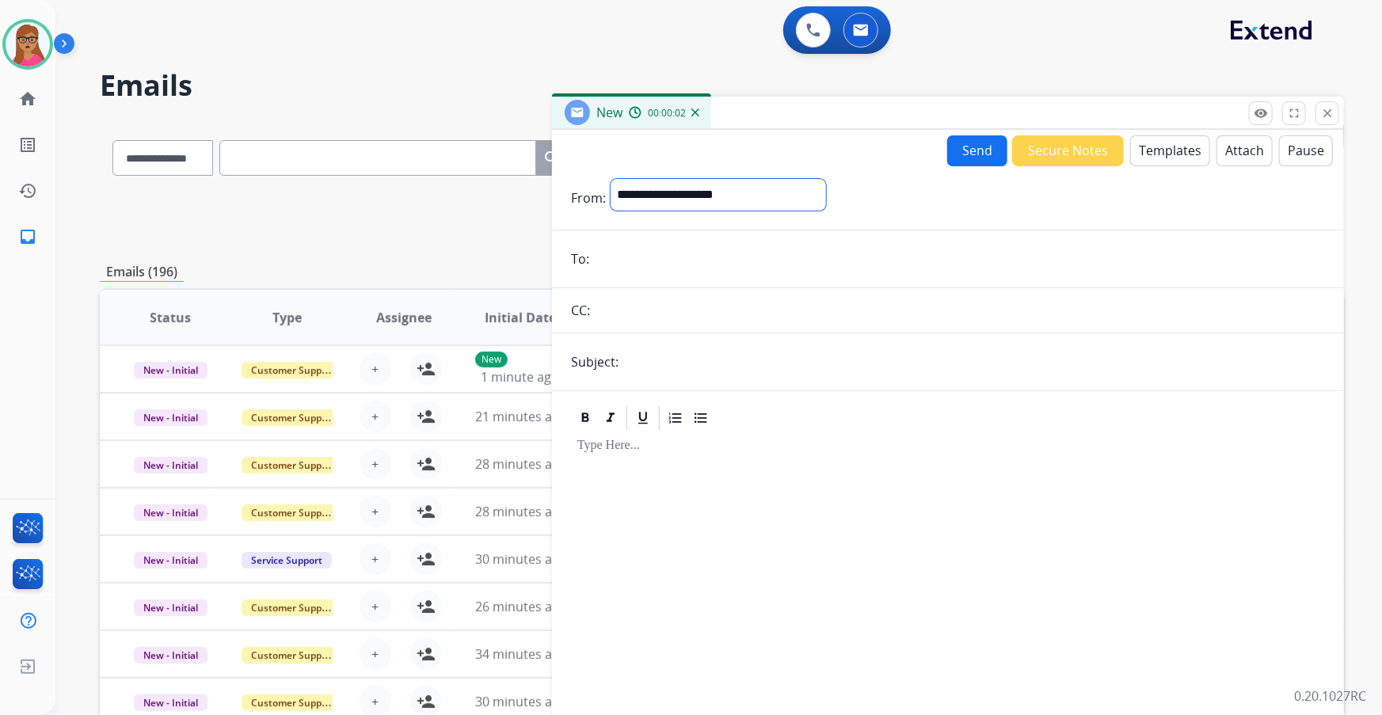
drag, startPoint x: 655, startPoint y: 195, endPoint x: 633, endPoint y: 191, distance: 21.7
click at [633, 191] on select "**********" at bounding box center [717, 195] width 215 height 32
click at [633, 195] on select "**********" at bounding box center [717, 195] width 215 height 32
select select "**********"
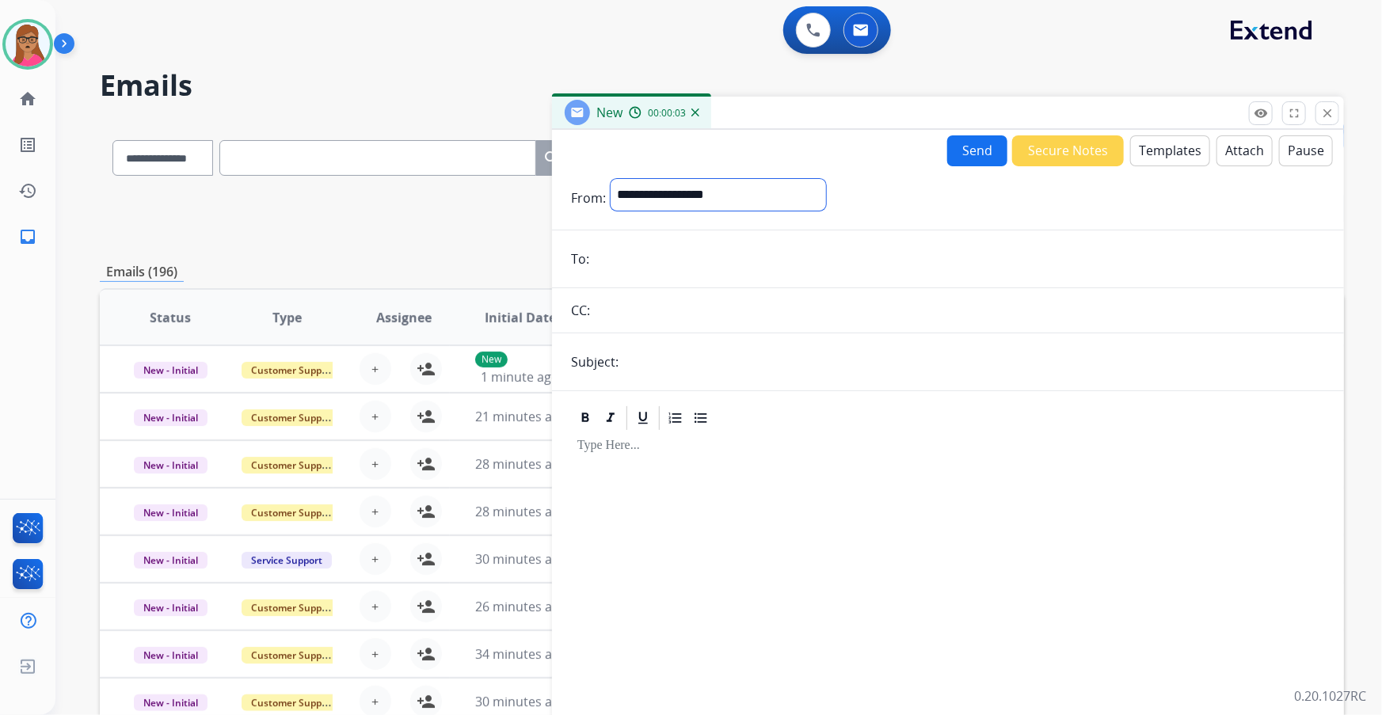
click at [610, 179] on select "**********" at bounding box center [717, 195] width 215 height 32
paste input "**********"
type input "**********"
click at [675, 357] on input "text" at bounding box center [973, 364] width 701 height 32
type input "**********"
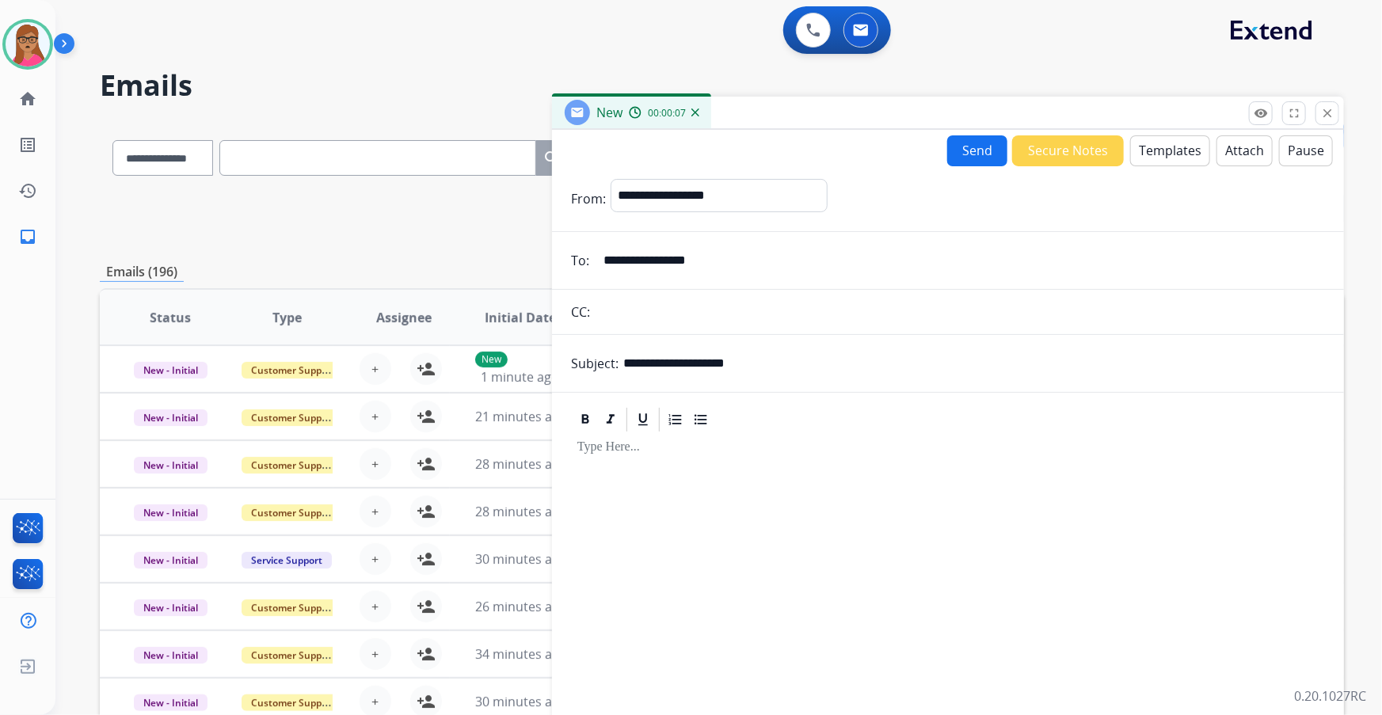
click at [697, 420] on div at bounding box center [948, 570] width 754 height 272
click at [920, 152] on button "Templates" at bounding box center [1170, 150] width 80 height 31
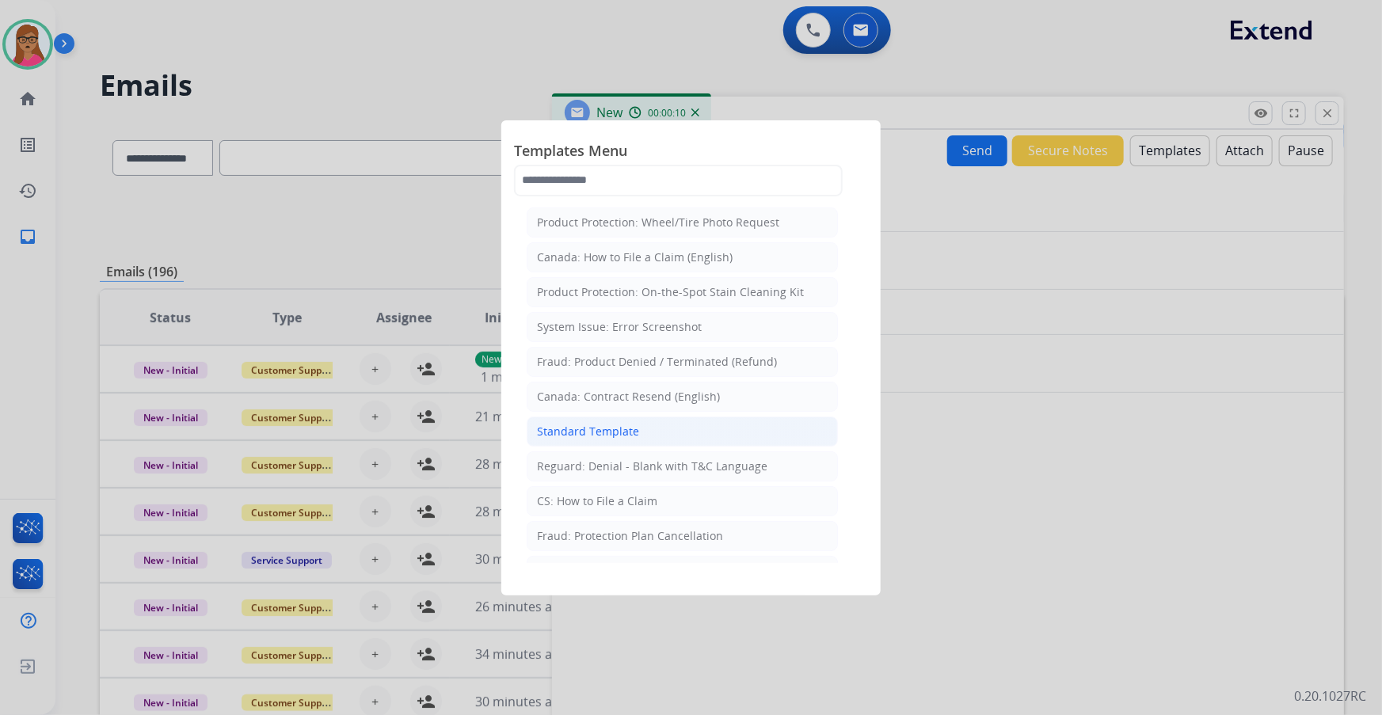
click at [619, 420] on div "Standard Template" at bounding box center [588, 432] width 102 height 16
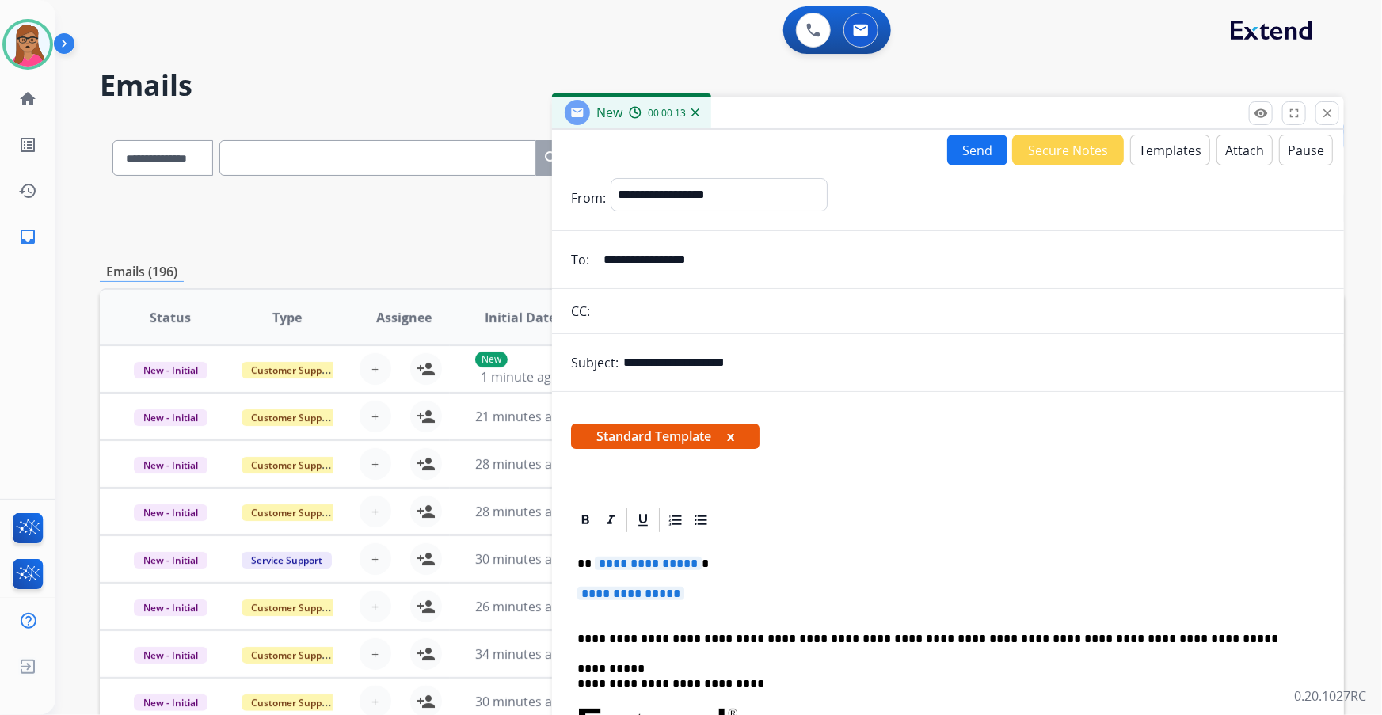
click at [674, 420] on span "**********" at bounding box center [648, 563] width 107 height 13
click at [648, 420] on span "**********" at bounding box center [630, 593] width 107 height 13
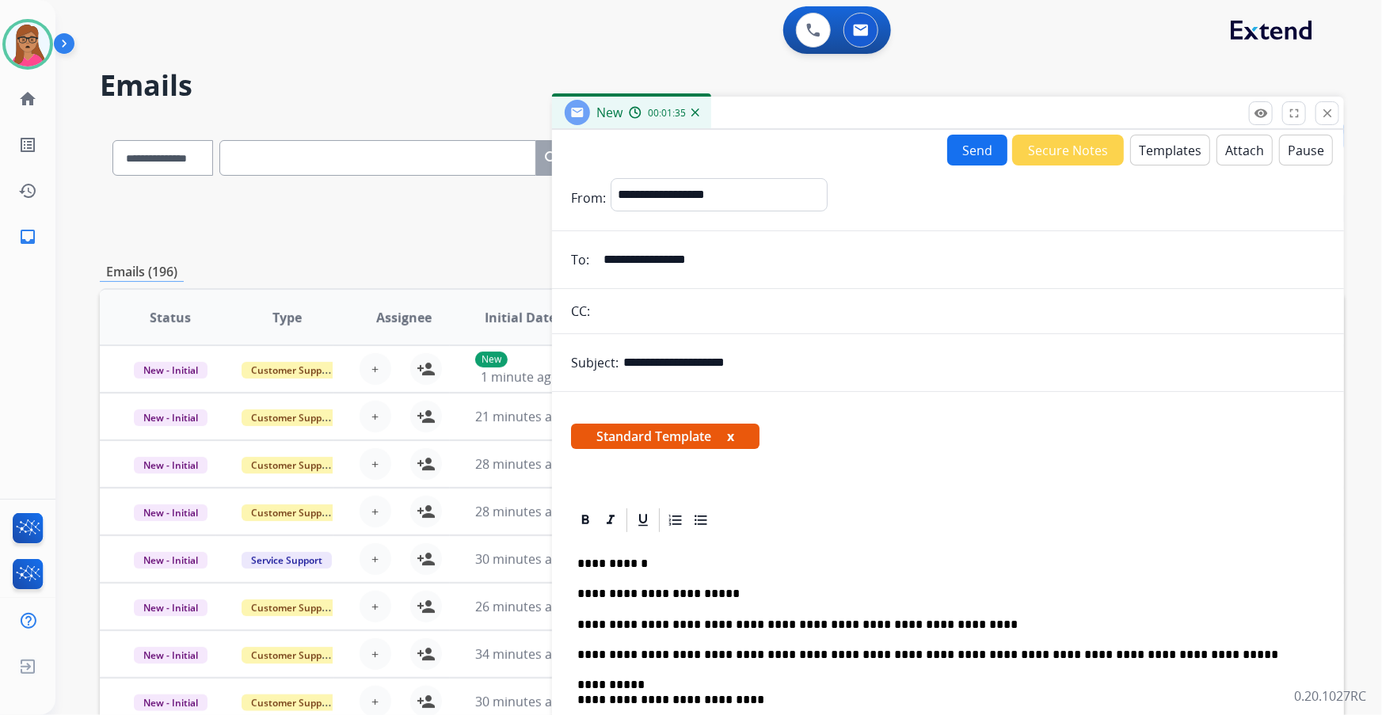
click at [920, 143] on button "Attach" at bounding box center [1244, 150] width 56 height 31
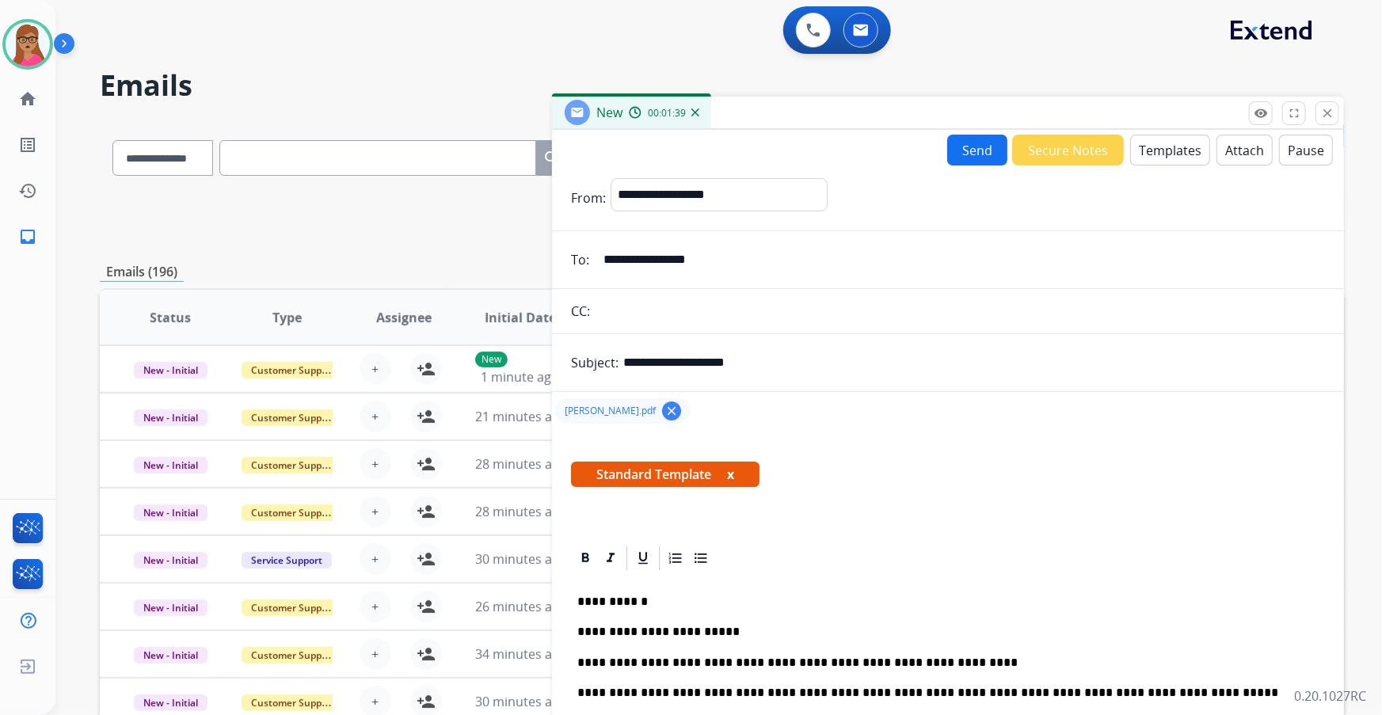
click at [920, 157] on button "Send" at bounding box center [977, 150] width 60 height 31
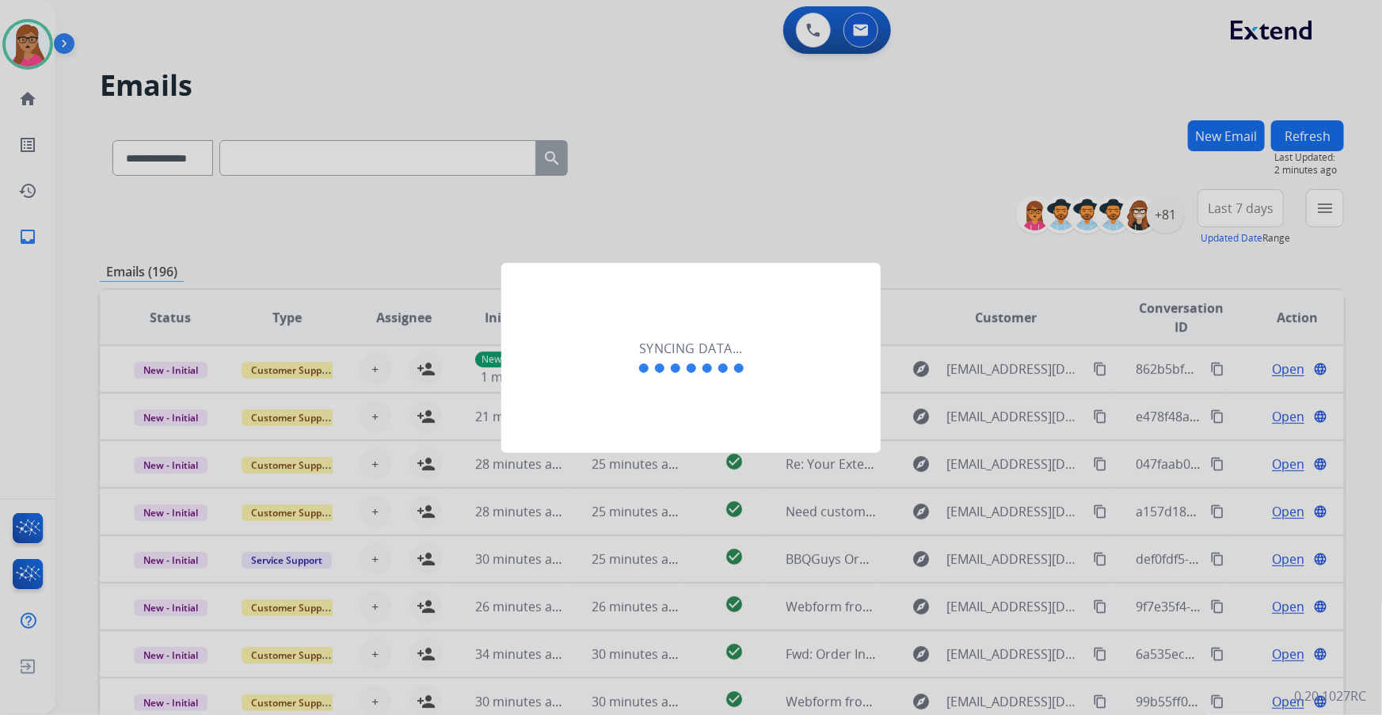
click at [823, 214] on div at bounding box center [691, 357] width 1382 height 715
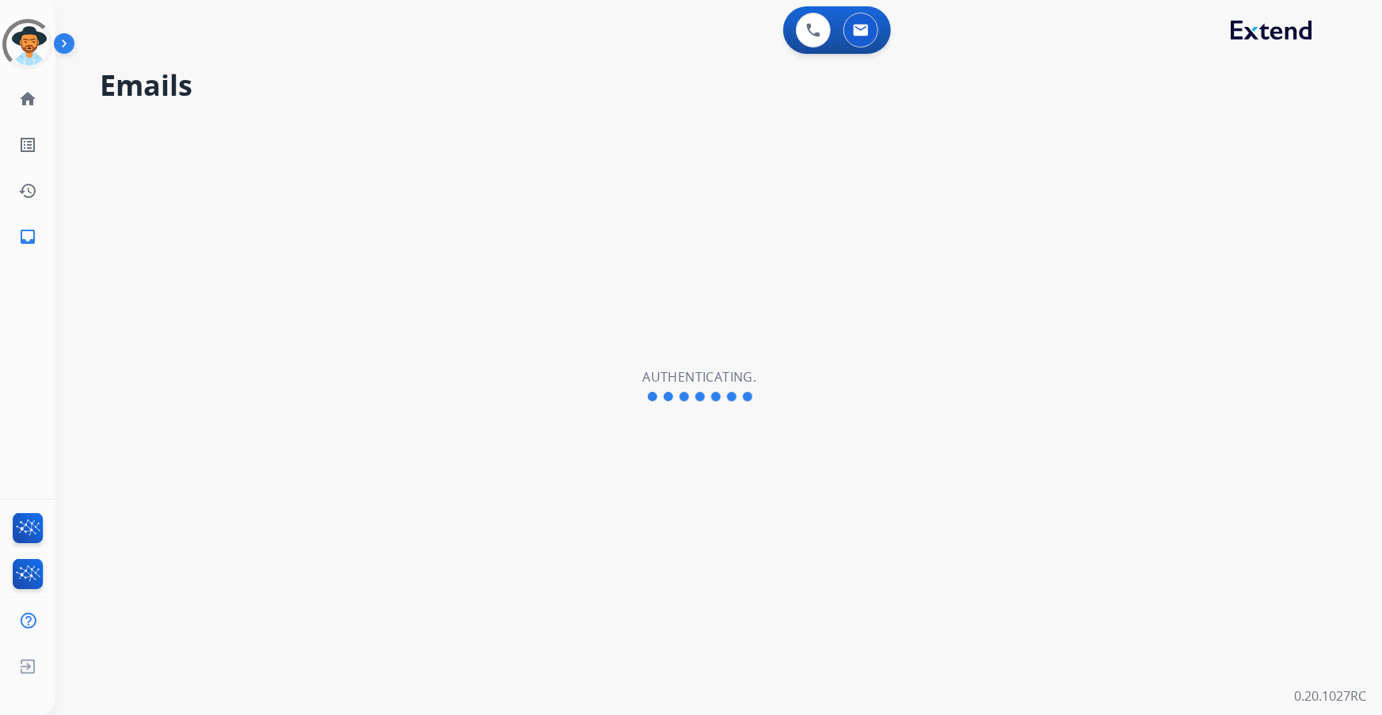
select select "**********"
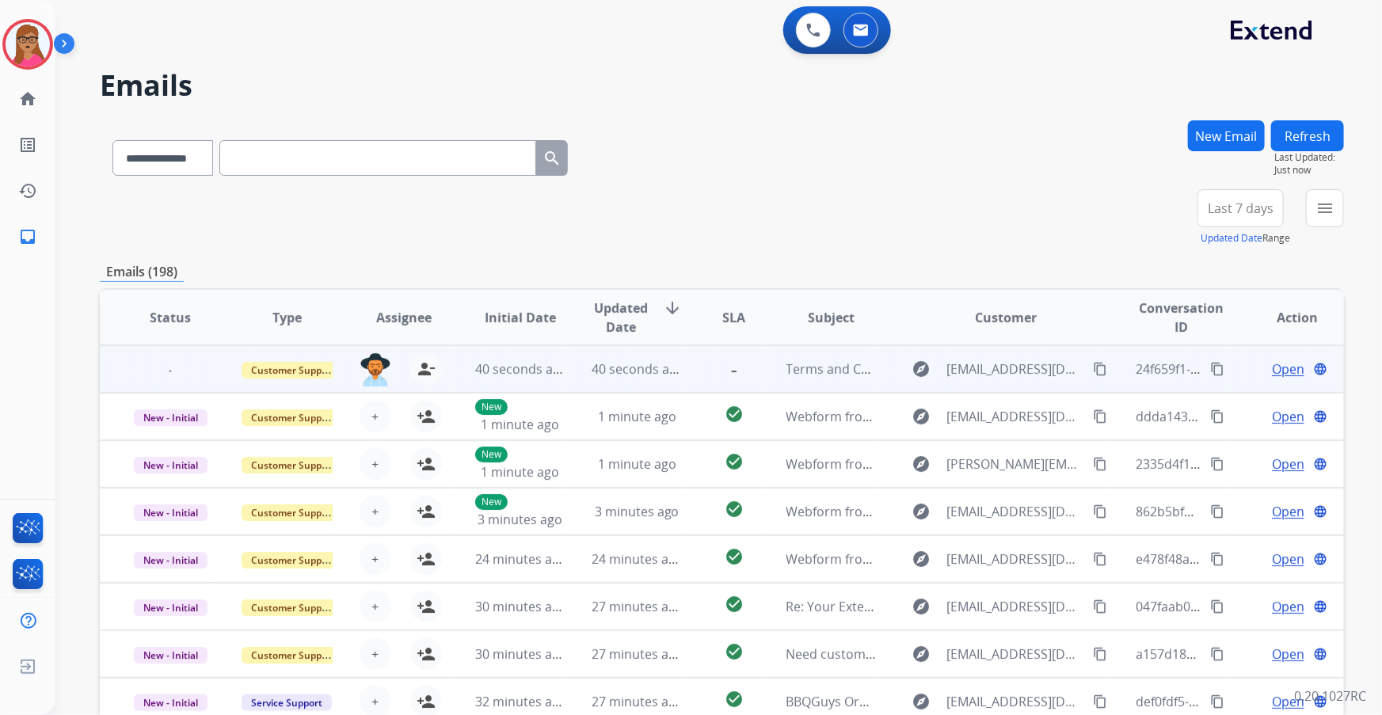
click at [166, 373] on span "-" at bounding box center [170, 370] width 22 height 17
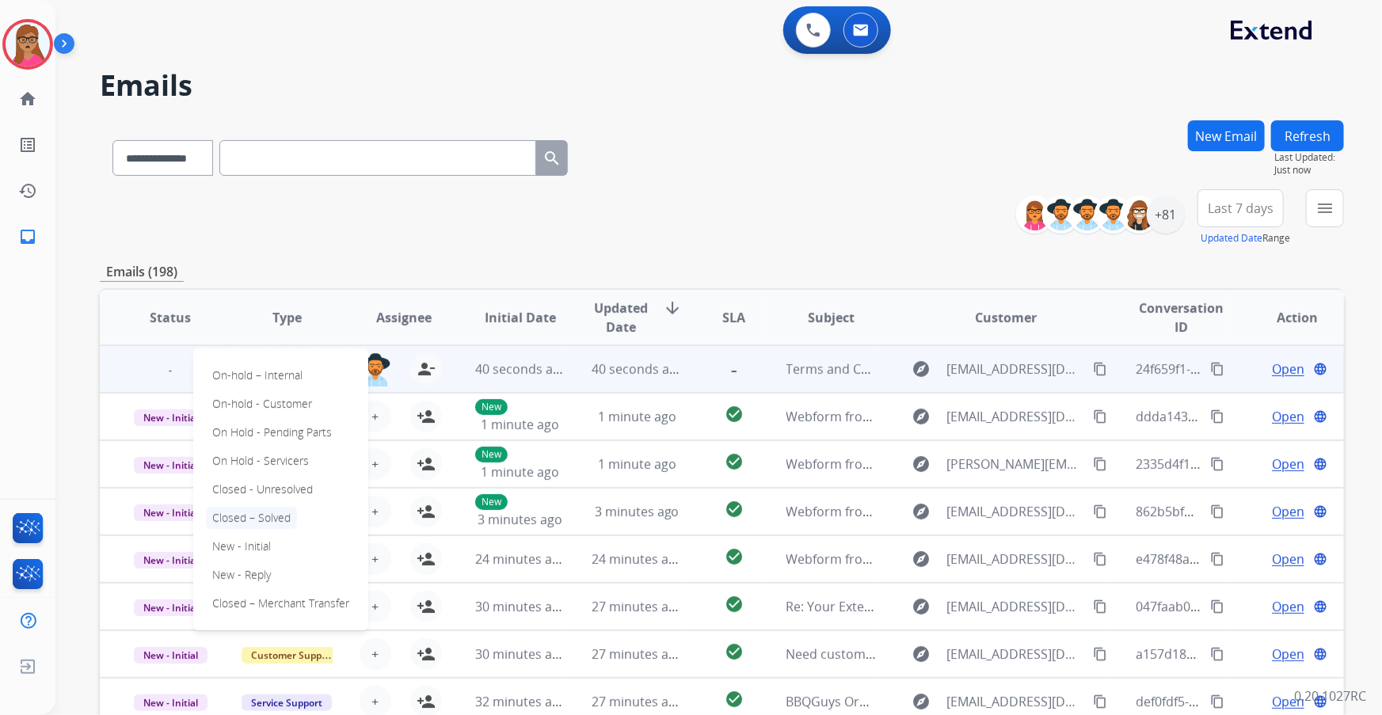
click at [274, 517] on p "Closed – Solved" at bounding box center [251, 518] width 91 height 22
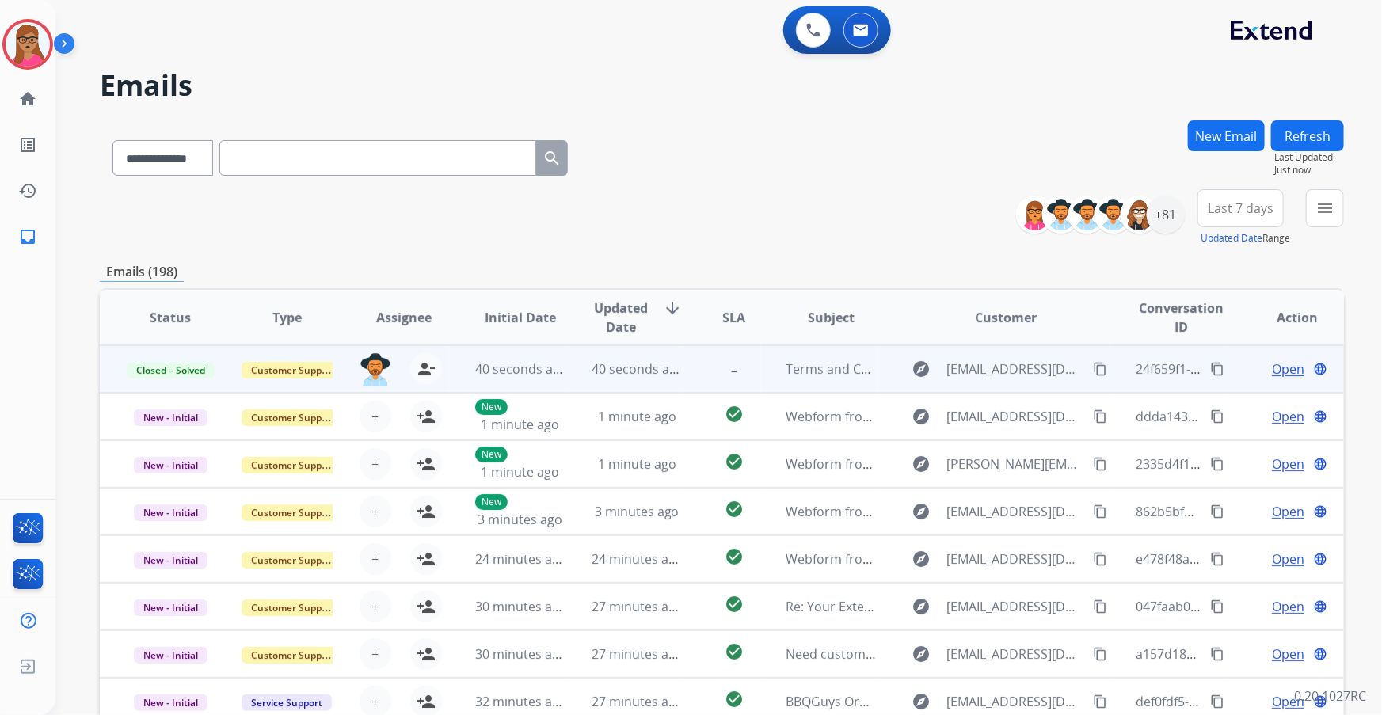
click at [1210, 370] on mat-icon "content_copy" at bounding box center [1217, 369] width 14 height 14
click at [38, 39] on img at bounding box center [28, 44] width 44 height 44
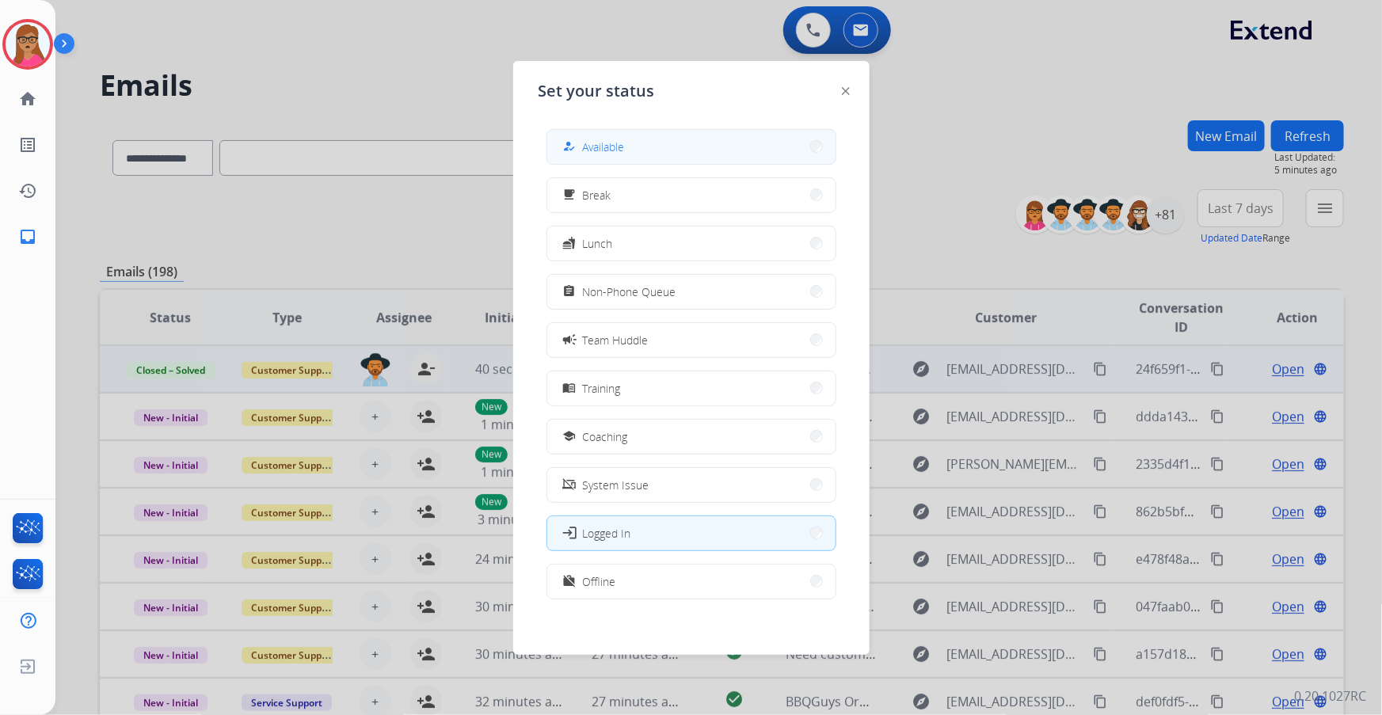
click at [647, 151] on button "how_to_reg Available" at bounding box center [691, 147] width 288 height 34
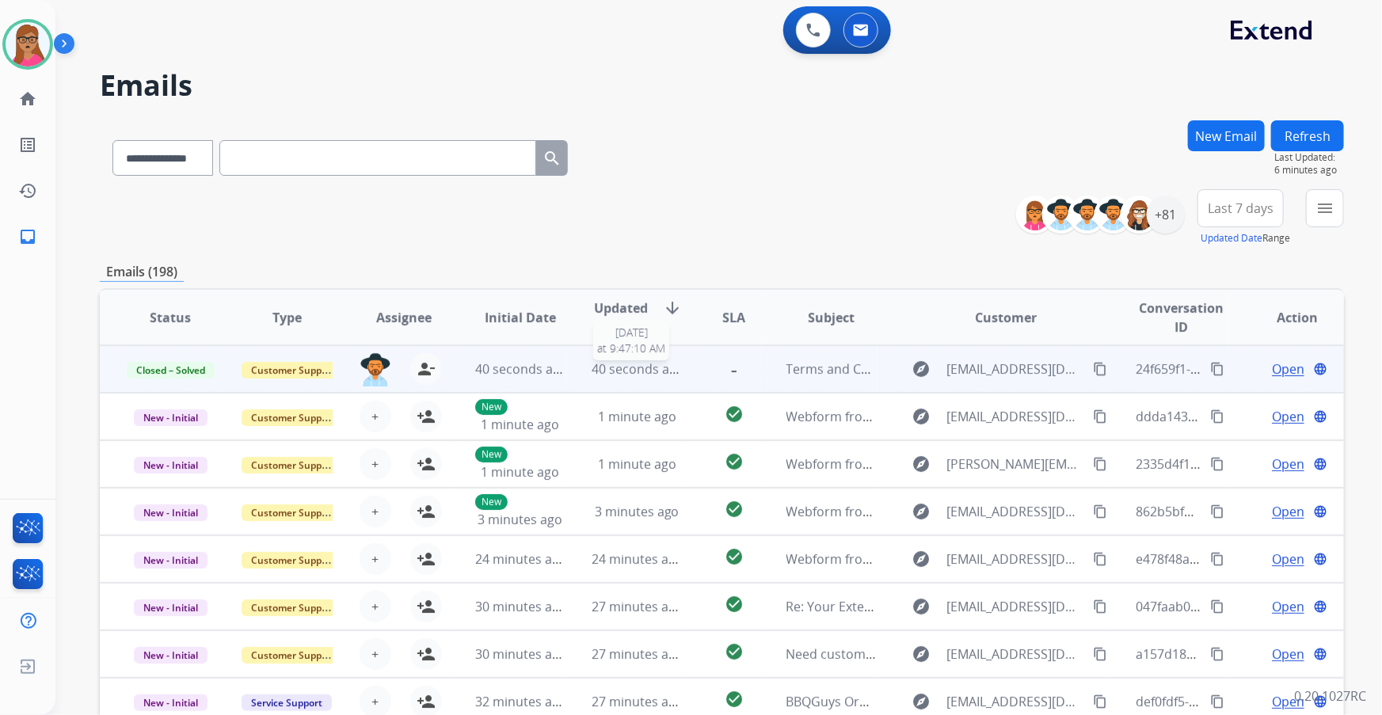
scroll to position [1, 0]
click at [1257, 211] on span "Last 7 days" at bounding box center [1240, 208] width 66 height 6
click at [1208, 397] on div "Last 90 days" at bounding box center [1235, 401] width 87 height 24
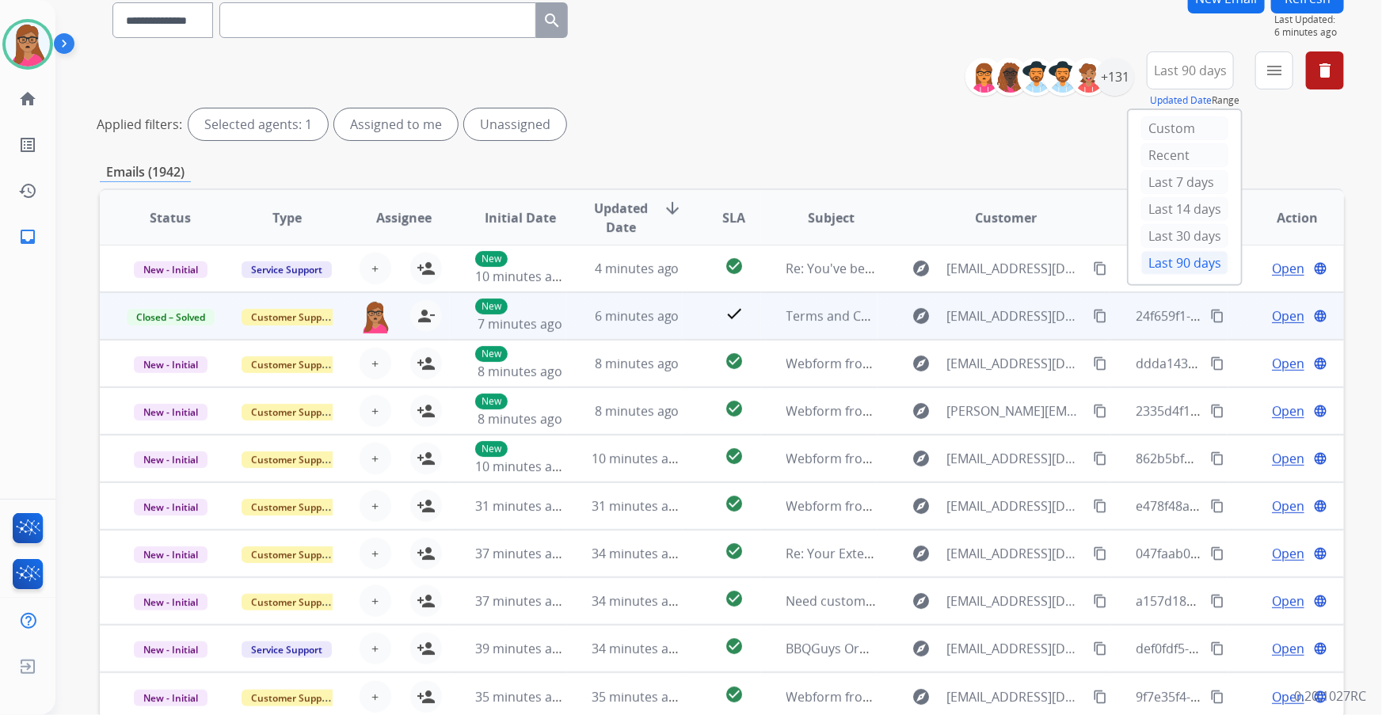
scroll to position [143, 0]
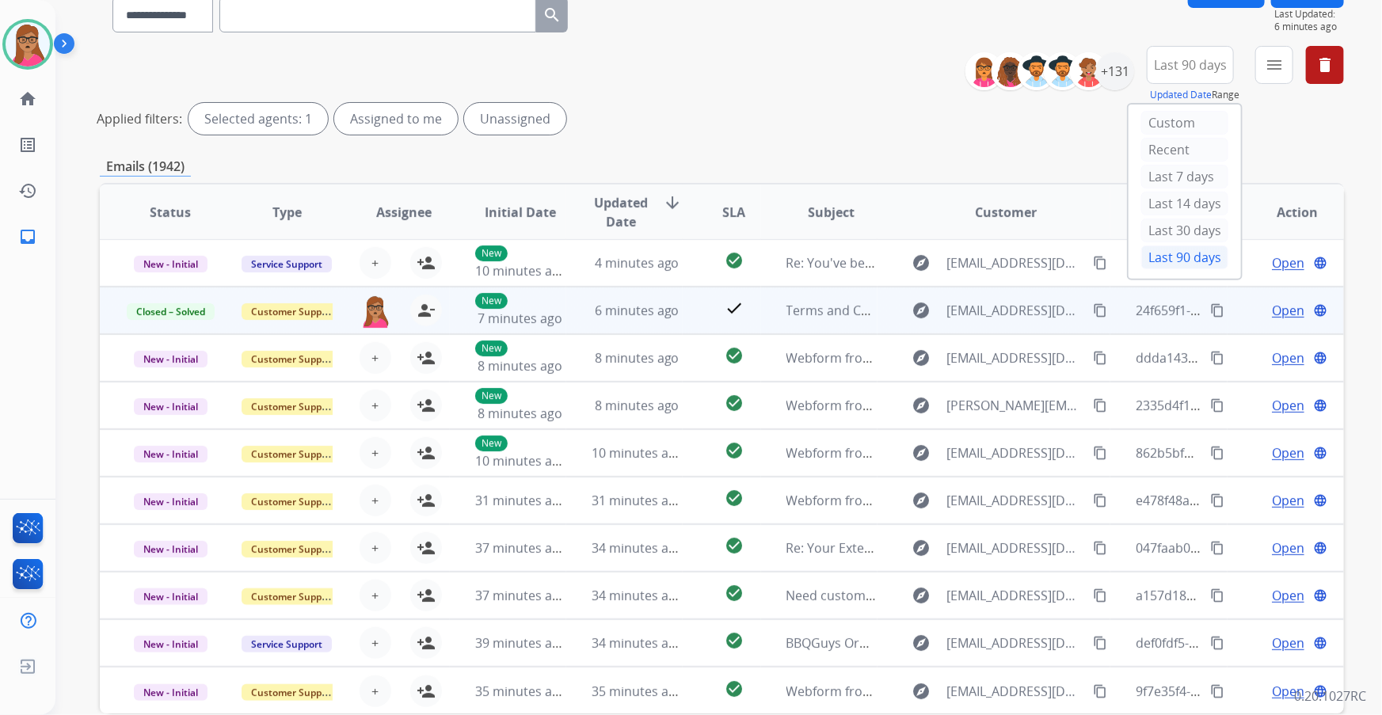
click at [762, 128] on div "Applied filters: Selected agents: 1 Assigned to me Unassigned" at bounding box center [719, 119] width 1244 height 32
click at [1121, 70] on div "+131" at bounding box center [1115, 71] width 38 height 38
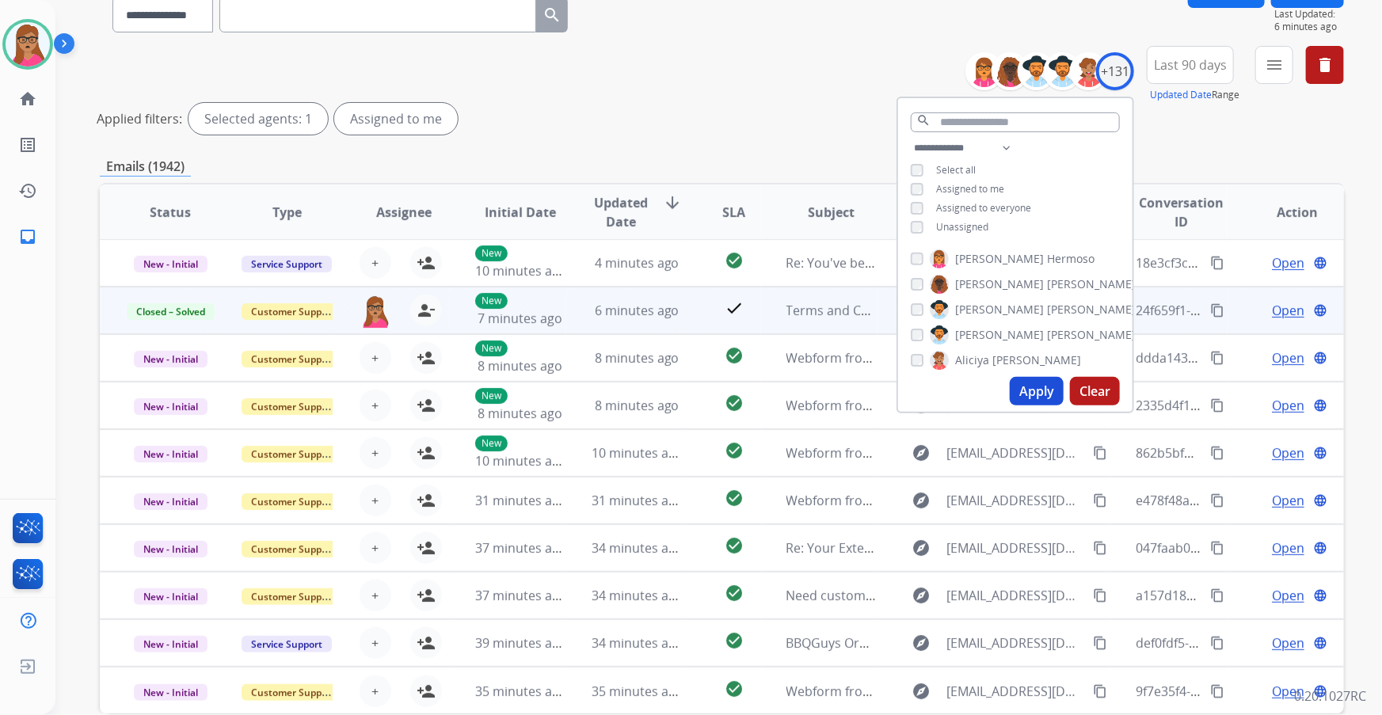
click at [1030, 392] on button "Apply" at bounding box center [1036, 391] width 54 height 29
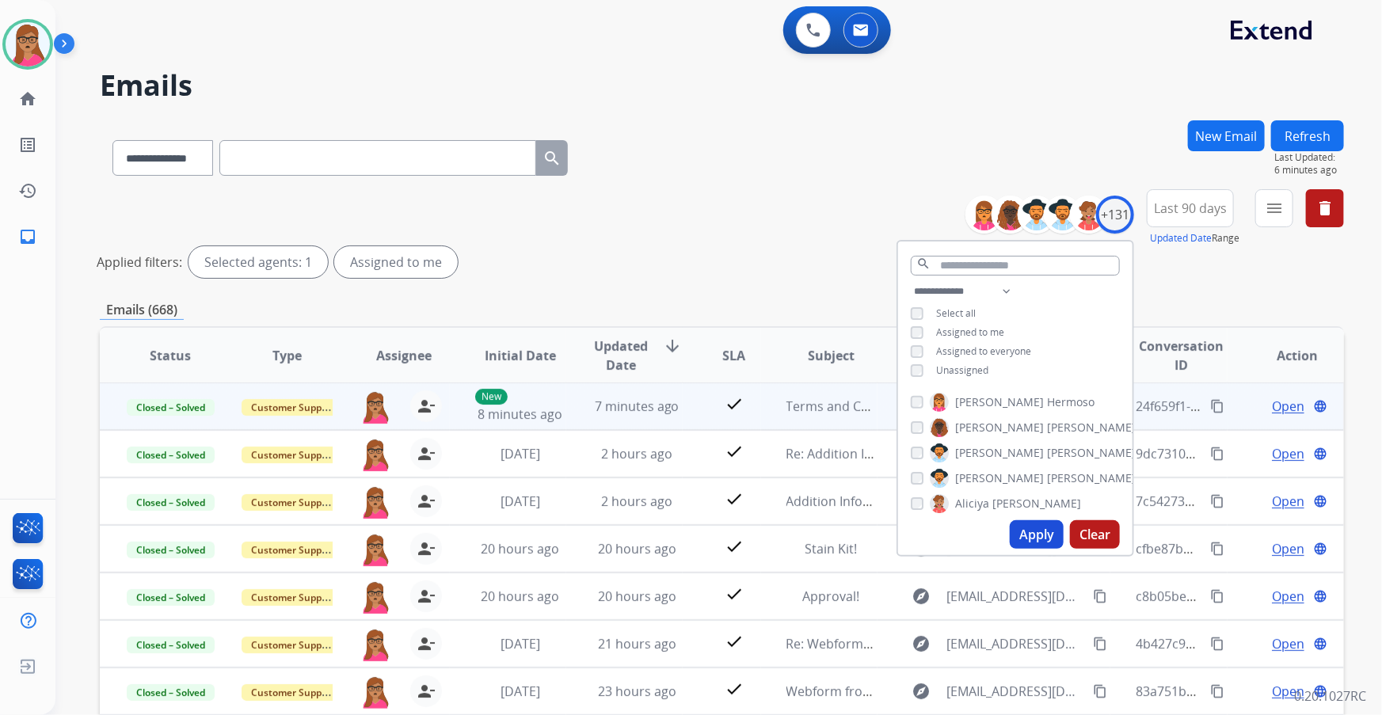
click at [1203, 268] on div "Applied filters: Selected agents: 1 Assigned to me" at bounding box center [719, 262] width 1244 height 32
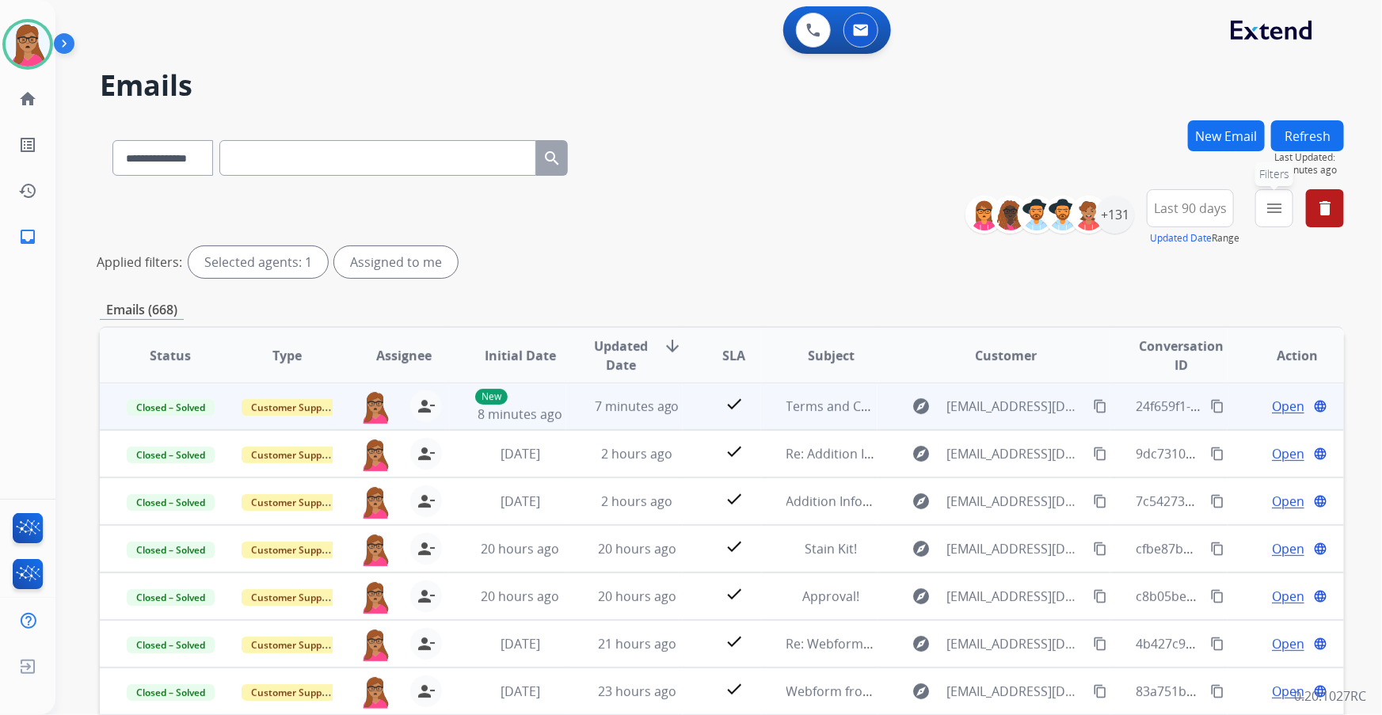
click at [1263, 214] on button "menu Filters" at bounding box center [1274, 208] width 38 height 38
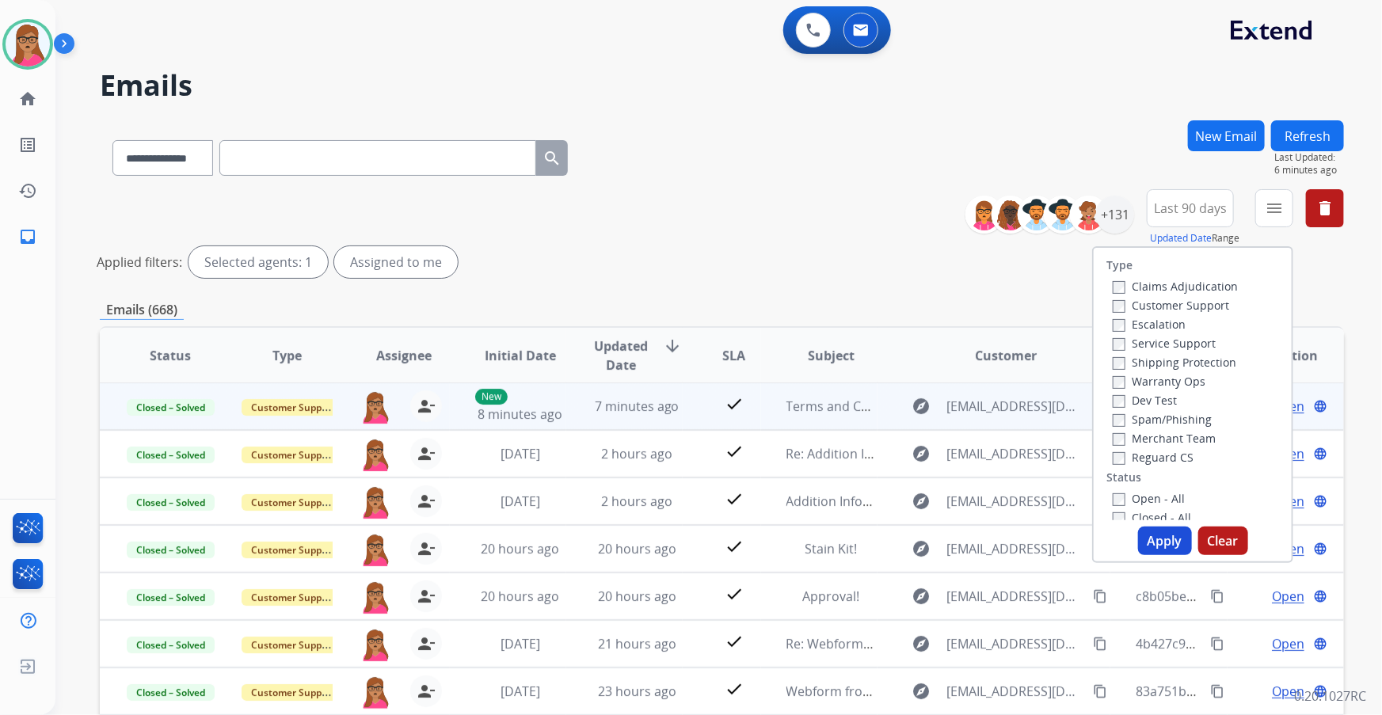
click at [1151, 309] on label "Customer Support" at bounding box center [1170, 305] width 116 height 15
click at [1156, 362] on label "Shipping Protection" at bounding box center [1174, 362] width 124 height 15
click at [1146, 453] on label "Reguard CS" at bounding box center [1152, 457] width 81 height 15
click at [1150, 498] on label "Open - All" at bounding box center [1148, 498] width 72 height 15
click at [1151, 542] on button "Apply" at bounding box center [1165, 541] width 54 height 29
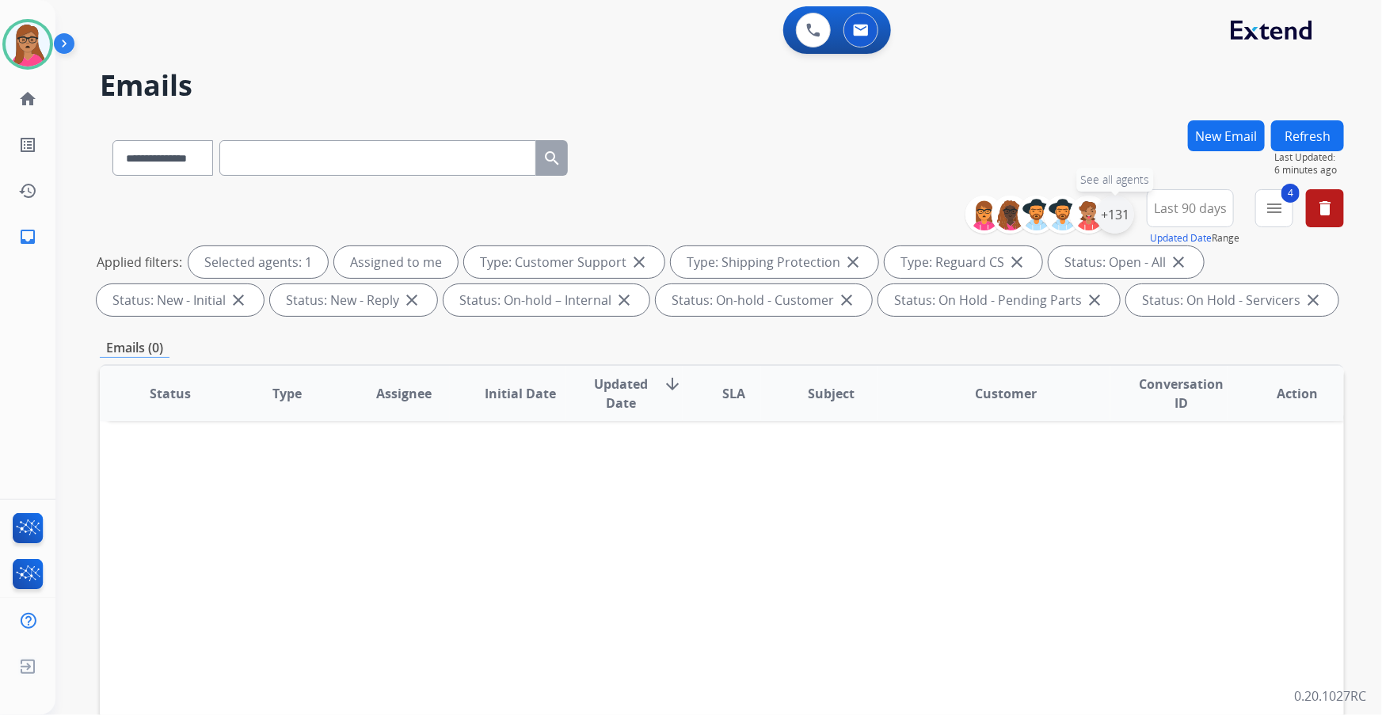
click at [1110, 219] on div "+131" at bounding box center [1115, 215] width 38 height 38
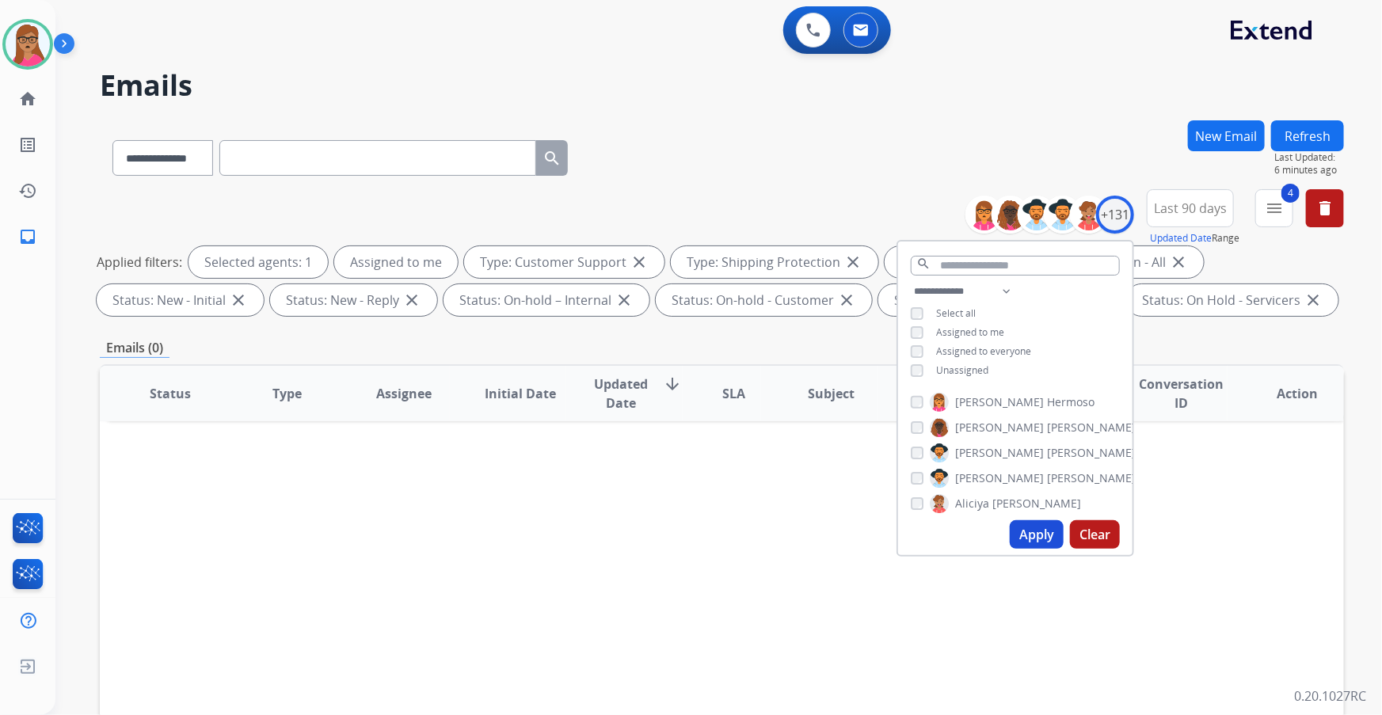
click at [918, 362] on div "**********" at bounding box center [1015, 332] width 234 height 101
drag, startPoint x: 1028, startPoint y: 530, endPoint x: 924, endPoint y: 257, distance: 293.2
click at [1029, 530] on button "Apply" at bounding box center [1036, 534] width 54 height 29
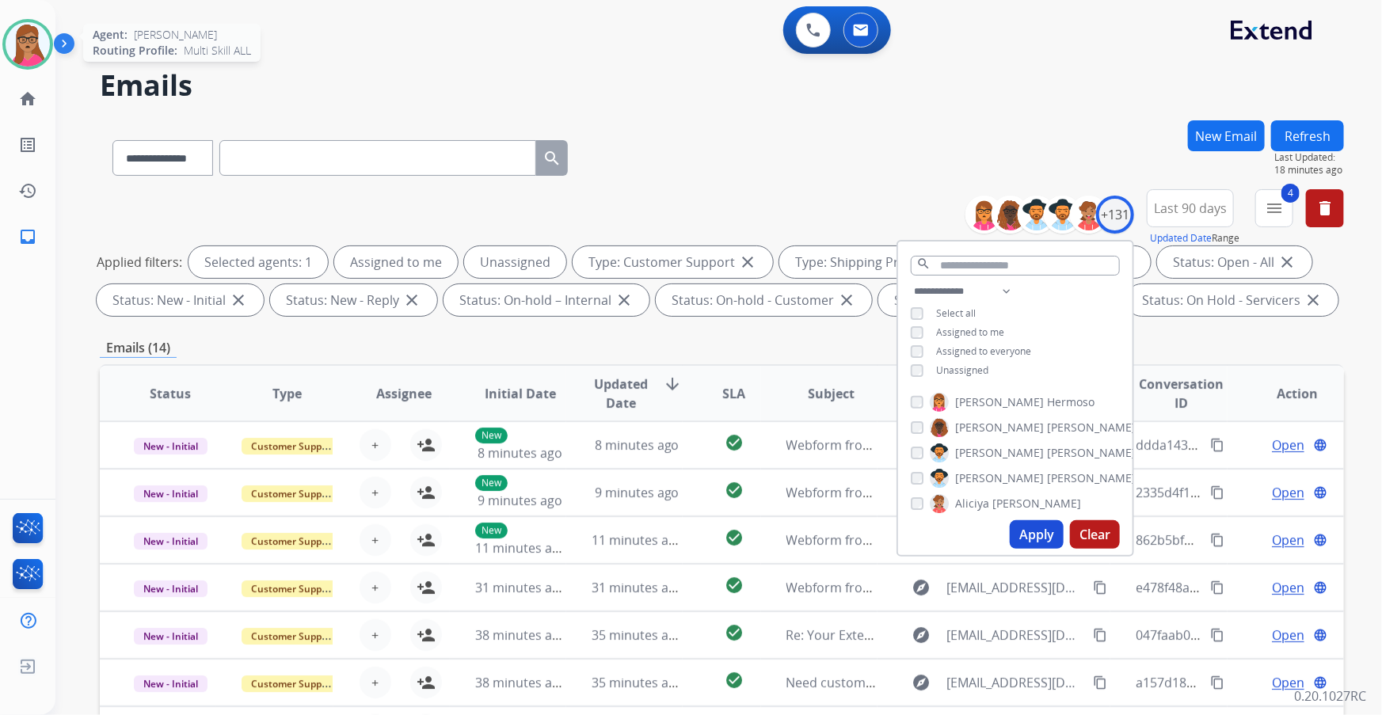
drag, startPoint x: 36, startPoint y: 55, endPoint x: 47, endPoint y: 57, distance: 10.6
click at [36, 55] on img at bounding box center [28, 44] width 44 height 44
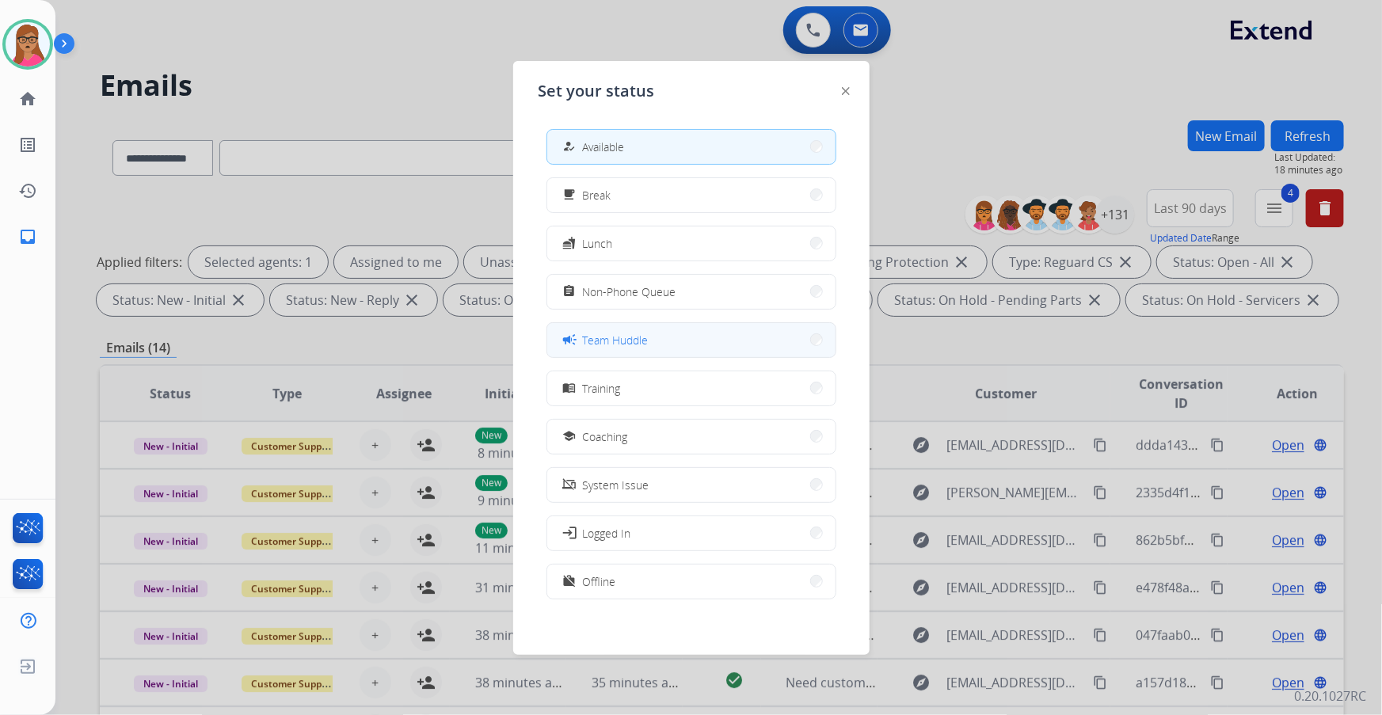
click at [656, 338] on button "campaign Team Huddle" at bounding box center [691, 340] width 288 height 34
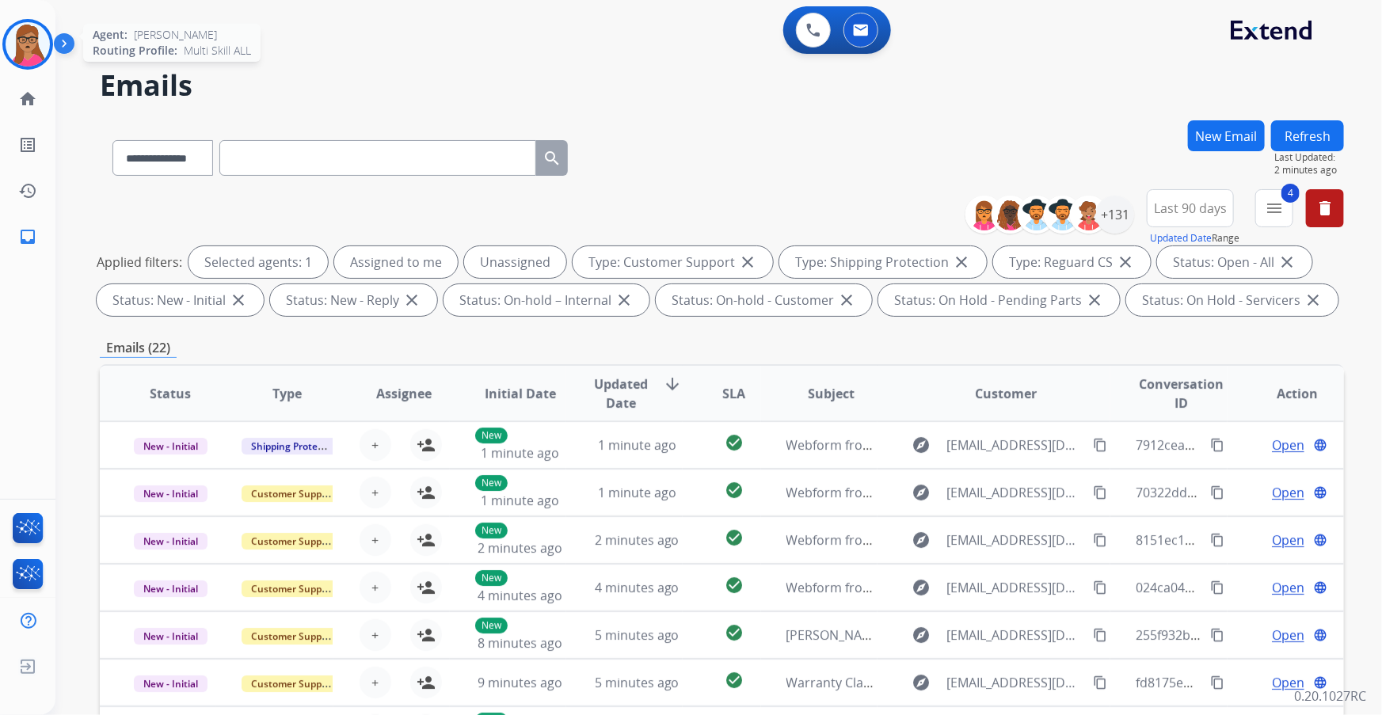
click at [45, 55] on img at bounding box center [28, 44] width 44 height 44
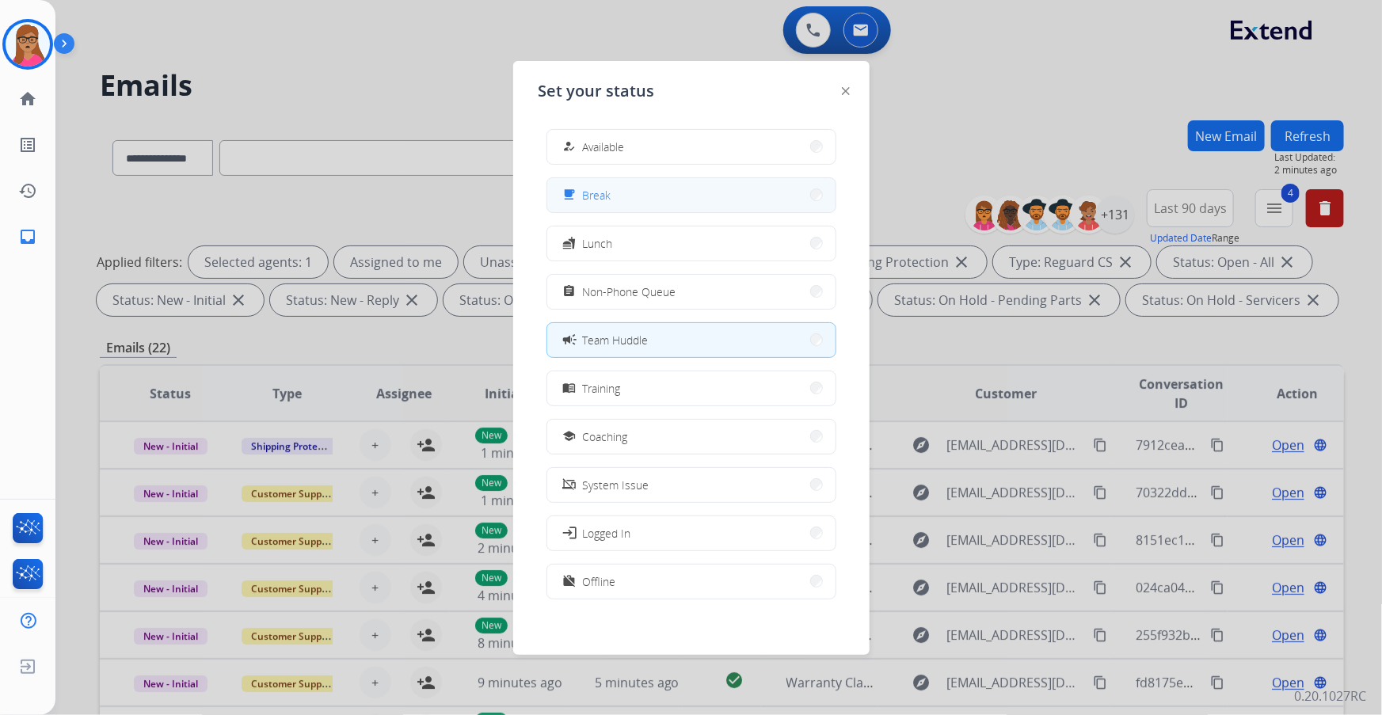
click at [665, 195] on button "free_breakfast Break" at bounding box center [691, 195] width 288 height 34
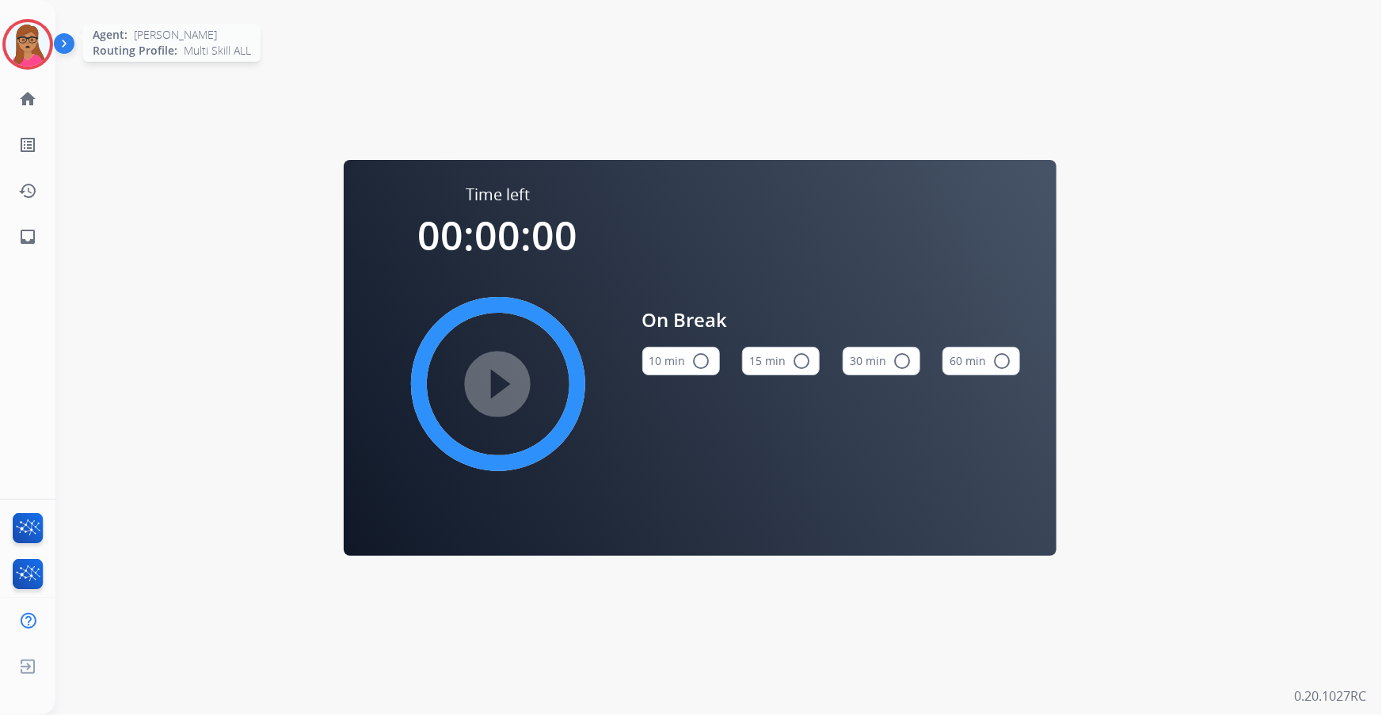
click at [36, 51] on img at bounding box center [28, 44] width 44 height 44
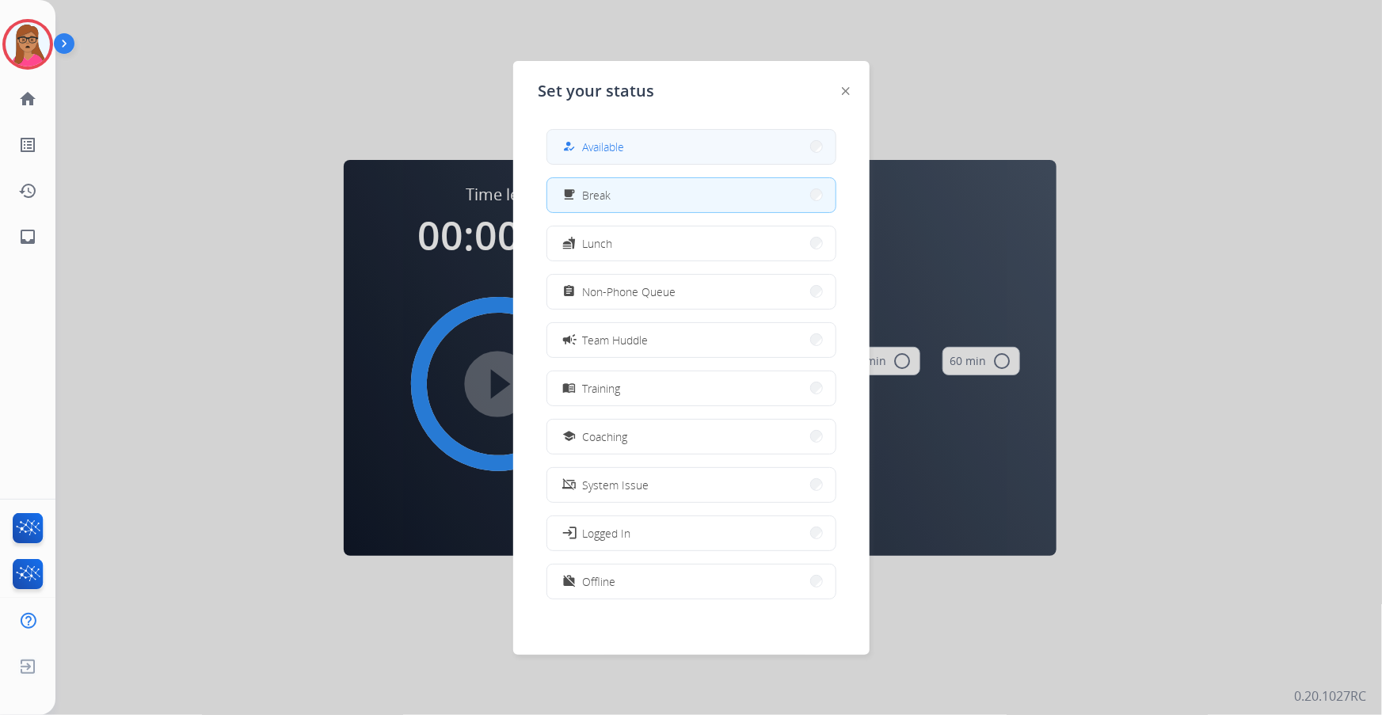
click at [674, 143] on button "how_to_reg Available" at bounding box center [691, 147] width 288 height 34
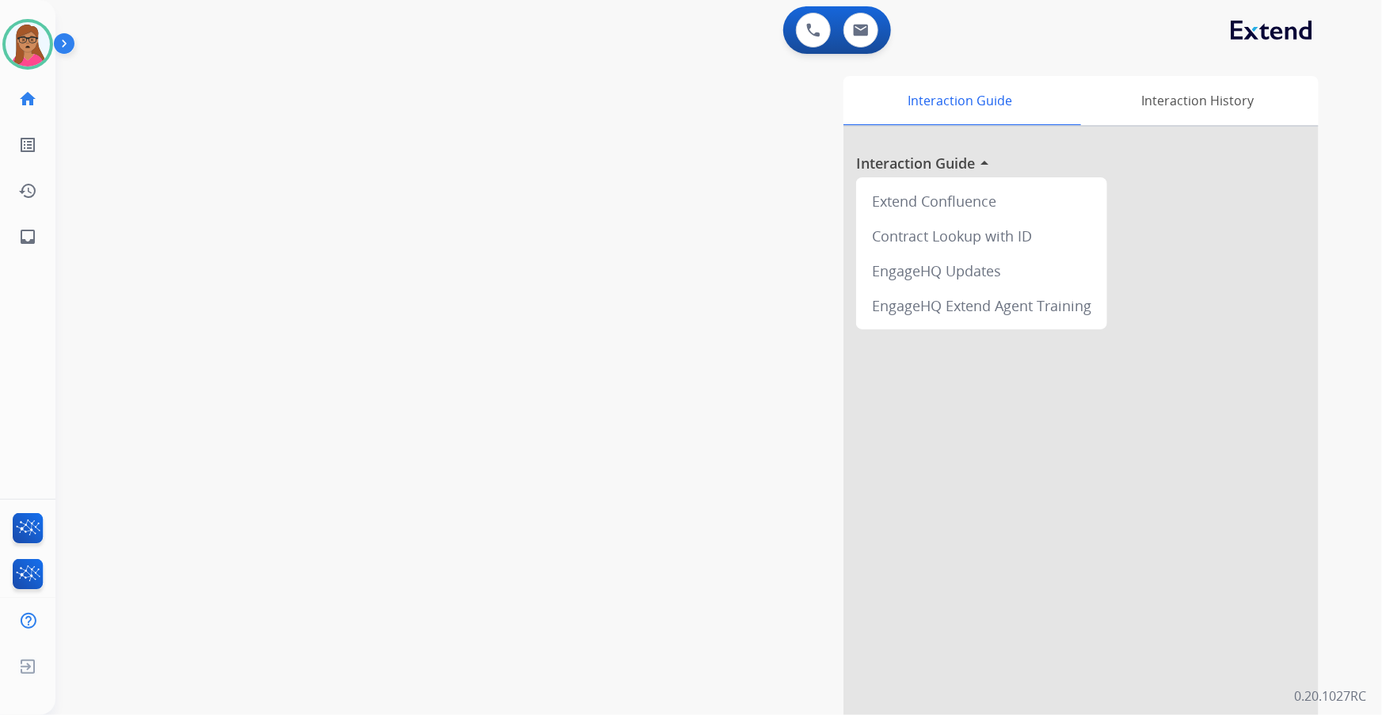
click at [187, 112] on div "swap_horiz Break voice bridge close_fullscreen Connect 3-Way Call merge_type Se…" at bounding box center [699, 387] width 1288 height 660
click at [875, 20] on button at bounding box center [860, 30] width 35 height 35
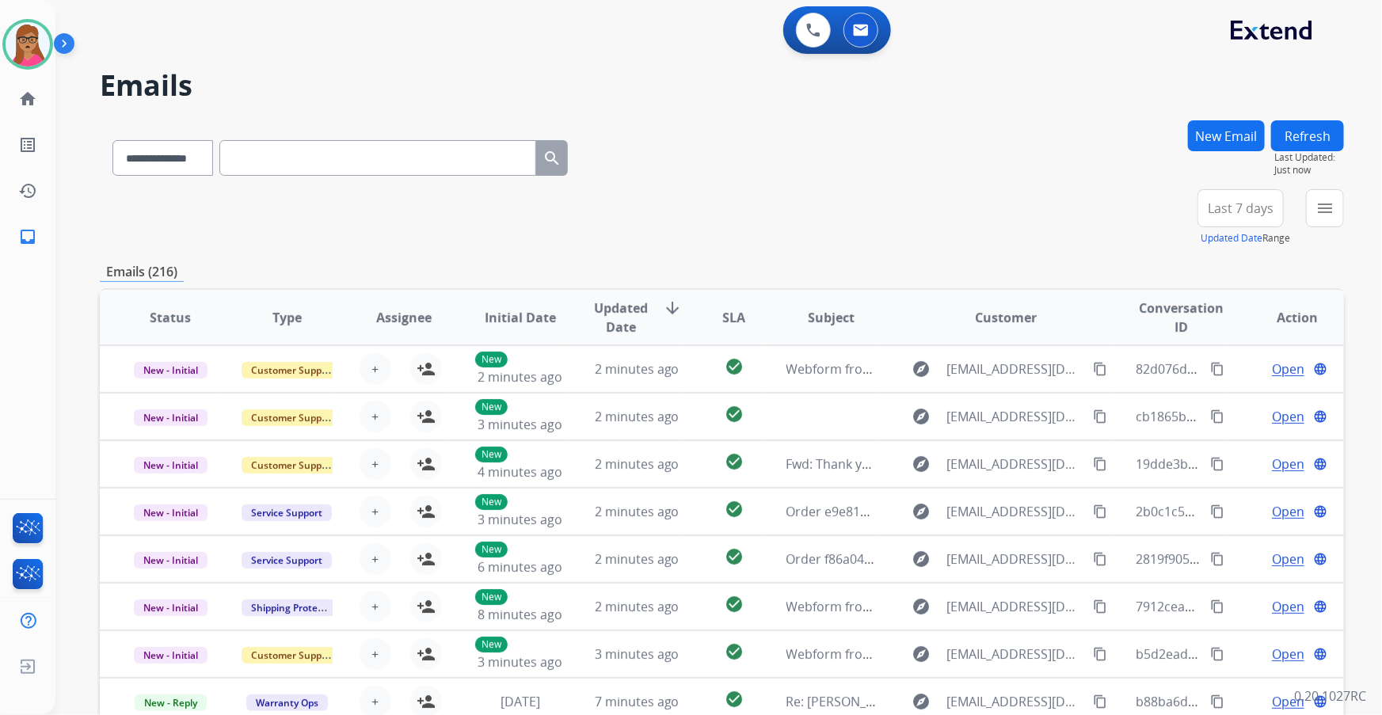
click at [1253, 205] on span "Last 7 days" at bounding box center [1240, 208] width 66 height 6
click at [1227, 403] on div "Last 90 days" at bounding box center [1235, 401] width 87 height 24
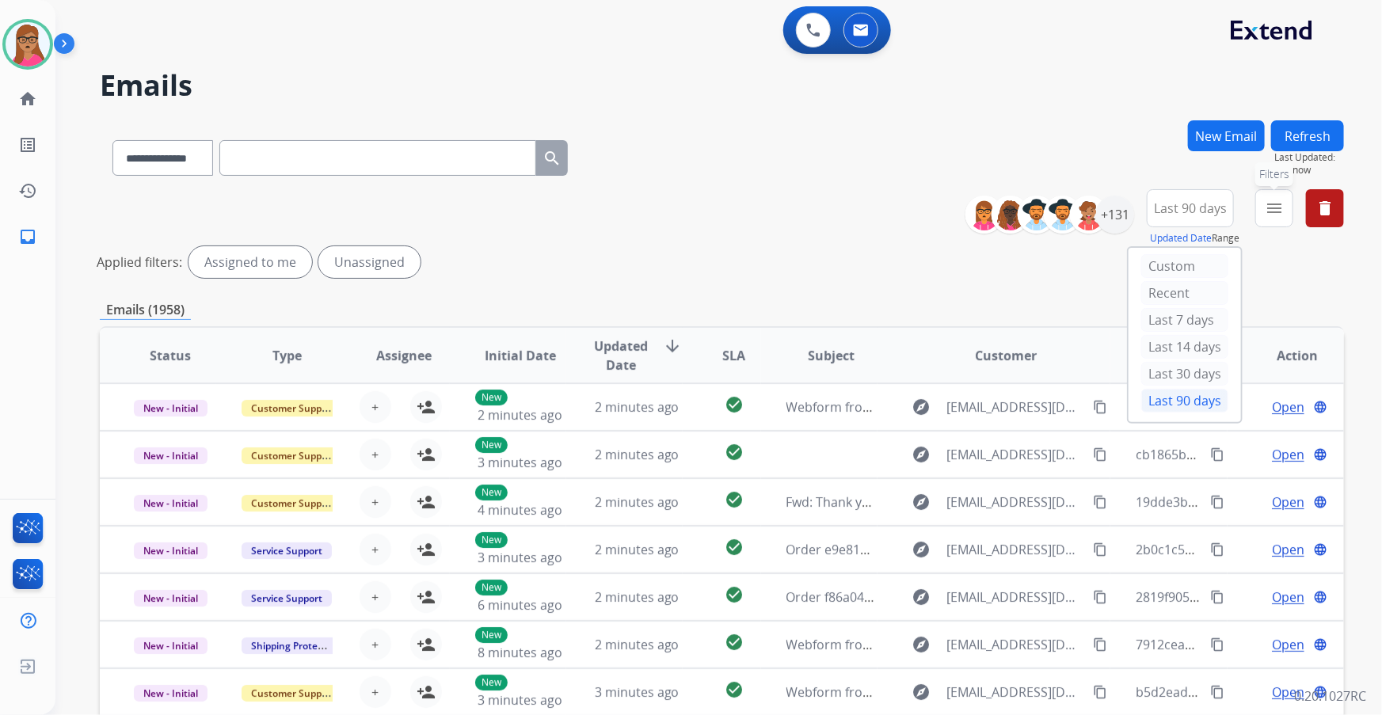
click at [1270, 207] on mat-icon "menu" at bounding box center [1273, 208] width 19 height 19
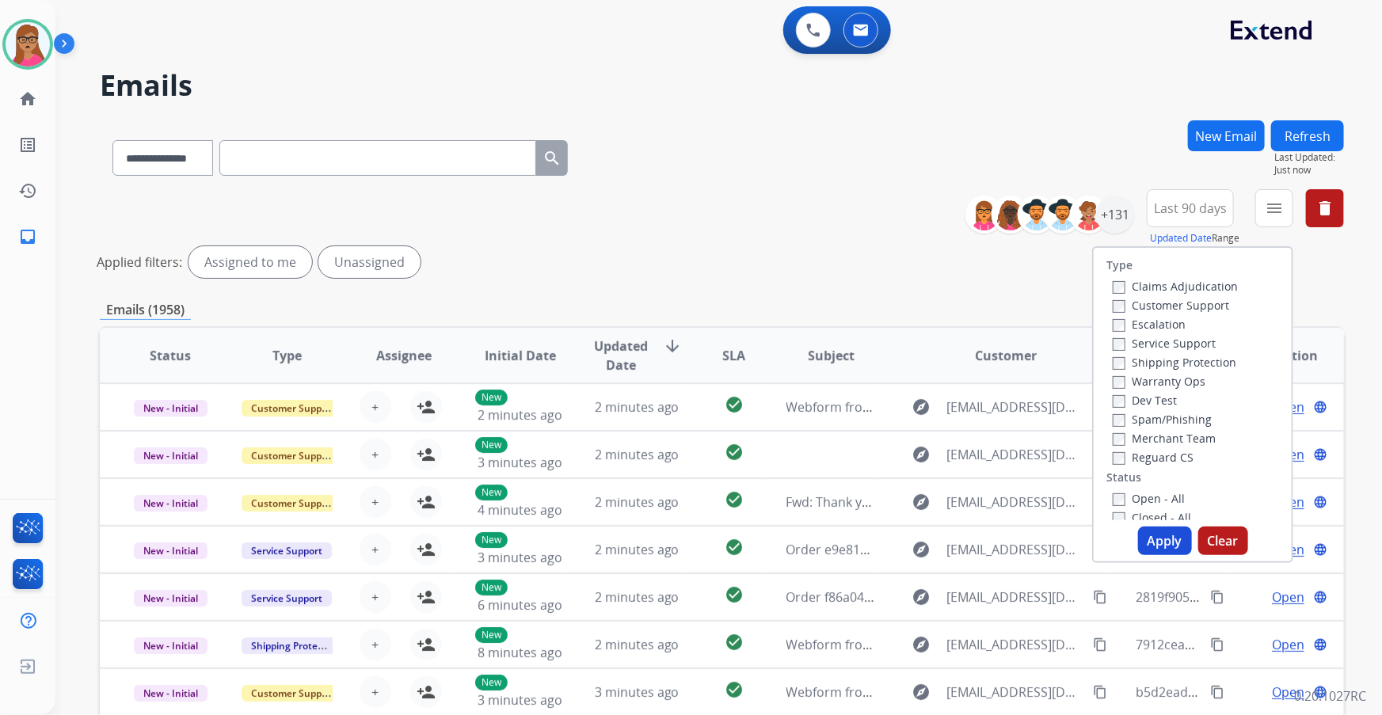
click at [1204, 306] on label "Customer Support" at bounding box center [1170, 305] width 116 height 15
click at [1195, 362] on label "Shipping Protection" at bounding box center [1174, 362] width 124 height 15
click at [1143, 458] on label "Reguard CS" at bounding box center [1152, 457] width 81 height 15
click at [1112, 492] on label "Open - All" at bounding box center [1148, 498] width 72 height 15
click at [1151, 547] on button "Apply" at bounding box center [1165, 541] width 54 height 29
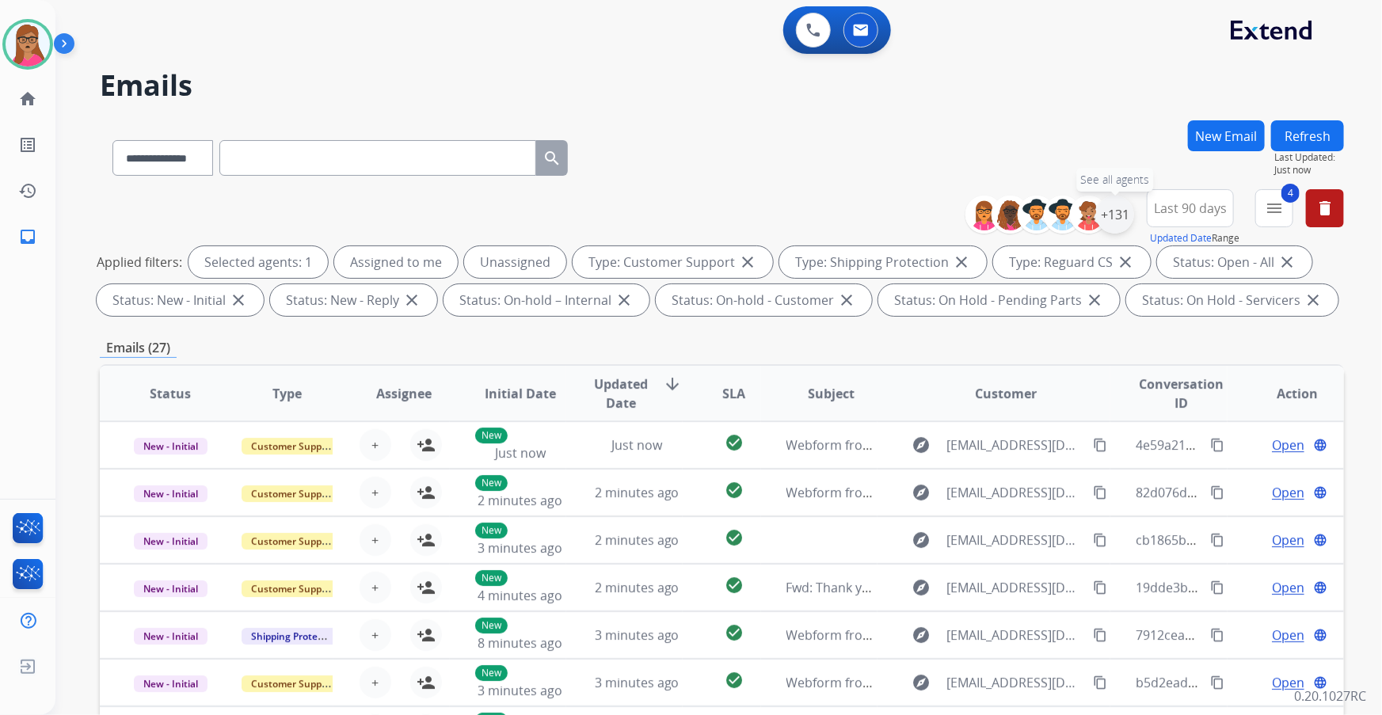
click at [1118, 215] on div "+131" at bounding box center [1115, 215] width 38 height 38
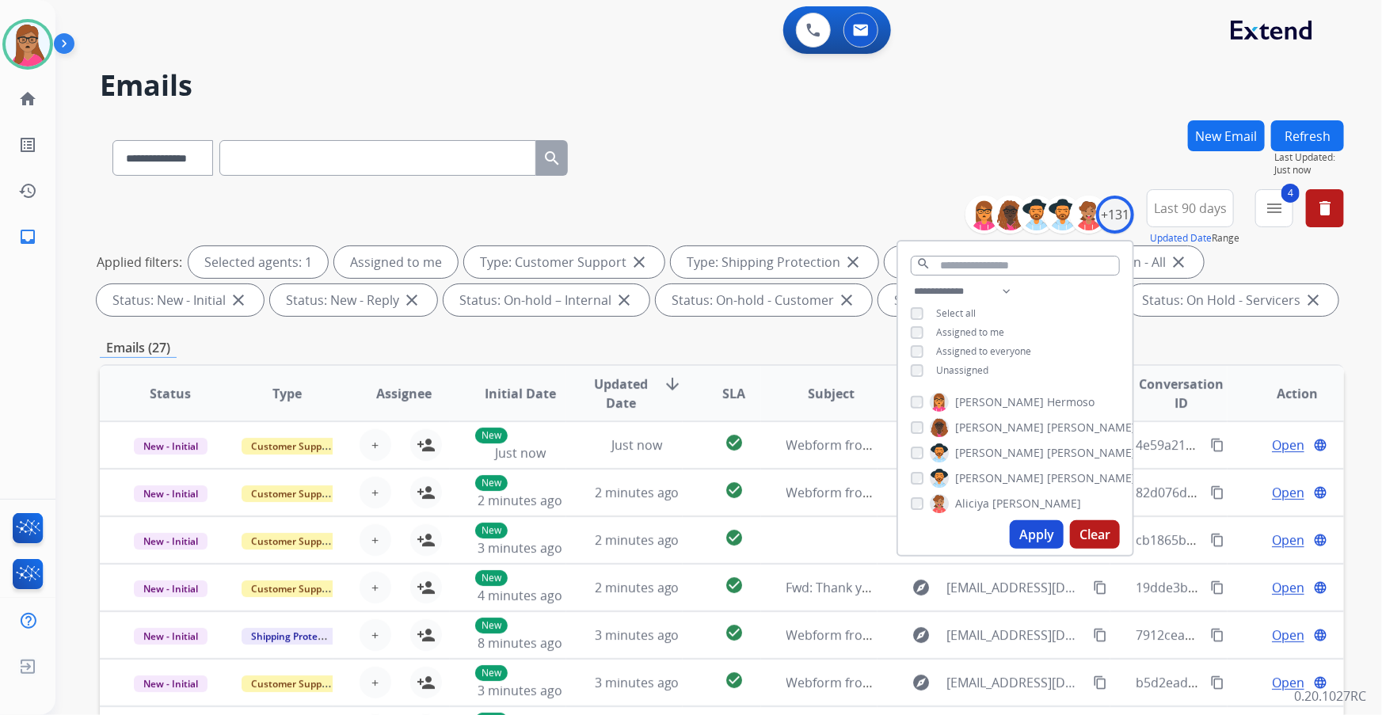
click at [1025, 534] on button "Apply" at bounding box center [1036, 534] width 54 height 29
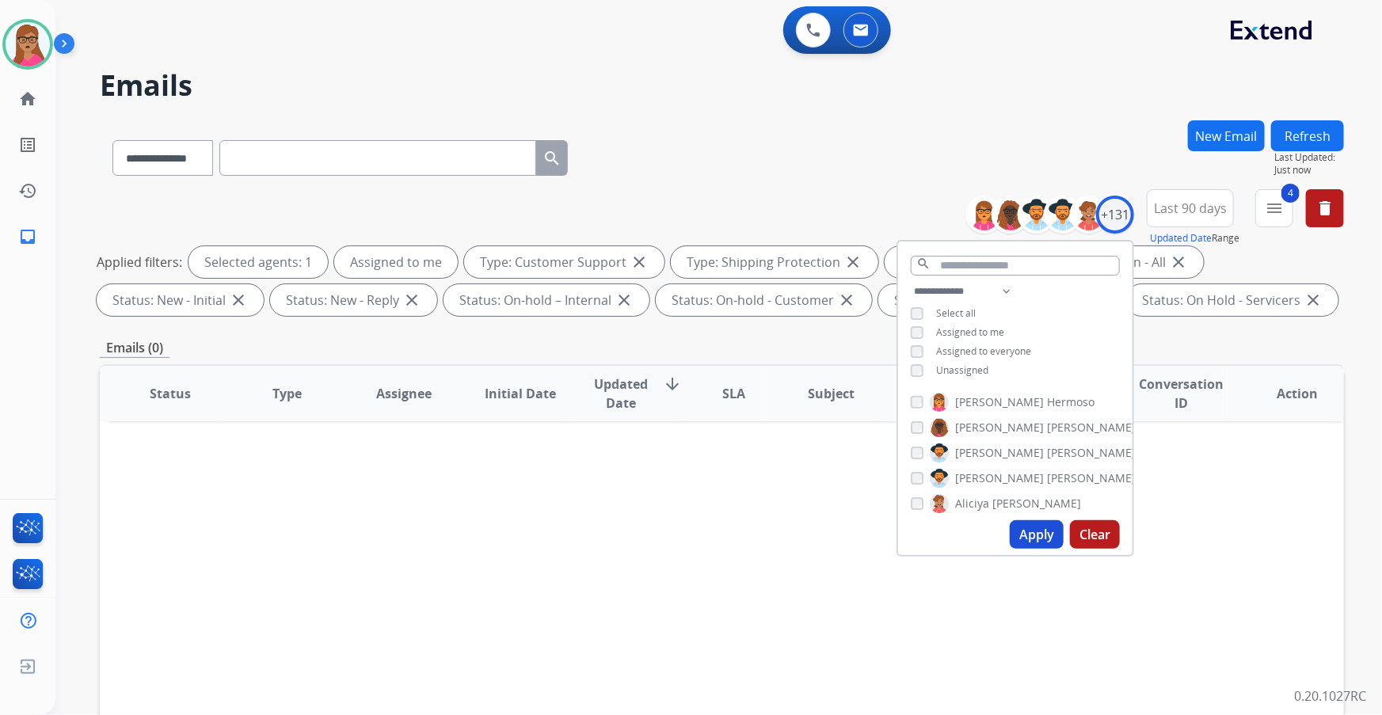
click at [907, 368] on div "**********" at bounding box center [1015, 332] width 234 height 101
click at [1044, 533] on button "Apply" at bounding box center [1036, 534] width 54 height 29
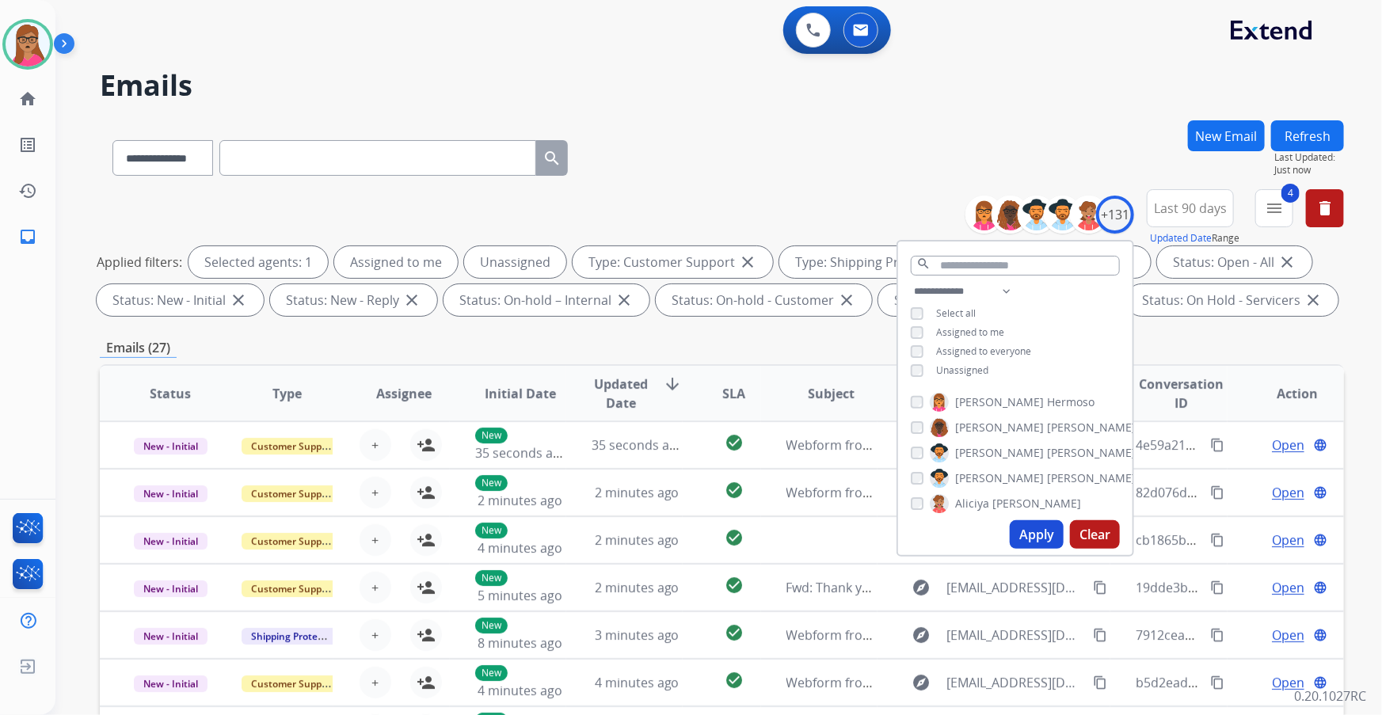
click at [971, 175] on div "**********" at bounding box center [722, 154] width 1244 height 69
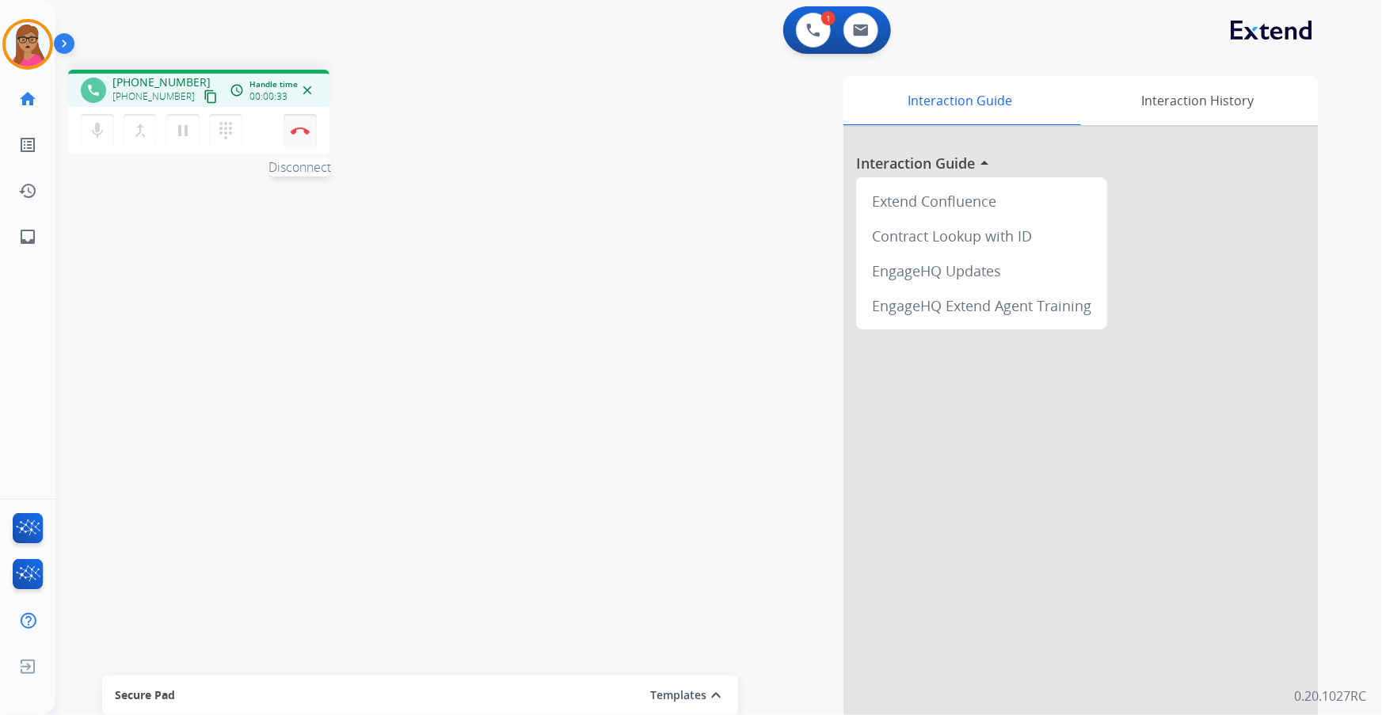
click at [297, 129] on img at bounding box center [300, 131] width 19 height 8
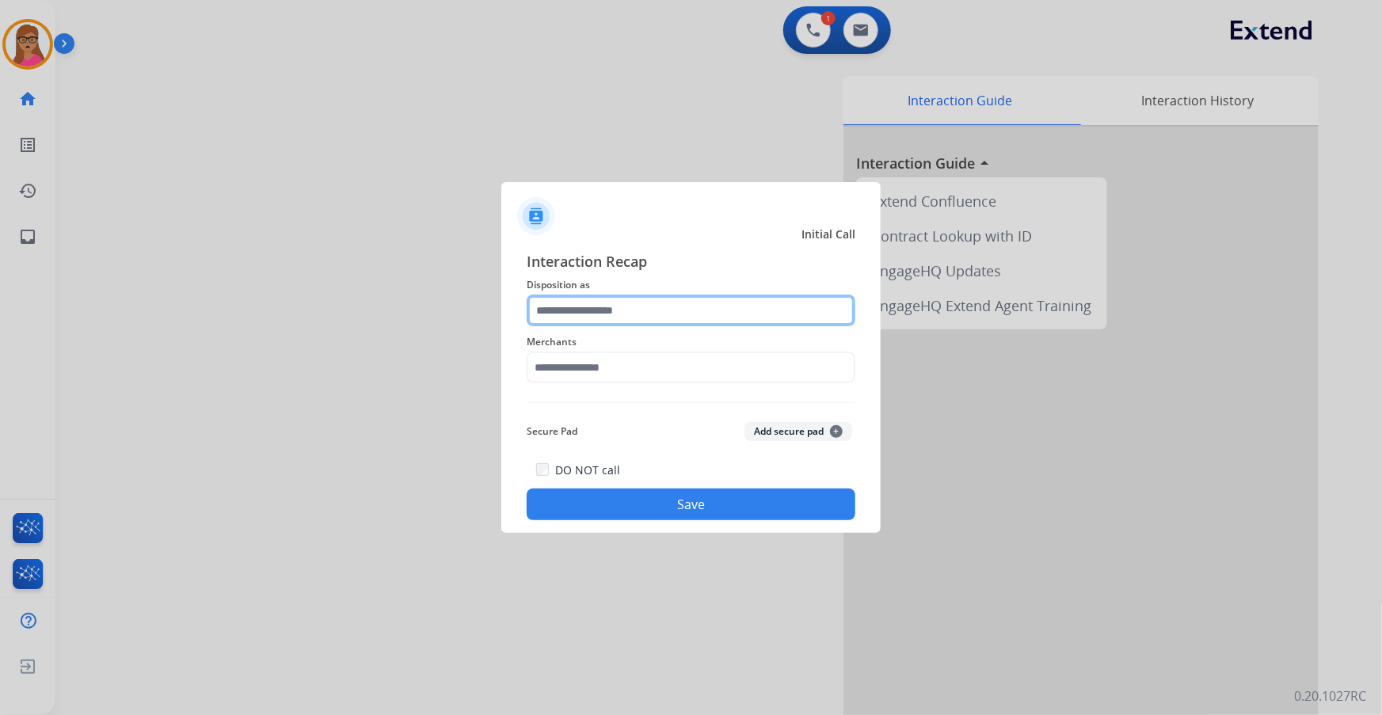
click at [713, 309] on input "text" at bounding box center [691, 311] width 329 height 32
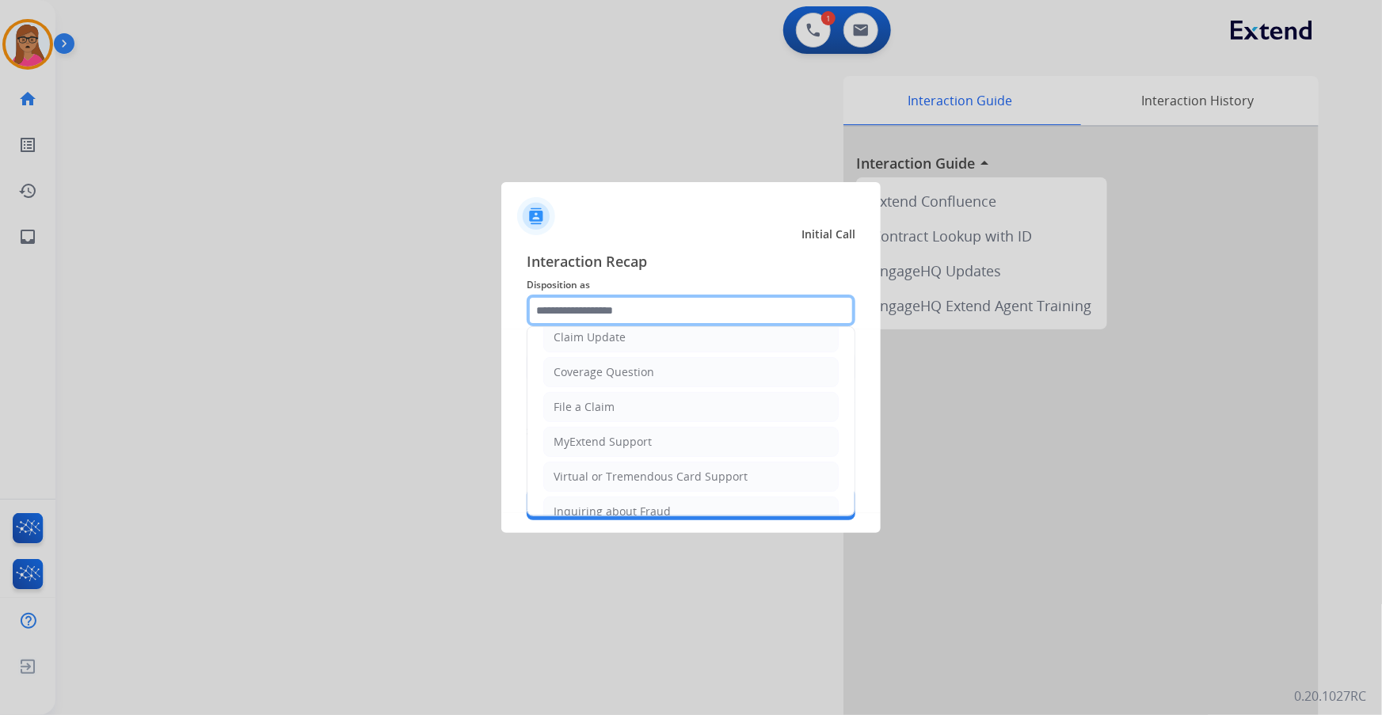
scroll to position [245, 0]
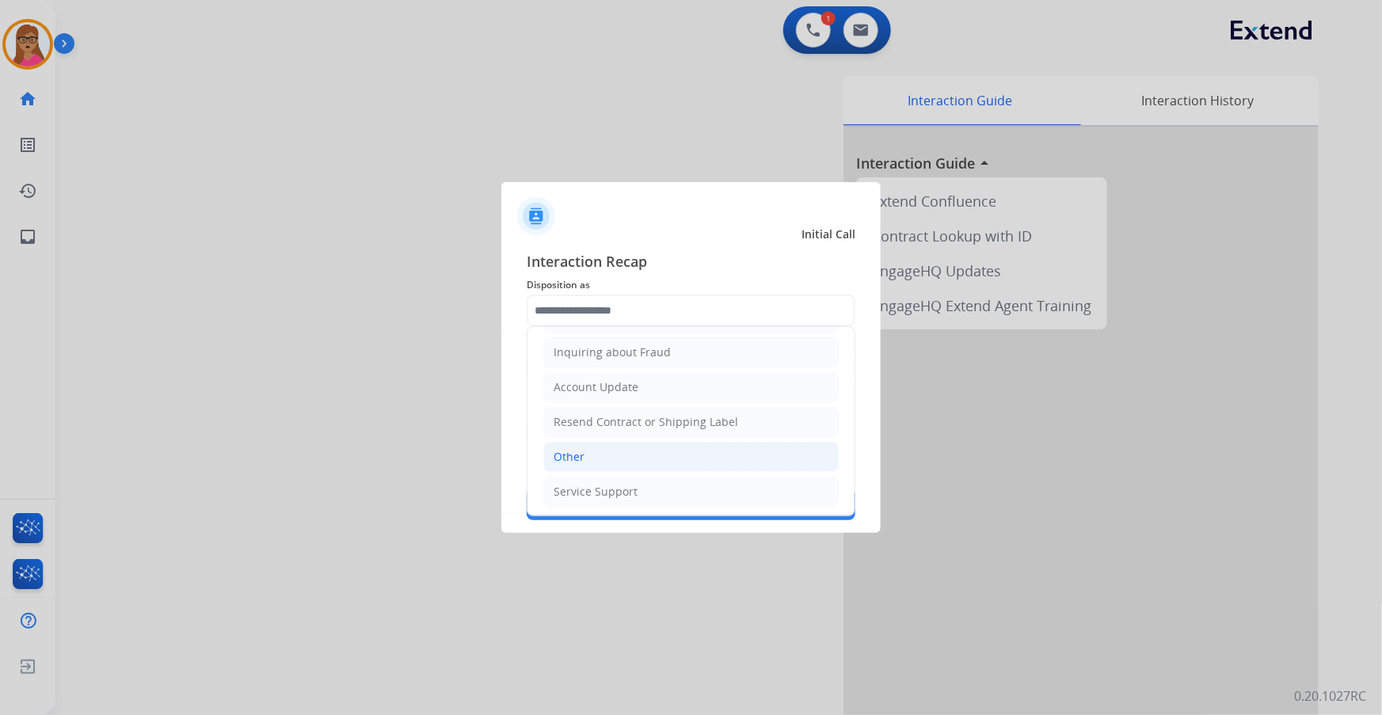
click at [614, 464] on li "Other" at bounding box center [690, 457] width 295 height 30
type input "*****"
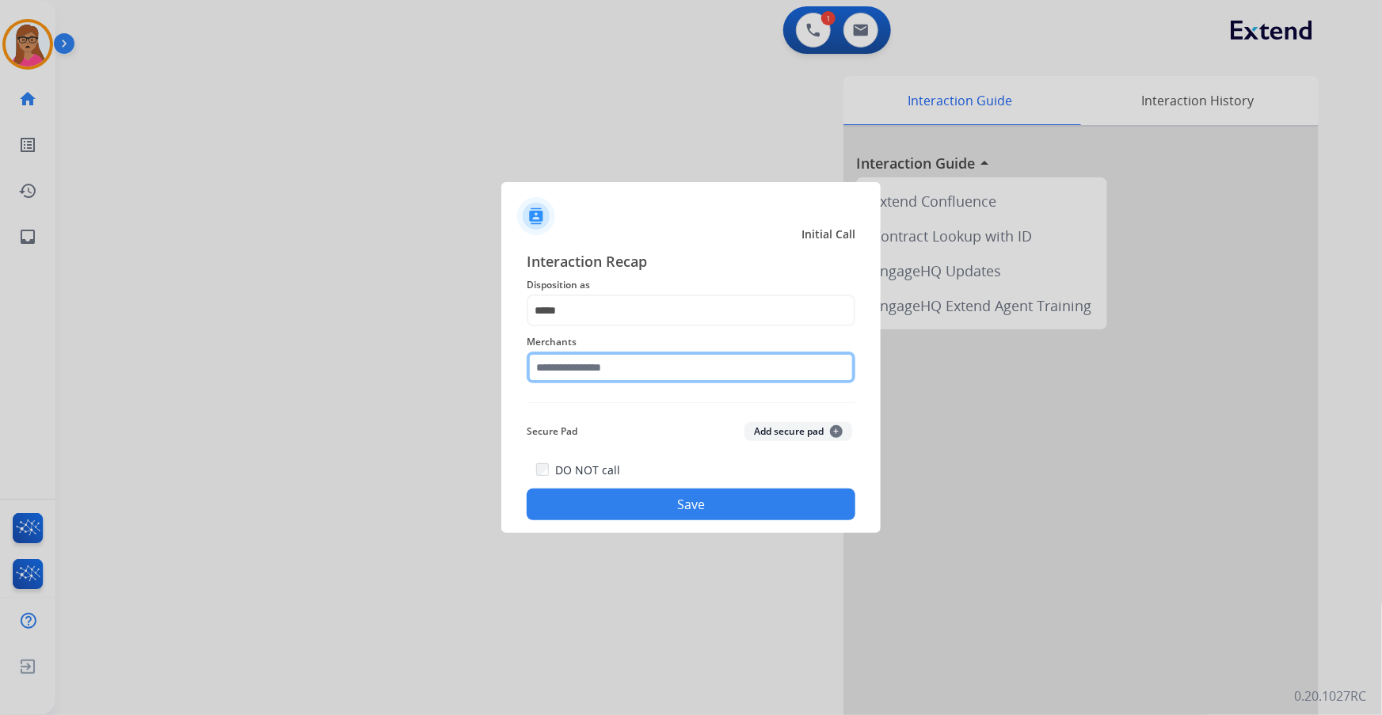
click at [645, 360] on input "text" at bounding box center [691, 368] width 329 height 32
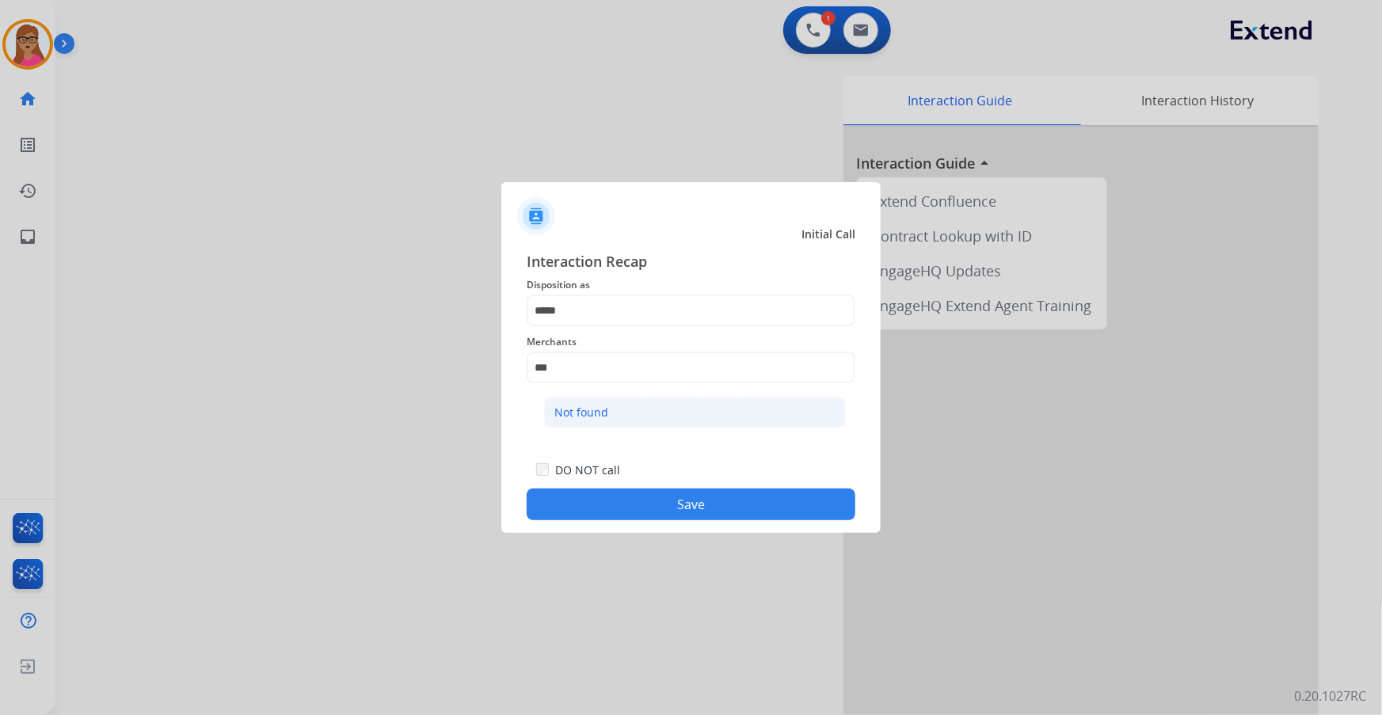
click at [596, 408] on div "Not found" at bounding box center [581, 413] width 54 height 16
type input "*********"
click at [653, 503] on button "Save" at bounding box center [691, 505] width 329 height 32
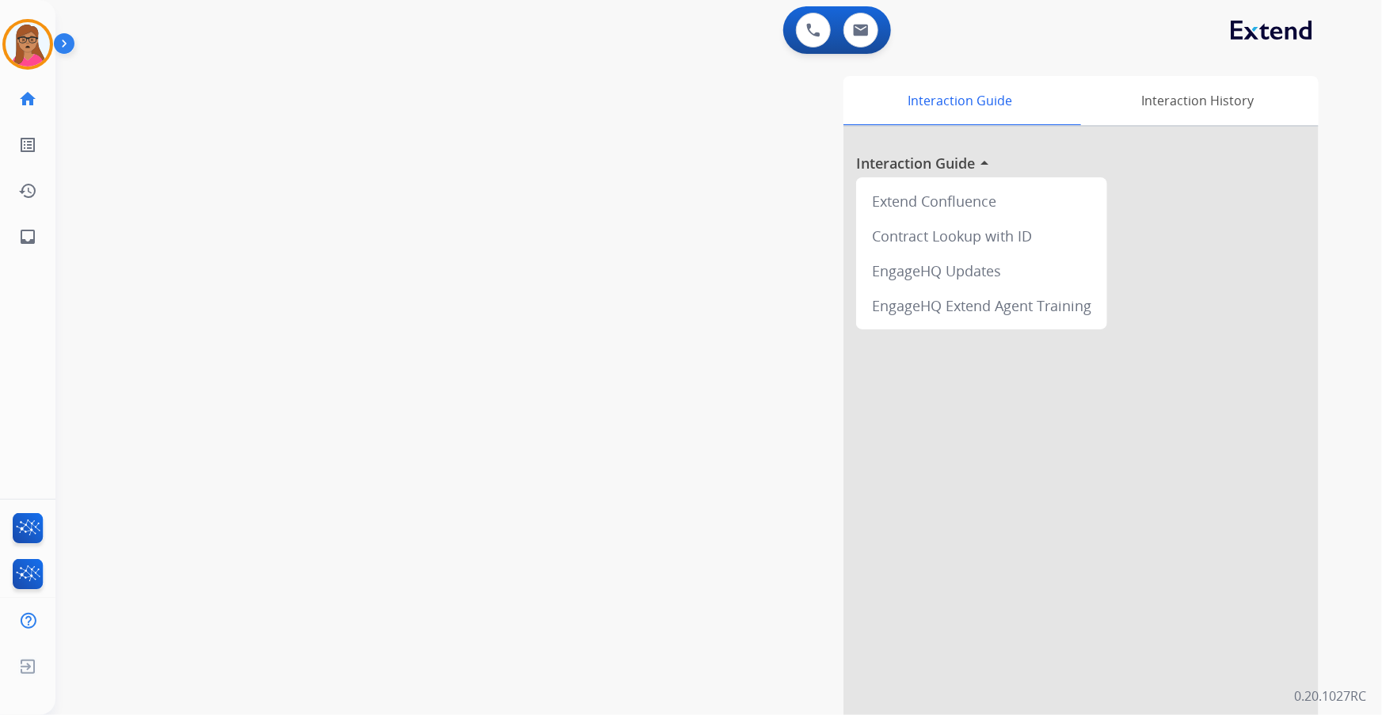
click at [267, 325] on div "swap_horiz Break voice bridge close_fullscreen Connect 3-Way Call merge_type Se…" at bounding box center [699, 387] width 1288 height 660
click at [860, 35] on img at bounding box center [861, 30] width 16 height 13
select select "**********"
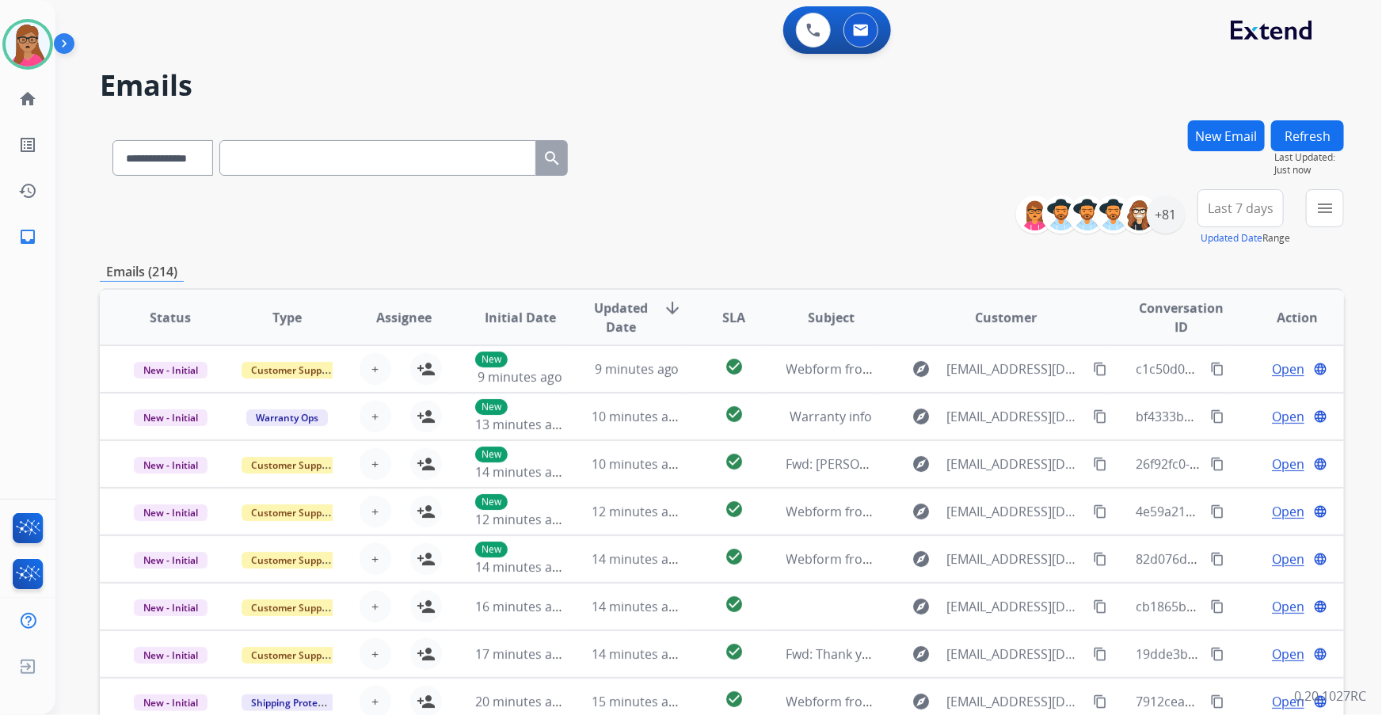
click at [1228, 211] on span "Last 7 days" at bounding box center [1240, 208] width 66 height 6
click at [1203, 399] on div "Last 90 days" at bounding box center [1235, 401] width 87 height 24
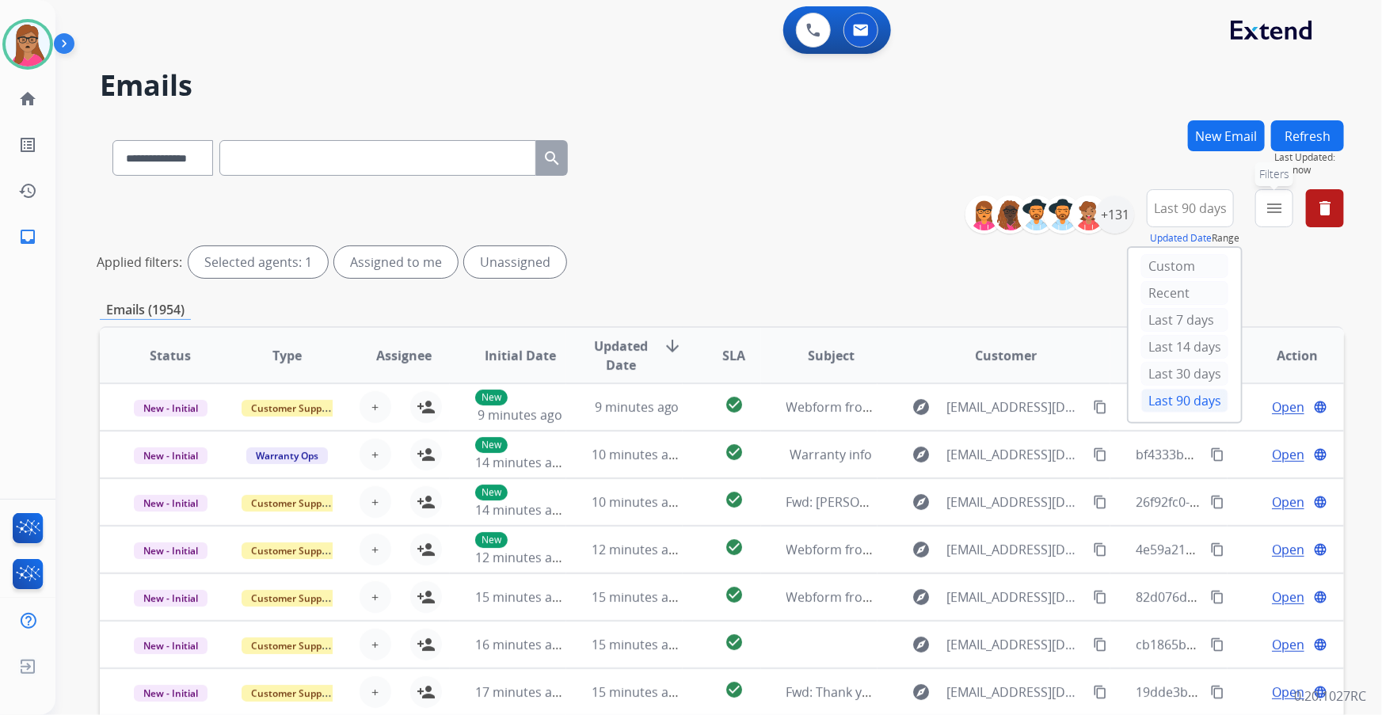
click at [1267, 195] on button "menu Filters" at bounding box center [1274, 208] width 38 height 38
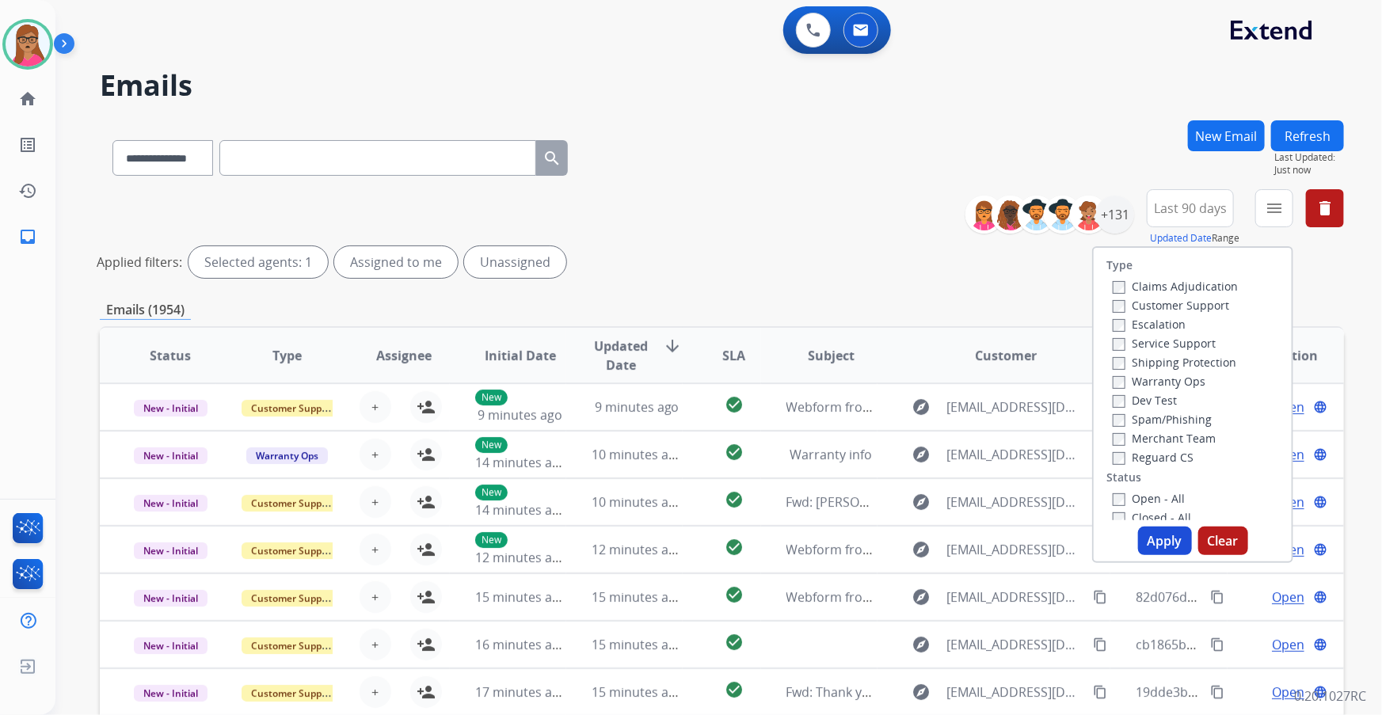
click at [1186, 303] on label "Customer Support" at bounding box center [1170, 305] width 116 height 15
click at [1176, 357] on label "Shipping Protection" at bounding box center [1174, 362] width 124 height 15
click at [1131, 458] on label "Reguard CS" at bounding box center [1152, 457] width 81 height 15
click at [1124, 499] on label "Open - All" at bounding box center [1148, 498] width 72 height 15
click at [1166, 531] on button "Apply" at bounding box center [1165, 541] width 54 height 29
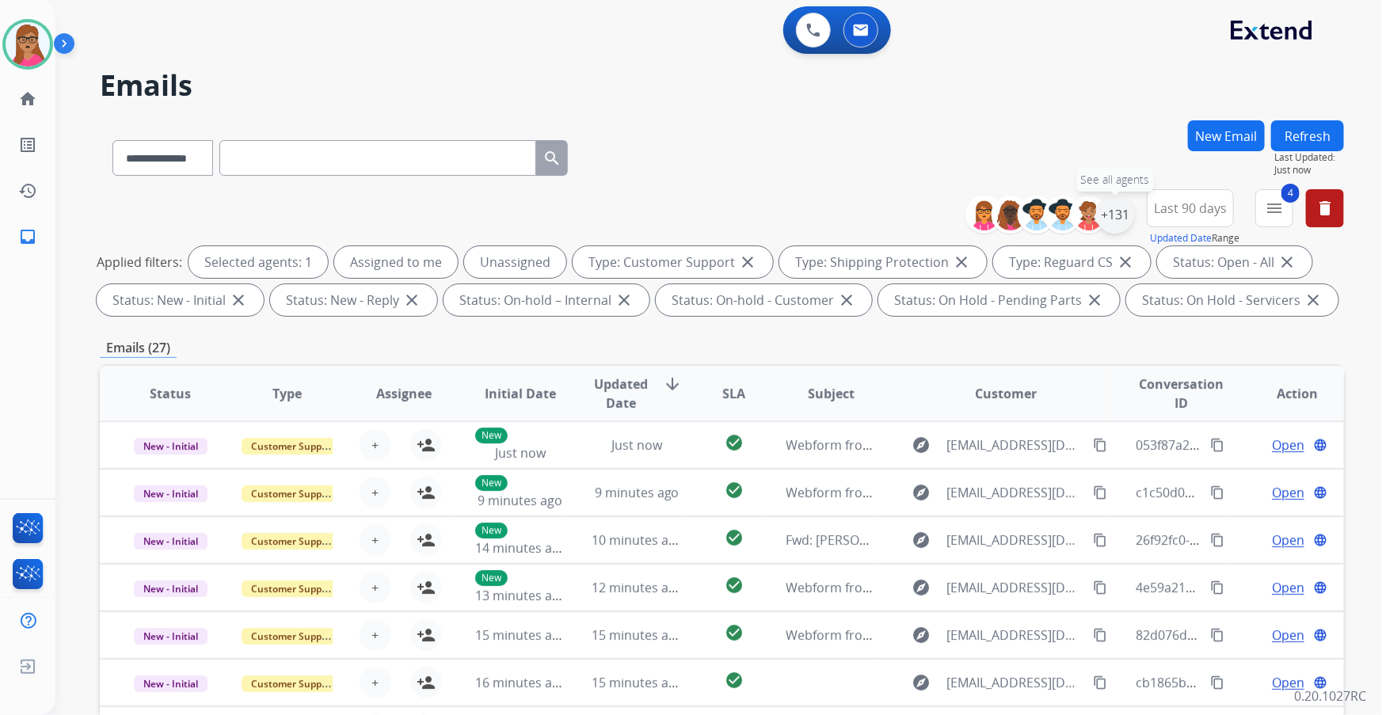
click at [1120, 220] on div "+131" at bounding box center [1115, 215] width 38 height 38
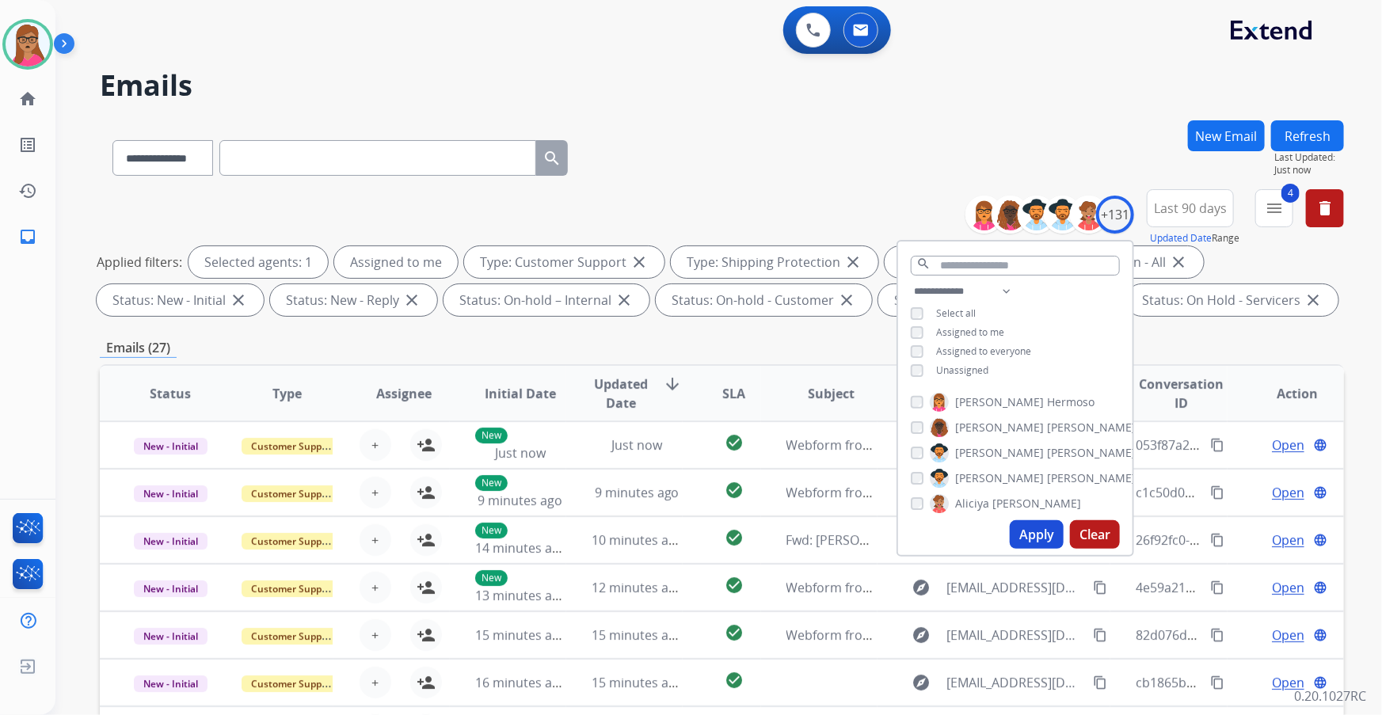
click at [1039, 542] on button "Apply" at bounding box center [1036, 534] width 54 height 29
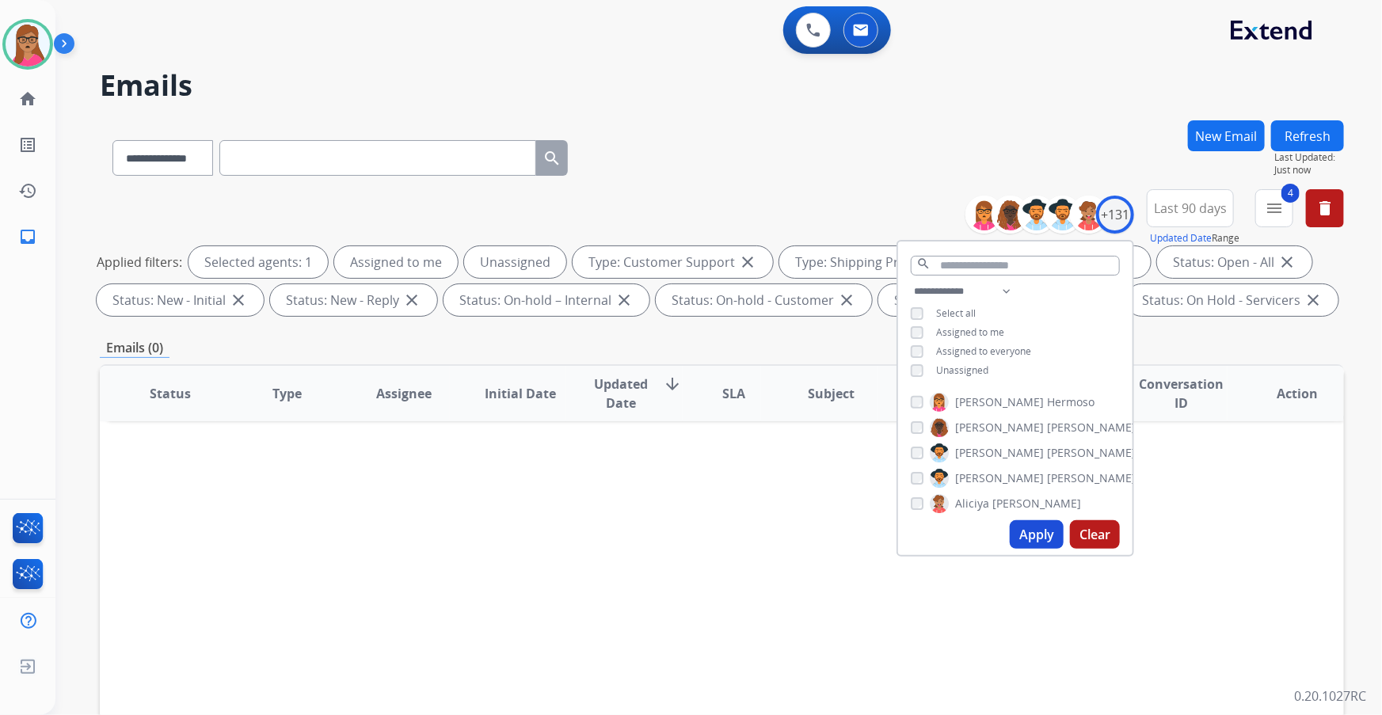
click at [1033, 539] on button "Apply" at bounding box center [1036, 534] width 54 height 29
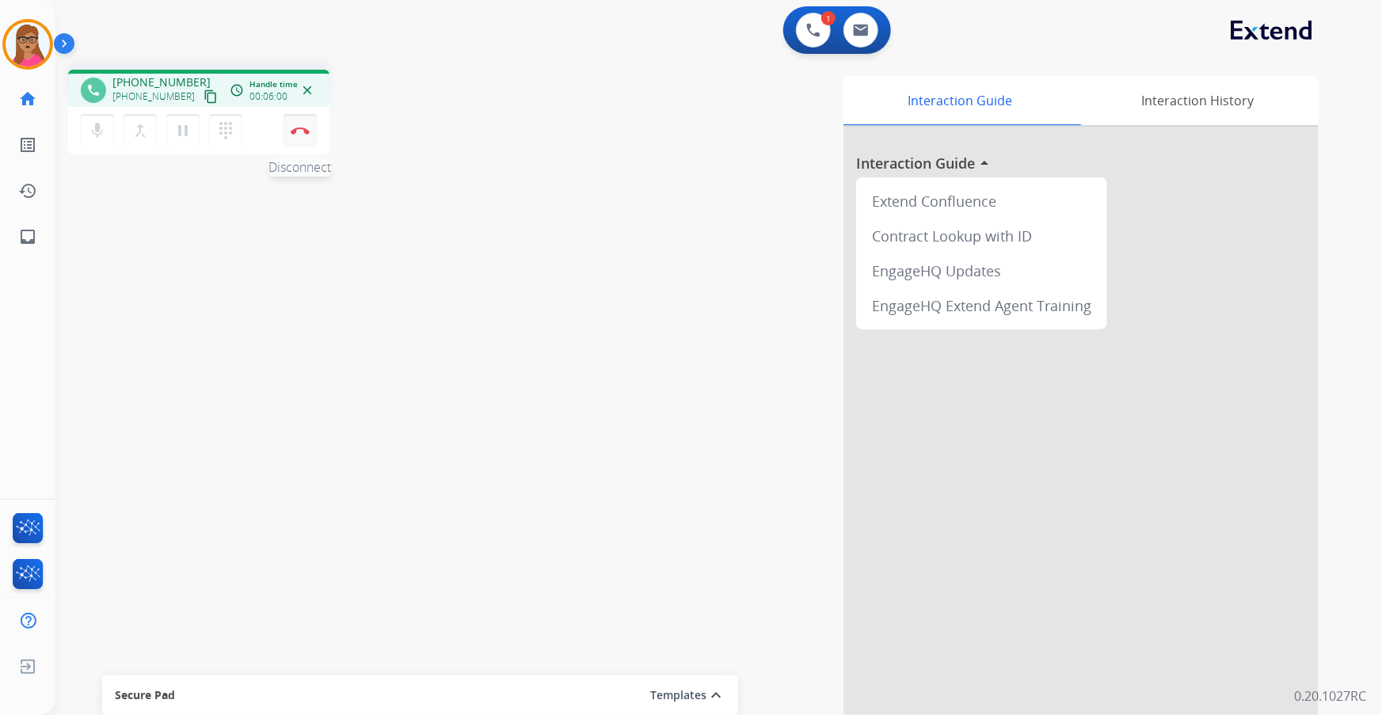
click at [300, 129] on img at bounding box center [300, 131] width 19 height 8
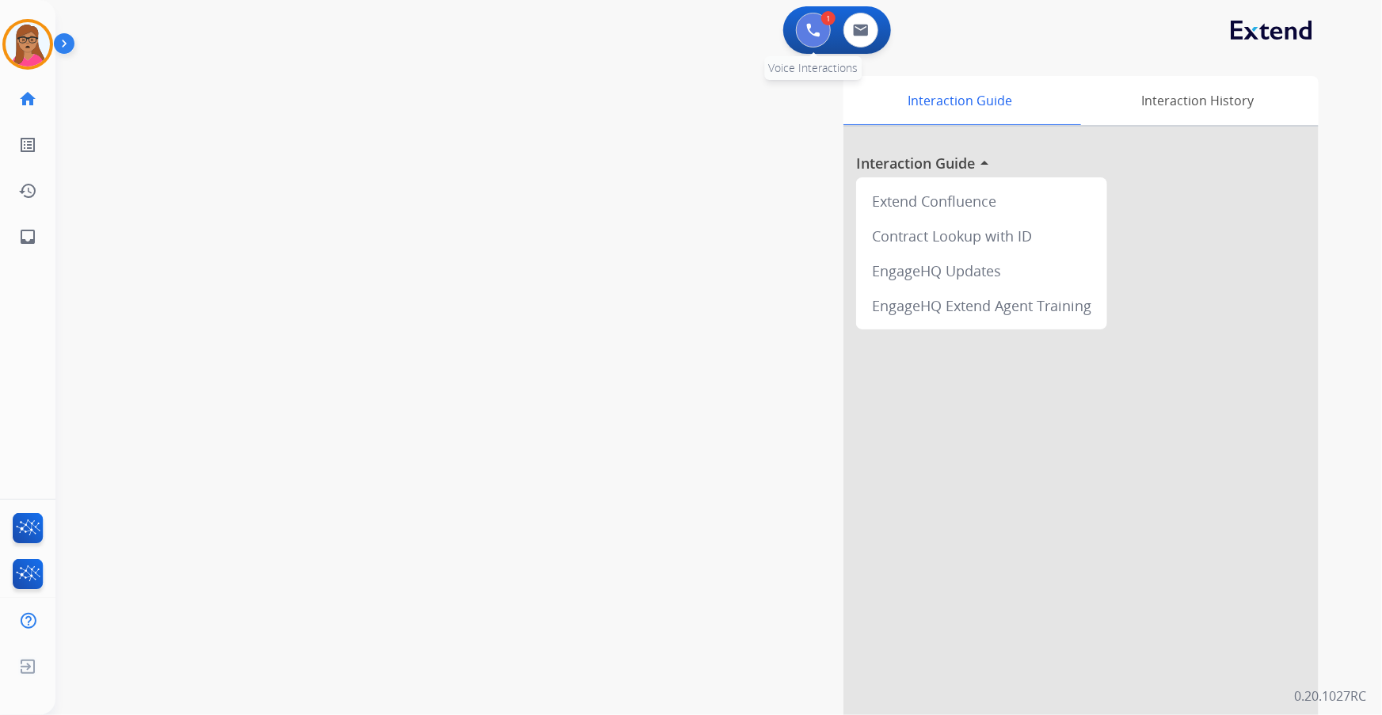
click at [811, 27] on img at bounding box center [813, 30] width 14 height 14
click at [869, 40] on button at bounding box center [860, 30] width 35 height 35
select select "**********"
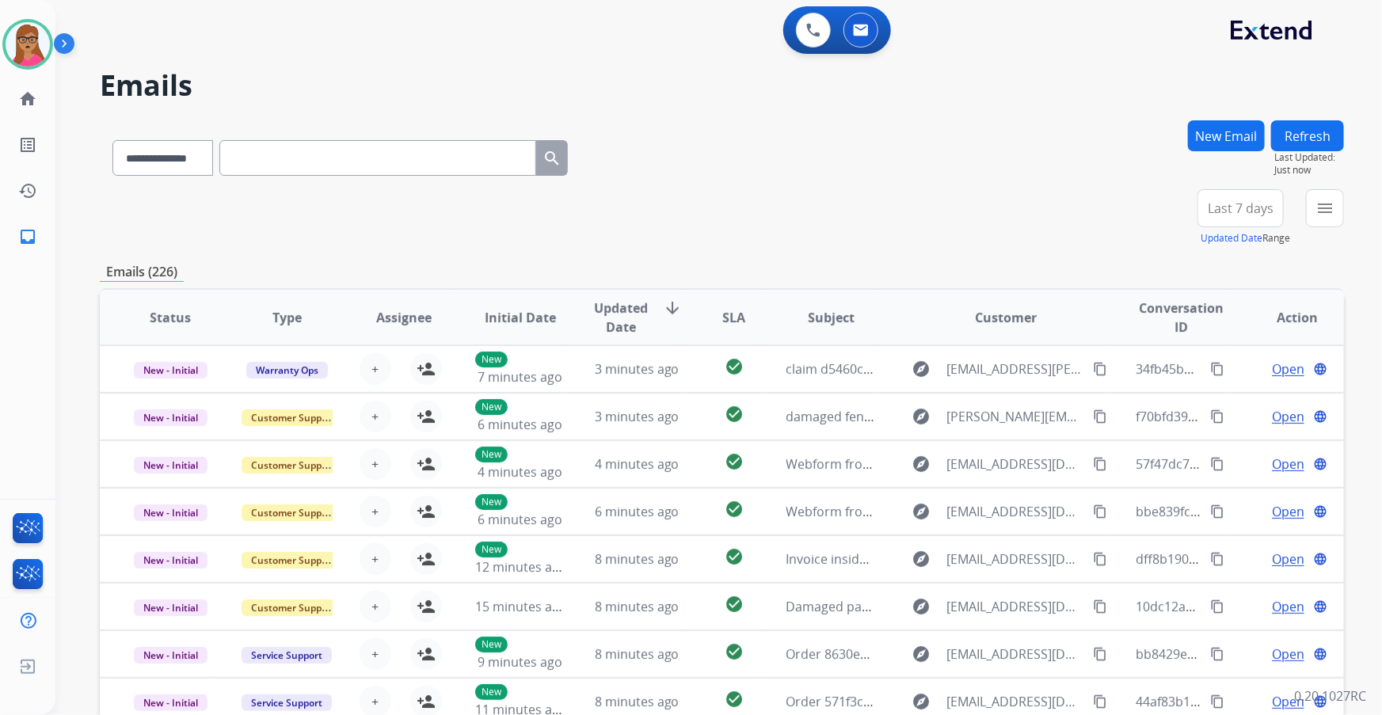
click at [1225, 135] on button "New Email" at bounding box center [1226, 135] width 77 height 31
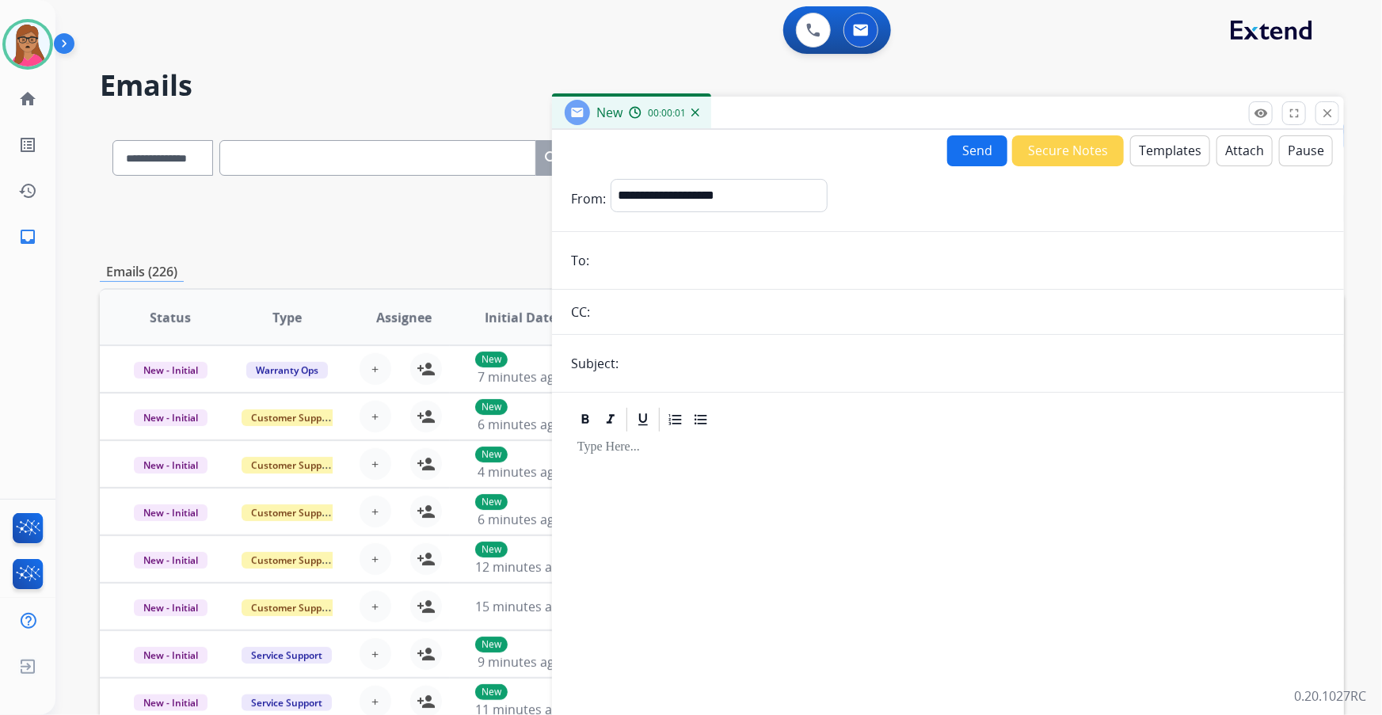
paste input "**********"
type input "**********"
drag, startPoint x: 673, startPoint y: 187, endPoint x: 676, endPoint y: 198, distance: 11.5
click at [673, 187] on select "**********" at bounding box center [717, 195] width 215 height 32
select select "**********"
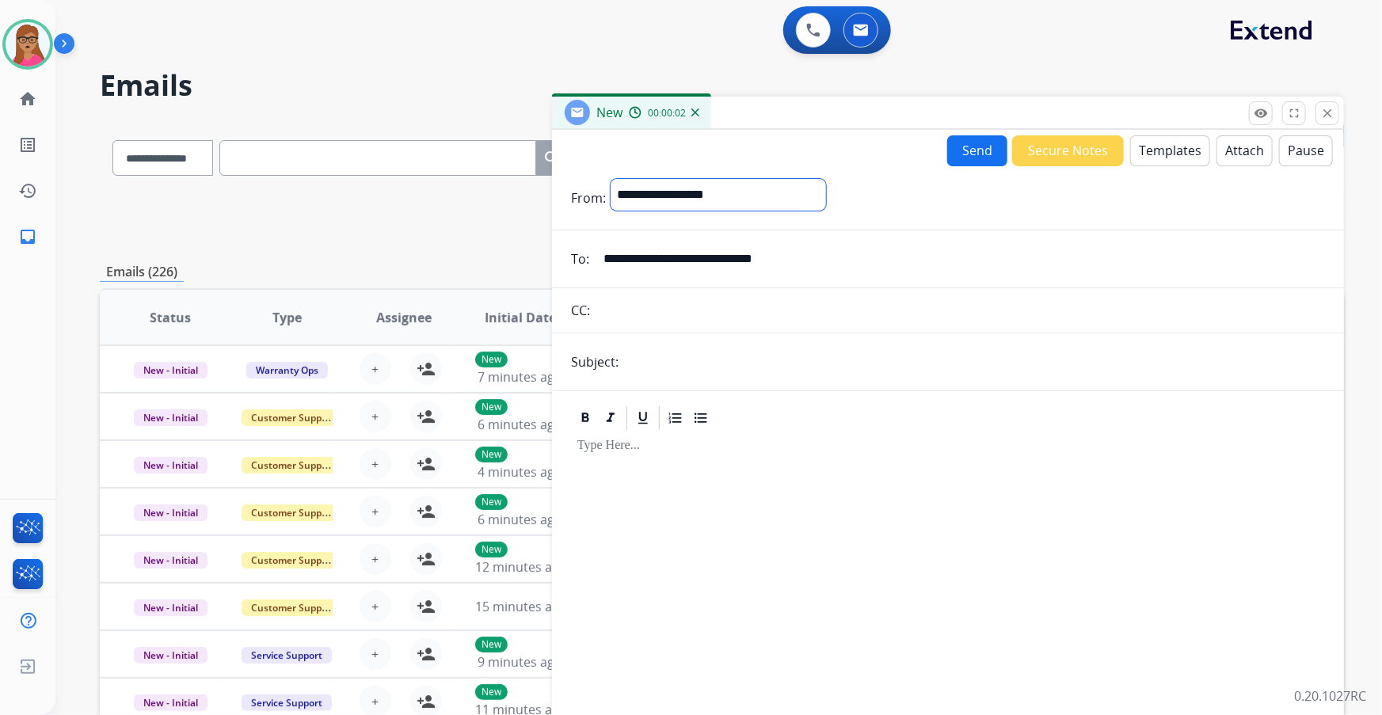
click at [610, 179] on select "**********" at bounding box center [717, 195] width 215 height 32
click at [663, 354] on input "text" at bounding box center [973, 364] width 701 height 32
type input "**********"
click at [679, 471] on div at bounding box center [948, 570] width 754 height 272
click at [1160, 135] on div "Send Secure Notes Templates Attach Pause" at bounding box center [1140, 150] width 386 height 31
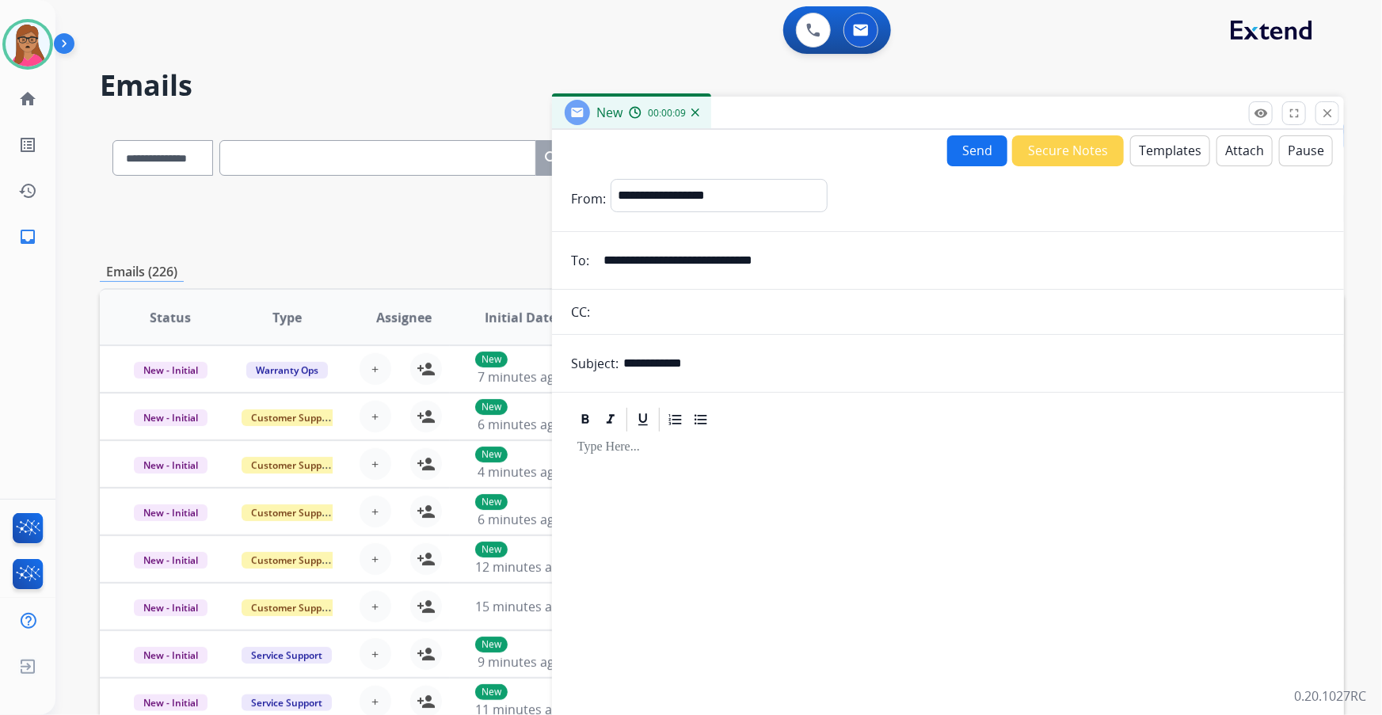
click at [1154, 150] on button "Templates" at bounding box center [1170, 150] width 80 height 31
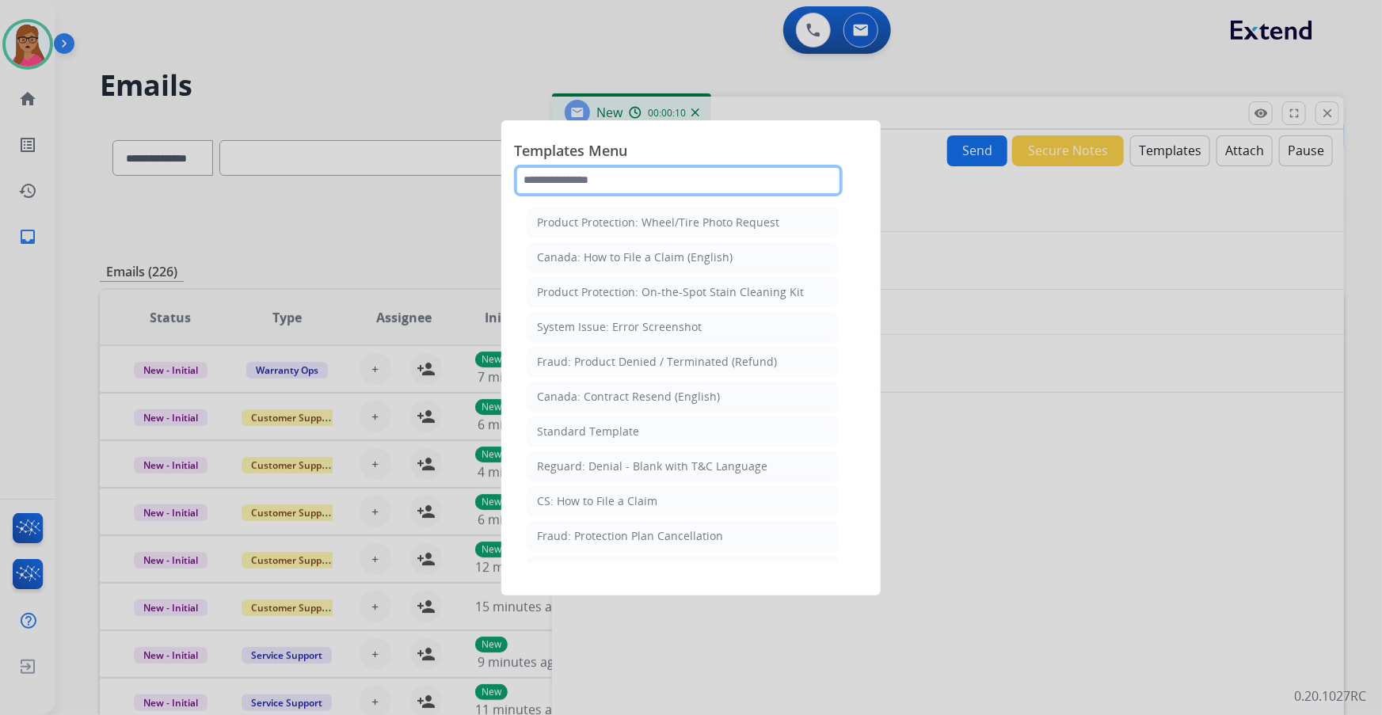
click at [728, 168] on input "text" at bounding box center [678, 181] width 329 height 32
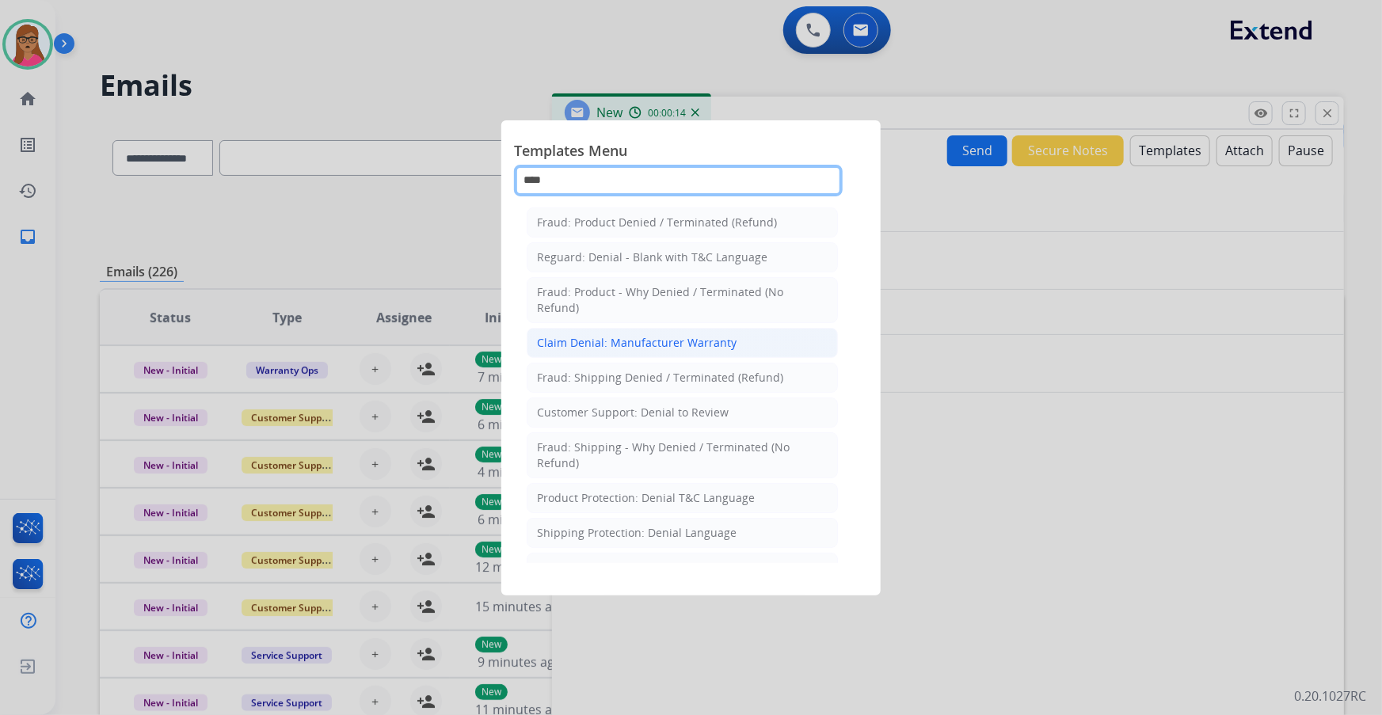
type input "****"
click at [610, 349] on li "Claim Denial: Manufacturer Warranty" at bounding box center [682, 343] width 311 height 30
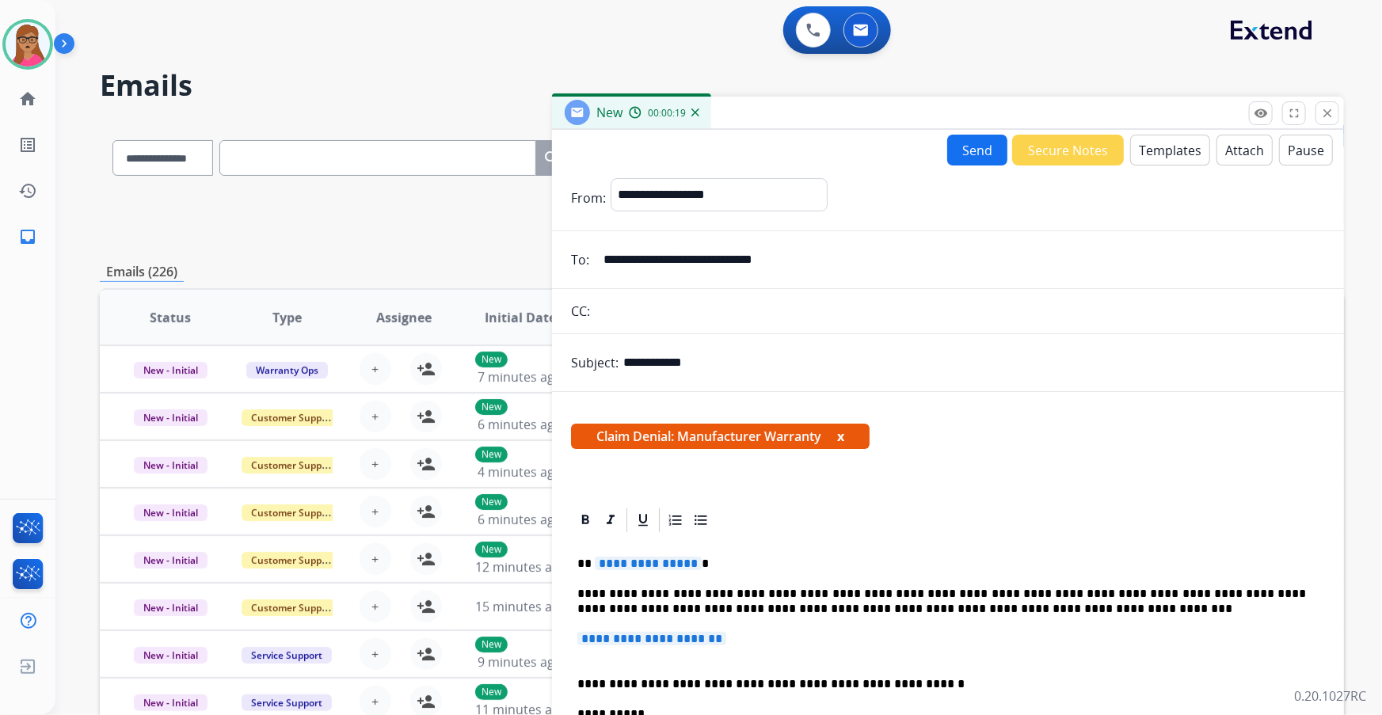
click at [655, 562] on span "**********" at bounding box center [648, 563] width 107 height 13
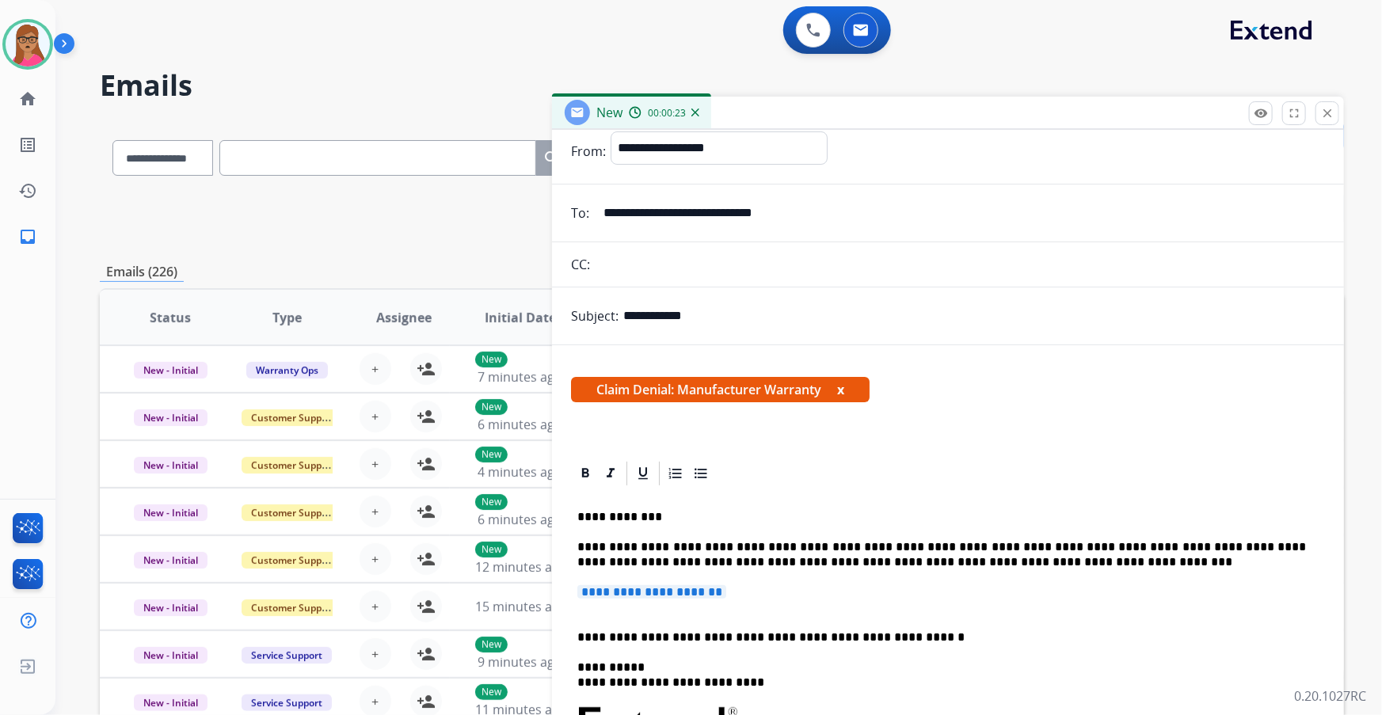
scroll to position [71, 0]
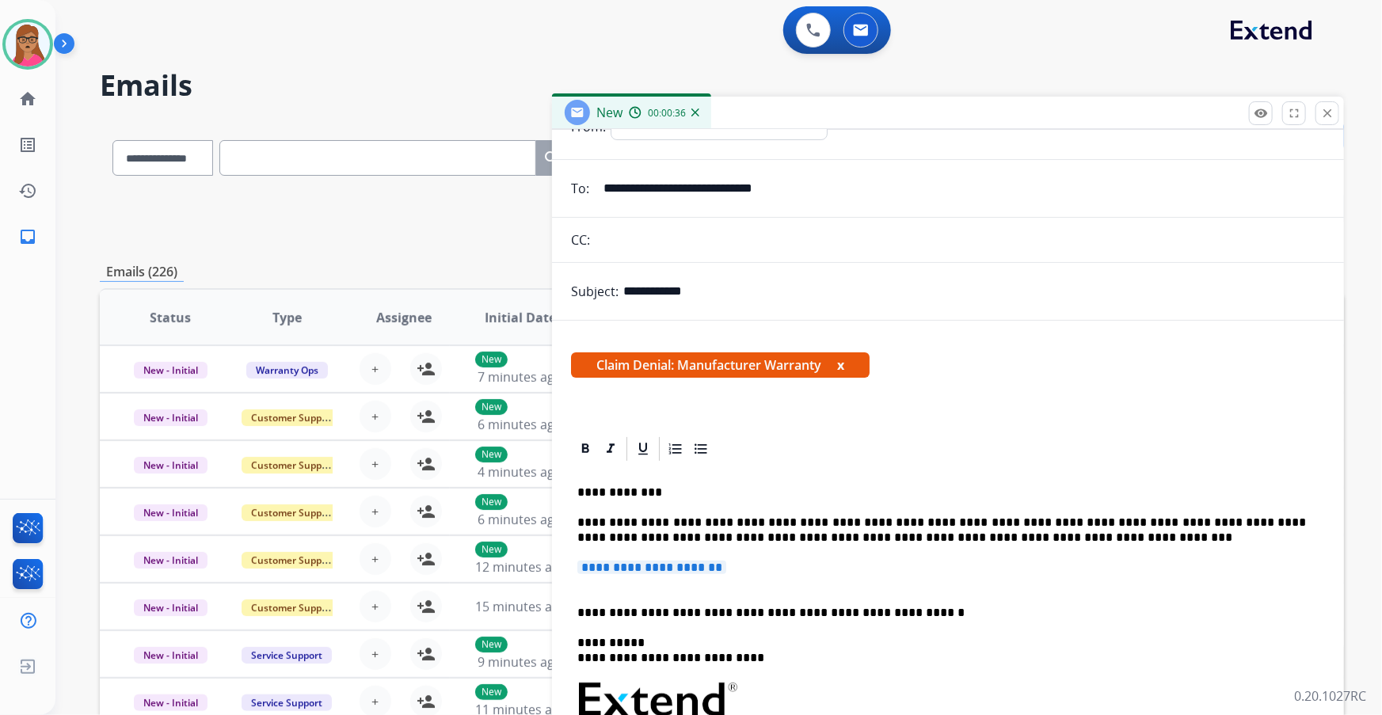
click at [677, 561] on span "**********" at bounding box center [651, 567] width 149 height 13
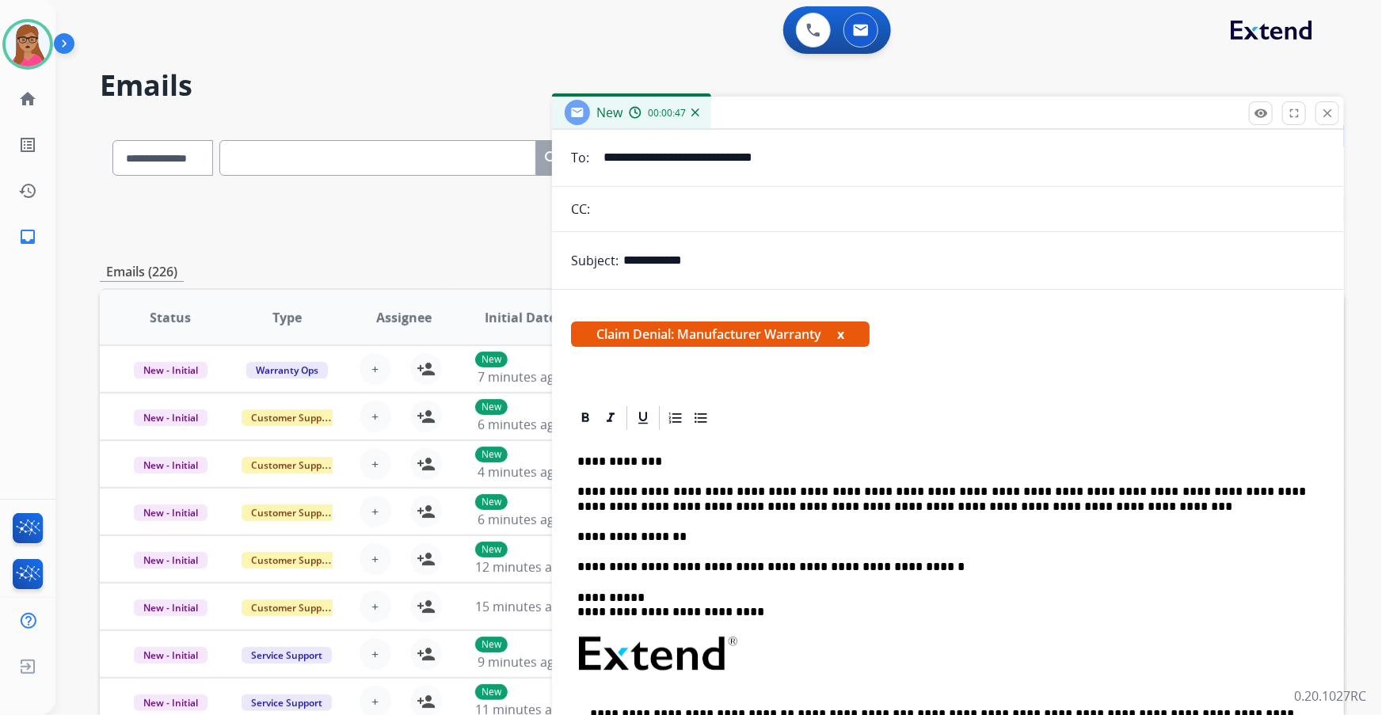
scroll to position [0, 0]
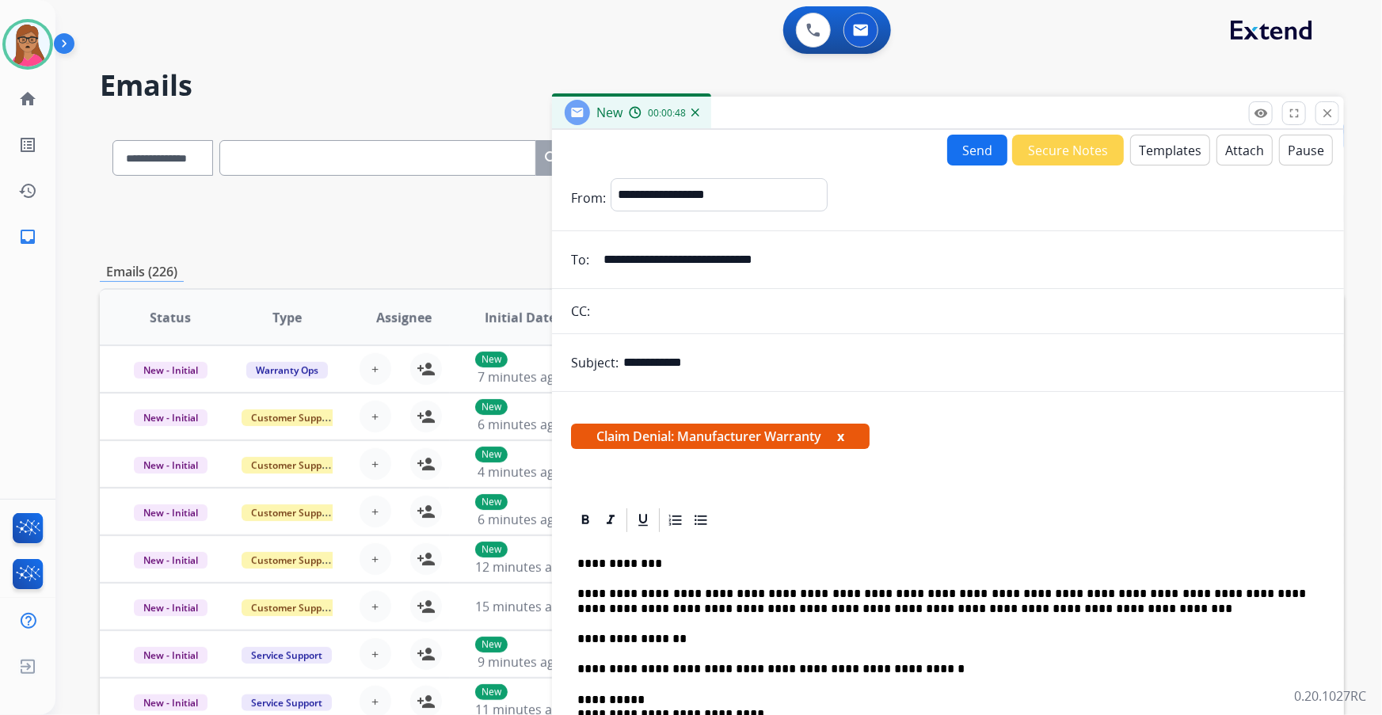
click at [963, 160] on button "Send" at bounding box center [977, 150] width 60 height 31
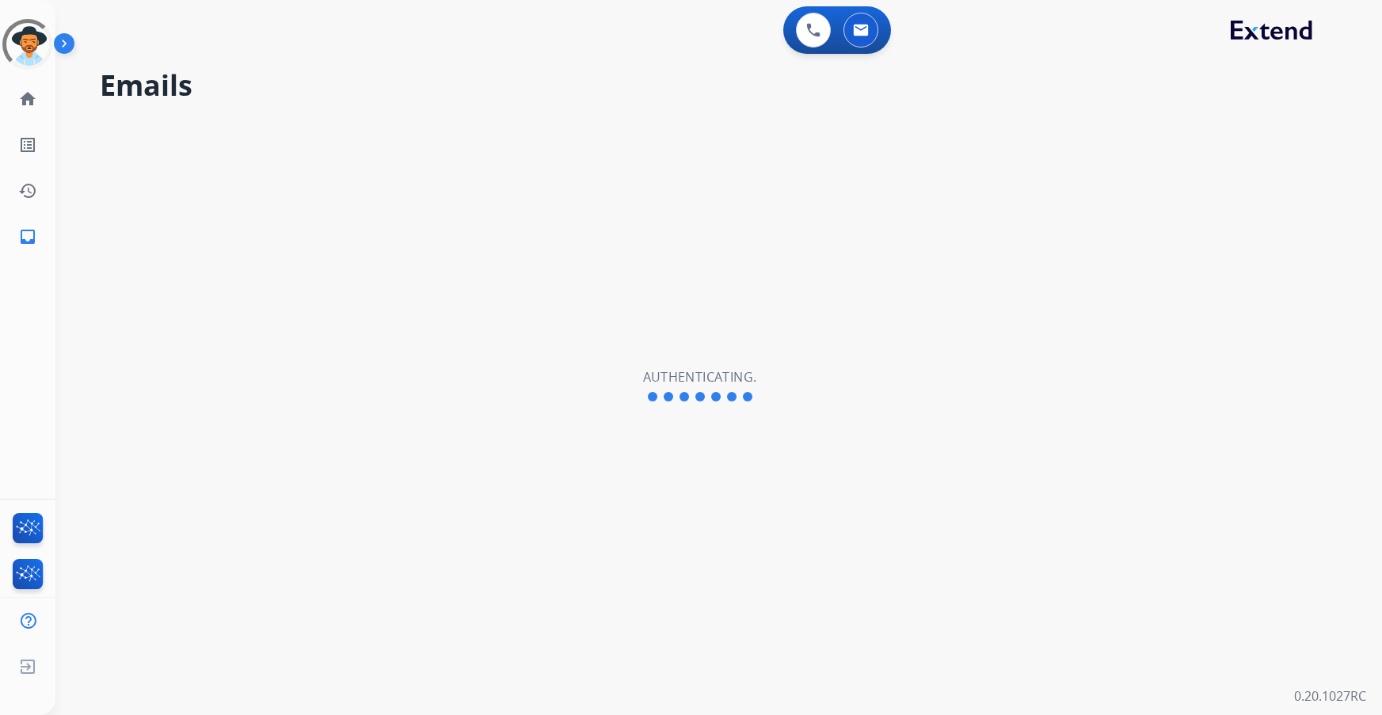
select select "**********"
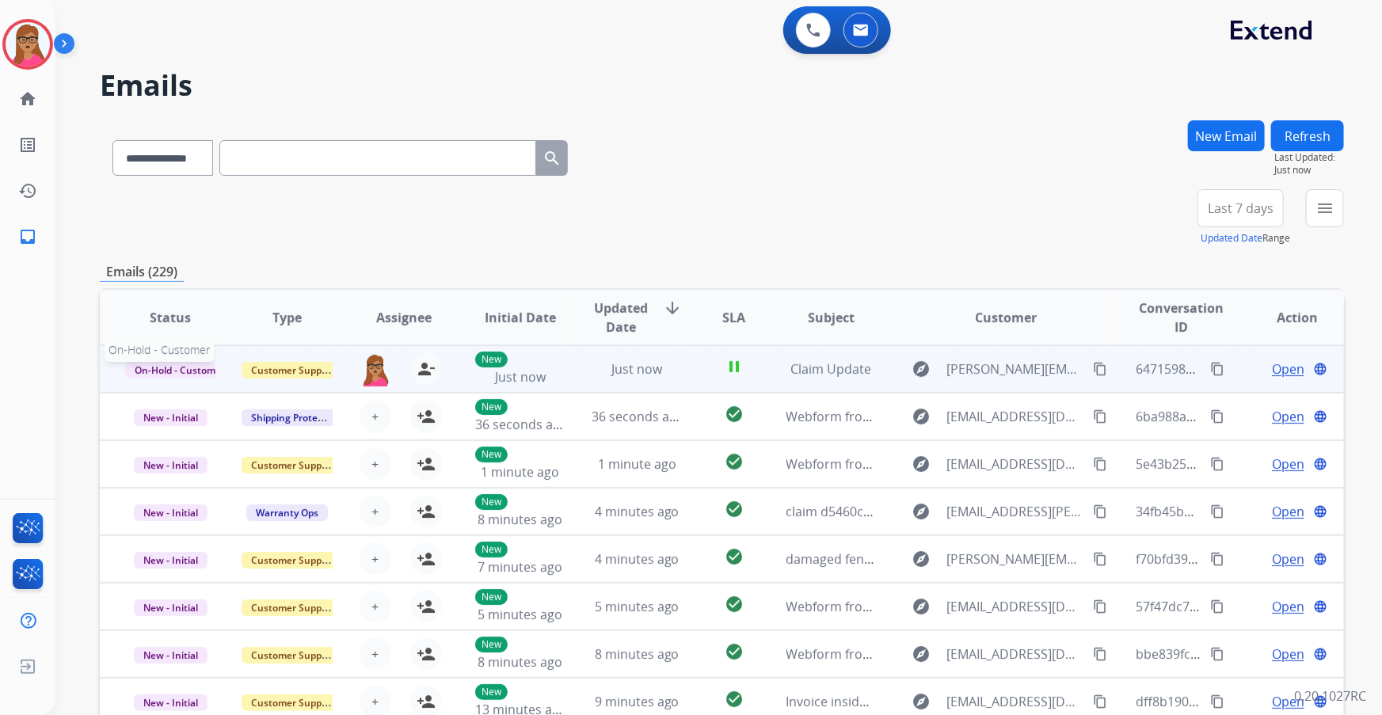
click at [174, 368] on span "On-Hold - Customer" at bounding box center [179, 370] width 109 height 17
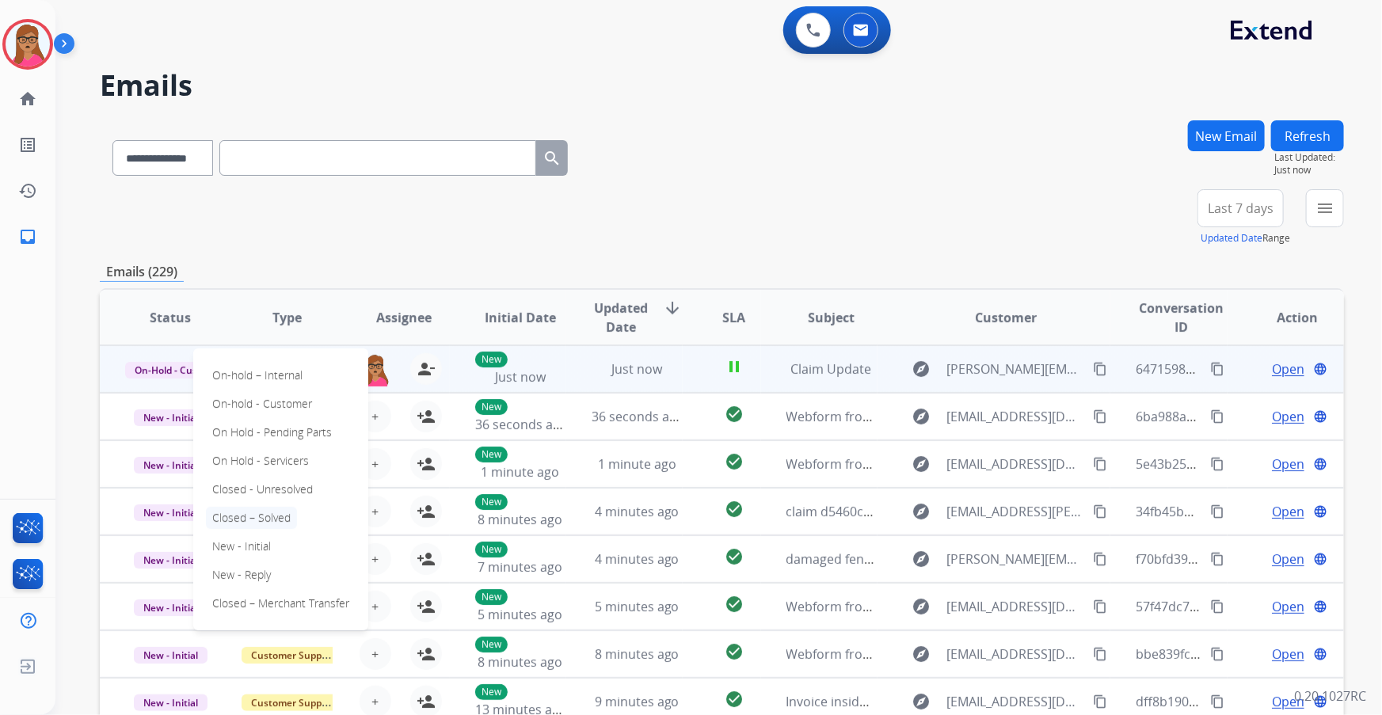
click at [260, 515] on p "Closed – Solved" at bounding box center [251, 518] width 91 height 22
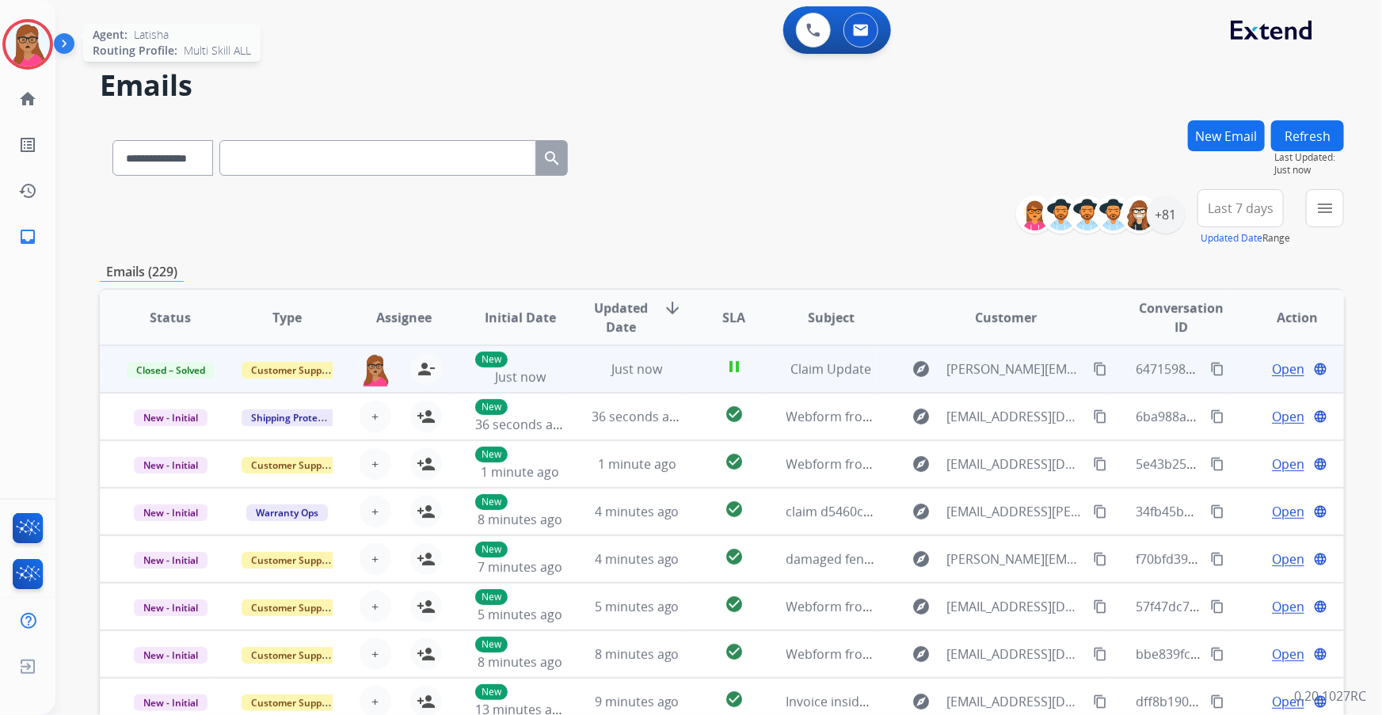
click at [23, 40] on img at bounding box center [28, 44] width 44 height 44
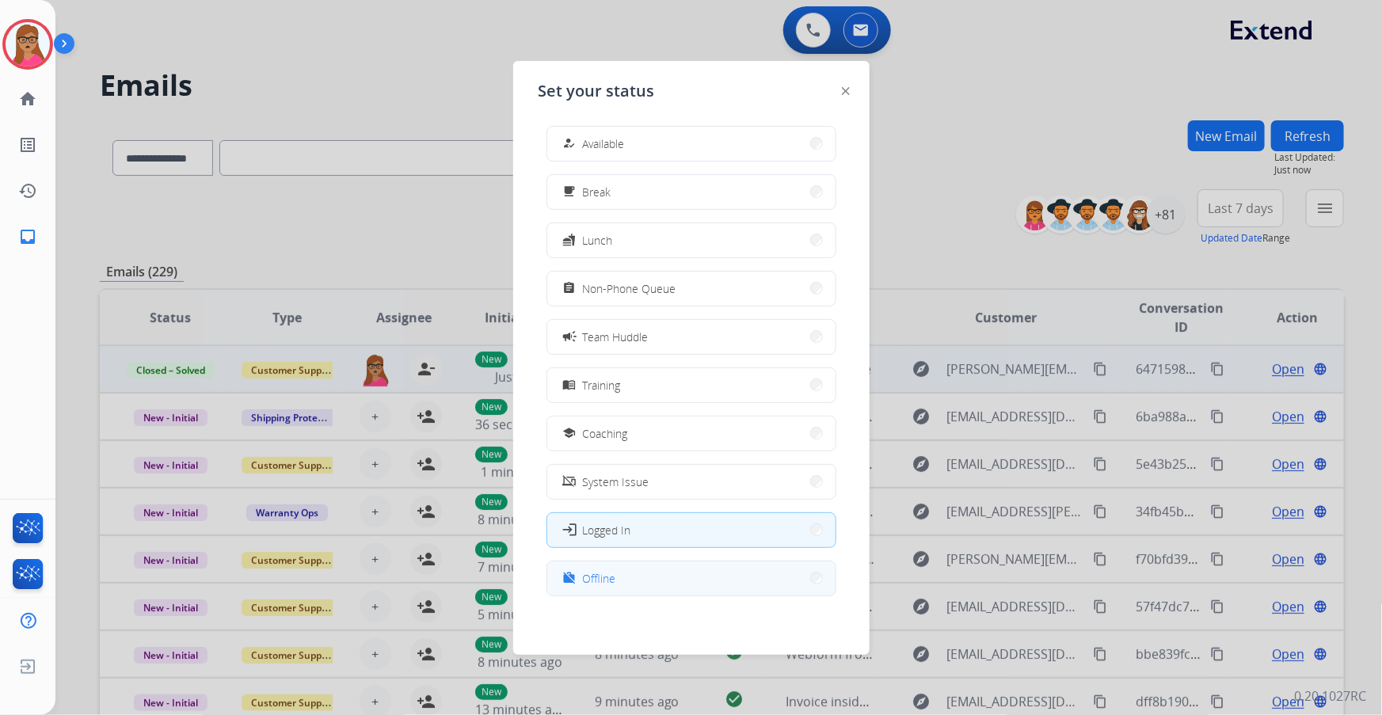
scroll to position [4, 0]
click at [624, 571] on button "work_off Offline" at bounding box center [691, 578] width 288 height 34
